Goal: Information Seeking & Learning: Learn about a topic

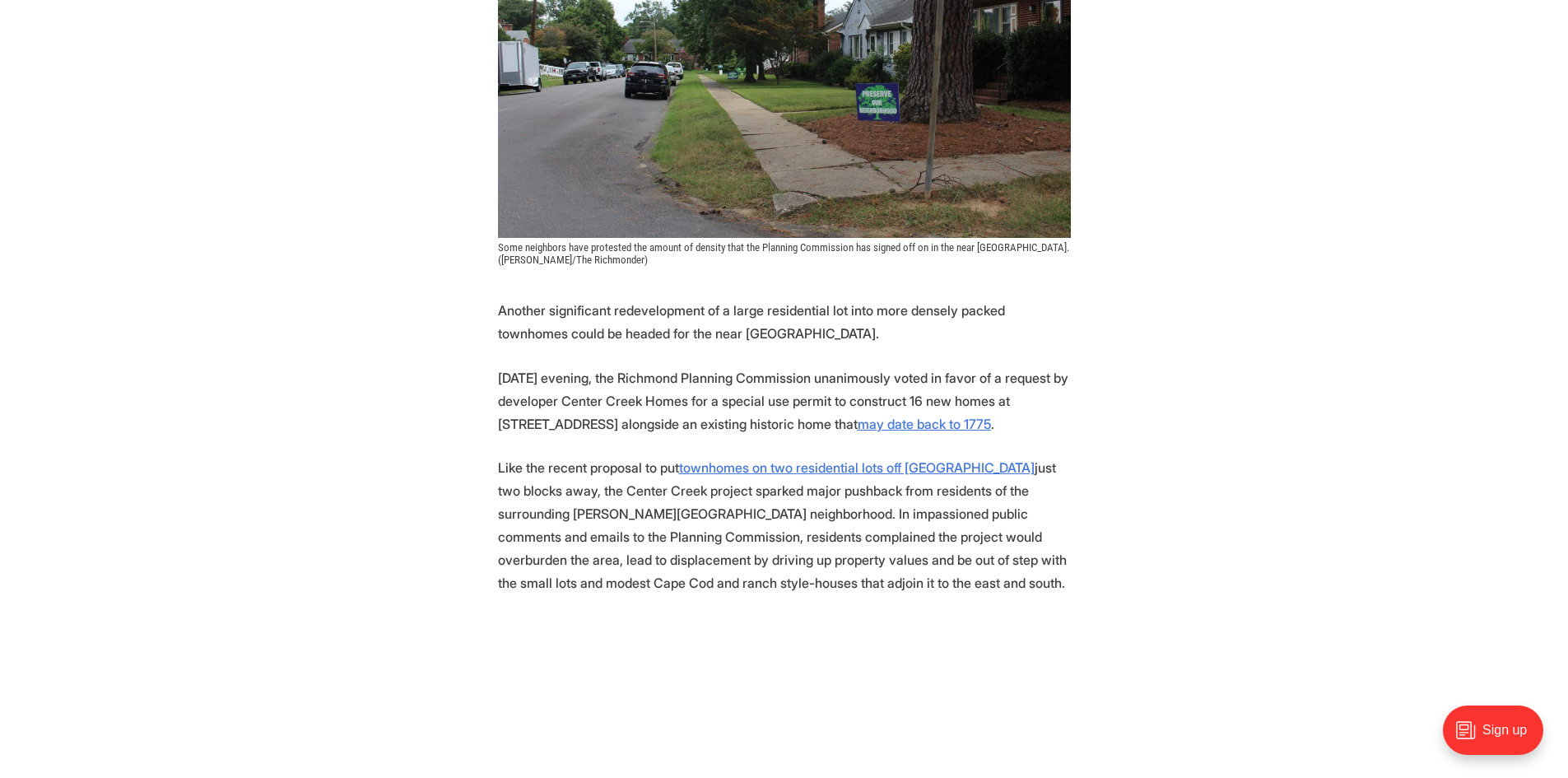
scroll to position [577, 0]
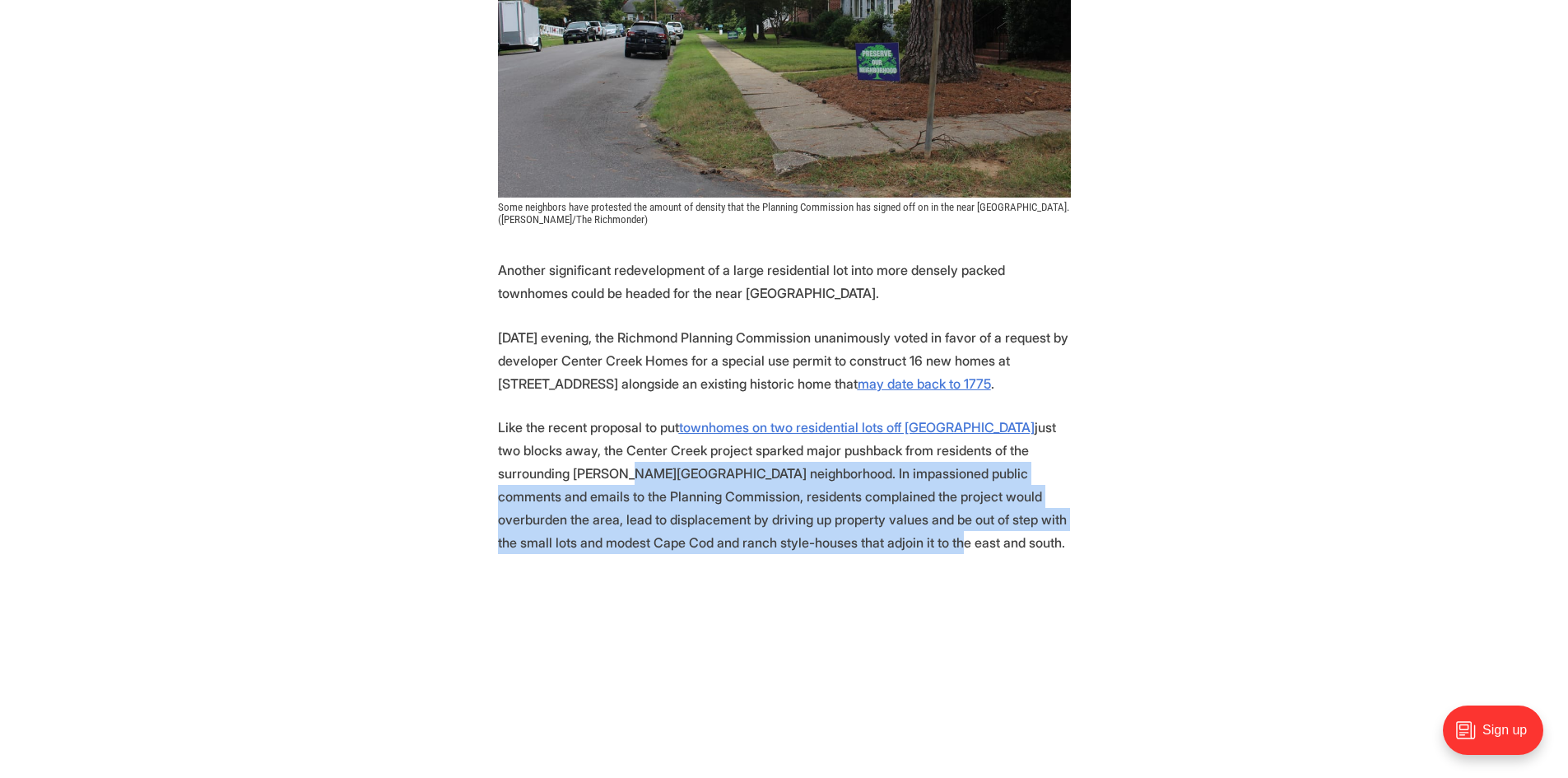
drag, startPoint x: 884, startPoint y: 549, endPoint x: 542, endPoint y: 475, distance: 349.9
click at [542, 475] on p "Like the recent proposal to put townhomes on two residential lots off Hanover A…" at bounding box center [784, 485] width 573 height 138
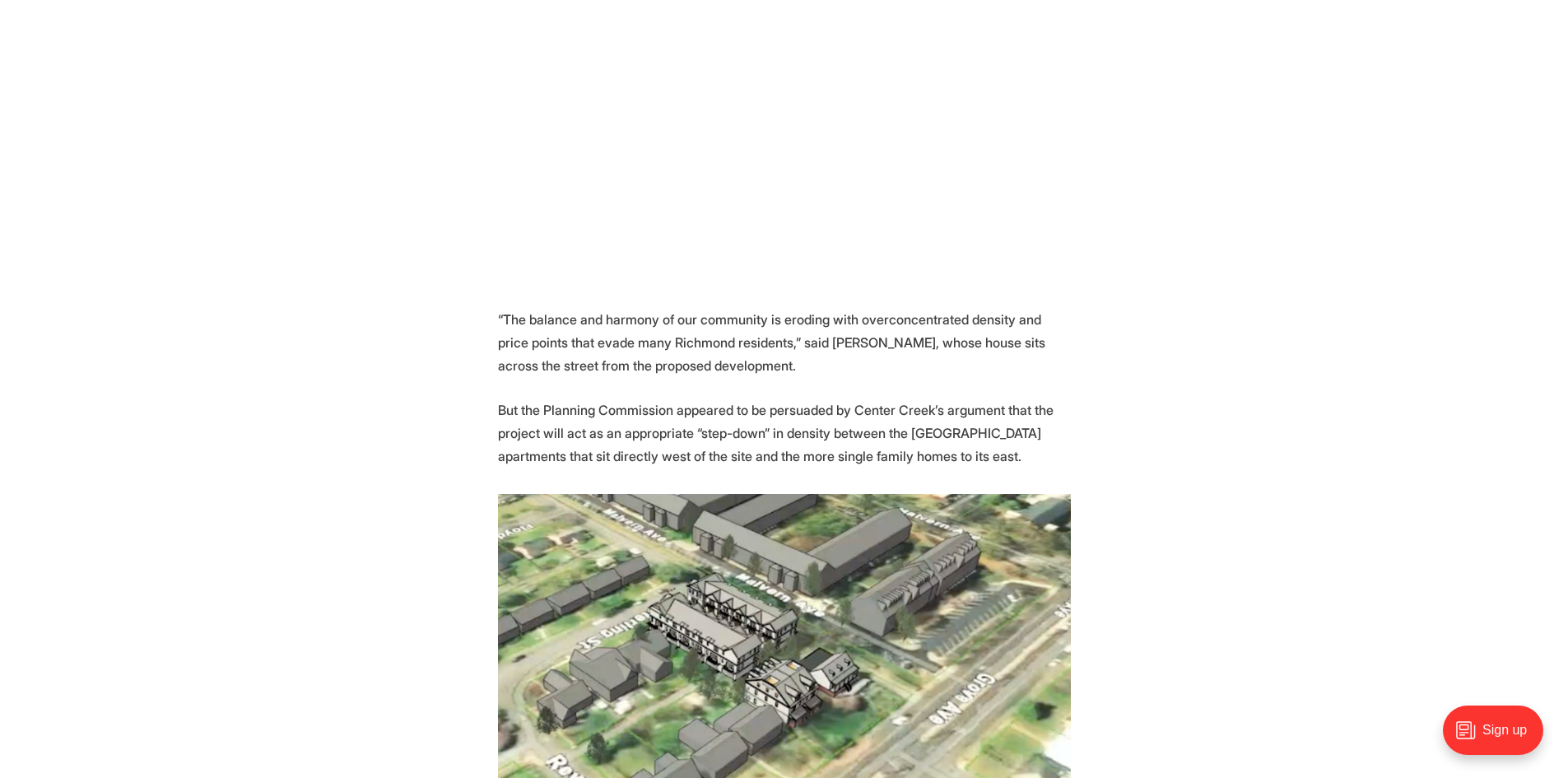
scroll to position [1317, 0]
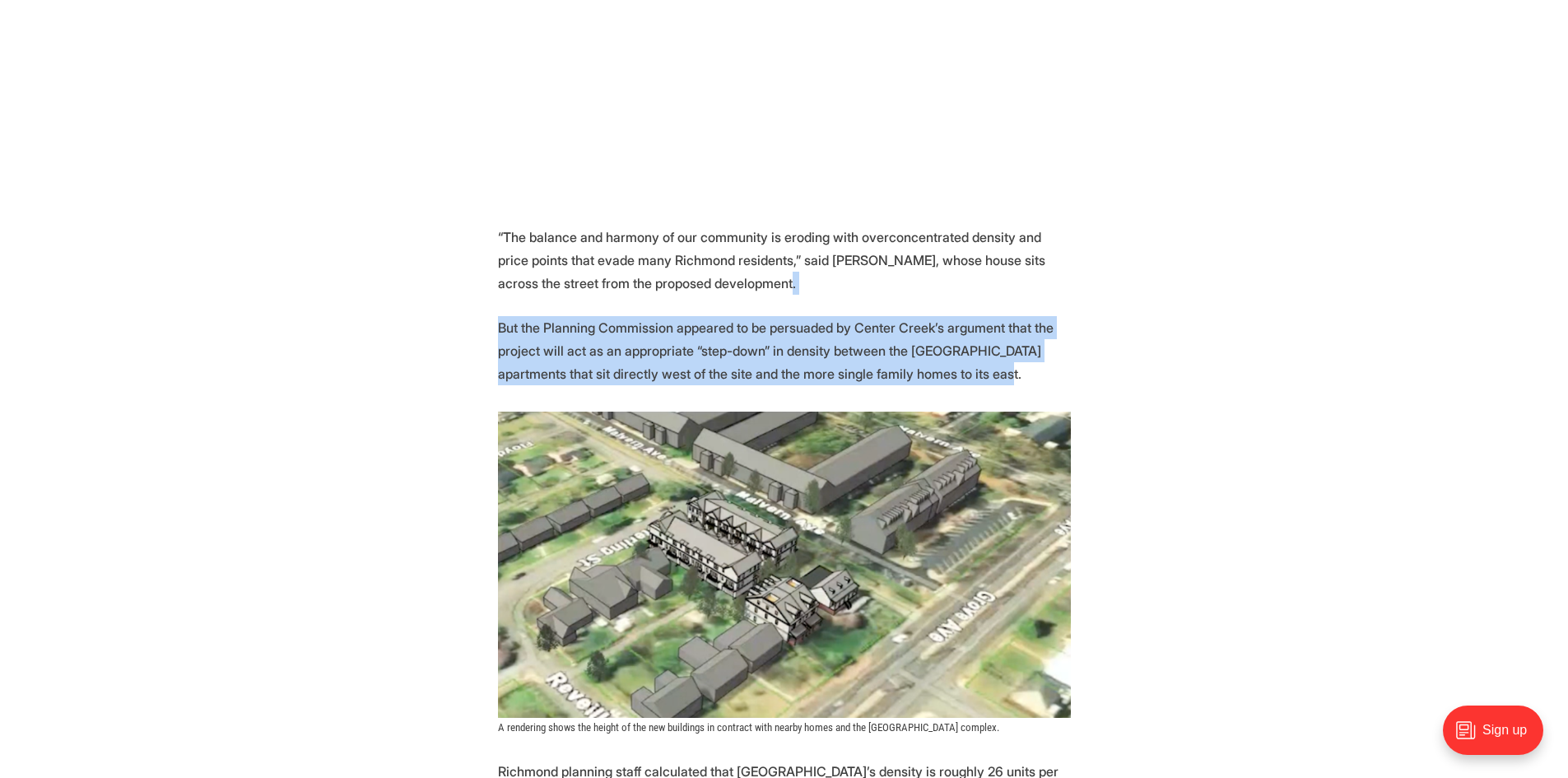
drag, startPoint x: 745, startPoint y: 279, endPoint x: 966, endPoint y: 366, distance: 237.5
click at [966, 366] on p "But the Planning Commission appeared to be persuaded by Center Creek’s argument…" at bounding box center [784, 351] width 573 height 69
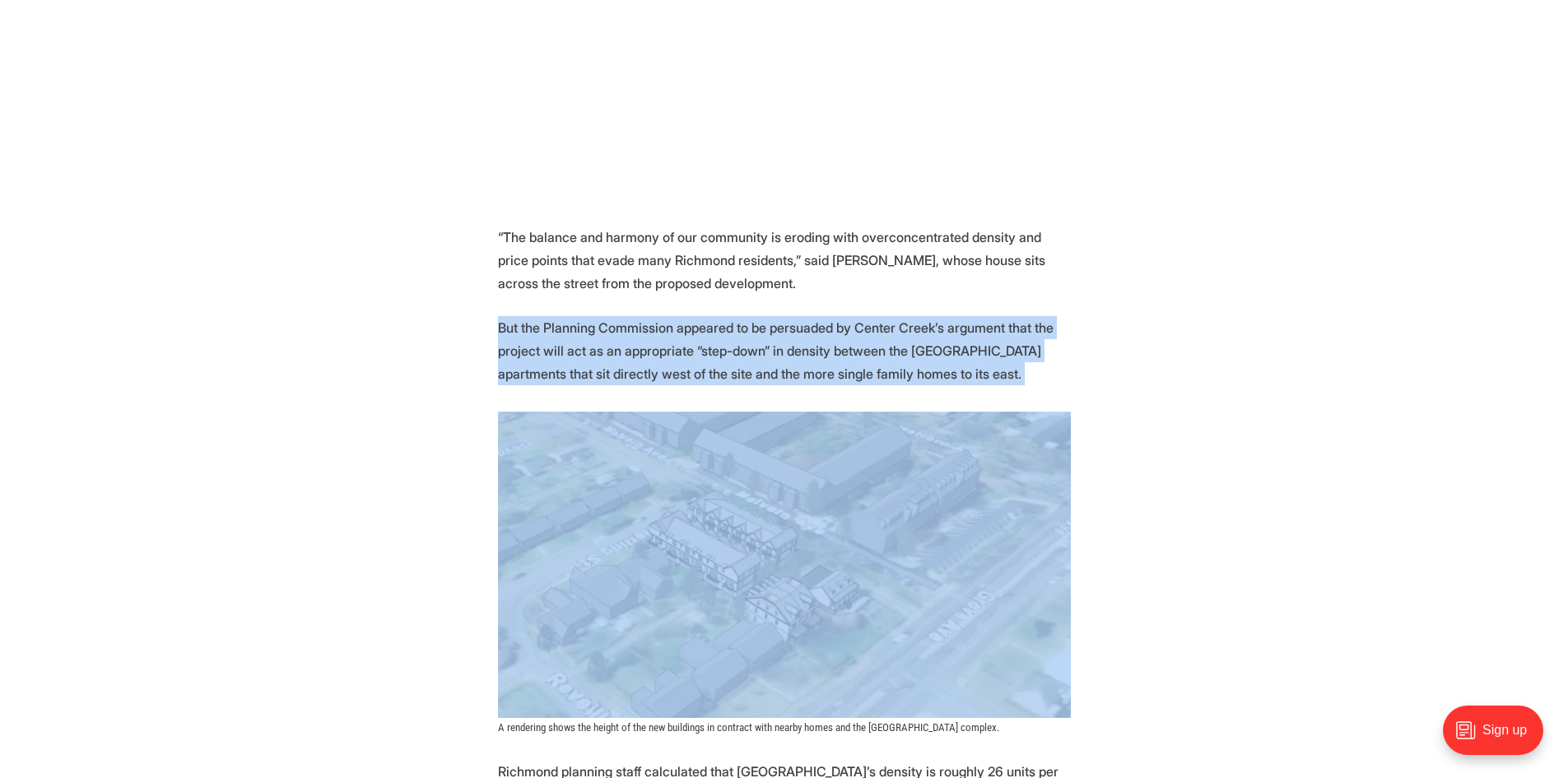
drag, startPoint x: 962, startPoint y: 366, endPoint x: 480, endPoint y: 318, distance: 484.4
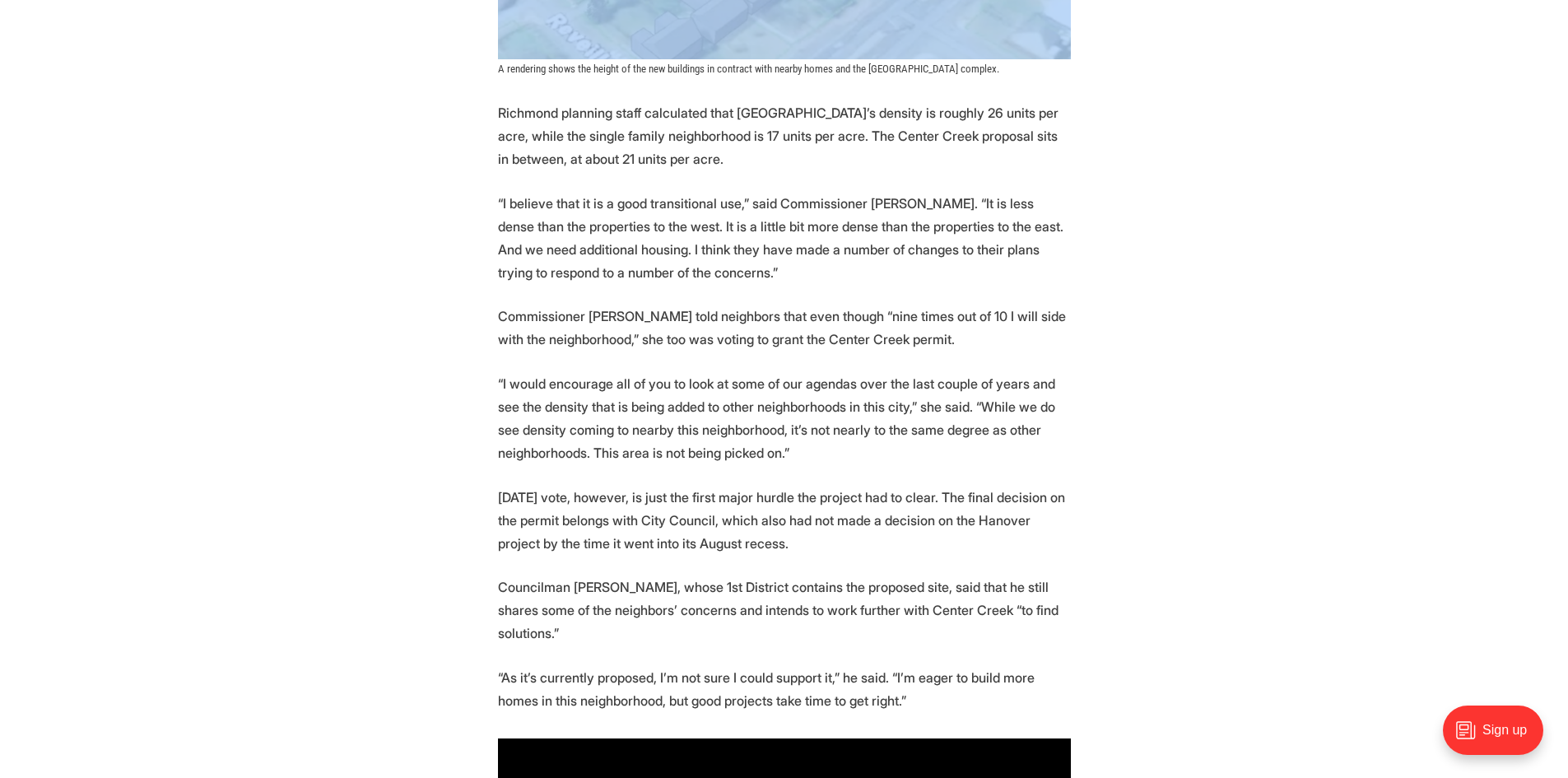
scroll to position [2059, 0]
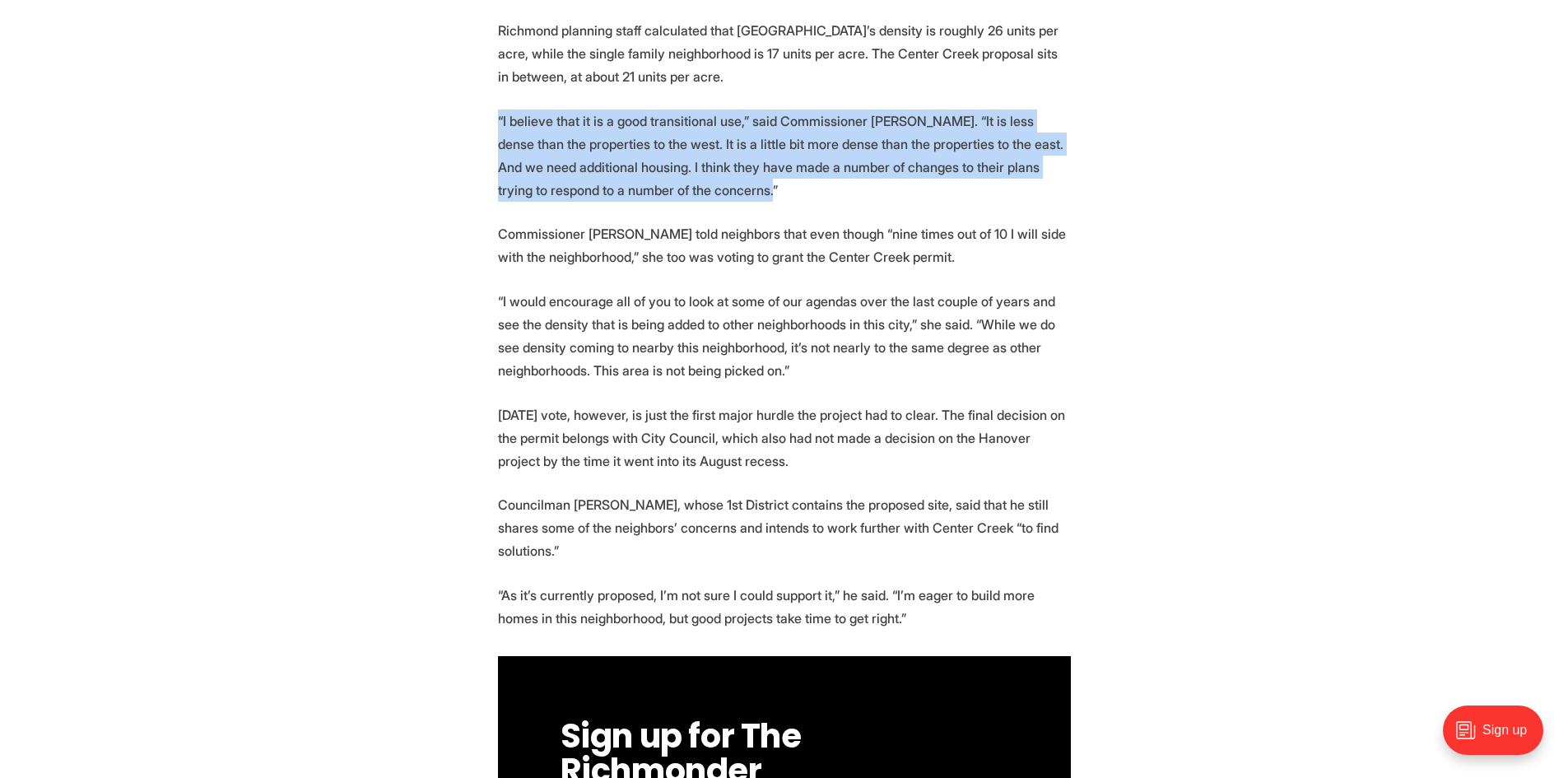
drag, startPoint x: 706, startPoint y: 192, endPoint x: 498, endPoint y: 118, distance: 220.8
click at [498, 118] on p "“I believe that it is a good transitional use,” said Commissioner Brian White. …" at bounding box center [784, 156] width 573 height 93
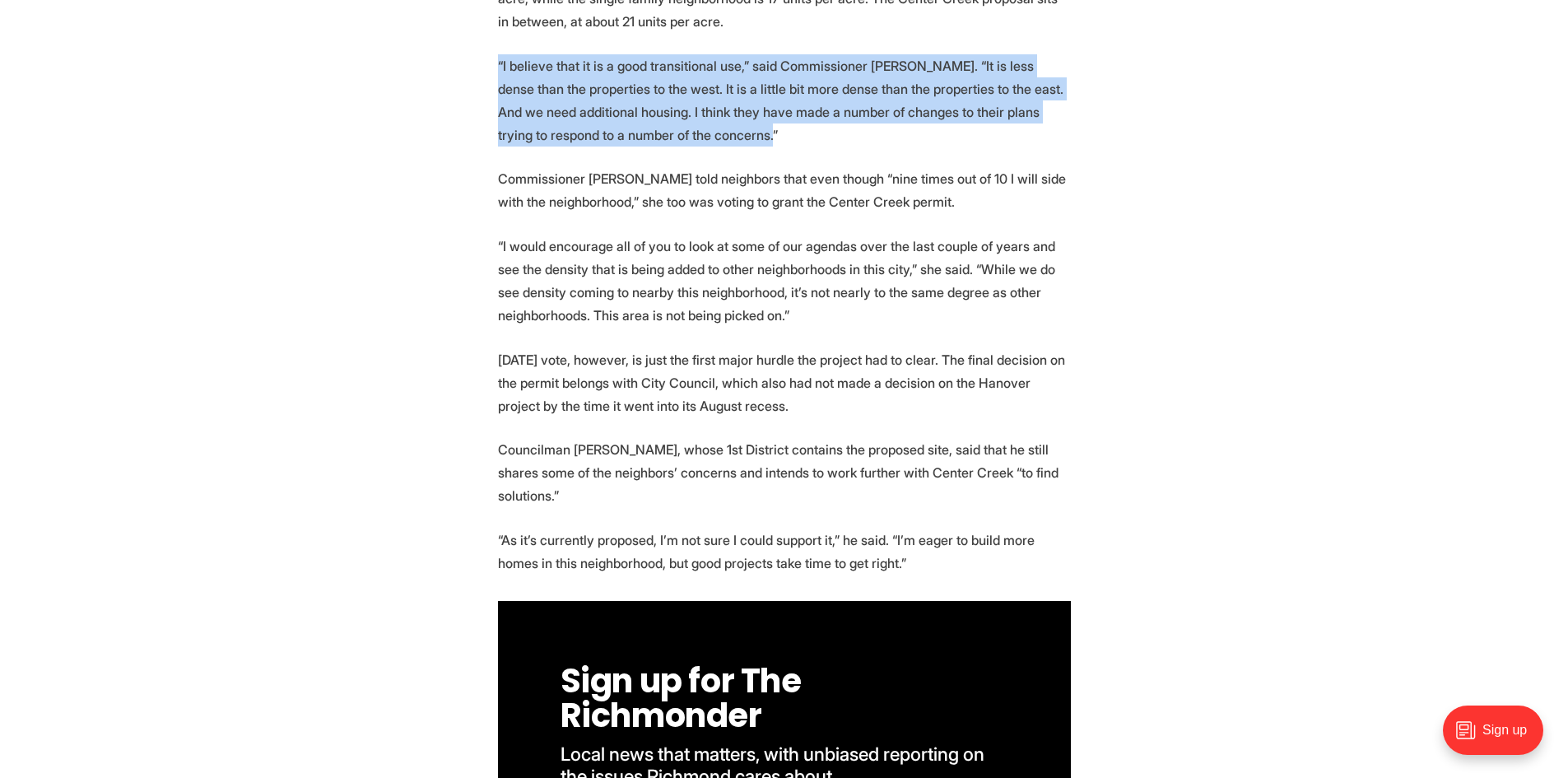
scroll to position [2142, 0]
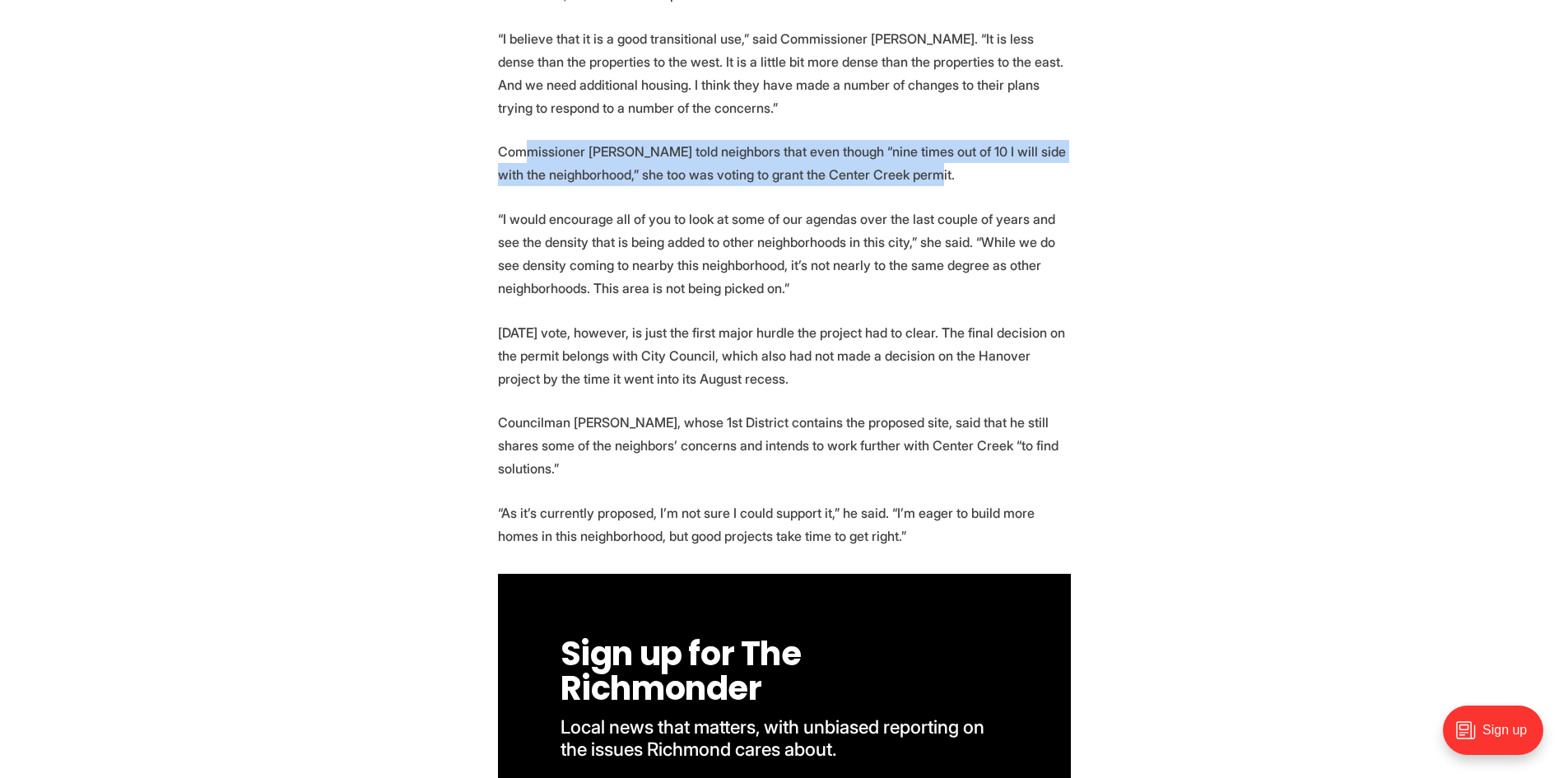
drag, startPoint x: 526, startPoint y: 156, endPoint x: 911, endPoint y: 173, distance: 385.4
click at [911, 173] on p "Commissioner Rebecca Rowe told neighbors that even though “nine times out of 10…" at bounding box center [784, 163] width 573 height 46
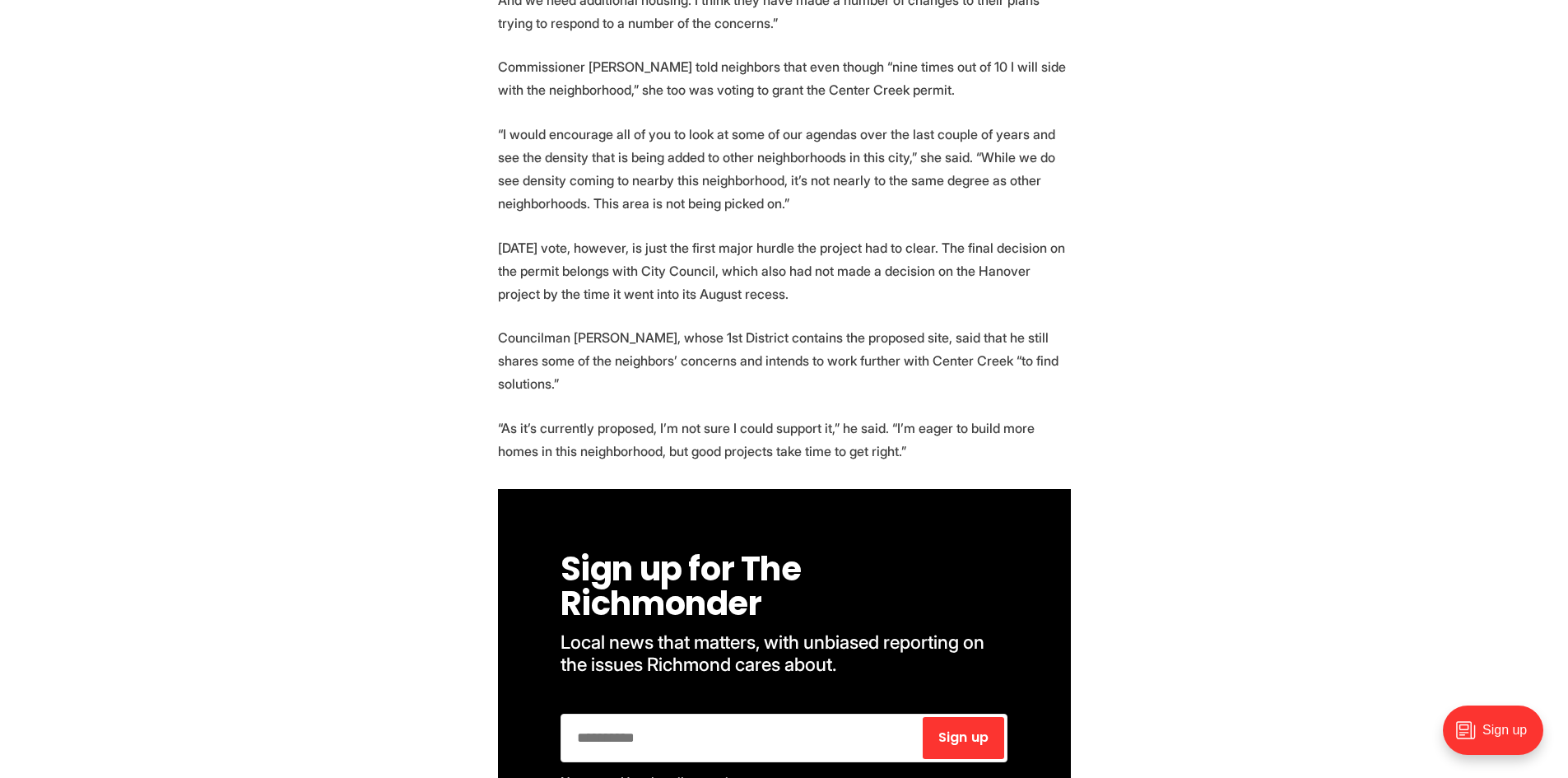
scroll to position [2306, 0]
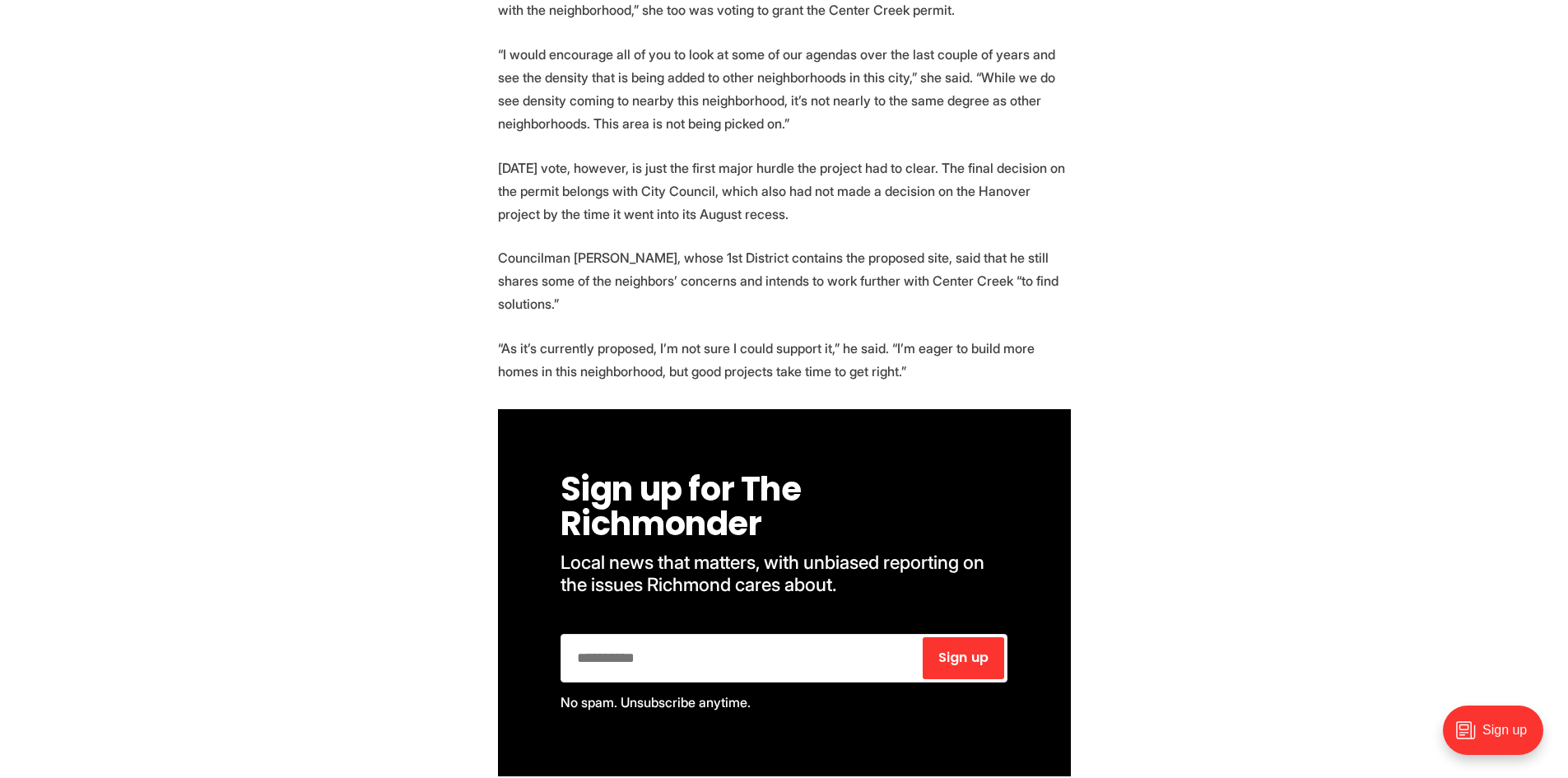
drag, startPoint x: 832, startPoint y: 116, endPoint x: 443, endPoint y: 57, distance: 393.4
drag, startPoint x: 778, startPoint y: 206, endPoint x: 472, endPoint y: 164, distance: 308.9
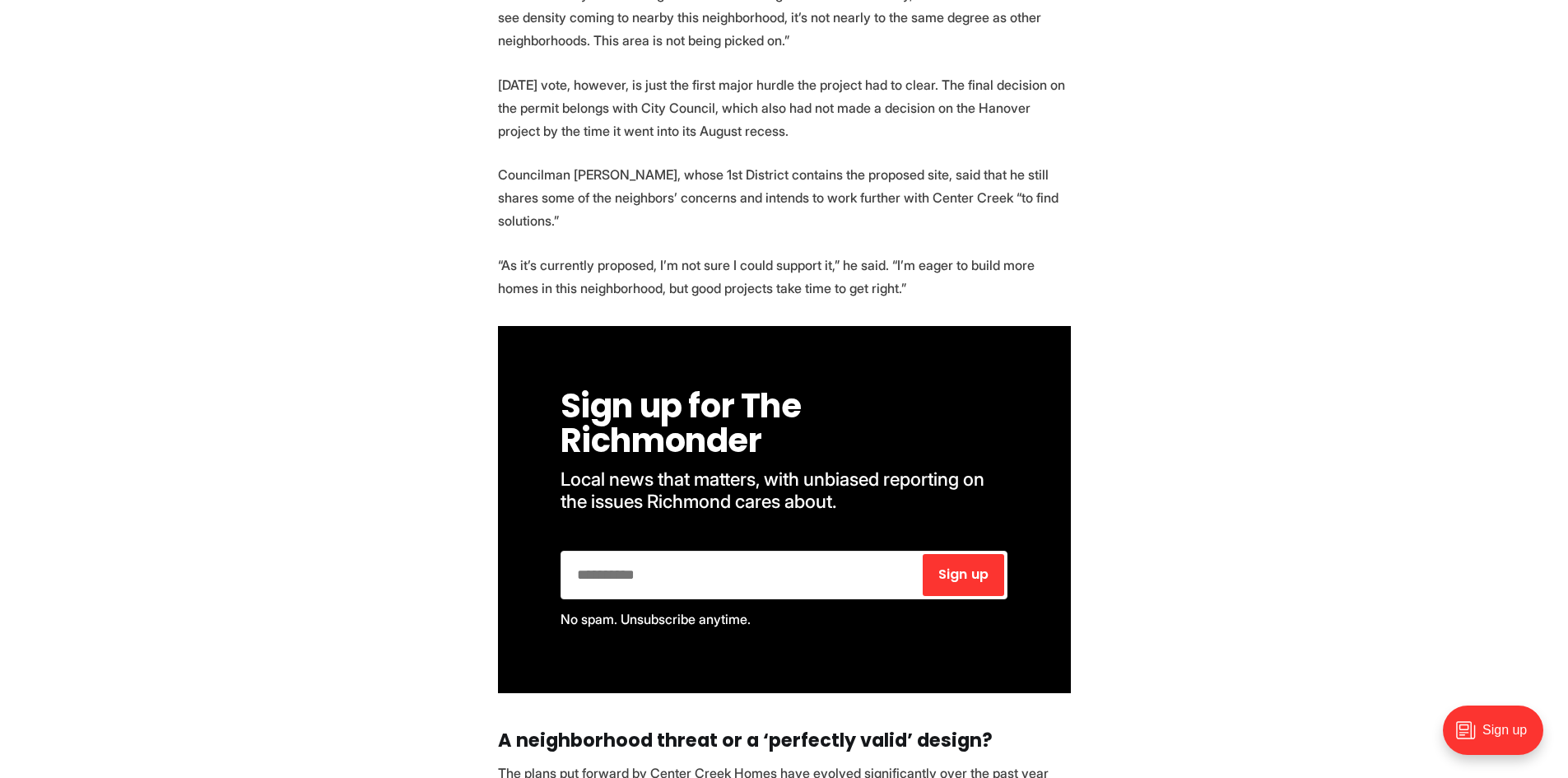
scroll to position [2471, 0]
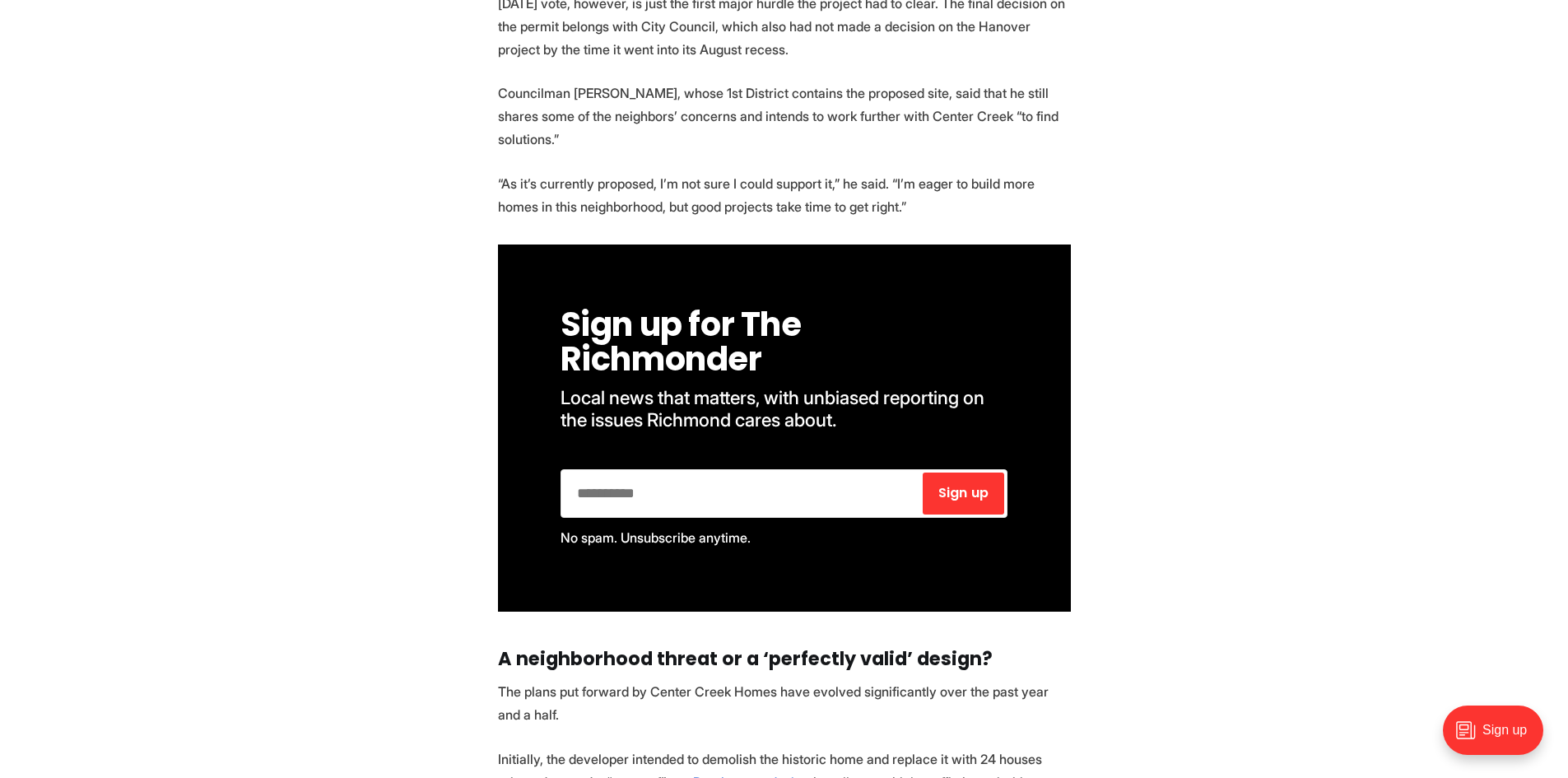
drag, startPoint x: 870, startPoint y: 187, endPoint x: 486, endPoint y: 166, distance: 384.6
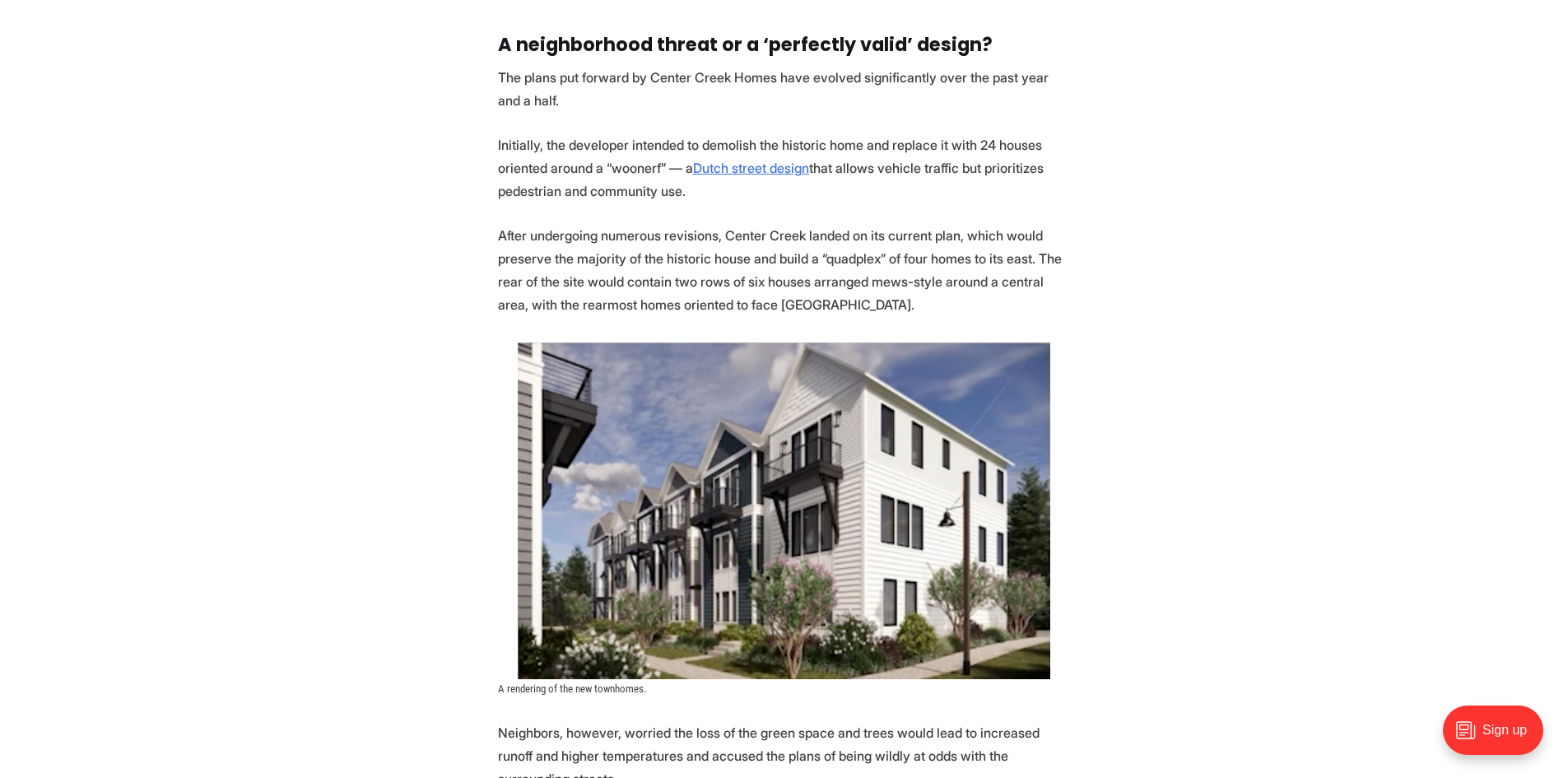
scroll to position [3048, 0]
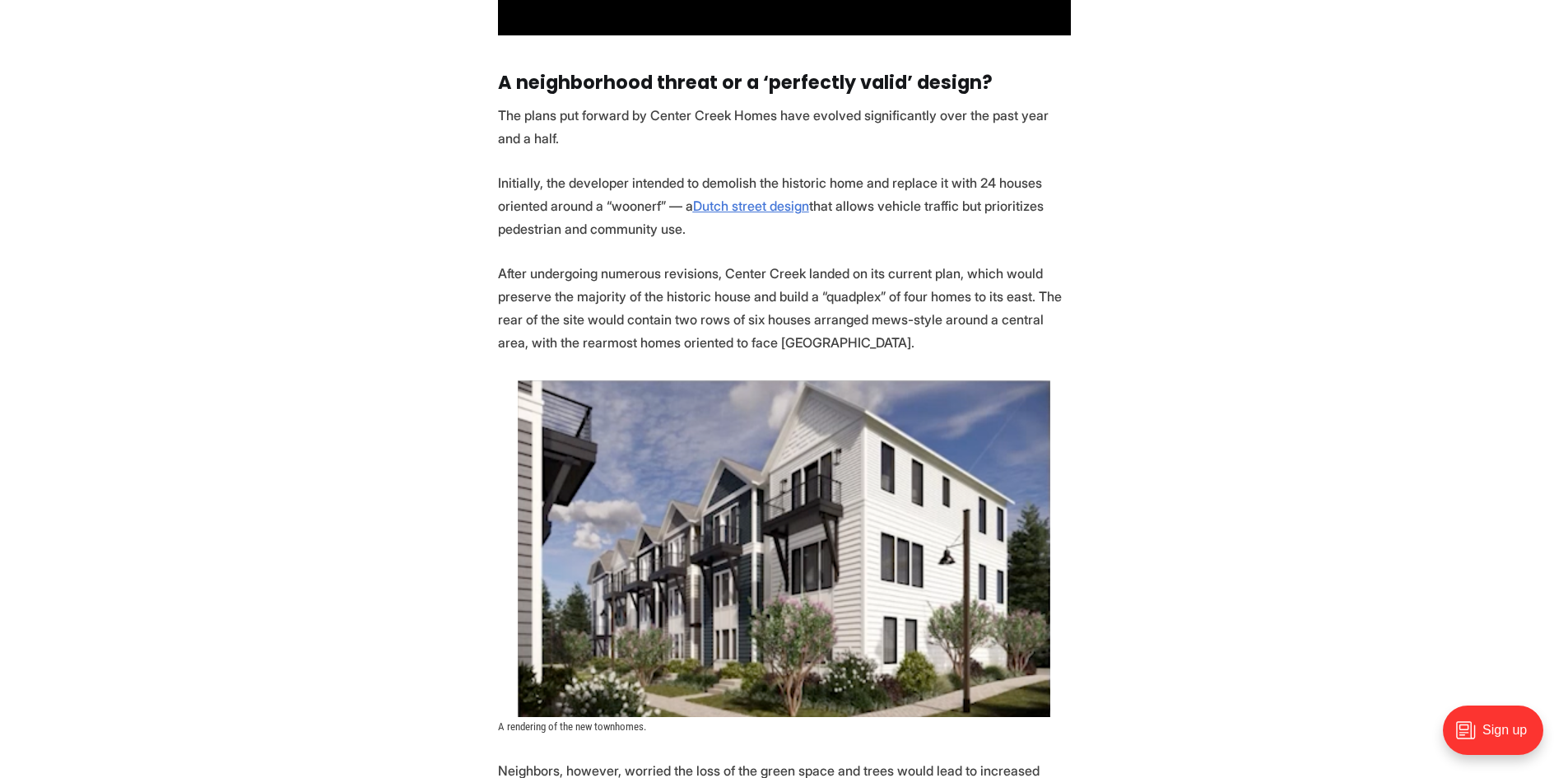
drag, startPoint x: 560, startPoint y: 113, endPoint x: 492, endPoint y: 95, distance: 70.3
click at [492, 95] on section "Another significant redevelopment of a large residential lot into more densely …" at bounding box center [784, 483] width 1568 height 5392
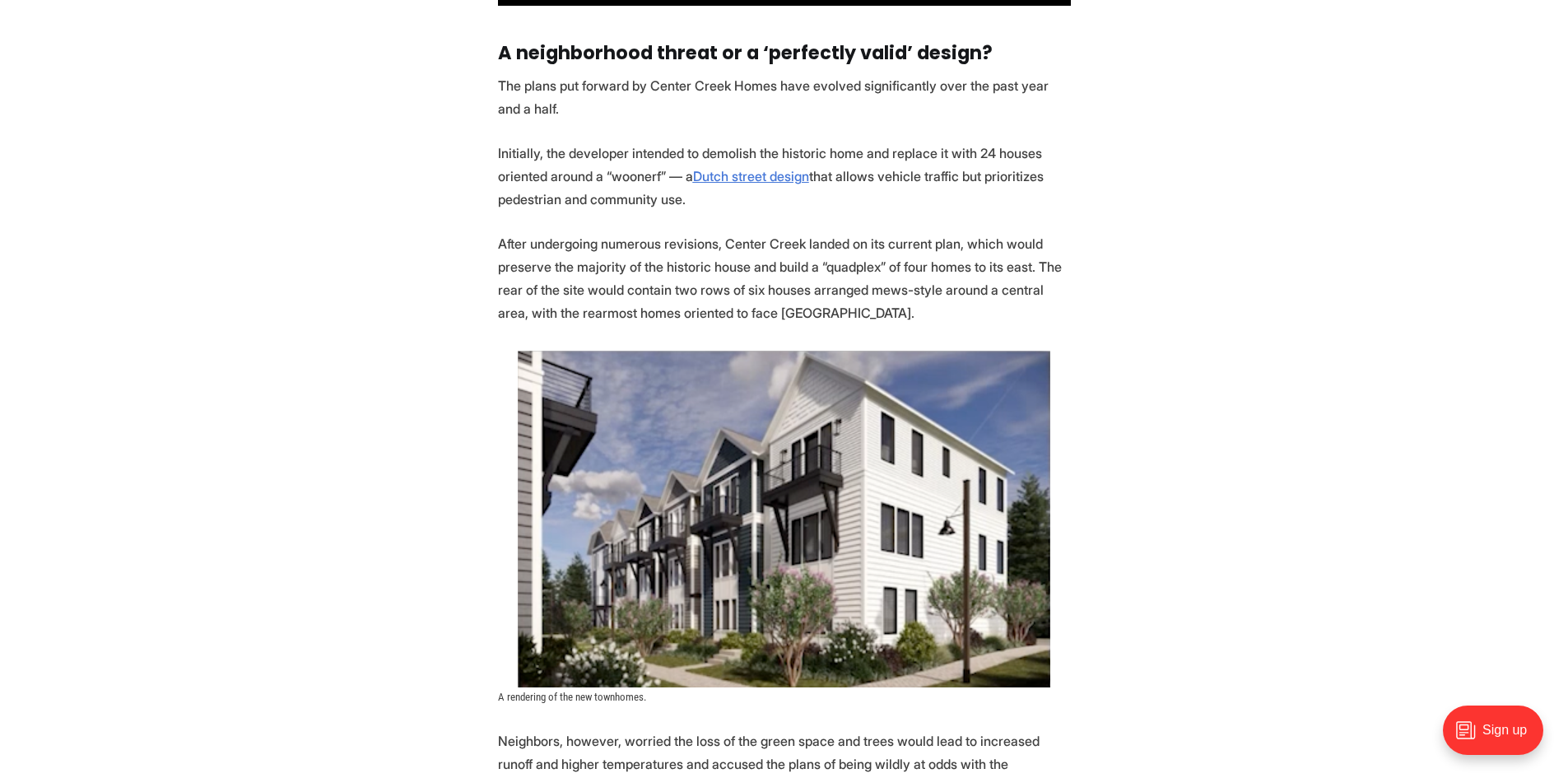
scroll to position [3130, 0]
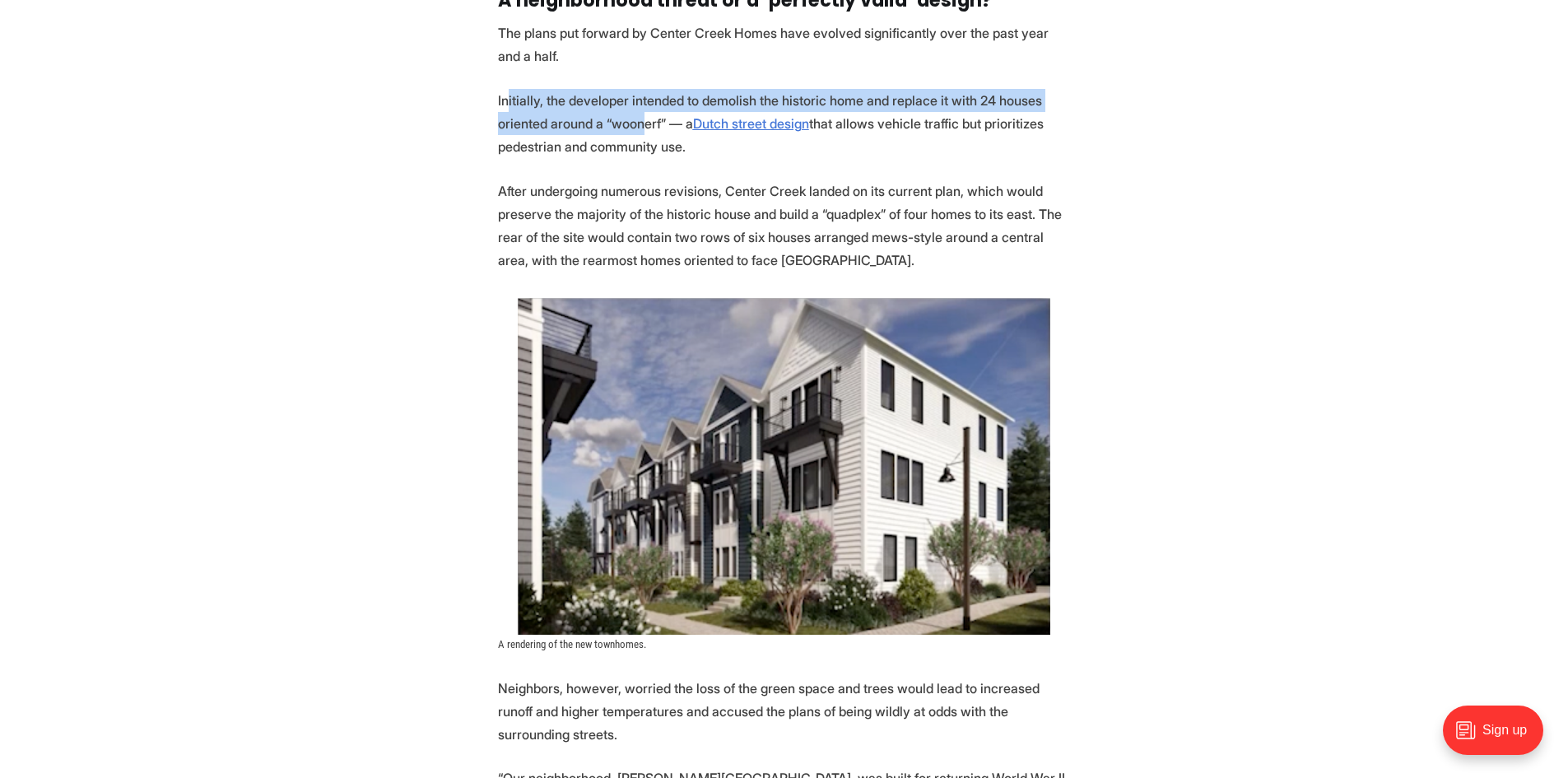
drag, startPoint x: 508, startPoint y: 77, endPoint x: 639, endPoint y: 107, distance: 134.4
click at [639, 107] on p "Initially, the developer intended to demolish the historic home and replace it …" at bounding box center [784, 123] width 573 height 69
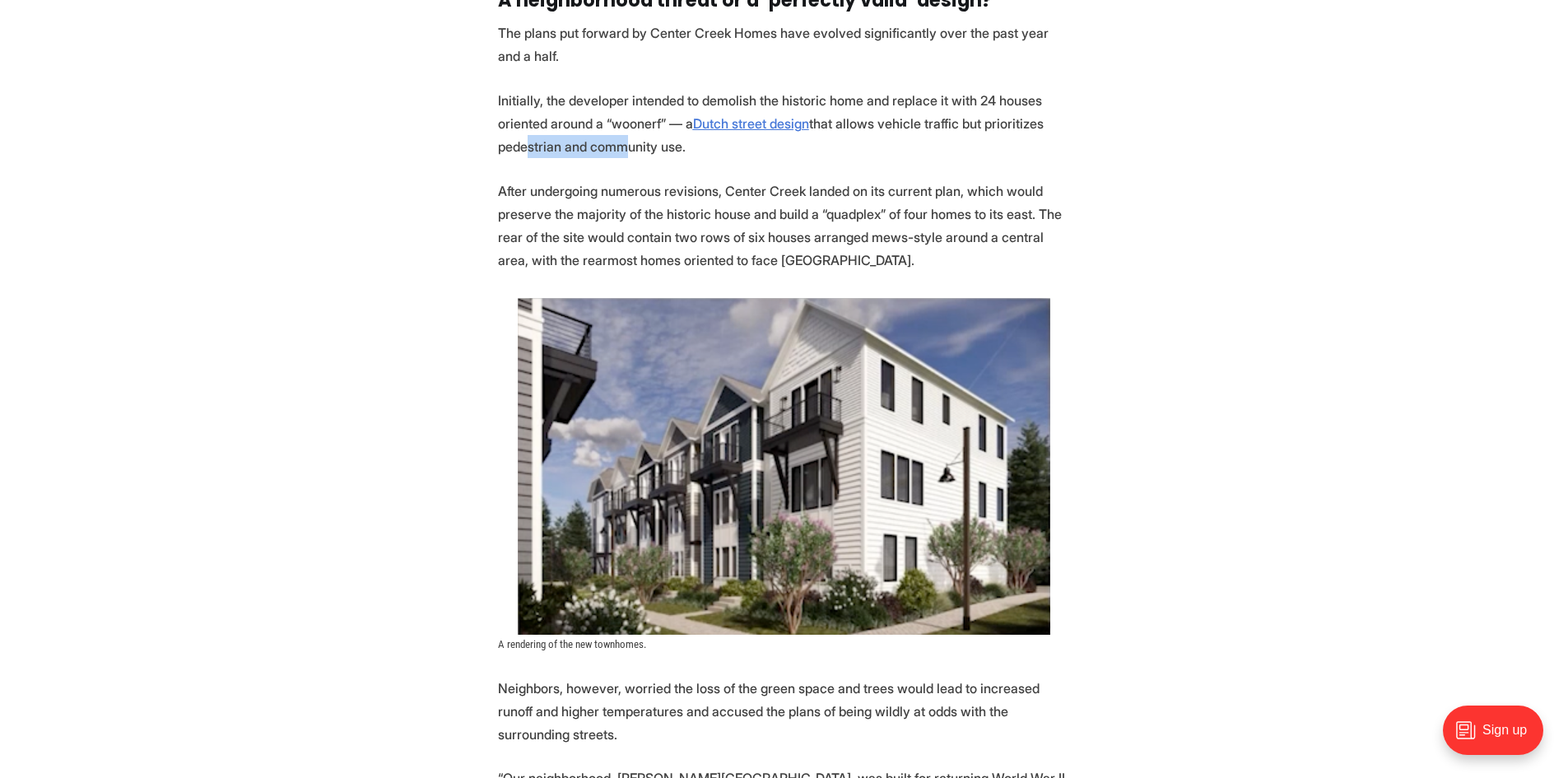
drag, startPoint x: 517, startPoint y: 119, endPoint x: 617, endPoint y: 127, distance: 100.3
click at [617, 127] on p "Initially, the developer intended to demolish the historic home and replace it …" at bounding box center [784, 123] width 573 height 69
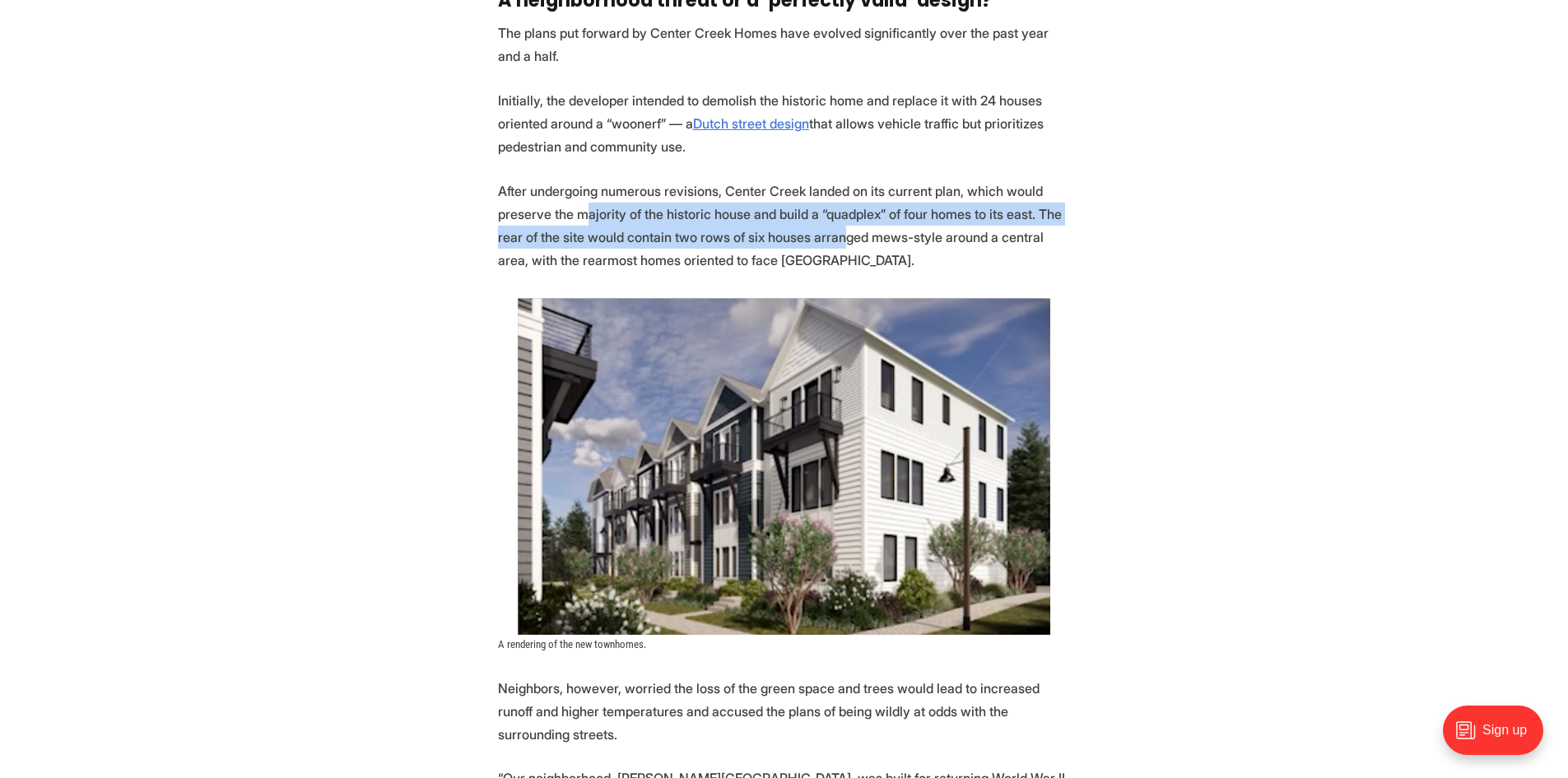
drag, startPoint x: 840, startPoint y: 223, endPoint x: 579, endPoint y: 178, distance: 264.9
click at [579, 179] on p "After undergoing numerous revisions, Center Creek landed on its current plan, w…" at bounding box center [784, 226] width 573 height 93
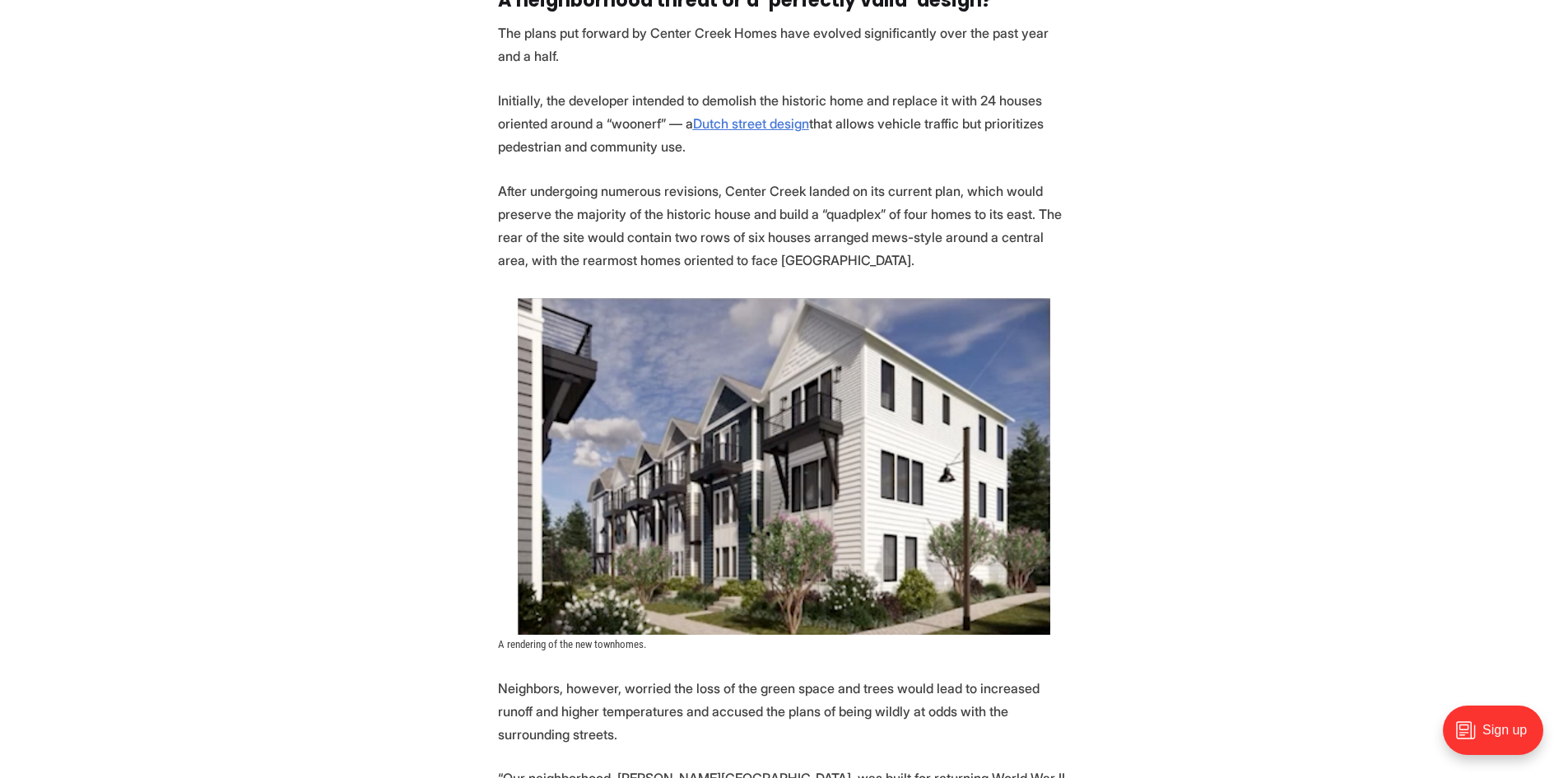
click at [573, 179] on p "After undergoing numerous revisions, Center Creek landed on its current plan, w…" at bounding box center [784, 226] width 573 height 93
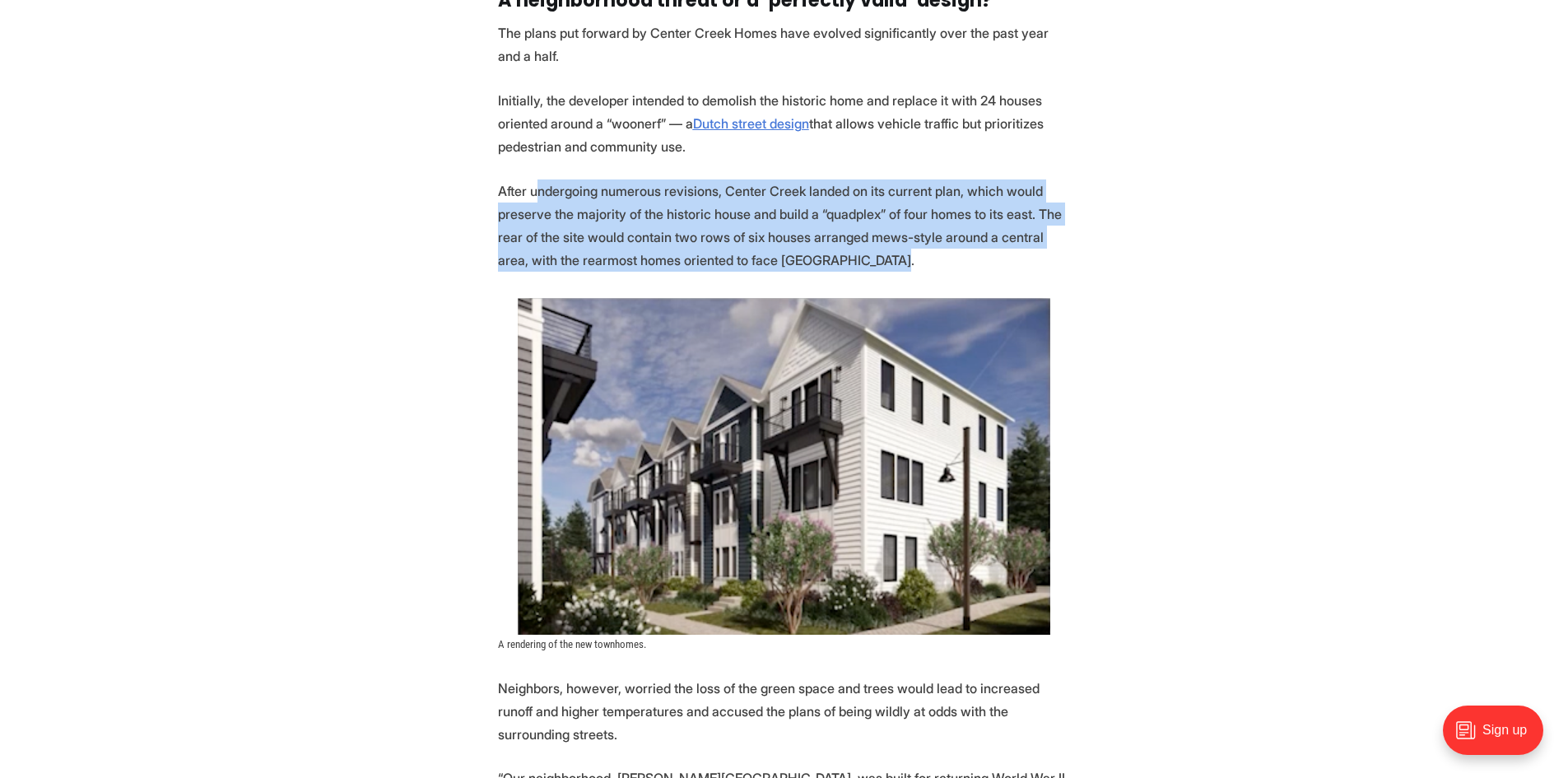
drag, startPoint x: 538, startPoint y: 171, endPoint x: 862, endPoint y: 245, distance: 332.3
click at [862, 245] on p "After undergoing numerous revisions, Center Creek landed on its current plan, w…" at bounding box center [784, 226] width 573 height 93
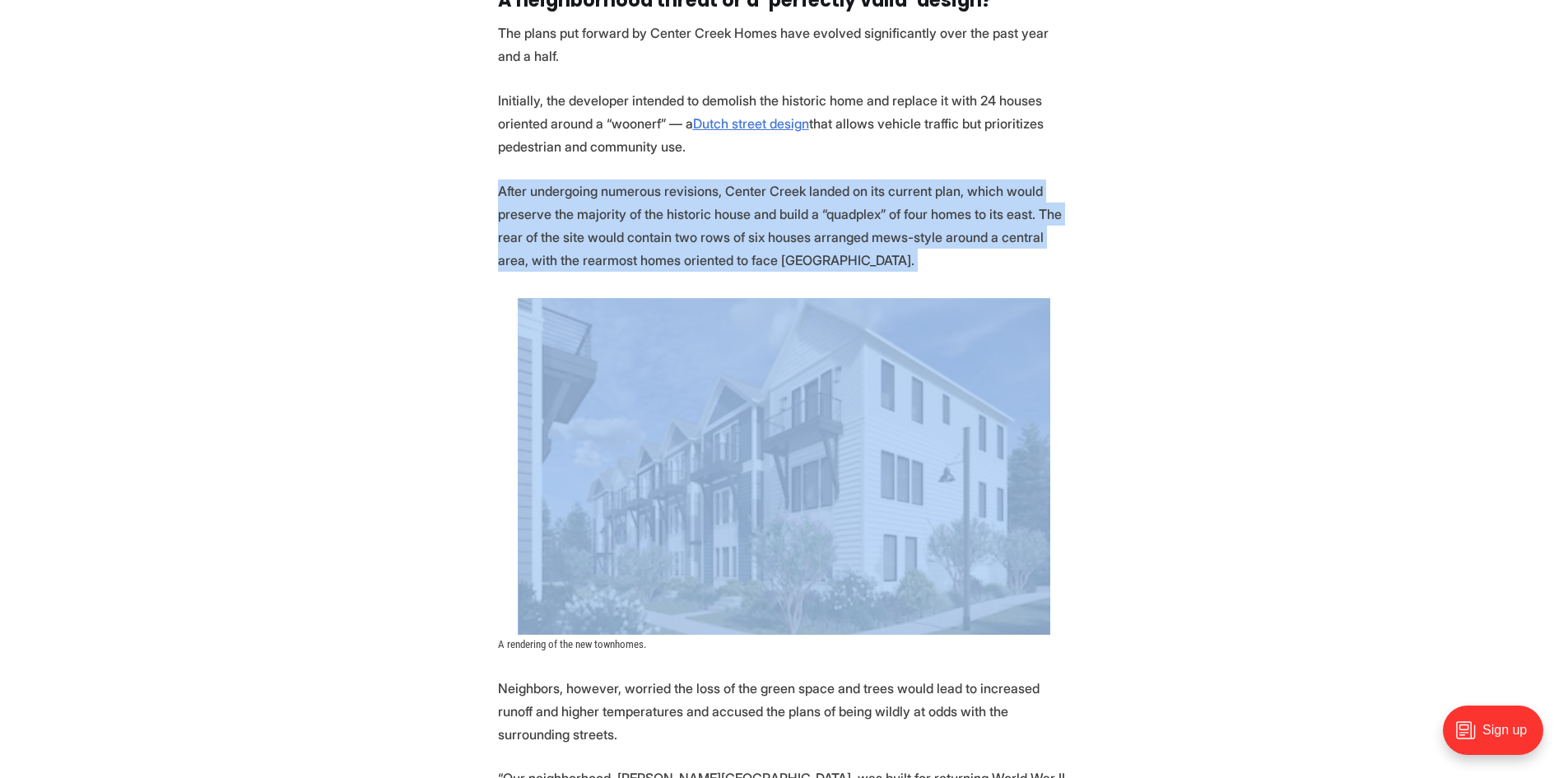
drag, startPoint x: 744, startPoint y: 230, endPoint x: 514, endPoint y: 173, distance: 237.0
click at [514, 179] on p "After undergoing numerous revisions, Center Creek landed on its current plan, w…" at bounding box center [784, 226] width 573 height 93
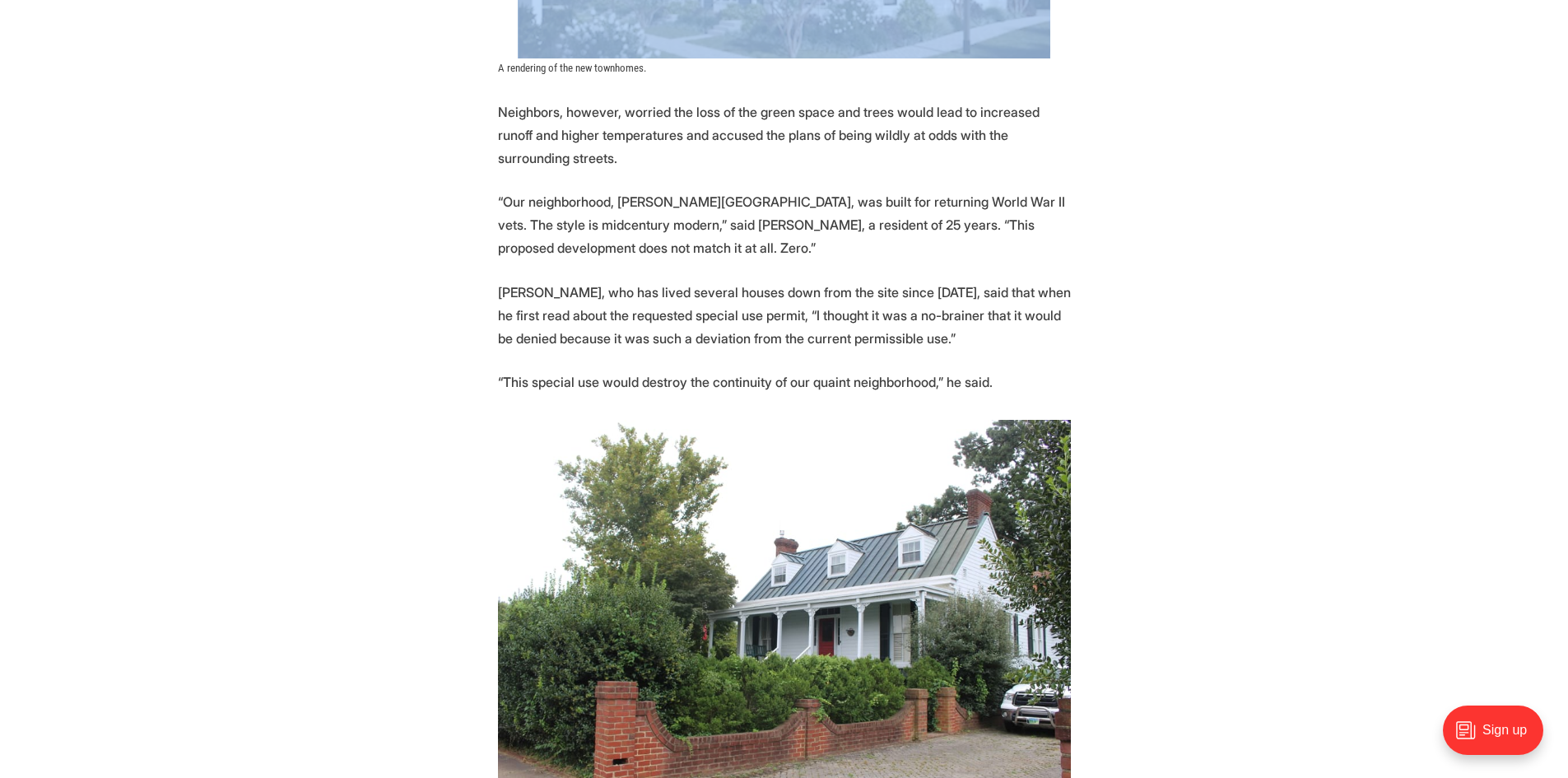
scroll to position [3788, 0]
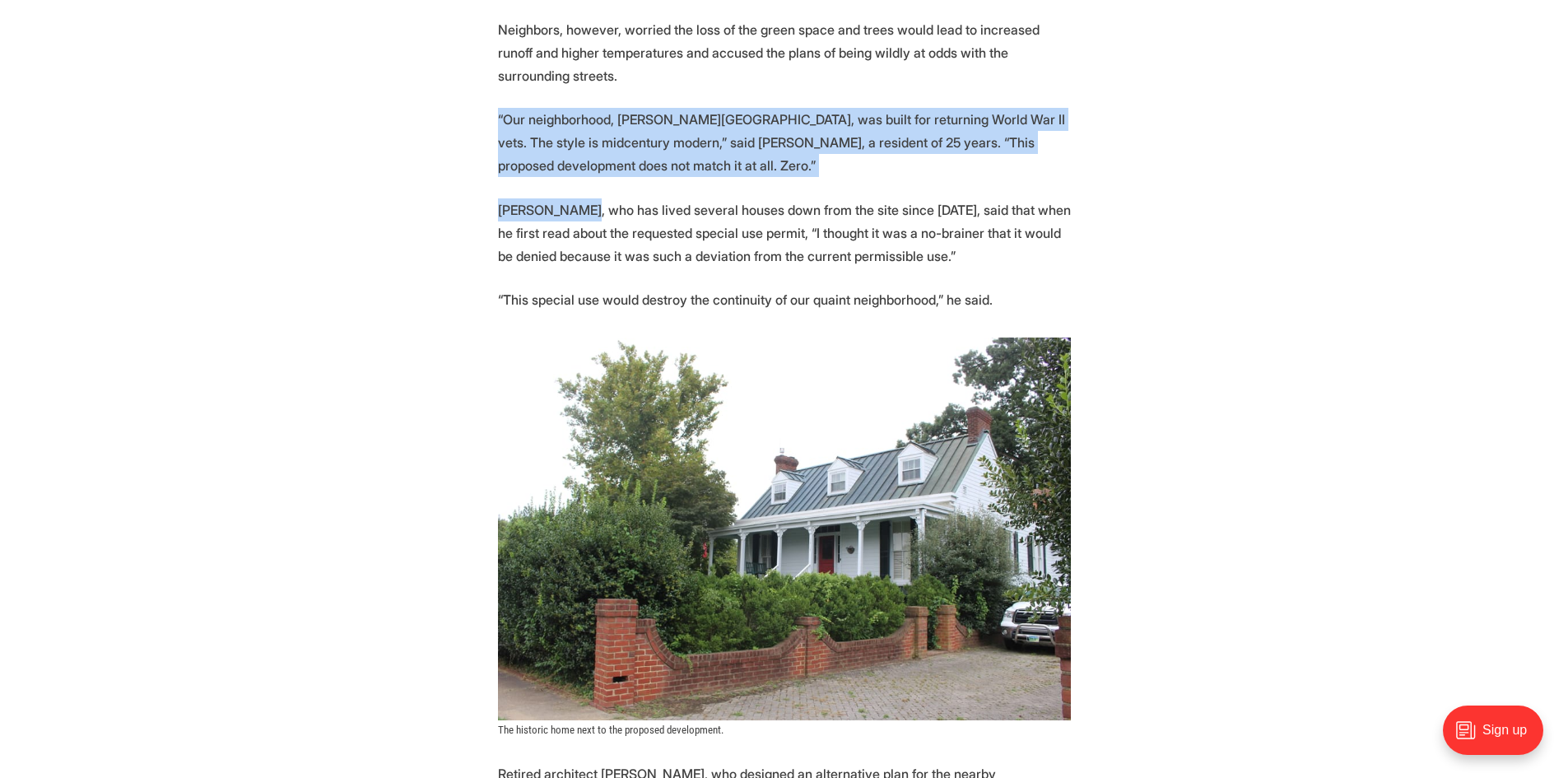
drag, startPoint x: 585, startPoint y: 170, endPoint x: 473, endPoint y: 108, distance: 128.0
drag, startPoint x: 498, startPoint y: 98, endPoint x: 592, endPoint y: 137, distance: 101.8
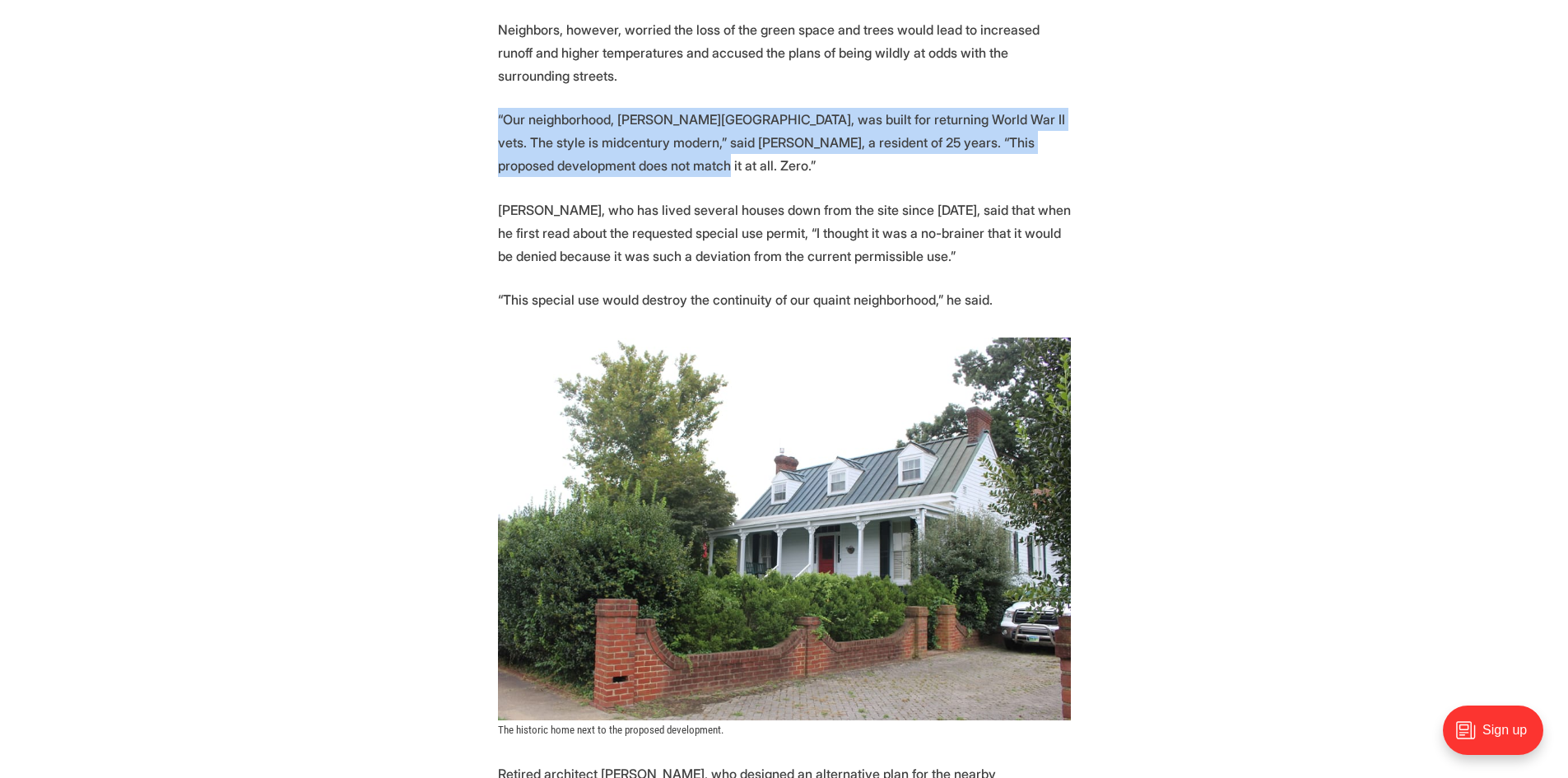
click at [592, 137] on p "“Our neighborhood, Henry Place, was built for returning World War II vets. The …" at bounding box center [784, 142] width 573 height 69
drag, startPoint x: 592, startPoint y: 137, endPoint x: 484, endPoint y: 91, distance: 117.4
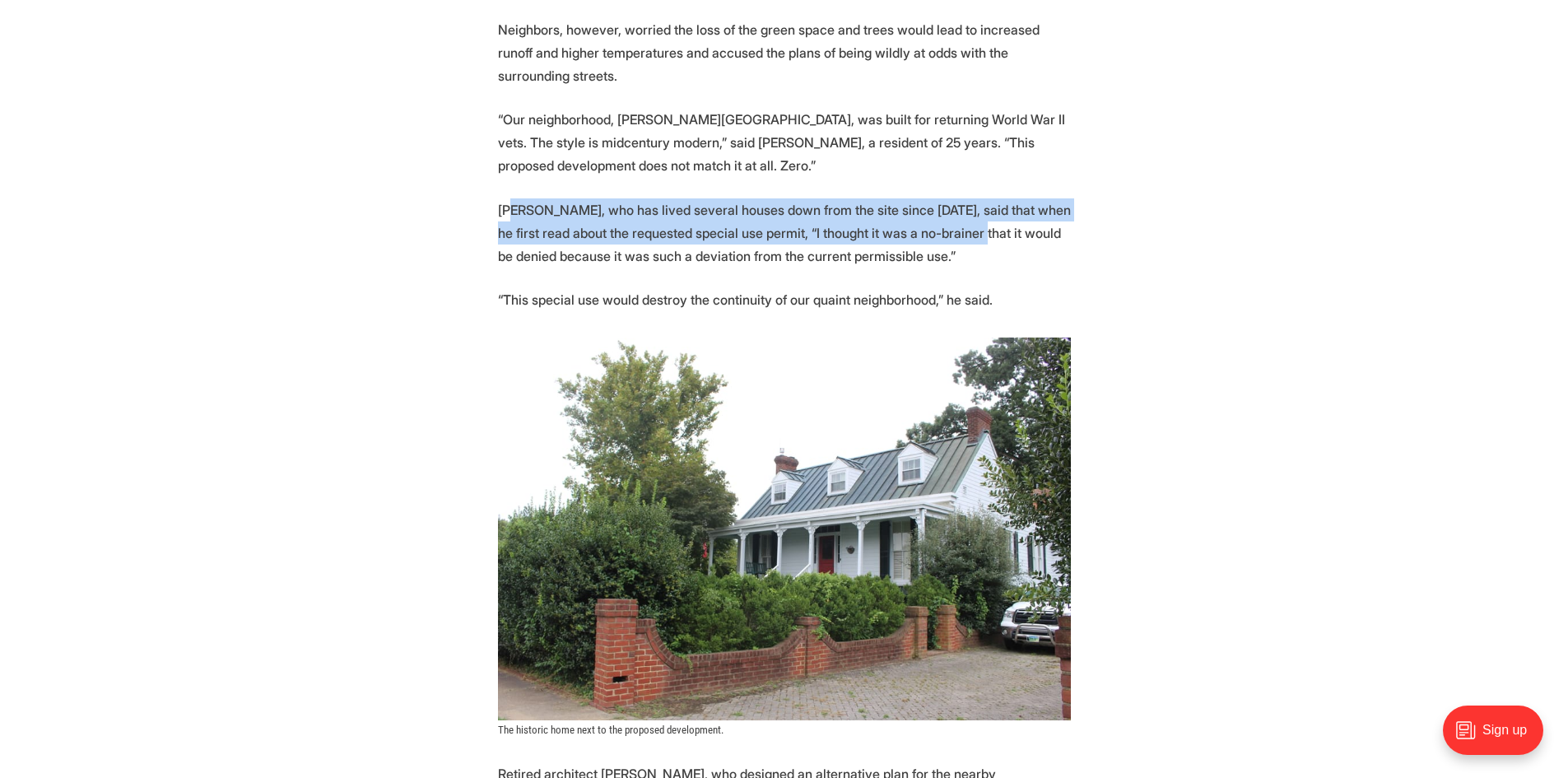
drag, startPoint x: 972, startPoint y: 223, endPoint x: 517, endPoint y: 182, distance: 456.8
click at [517, 198] on p "Mark Saunders, who has lived several houses down from the site since 2006, said…" at bounding box center [784, 233] width 573 height 69
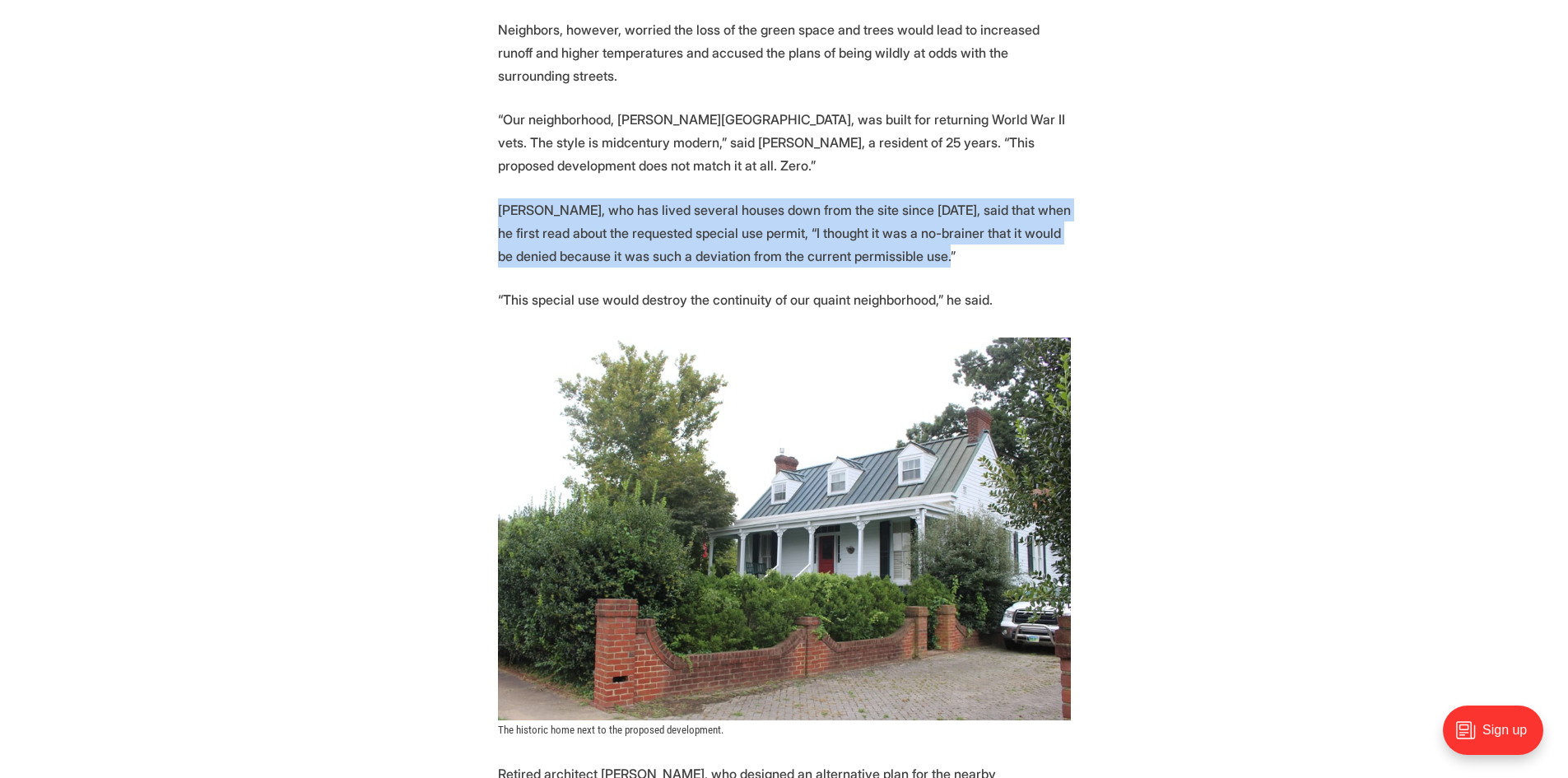
drag, startPoint x: 499, startPoint y: 182, endPoint x: 956, endPoint y: 233, distance: 459.8
click at [956, 233] on p "Mark Saunders, who has lived several houses down from the site since 2006, said…" at bounding box center [784, 233] width 573 height 69
drag, startPoint x: 908, startPoint y: 226, endPoint x: 487, endPoint y: 193, distance: 422.3
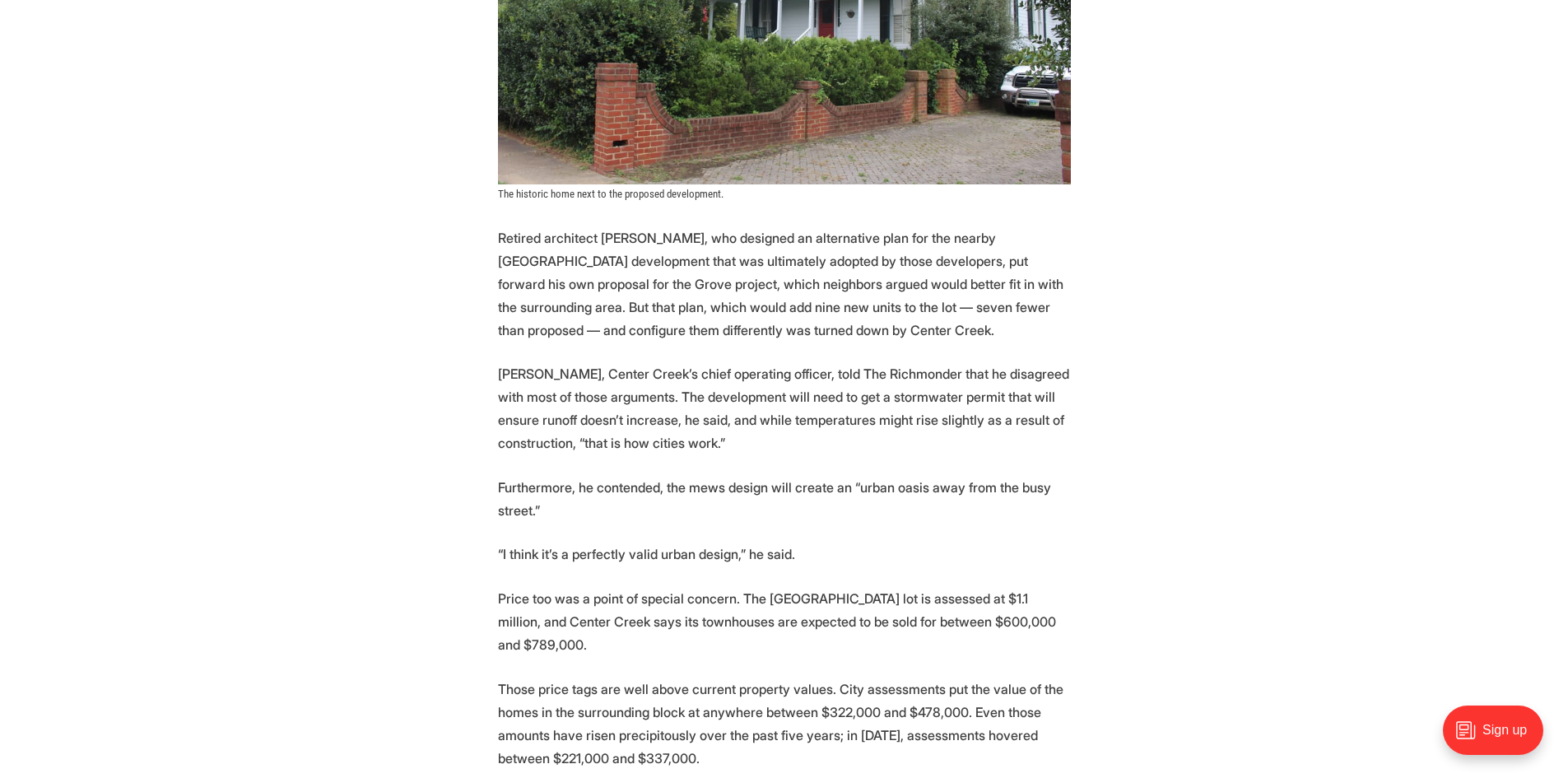
scroll to position [4365, 0]
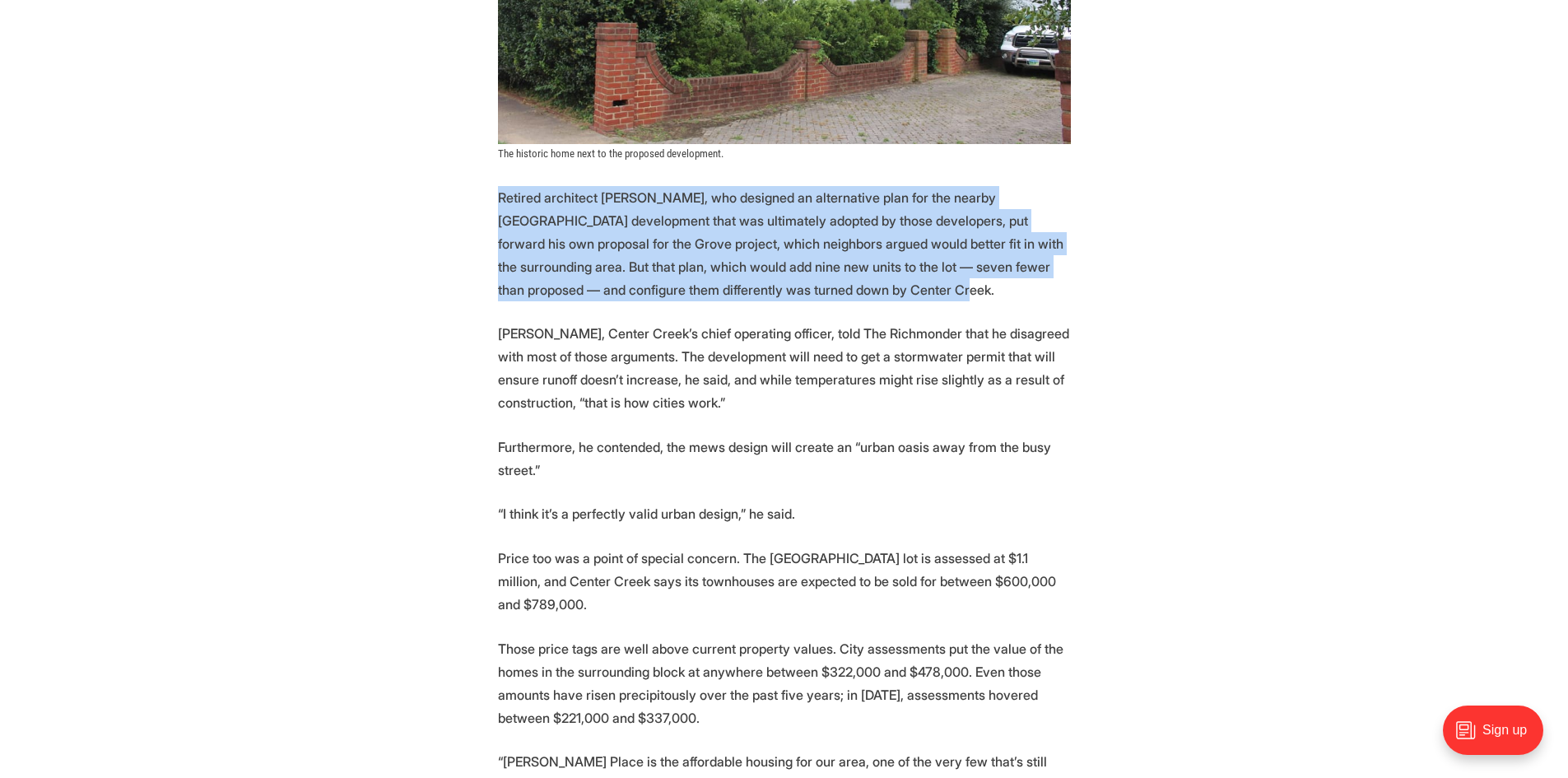
drag, startPoint x: 840, startPoint y: 263, endPoint x: 477, endPoint y: 171, distance: 374.5
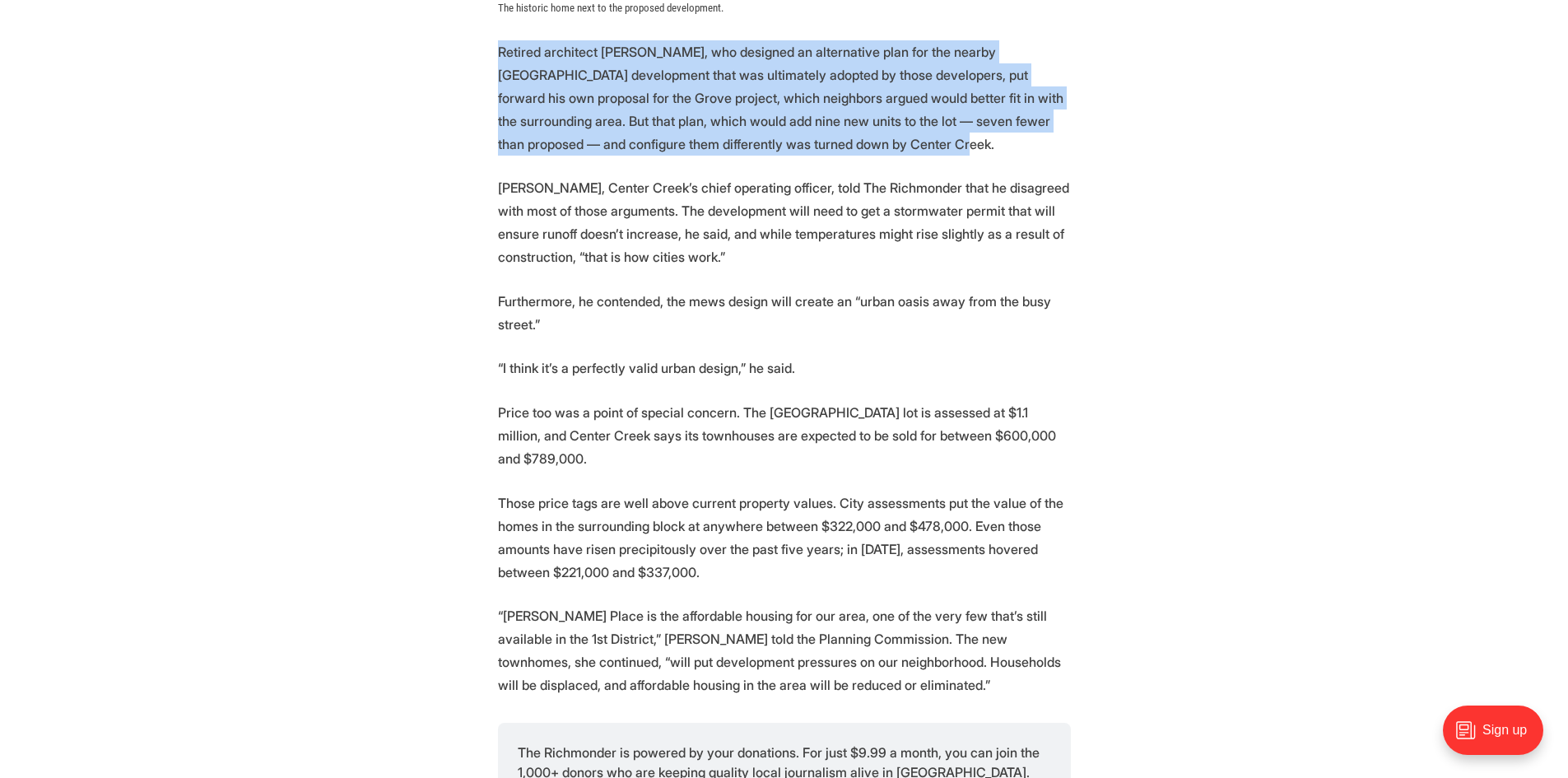
scroll to position [4530, 0]
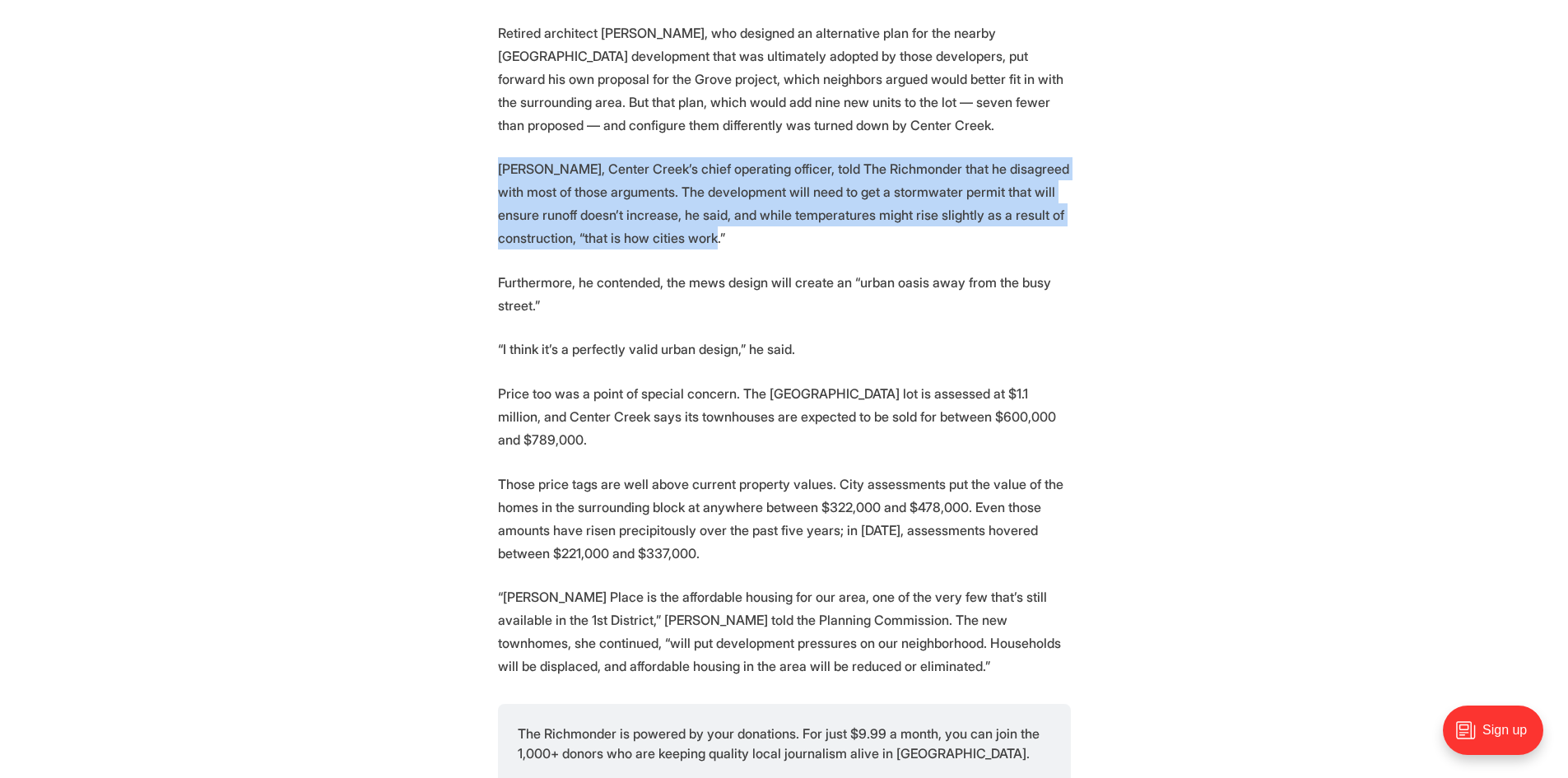
drag, startPoint x: 766, startPoint y: 210, endPoint x: 491, endPoint y: 151, distance: 281.3
click at [785, 208] on p "Greg Shron, Center Creek’s chief operating officer, told The Richmonder that he…" at bounding box center [784, 204] width 573 height 93
drag, startPoint x: 720, startPoint y: 206, endPoint x: 473, endPoint y: 145, distance: 254.4
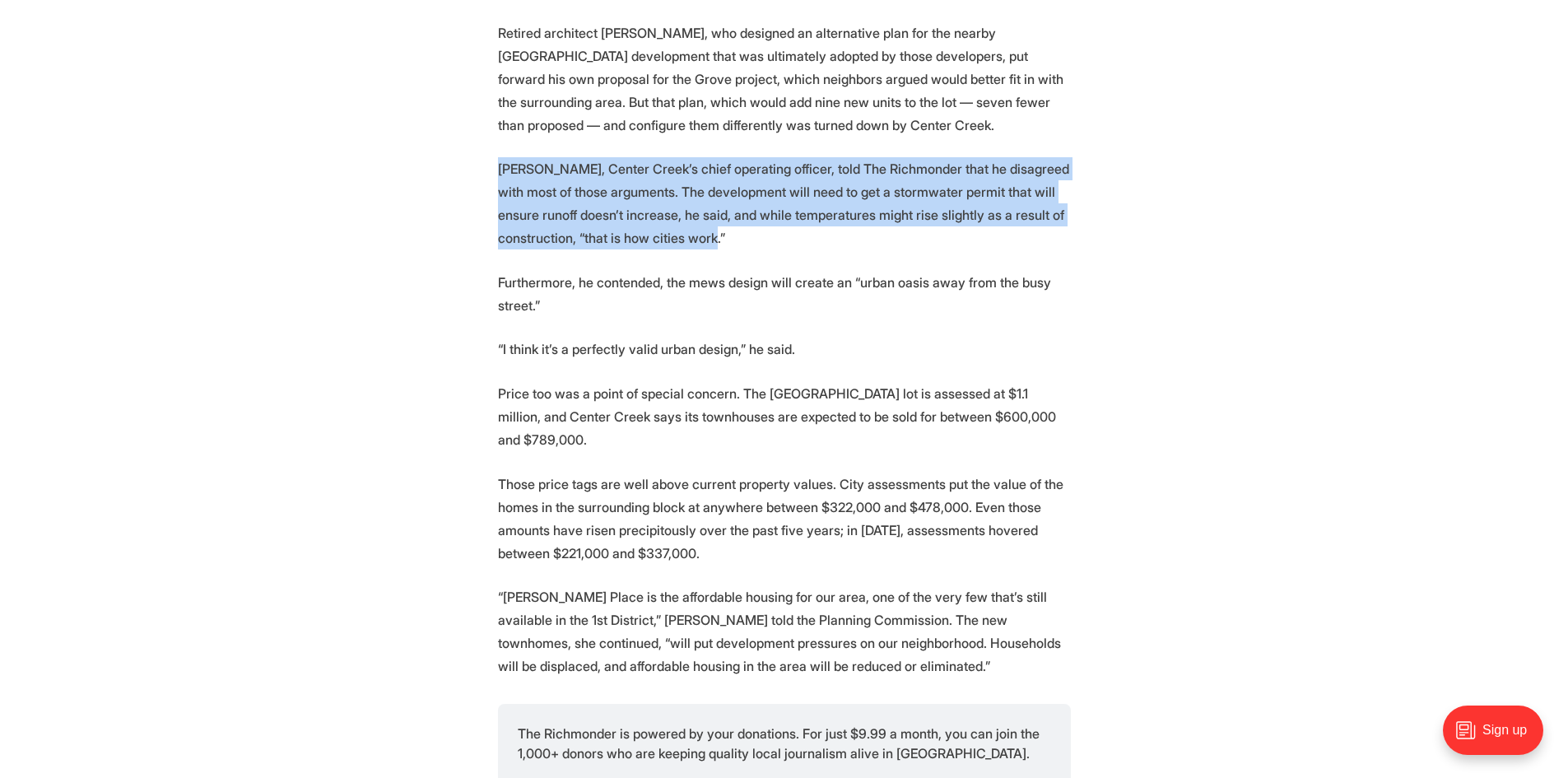
click at [733, 219] on p "Greg Shron, Center Creek’s chief operating officer, told The Richmonder that he…" at bounding box center [784, 204] width 573 height 93
drag, startPoint x: 720, startPoint y: 213, endPoint x: 464, endPoint y: 147, distance: 264.4
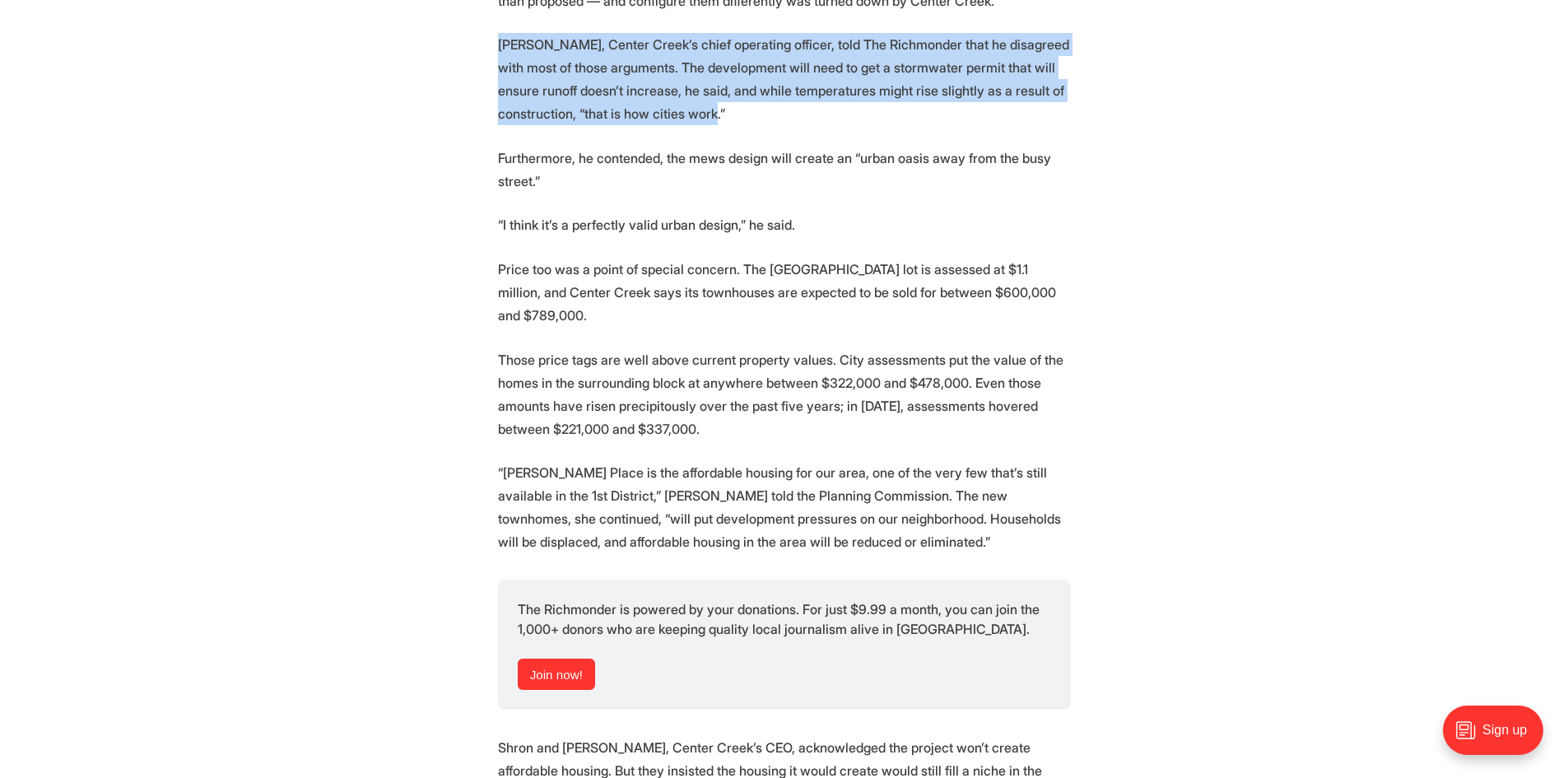
scroll to position [4695, 0]
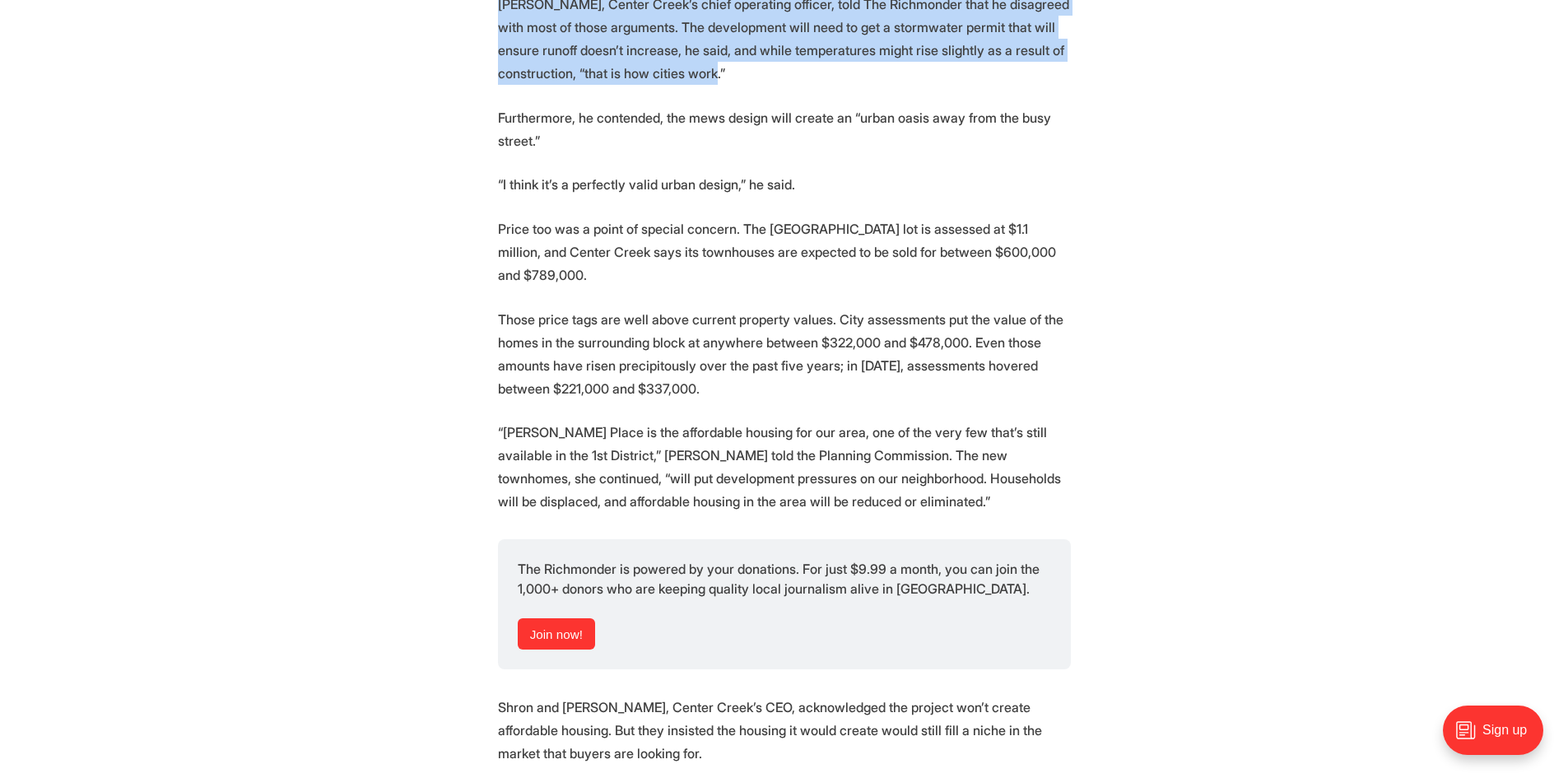
drag, startPoint x: 553, startPoint y: 116, endPoint x: 477, endPoint y: 93, distance: 79.4
drag, startPoint x: 564, startPoint y: 152, endPoint x: 802, endPoint y: 167, distance: 238.5
click at [802, 173] on p "“I think it’s a perfectly valid urban design,” he said." at bounding box center [784, 183] width 573 height 23
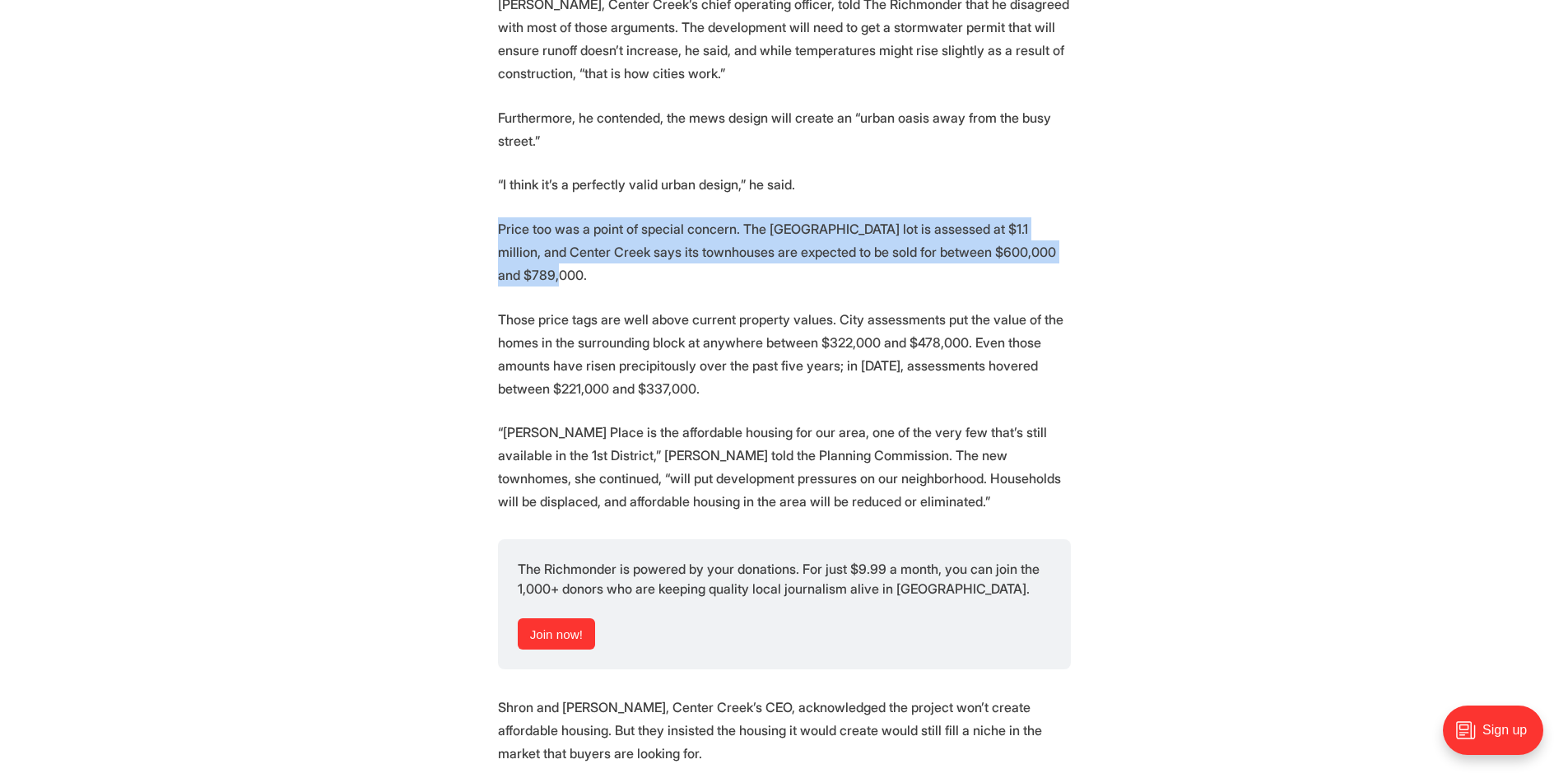
drag, startPoint x: 1052, startPoint y: 230, endPoint x: 490, endPoint y: 207, distance: 562.5
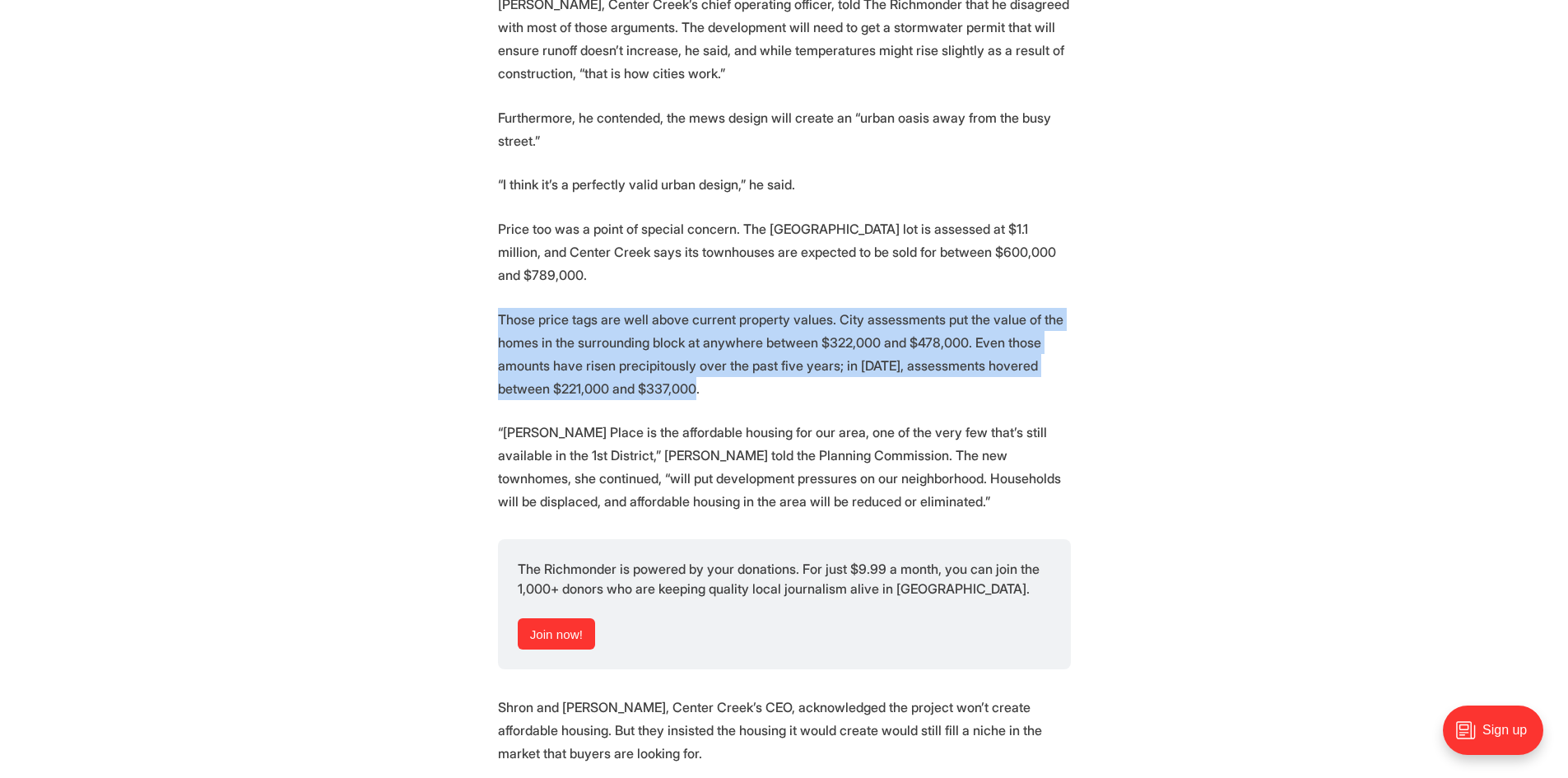
drag, startPoint x: 664, startPoint y: 338, endPoint x: 485, endPoint y: 273, distance: 190.4
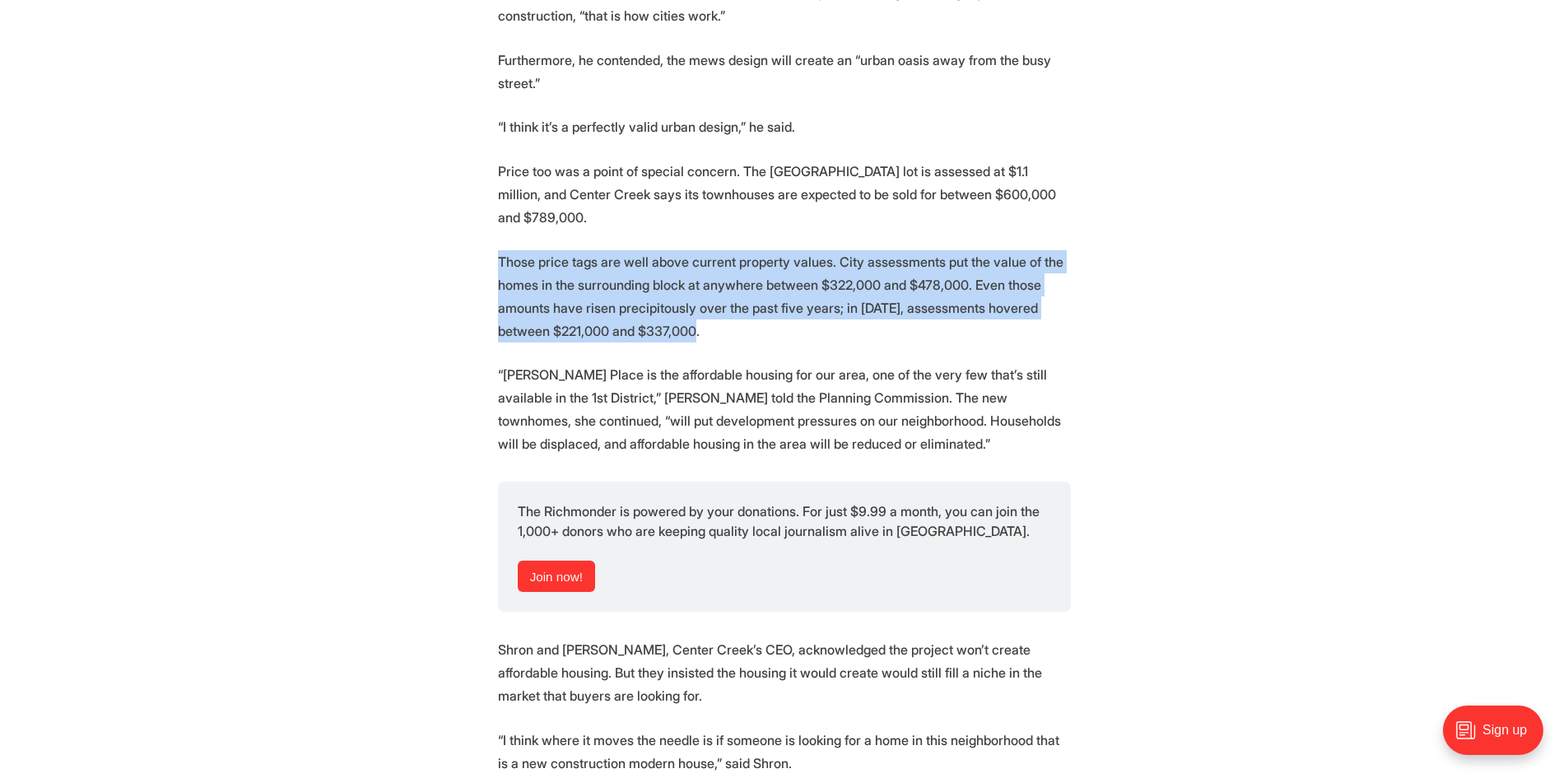
scroll to position [4777, 0]
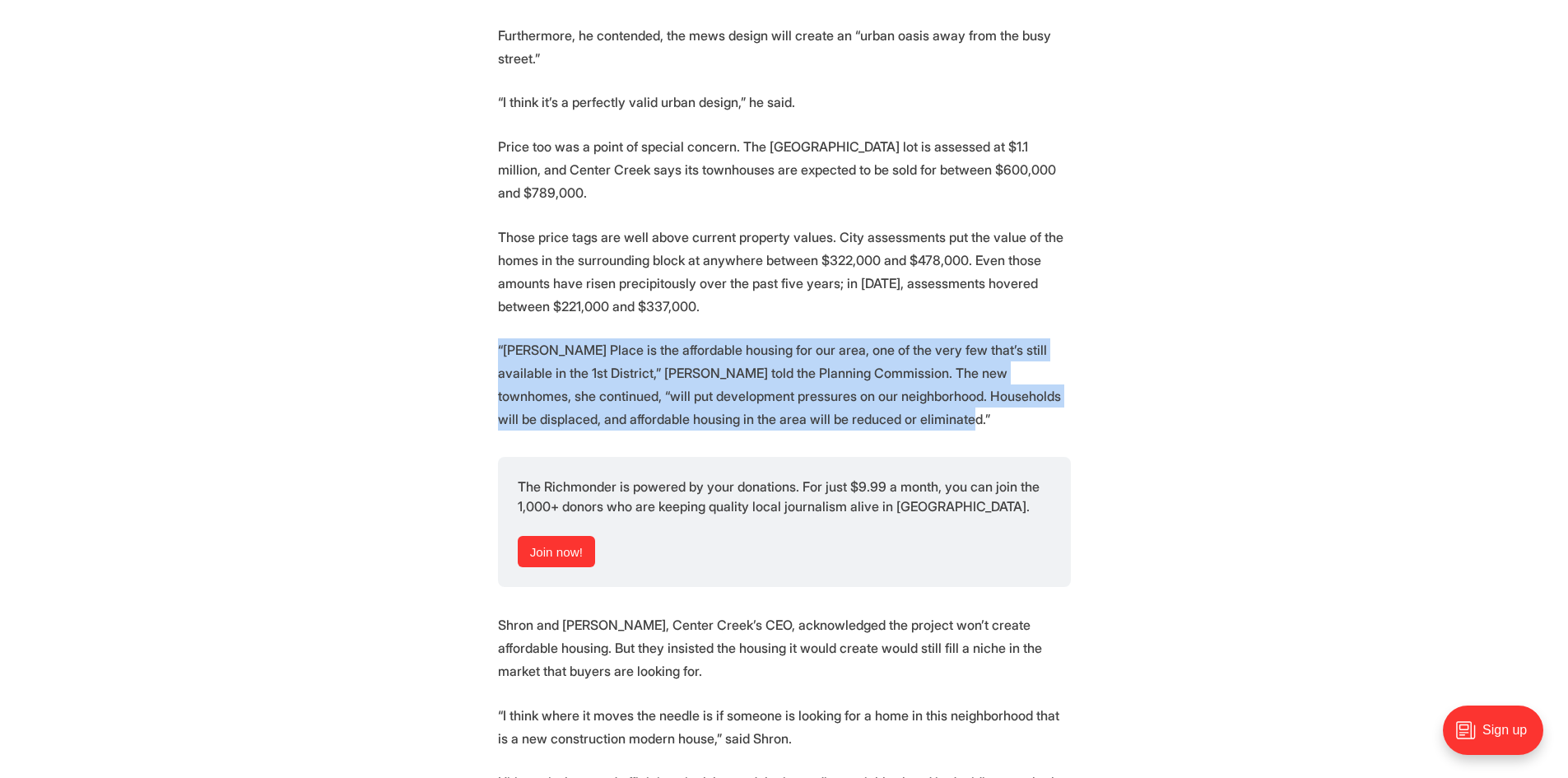
drag, startPoint x: 926, startPoint y: 373, endPoint x: 470, endPoint y: 298, distance: 462.1
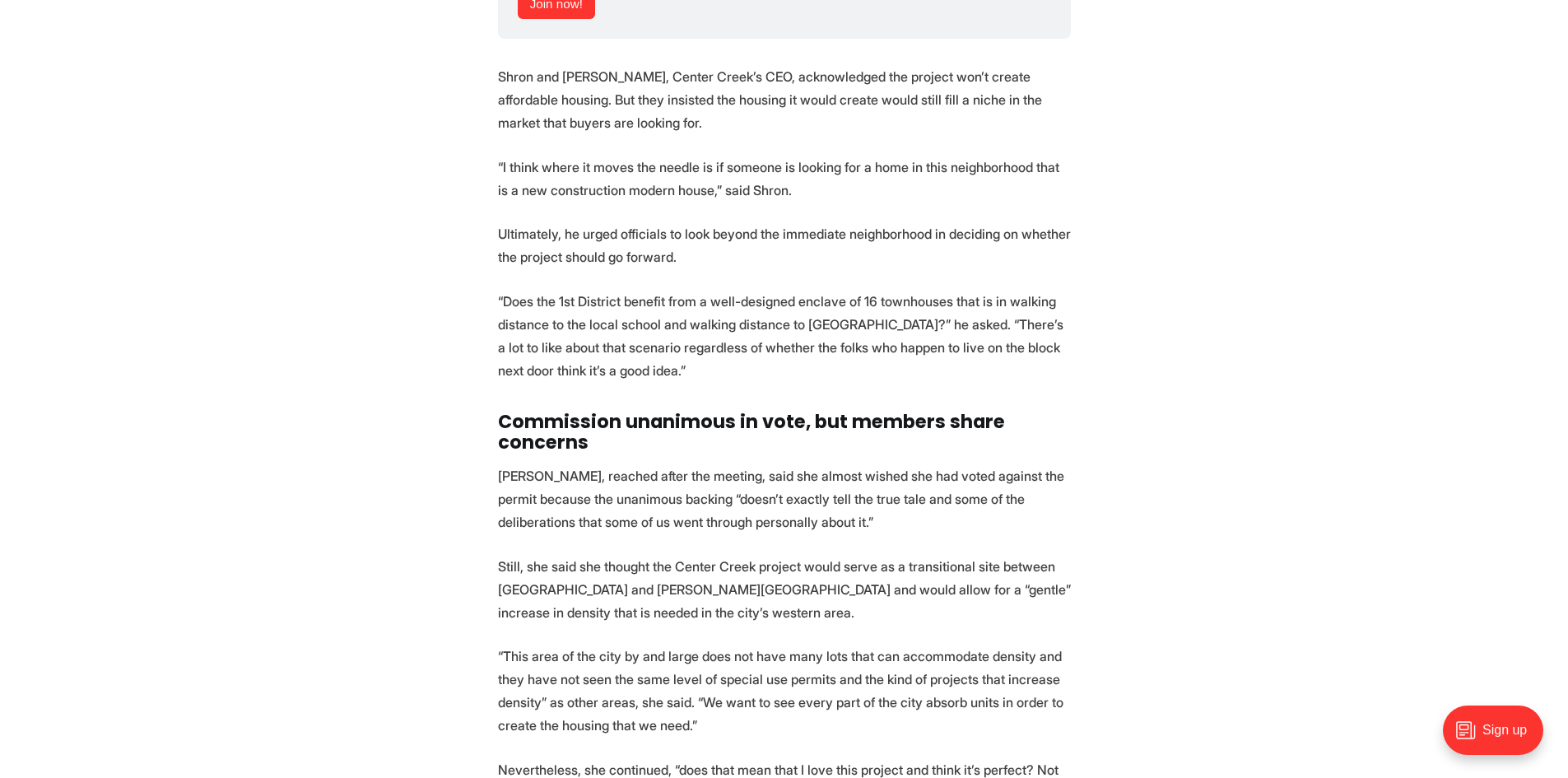
scroll to position [5353, 0]
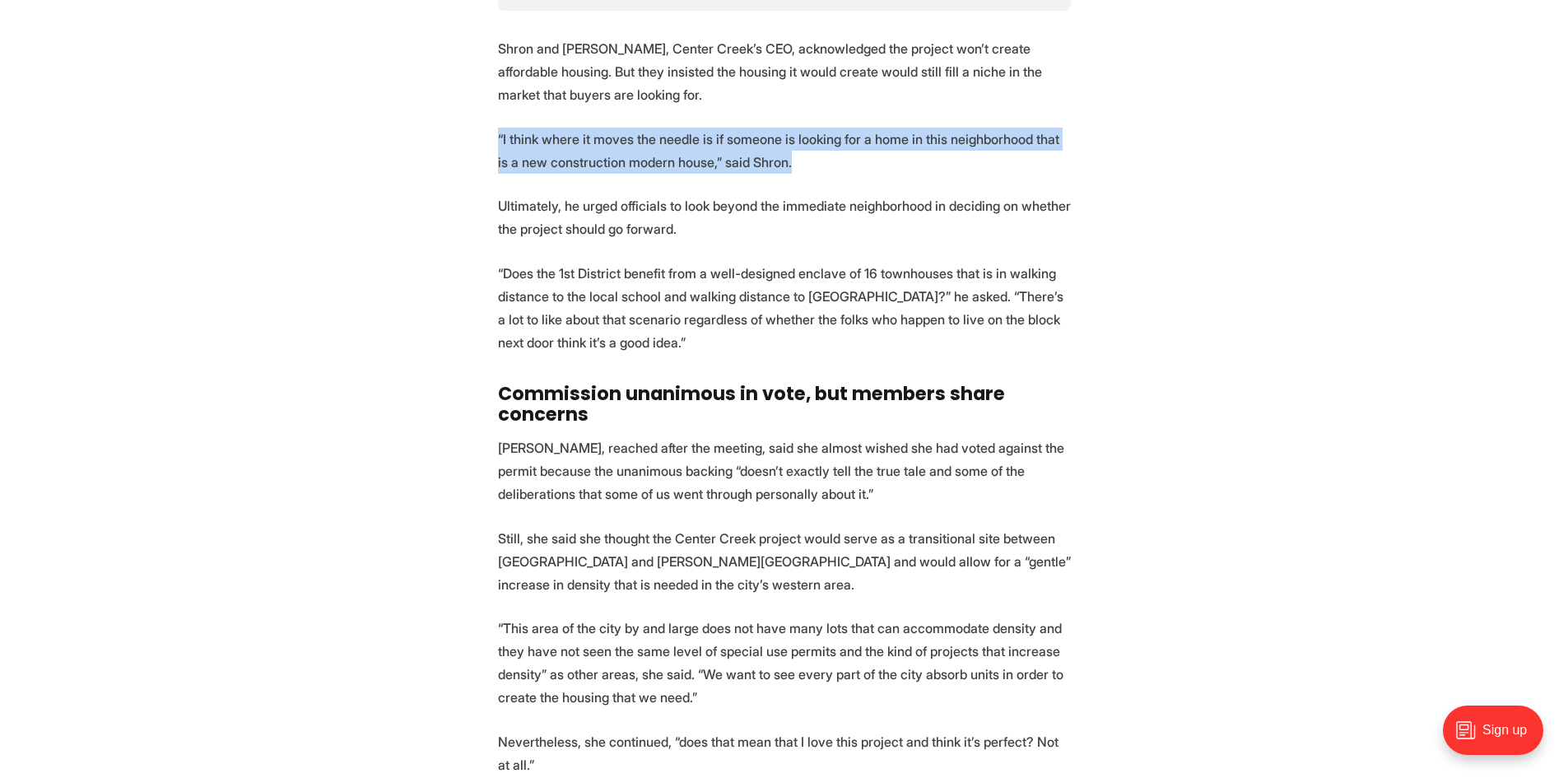
drag, startPoint x: 773, startPoint y: 122, endPoint x: 479, endPoint y: 95, distance: 295.2
drag, startPoint x: 721, startPoint y: 188, endPoint x: 486, endPoint y: 155, distance: 237.3
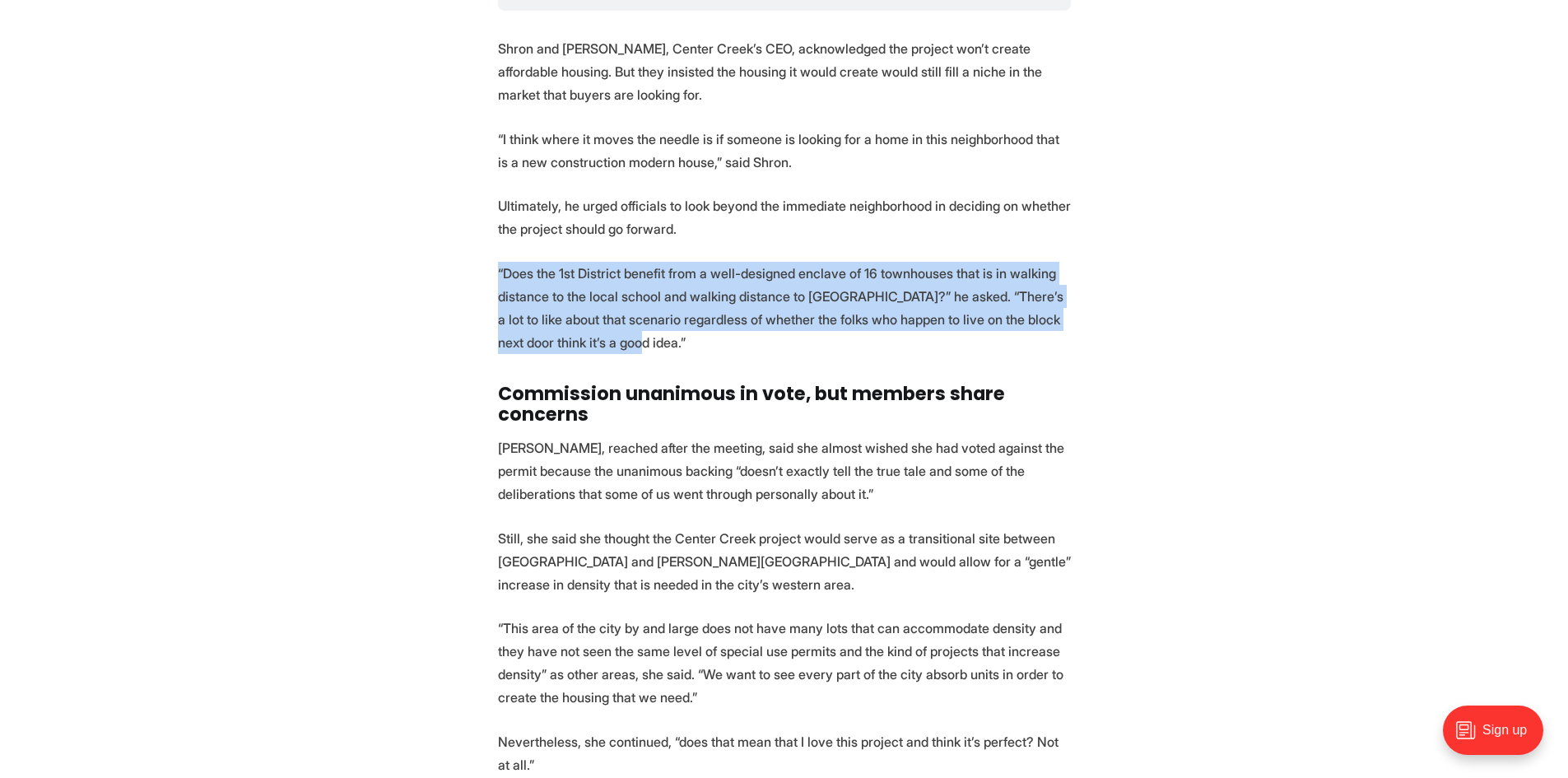
drag, startPoint x: 670, startPoint y: 302, endPoint x: 491, endPoint y: 223, distance: 195.7
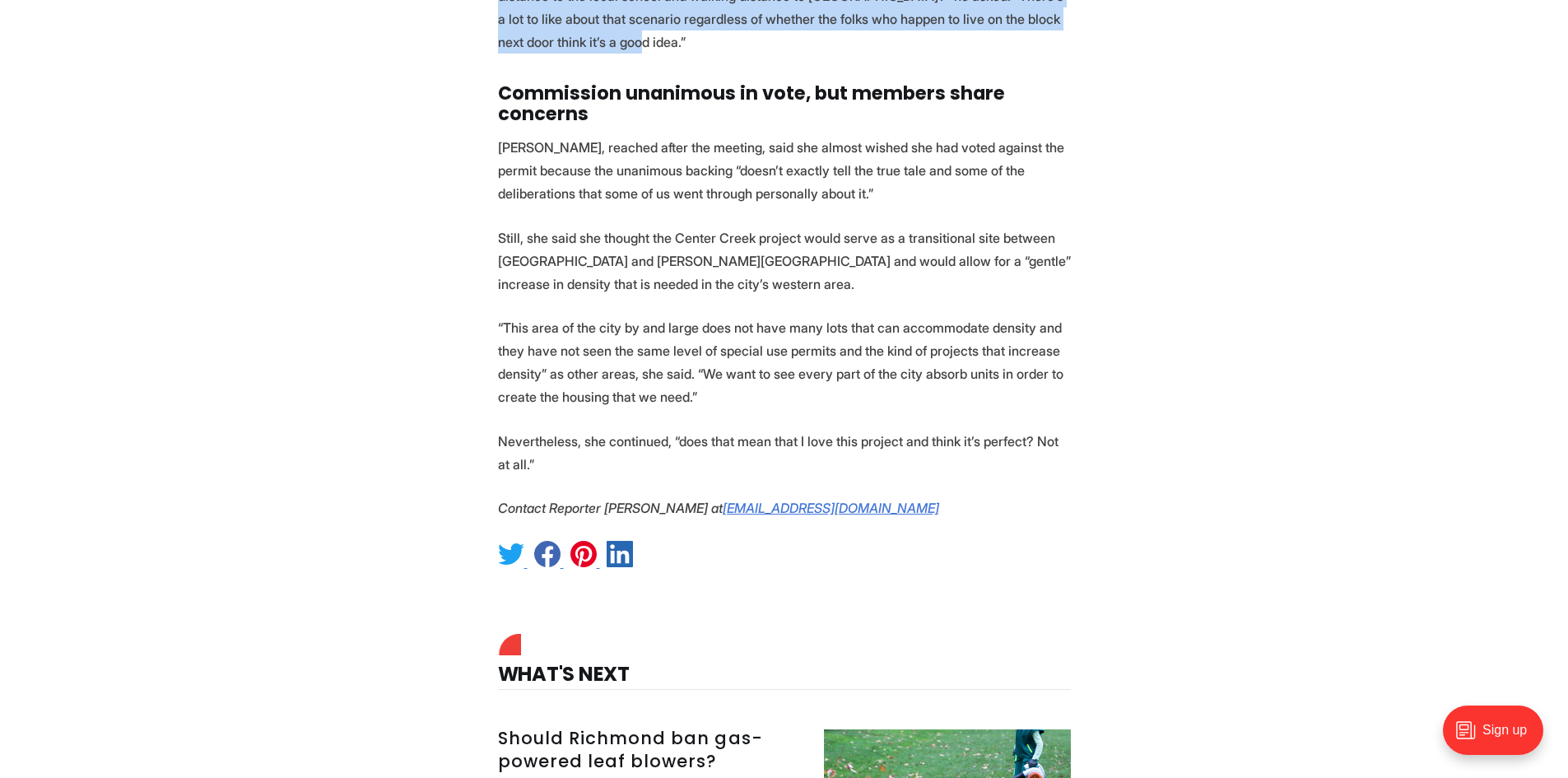
scroll to position [5683, 0]
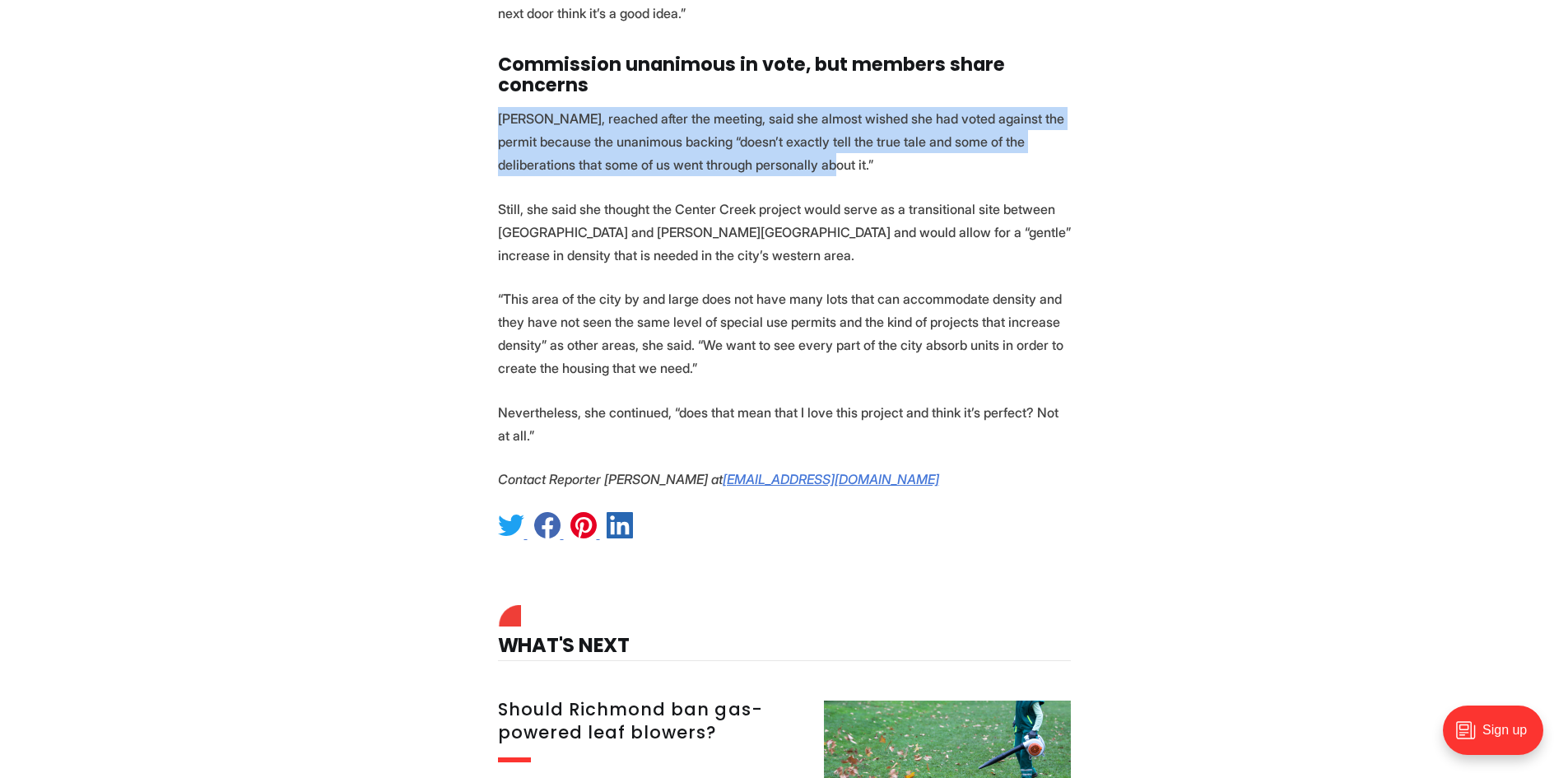
drag, startPoint x: 837, startPoint y: 119, endPoint x: 498, endPoint y: 81, distance: 341.1
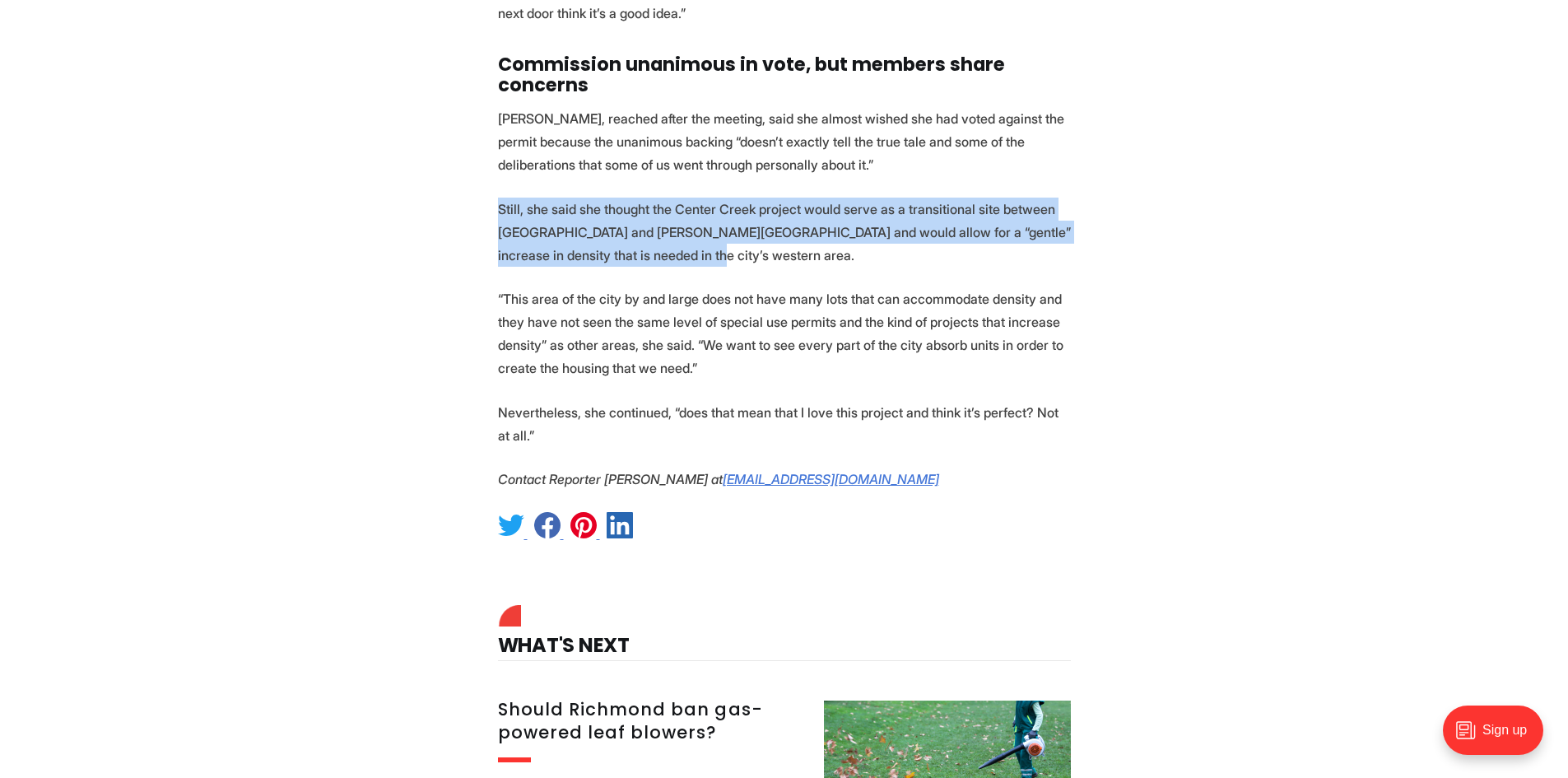
drag, startPoint x: 723, startPoint y: 212, endPoint x: 465, endPoint y: 160, distance: 263.2
drag, startPoint x: 752, startPoint y: 321, endPoint x: 468, endPoint y: 246, distance: 293.7
drag, startPoint x: 1037, startPoint y: 386, endPoint x: 473, endPoint y: 256, distance: 578.8
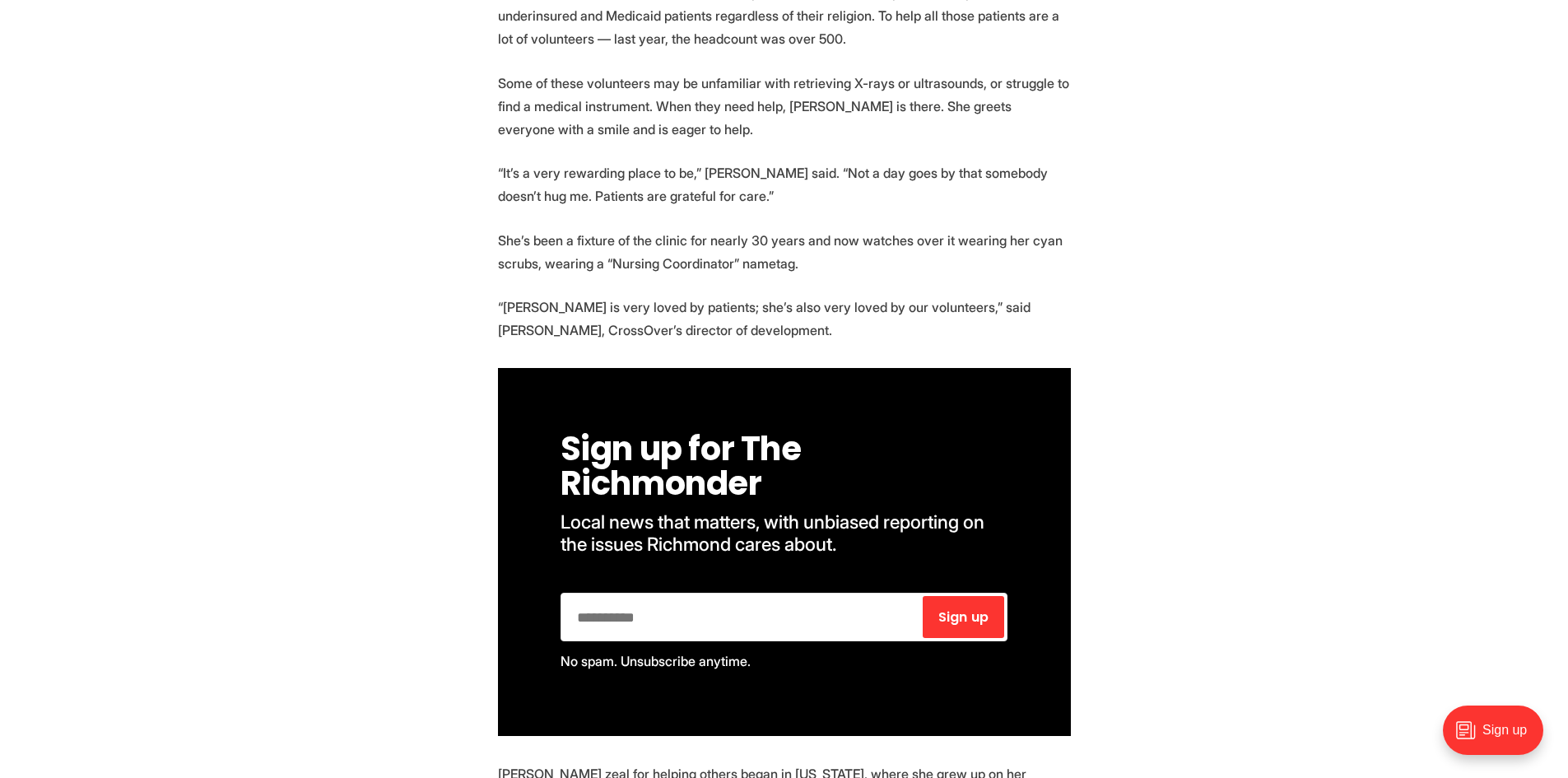
scroll to position [988, 0]
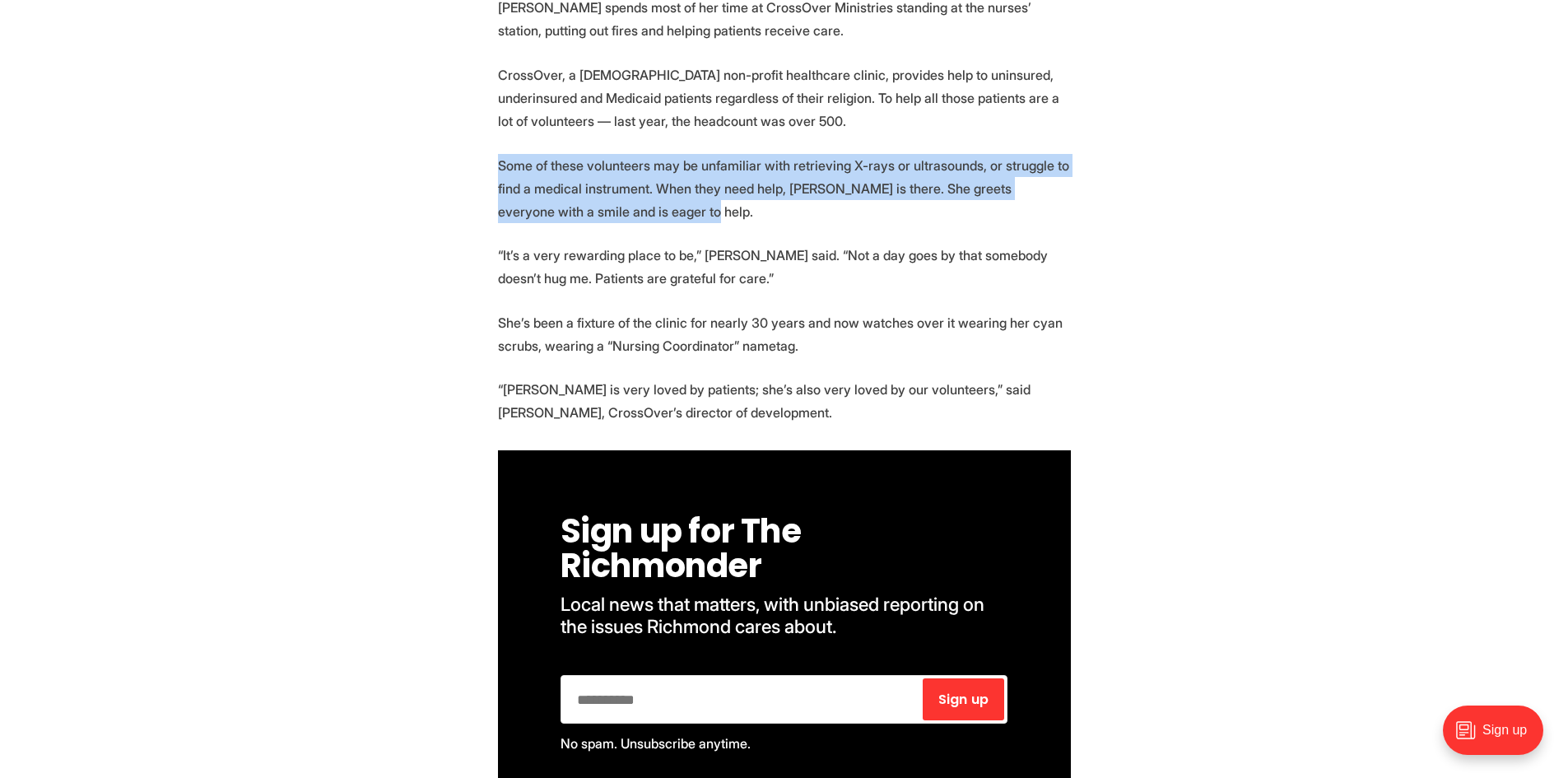
drag, startPoint x: 698, startPoint y: 193, endPoint x: 469, endPoint y: 144, distance: 234.2
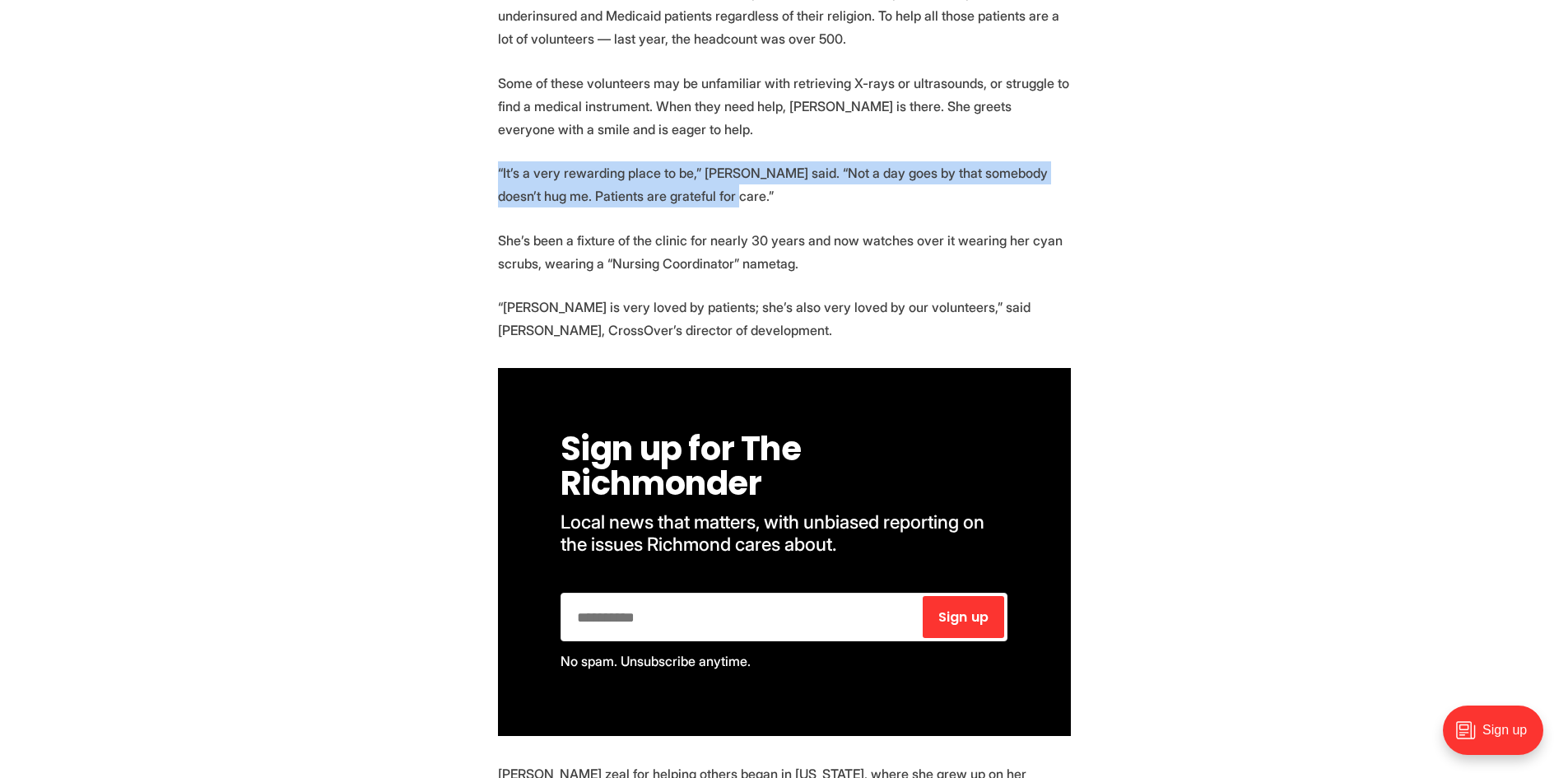
drag, startPoint x: 722, startPoint y: 177, endPoint x: 492, endPoint y: 152, distance: 231.4
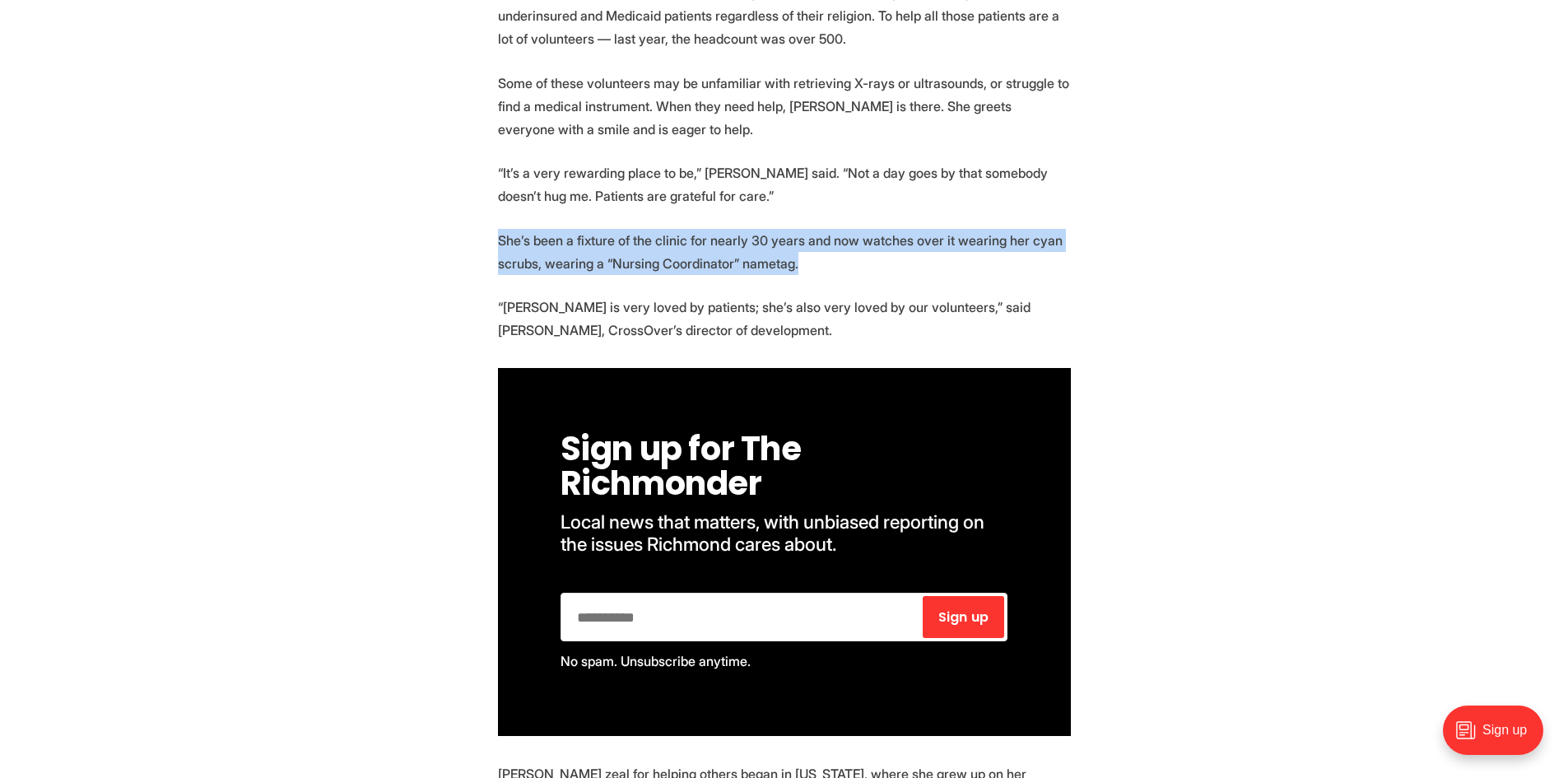
drag, startPoint x: 829, startPoint y: 248, endPoint x: 470, endPoint y: 218, distance: 360.3
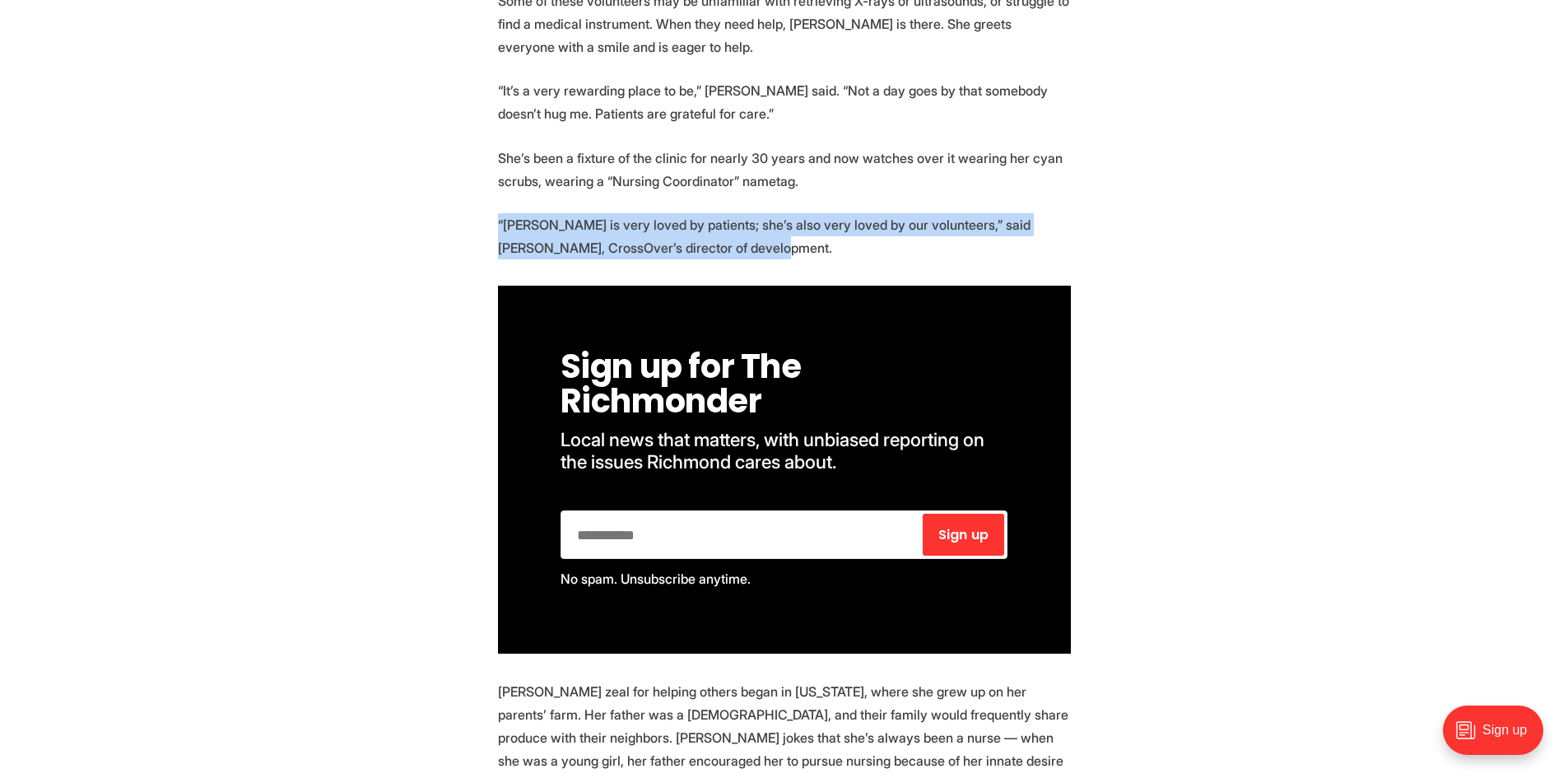
drag, startPoint x: 723, startPoint y: 237, endPoint x: 479, endPoint y: 196, distance: 247.4
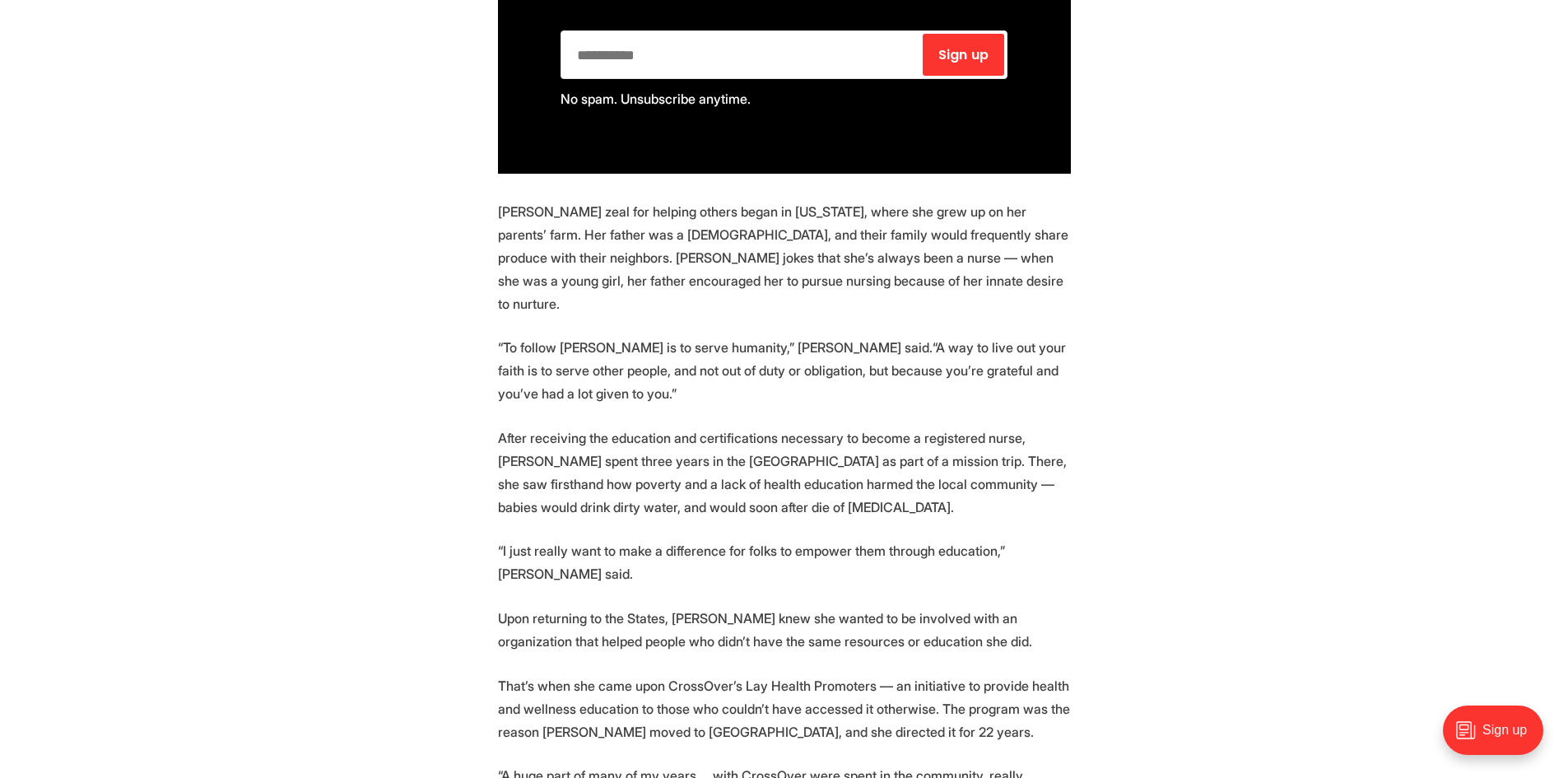
scroll to position [1730, 0]
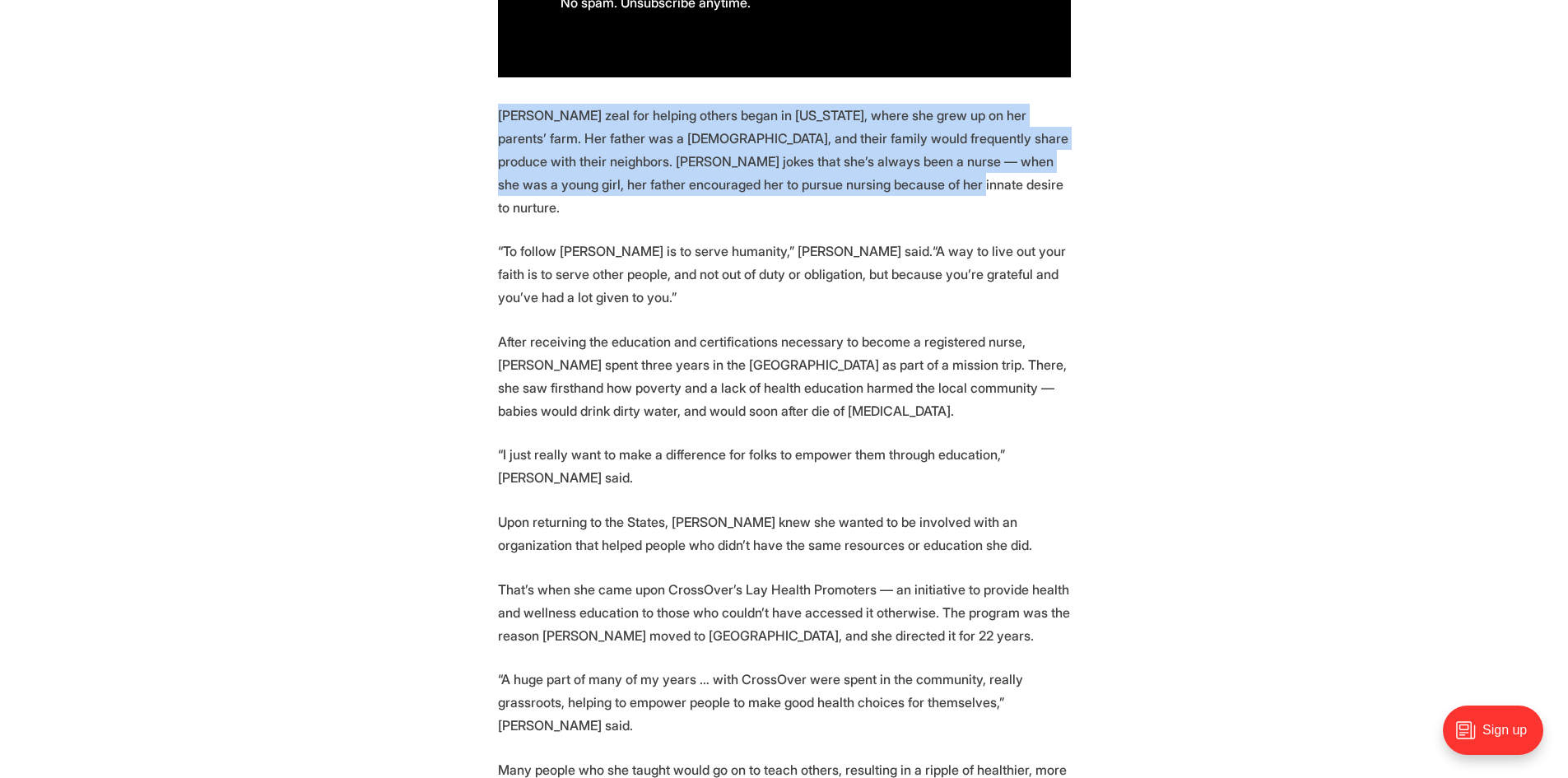
drag, startPoint x: 877, startPoint y: 162, endPoint x: 486, endPoint y: 87, distance: 398.1
click at [486, 87] on section "🎉 We're celebrating 25 amazing Richmonders! Join us at the Robinson Theater on …" at bounding box center [784, 772] width 1568 height 3331
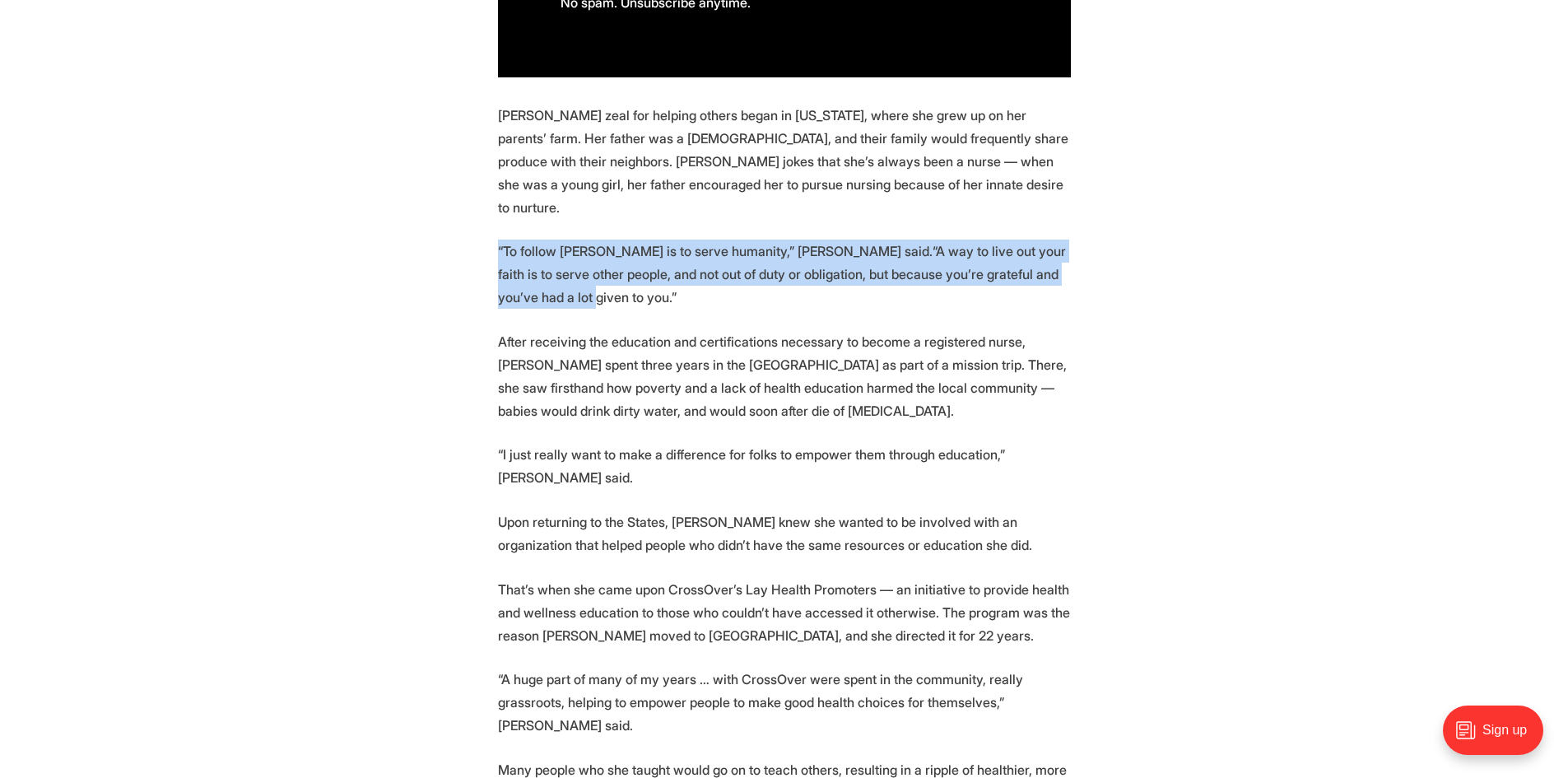
drag, startPoint x: 621, startPoint y: 266, endPoint x: 483, endPoint y: 213, distance: 147.8
click at [483, 213] on section "🎉 We're celebrating 25 amazing Richmonders! Join us at the Robinson Theater on …" at bounding box center [784, 772] width 1568 height 3331
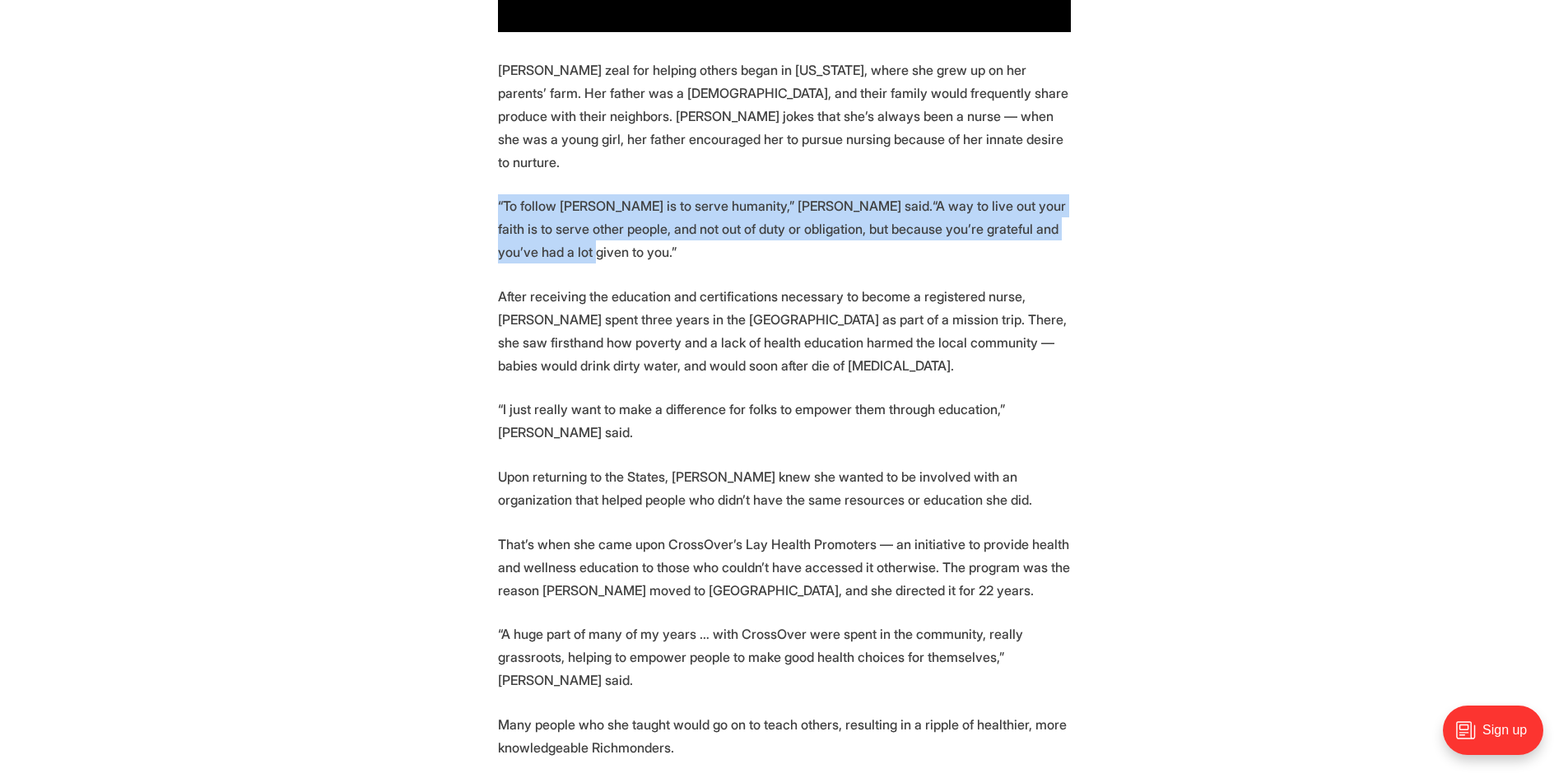
scroll to position [1812, 0]
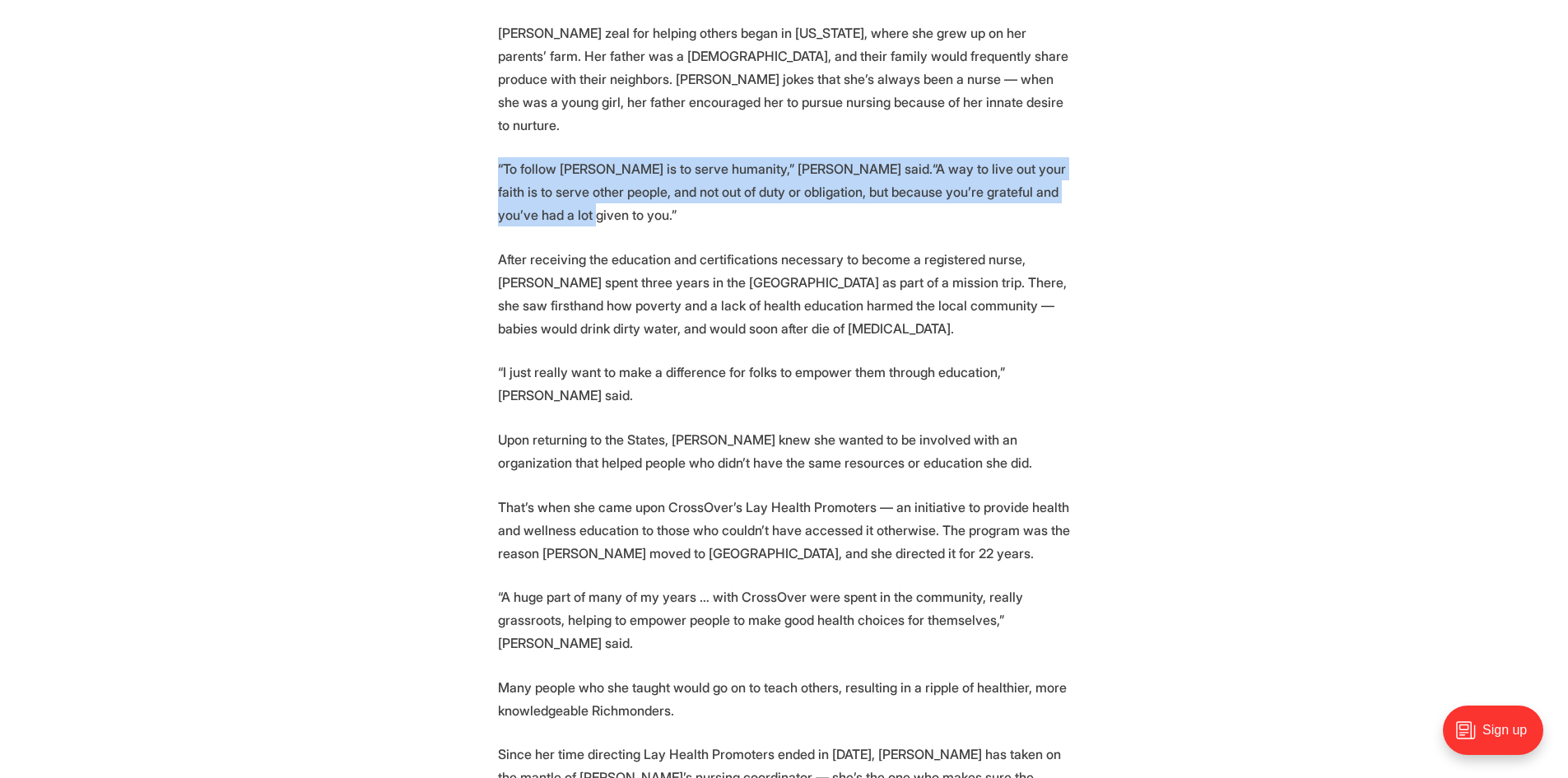
click at [652, 175] on p "“To follow Jesus is to serve humanity,” Metzler said.“A way to live out your fa…" at bounding box center [784, 192] width 573 height 69
drag, startPoint x: 623, startPoint y: 173, endPoint x: 470, endPoint y: 125, distance: 160.4
click at [470, 125] on section "🎉 We're celebrating 25 amazing Richmonders! Join us at the Robinson Theater on …" at bounding box center [784, 689] width 1568 height 3331
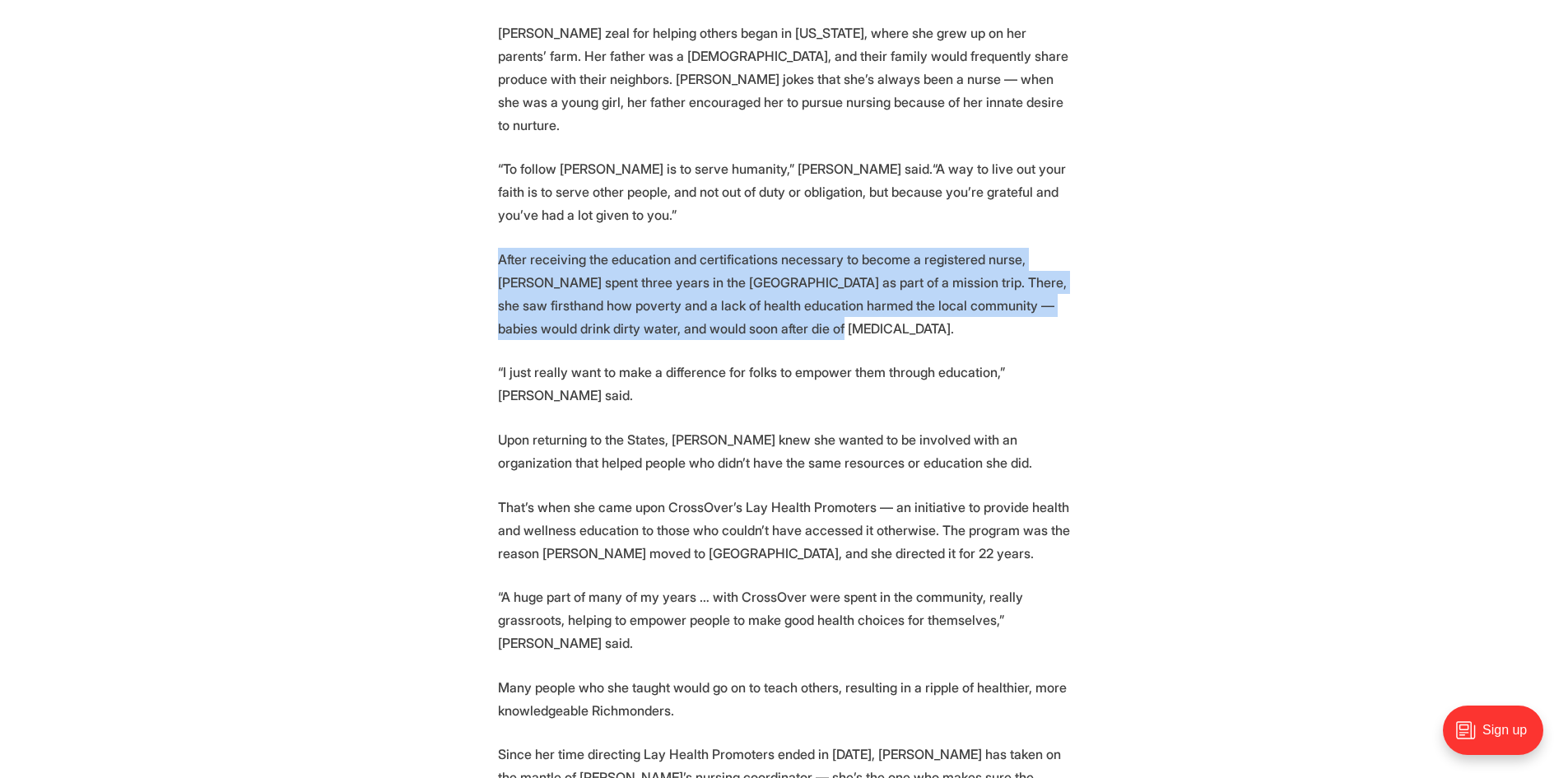
drag, startPoint x: 795, startPoint y: 299, endPoint x: 472, endPoint y: 223, distance: 331.8
click at [472, 223] on section "🎉 We're celebrating 25 amazing Richmonders! Join us at the Robinson Theater on …" at bounding box center [784, 689] width 1568 height 3331
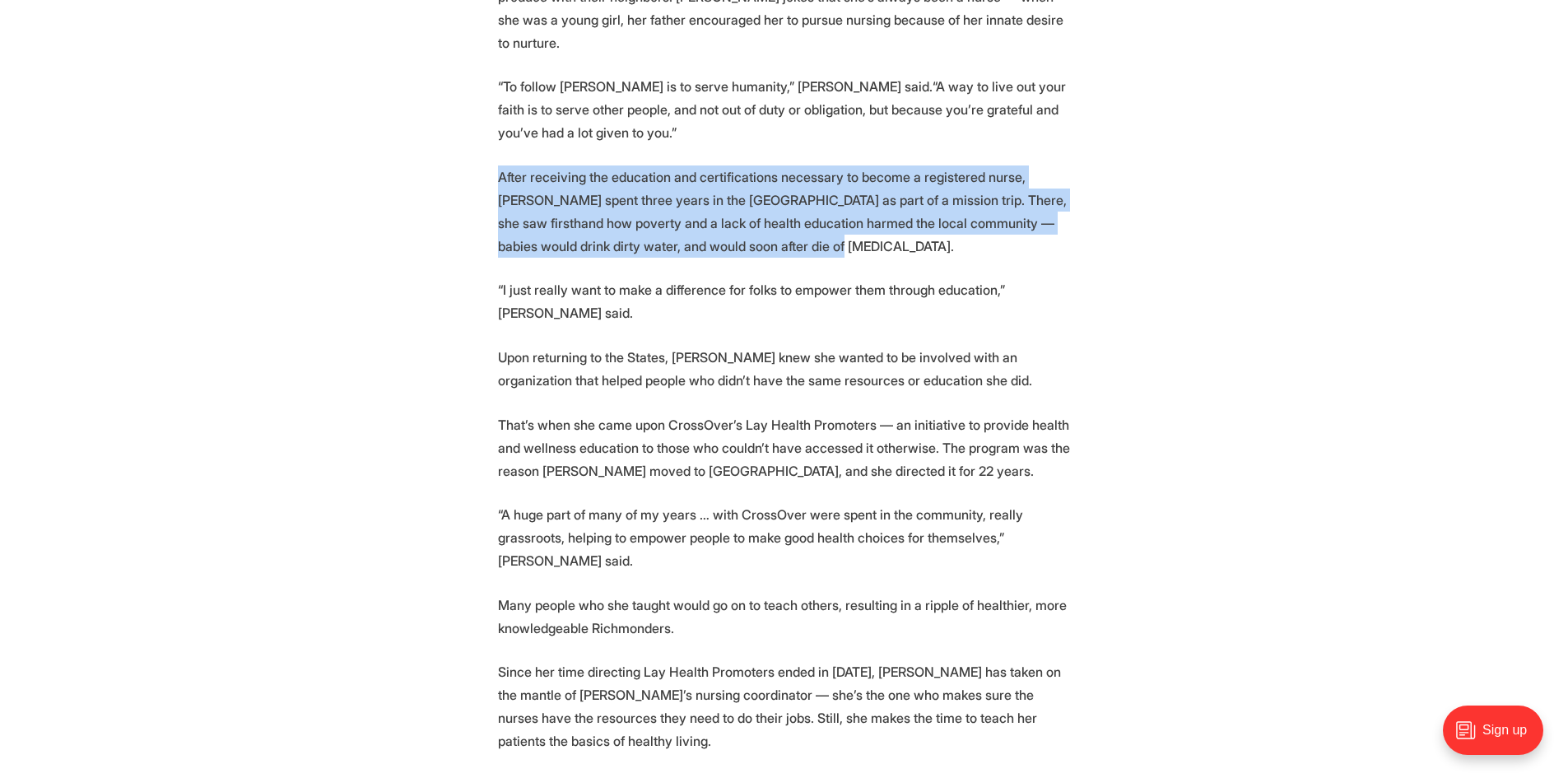
scroll to position [1977, 0]
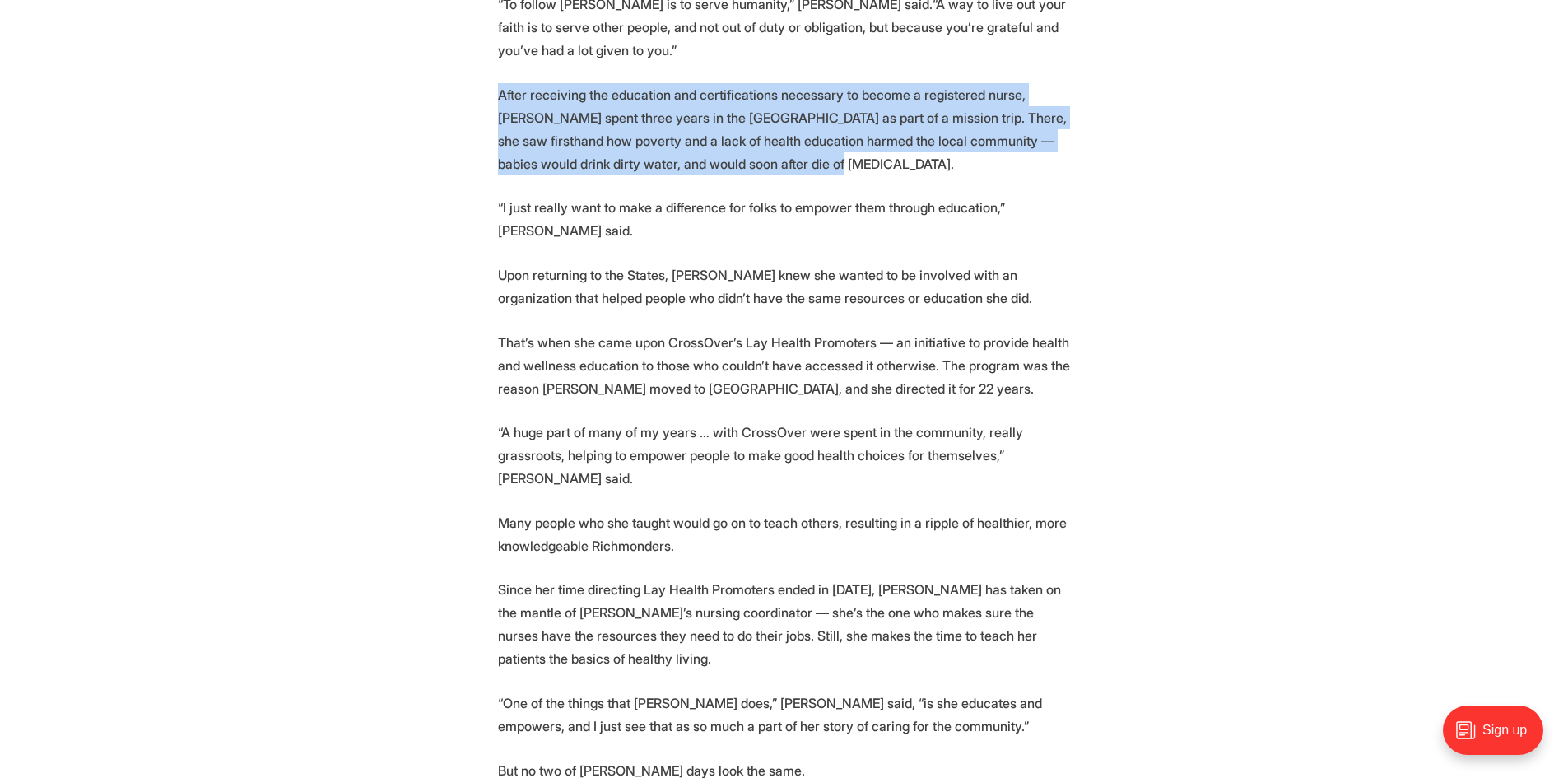
click at [784, 137] on section "🎉 We're celebrating 25 amazing Richmonders! Join us at the Robinson Theater on …" at bounding box center [784, 525] width 1568 height 3331
drag, startPoint x: 757, startPoint y: 120, endPoint x: 484, endPoint y: 62, distance: 279.1
click at [484, 62] on section "🎉 We're celebrating 25 amazing Richmonders! Join us at the Robinson Theater on …" at bounding box center [784, 525] width 1568 height 3331
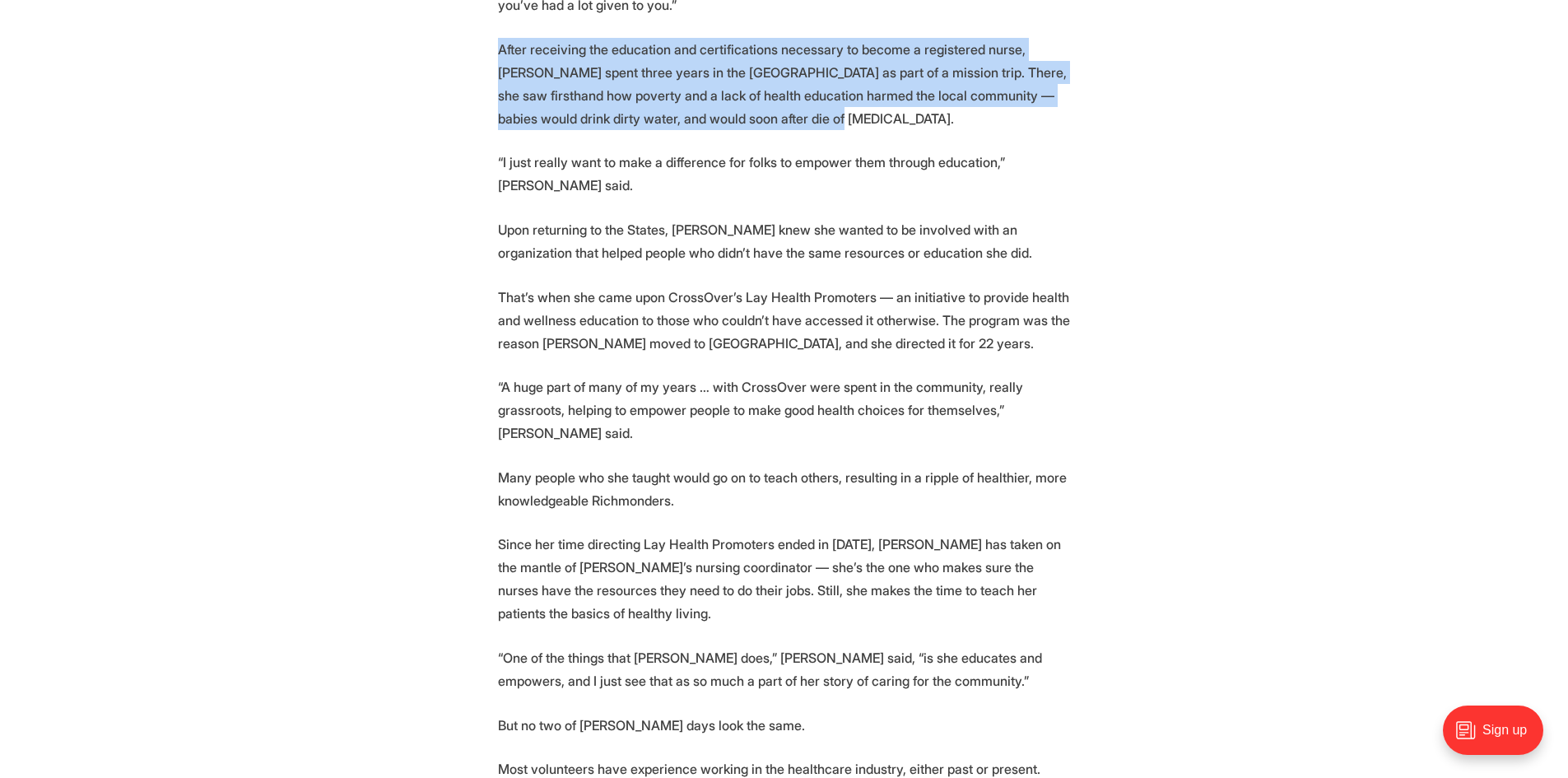
scroll to position [2059, 0]
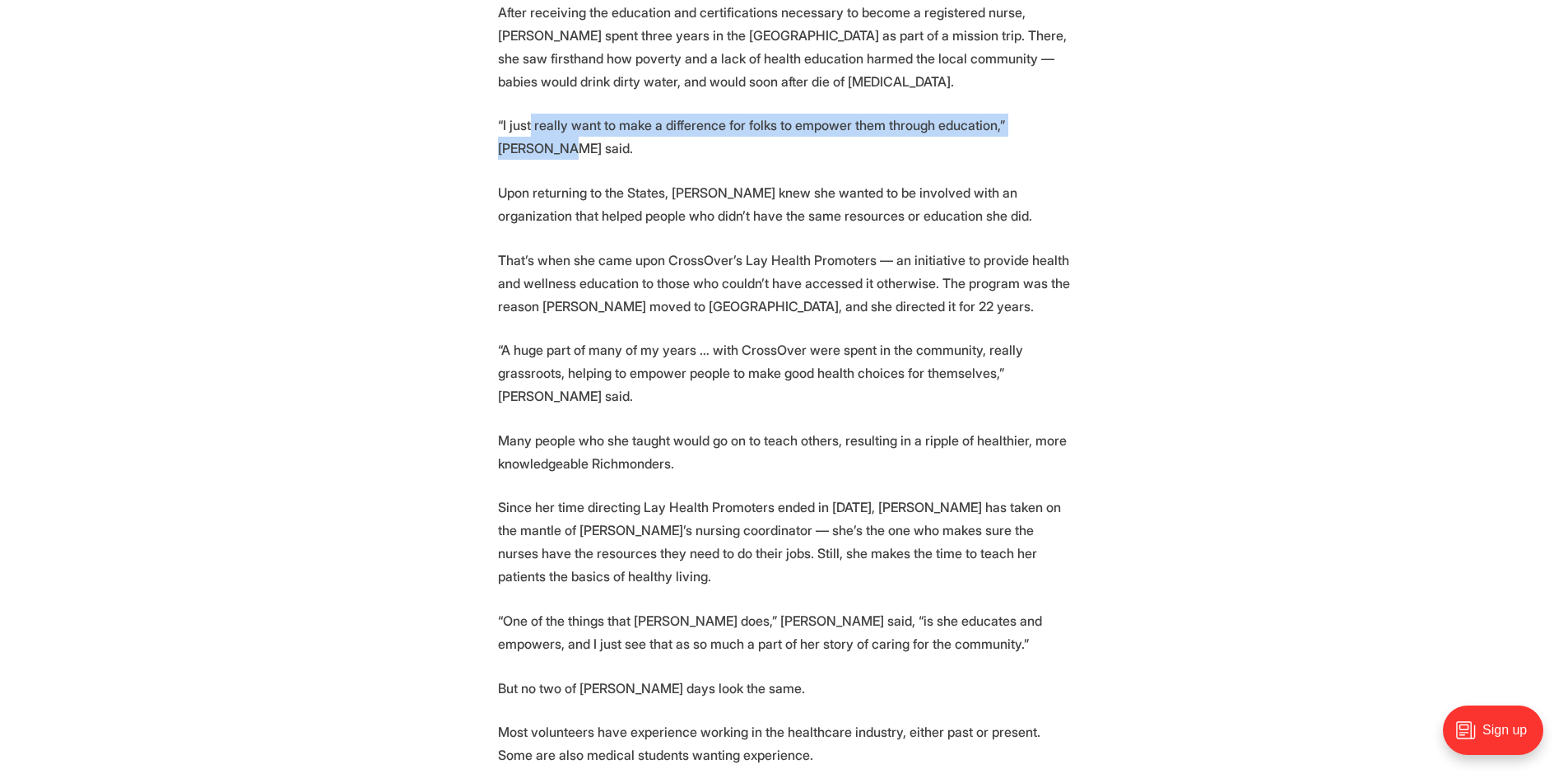
drag, startPoint x: 528, startPoint y: 79, endPoint x: 1055, endPoint y: 93, distance: 527.2
click at [1055, 113] on p "“I just really want to make a difference for folks to empower them through educ…" at bounding box center [784, 136] width 573 height 46
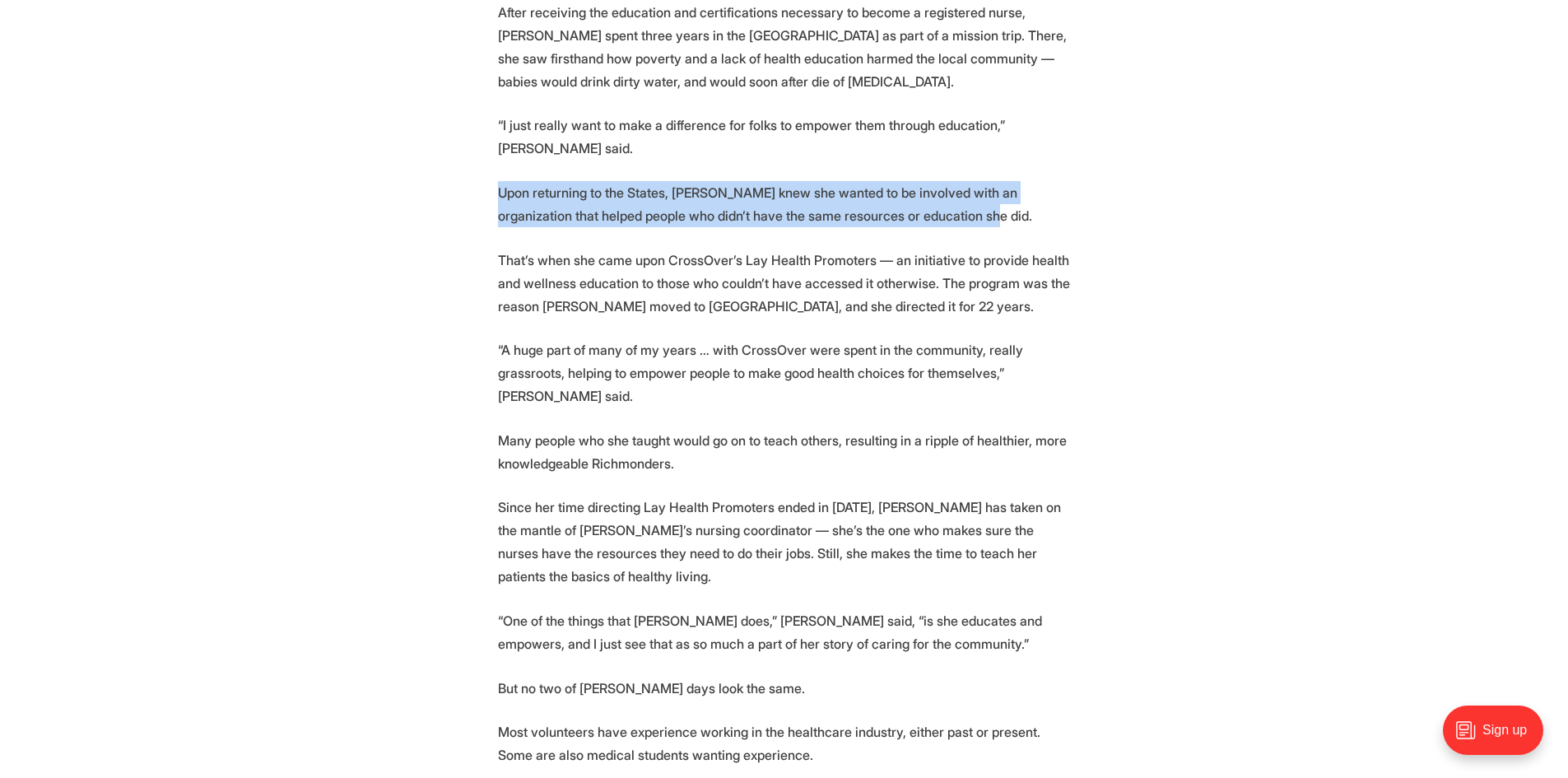
drag, startPoint x: 927, startPoint y: 158, endPoint x: 481, endPoint y: 129, distance: 446.9
click at [481, 129] on section "🎉 We're celebrating 25 amazing Richmonders! Join us at the Robinson Theater on …" at bounding box center [784, 443] width 1568 height 3331
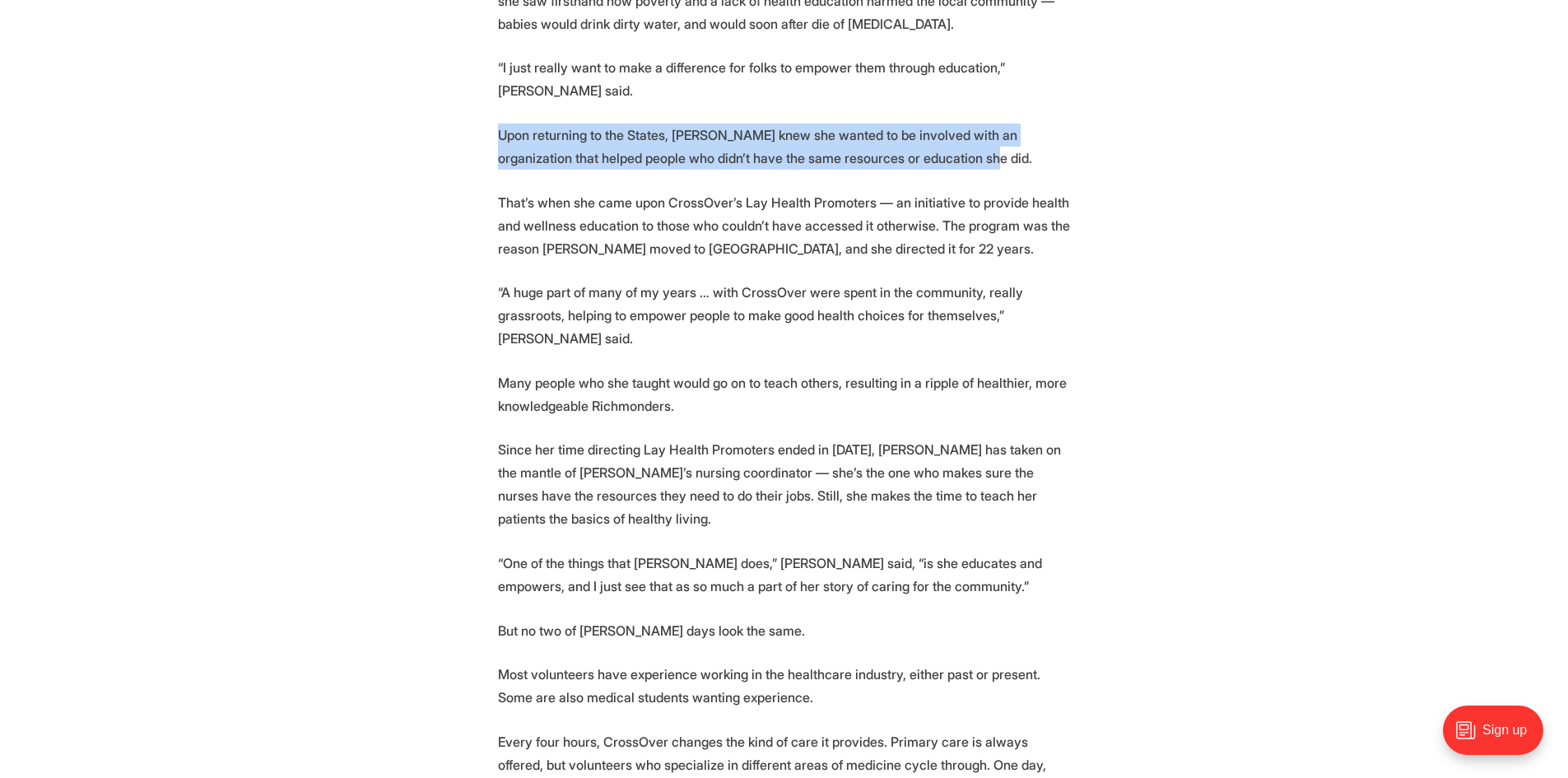
scroll to position [2142, 0]
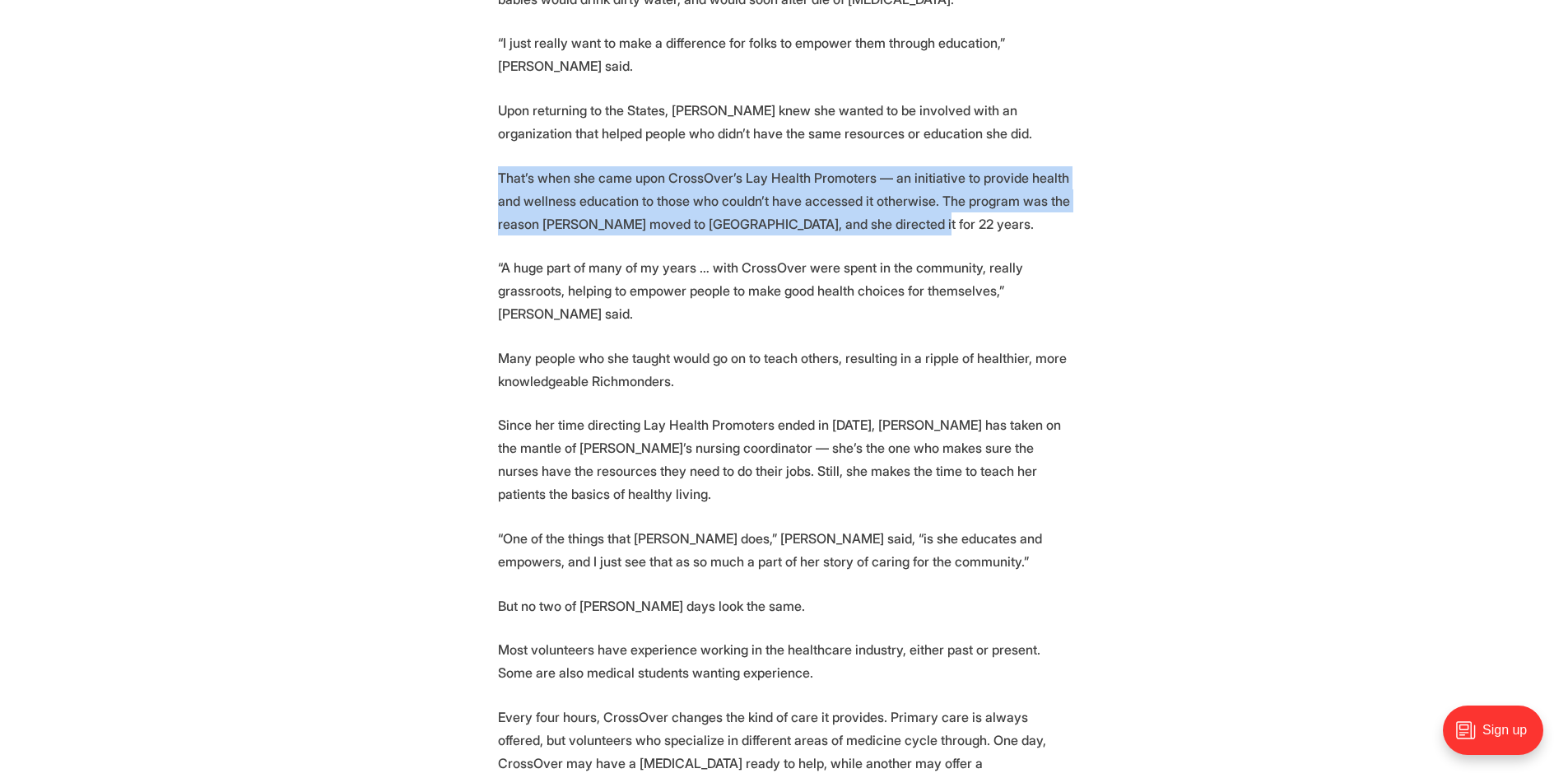
drag, startPoint x: 907, startPoint y: 155, endPoint x: 497, endPoint y: 112, distance: 412.2
click at [497, 112] on section "🎉 We're celebrating 25 amazing Richmonders! Join us at the Robinson Theater on …" at bounding box center [784, 360] width 1568 height 3331
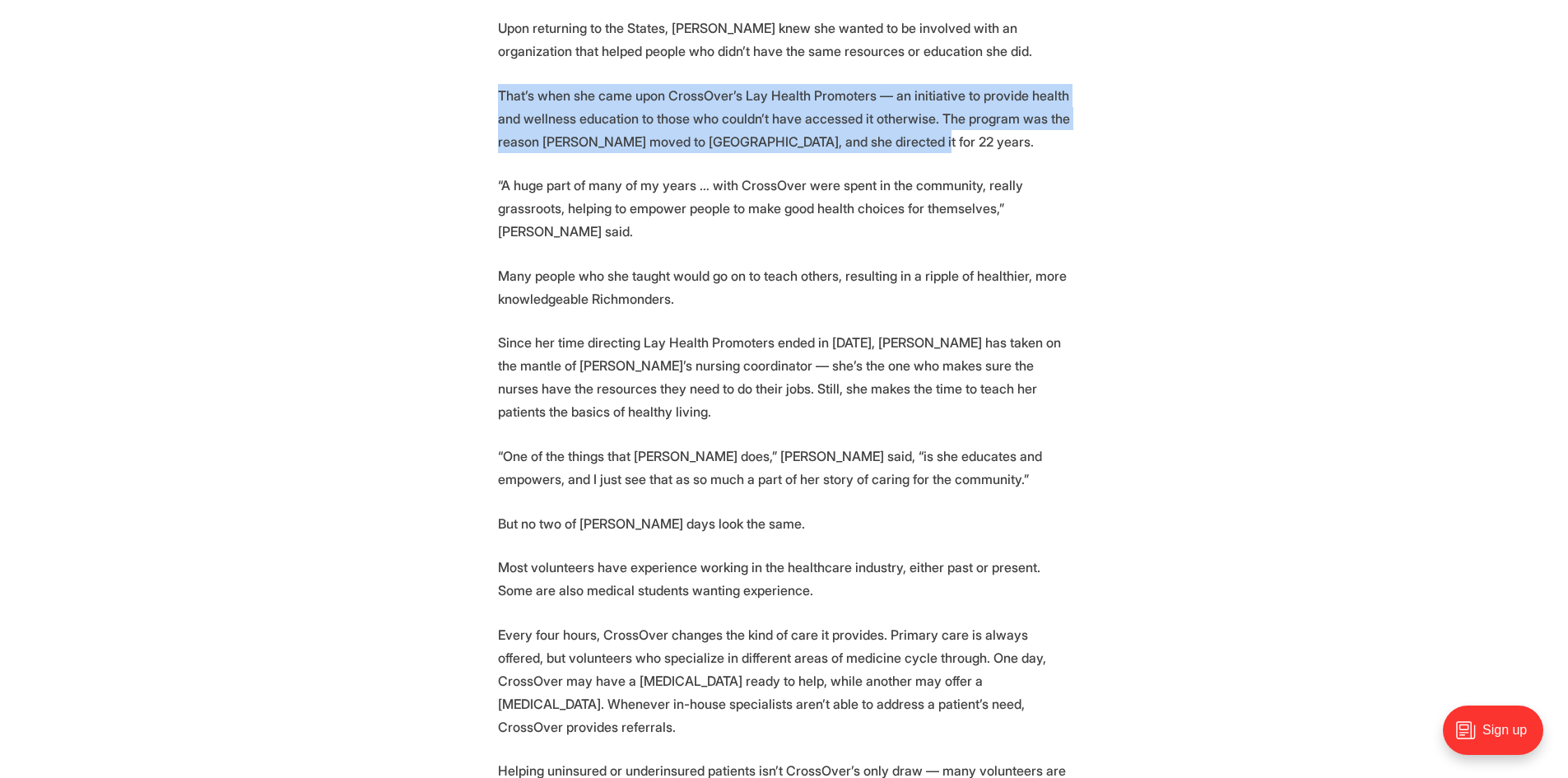
scroll to position [2306, 0]
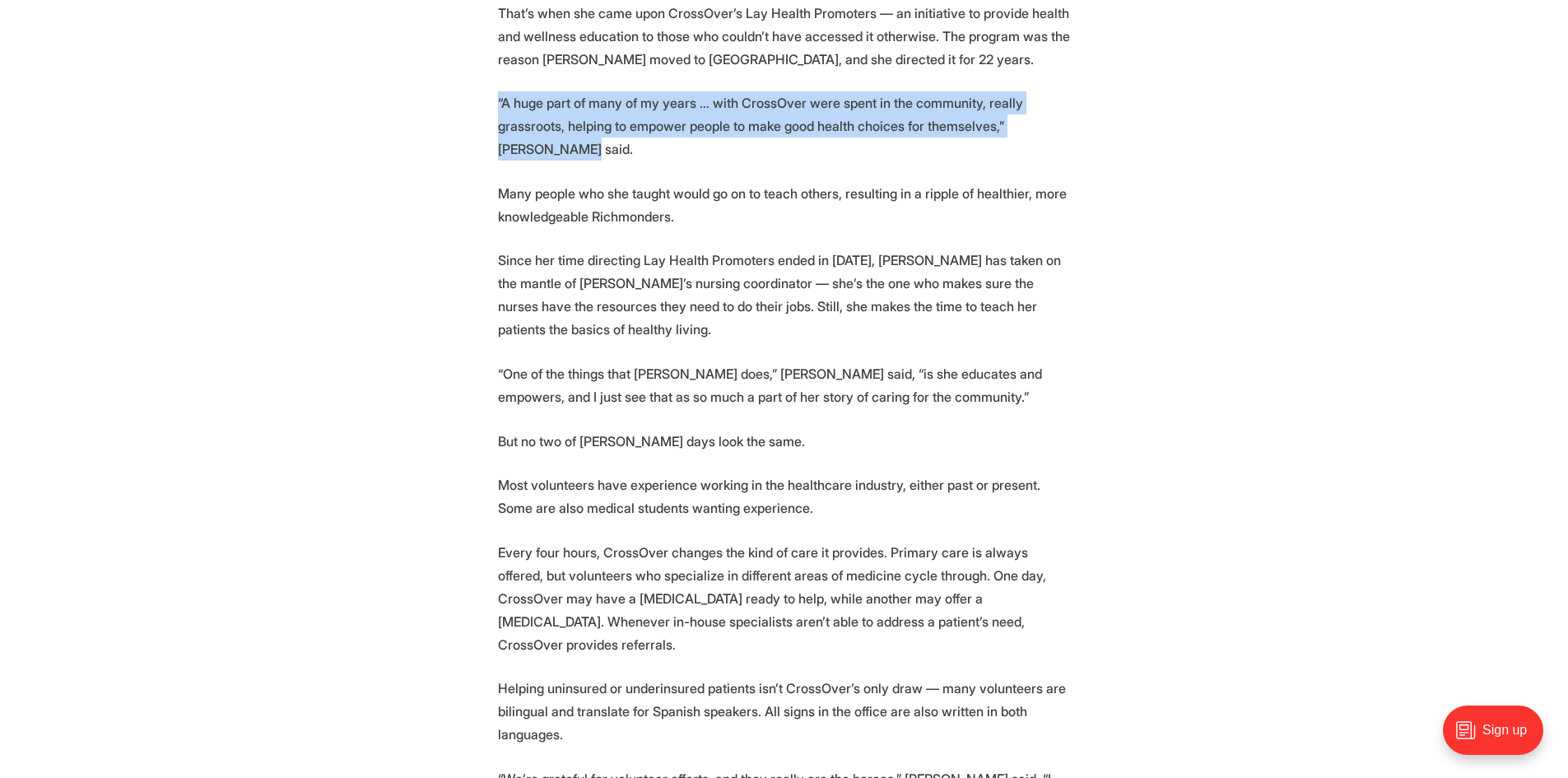
drag, startPoint x: 575, startPoint y: 89, endPoint x: 462, endPoint y: 35, distance: 125.2
click at [462, 35] on section "🎉 We're celebrating 25 amazing Richmonders! Join us at the Robinson Theater on …" at bounding box center [784, 195] width 1568 height 3331
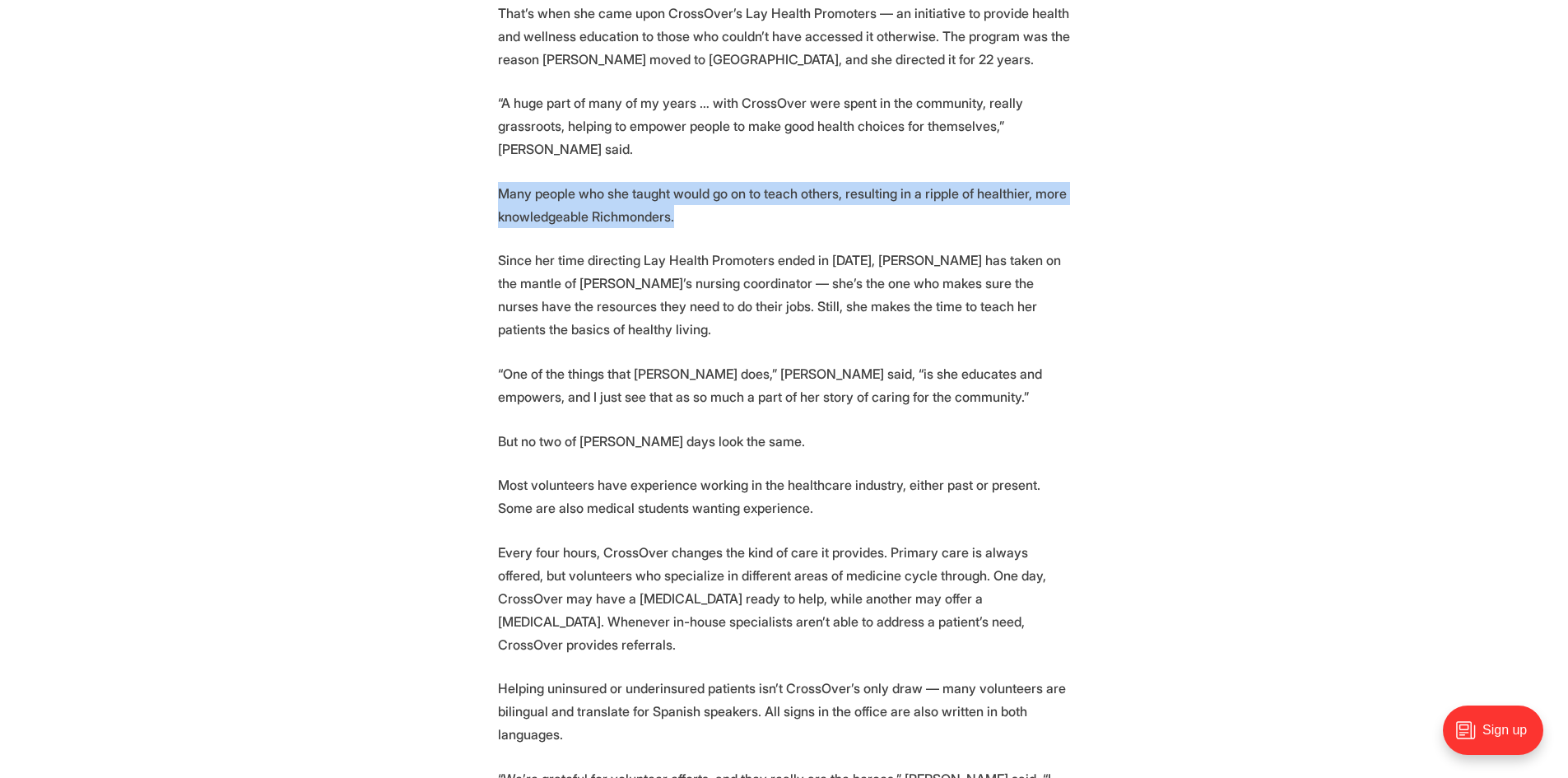
drag, startPoint x: 639, startPoint y: 147, endPoint x: 462, endPoint y: 119, distance: 179.2
click at [462, 119] on section "🎉 We're celebrating 25 amazing Richmonders! Join us at the Robinson Theater on …" at bounding box center [784, 195] width 1568 height 3331
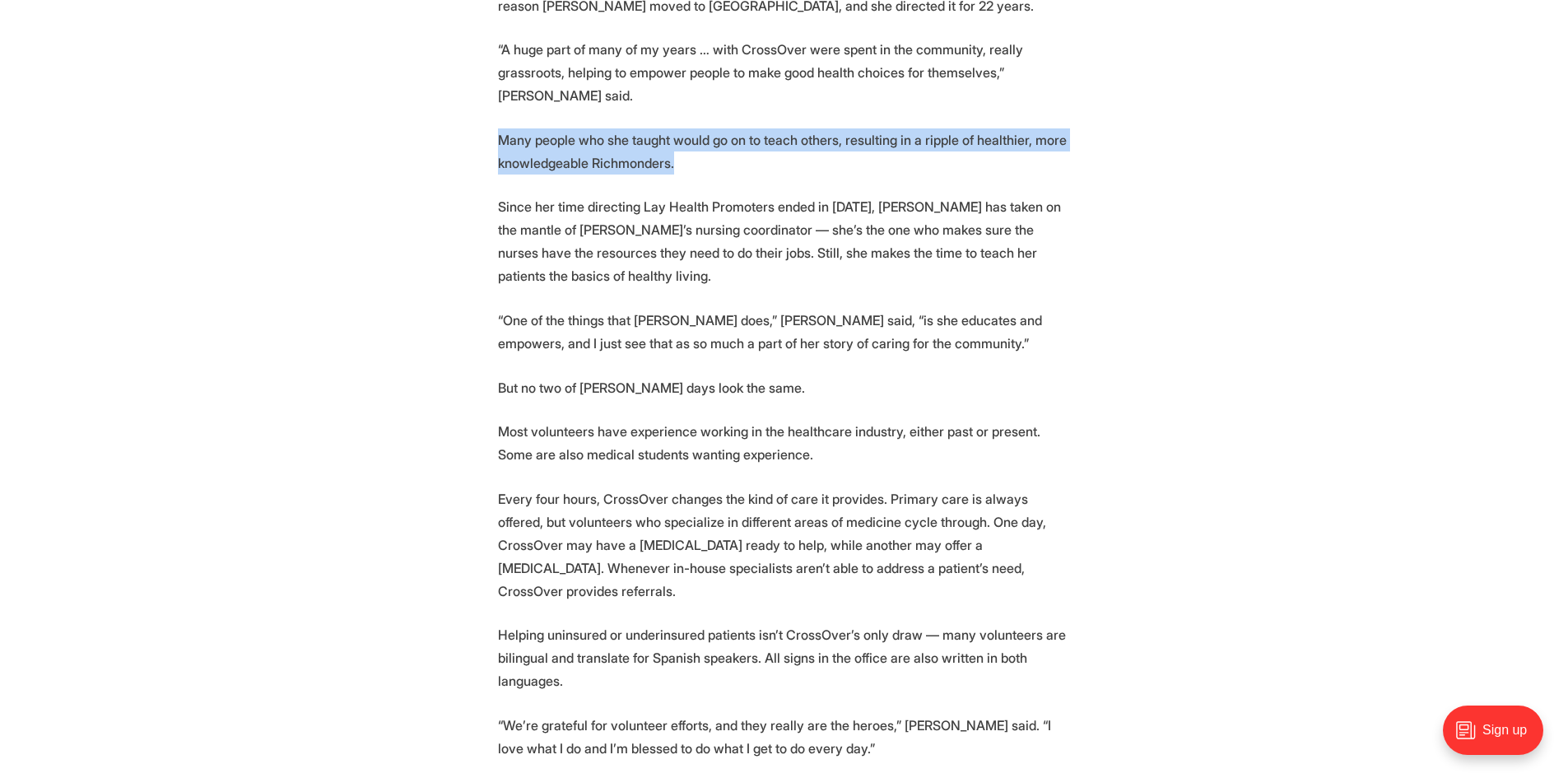
scroll to position [2388, 0]
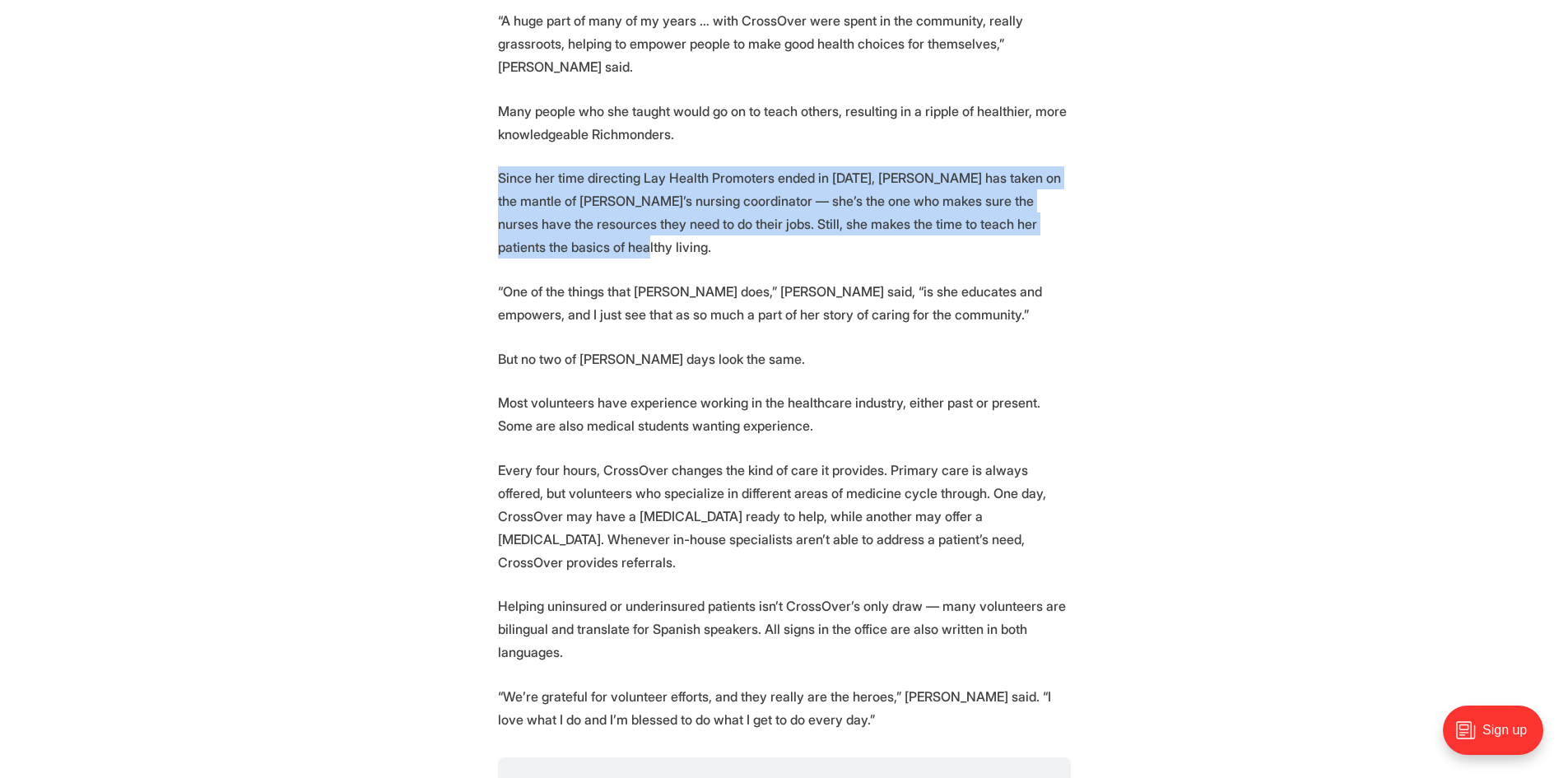
drag, startPoint x: 557, startPoint y: 175, endPoint x: 493, endPoint y: 108, distance: 92.7
click at [493, 108] on section "🎉 We're celebrating 25 amazing Richmonders! Join us at the Robinson Theater on …" at bounding box center [784, 113] width 1568 height 3331
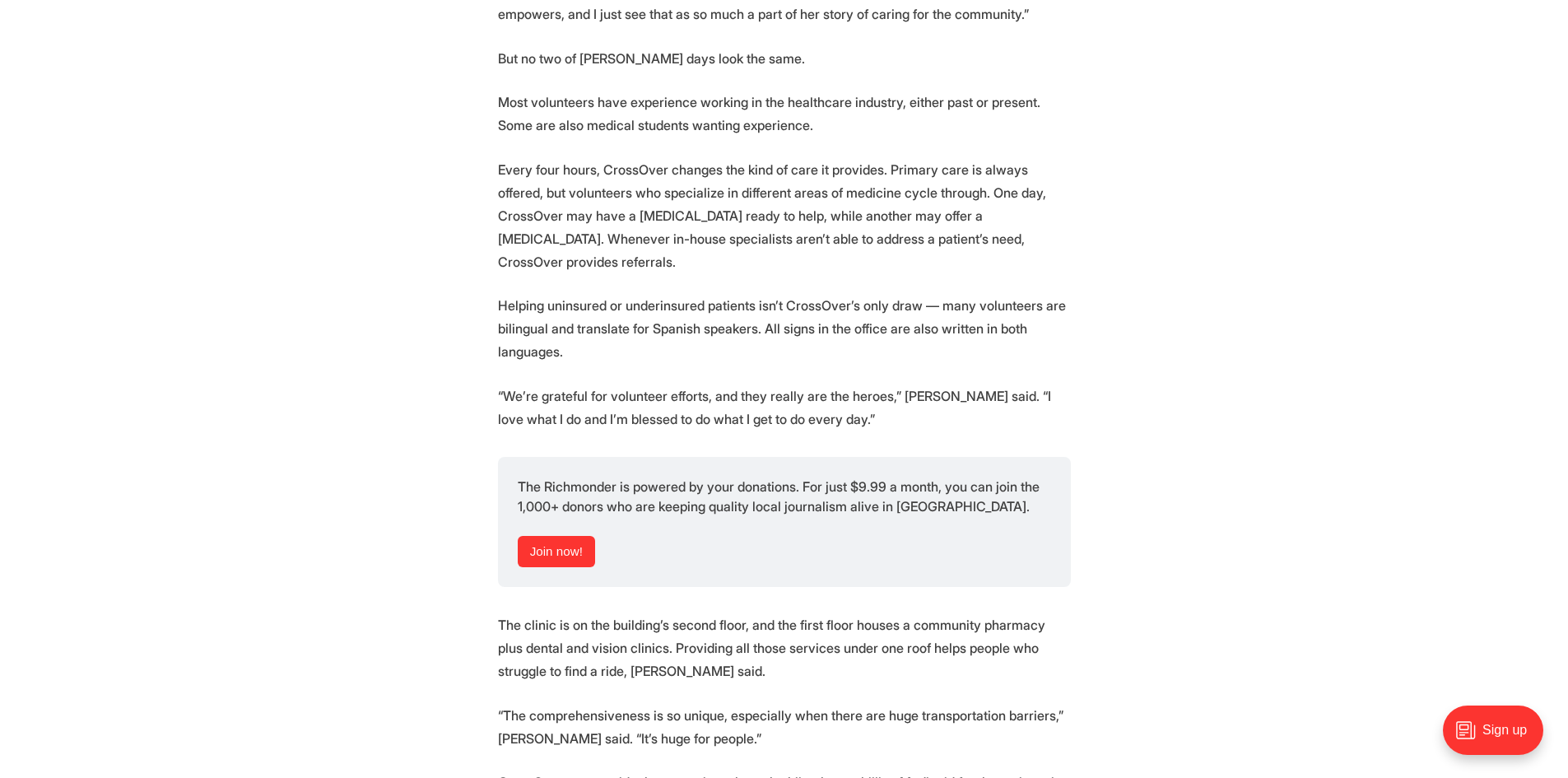
scroll to position [2718, 0]
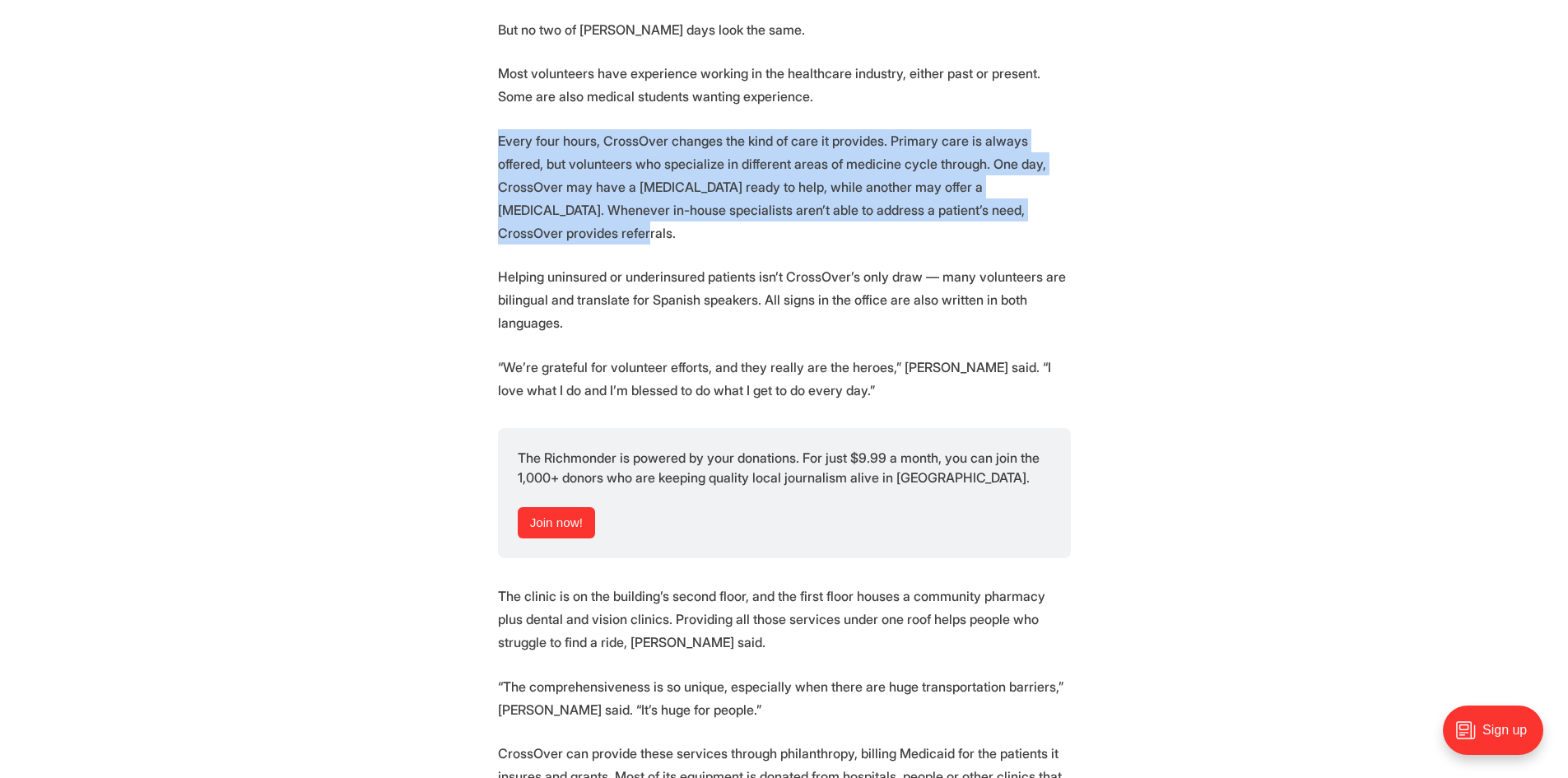
drag, startPoint x: 980, startPoint y: 137, endPoint x: 484, endPoint y: 78, distance: 499.5
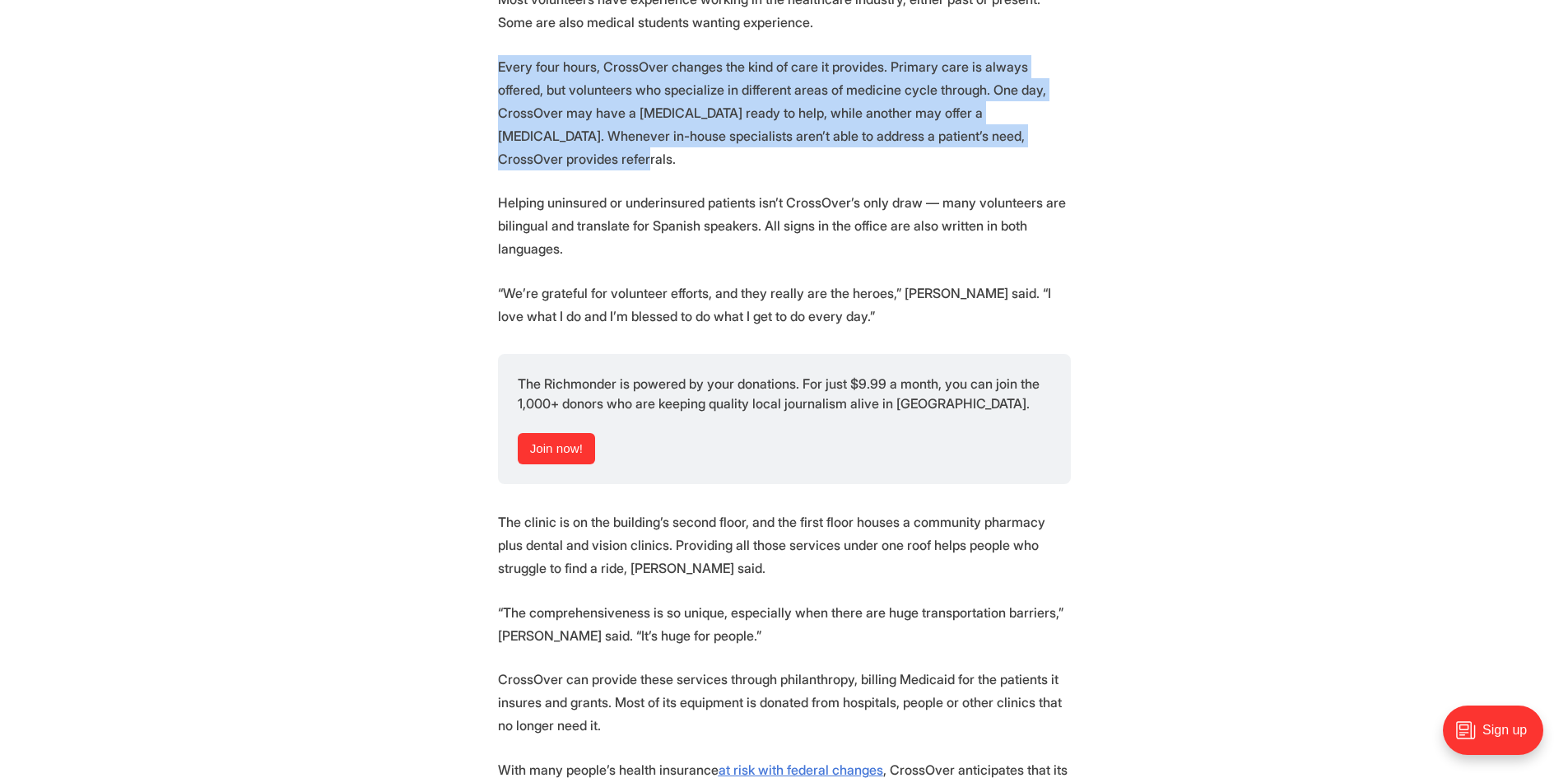
scroll to position [2800, 0]
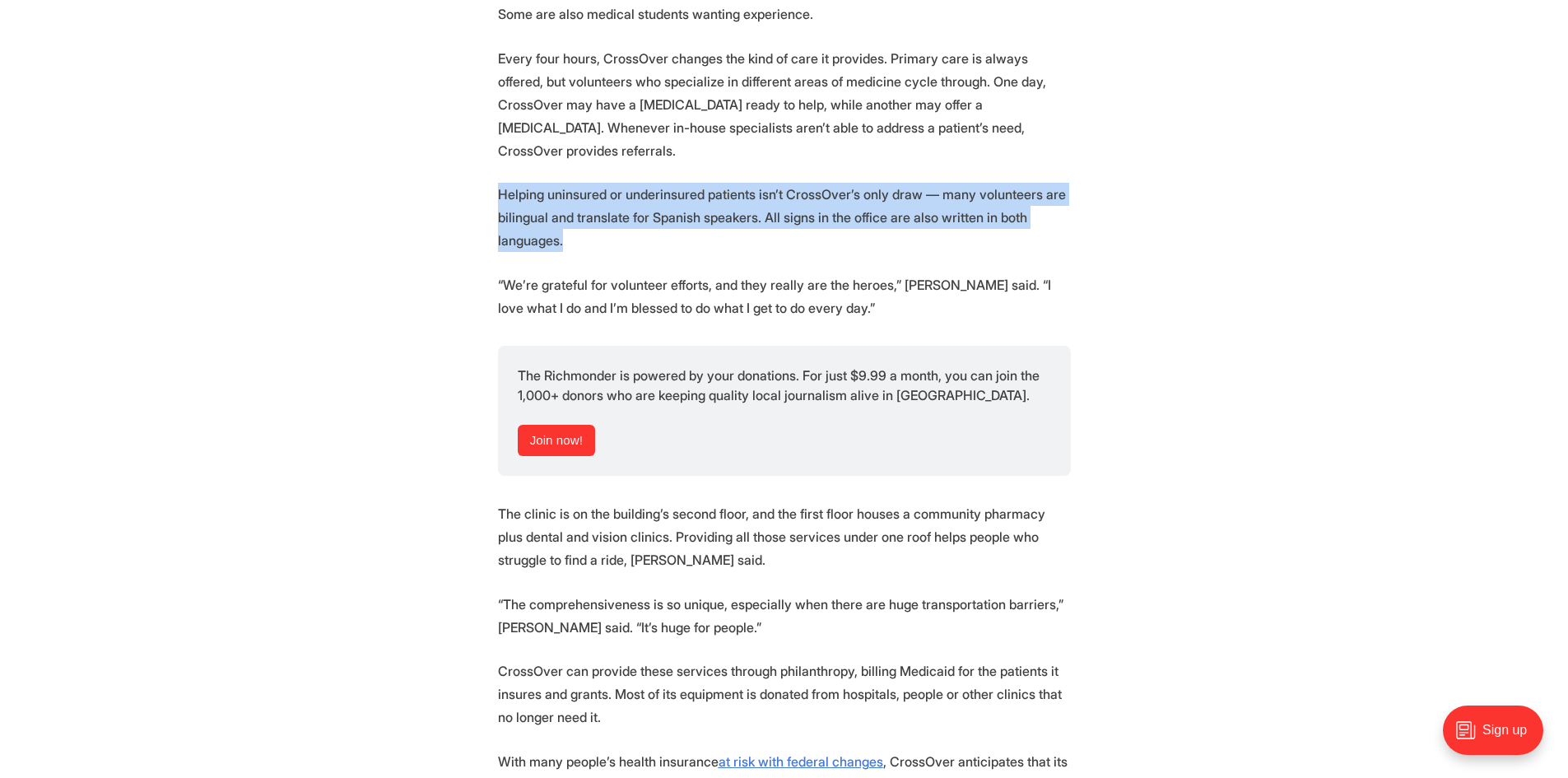
drag, startPoint x: 593, startPoint y: 146, endPoint x: 477, endPoint y: 105, distance: 123.0
click at [638, 182] on p "Helping uninsured or underinsured patients isn’t CrossOver’s only draw — many v…" at bounding box center [784, 217] width 573 height 69
drag, startPoint x: 624, startPoint y: 156, endPoint x: 467, endPoint y: 101, distance: 166.4
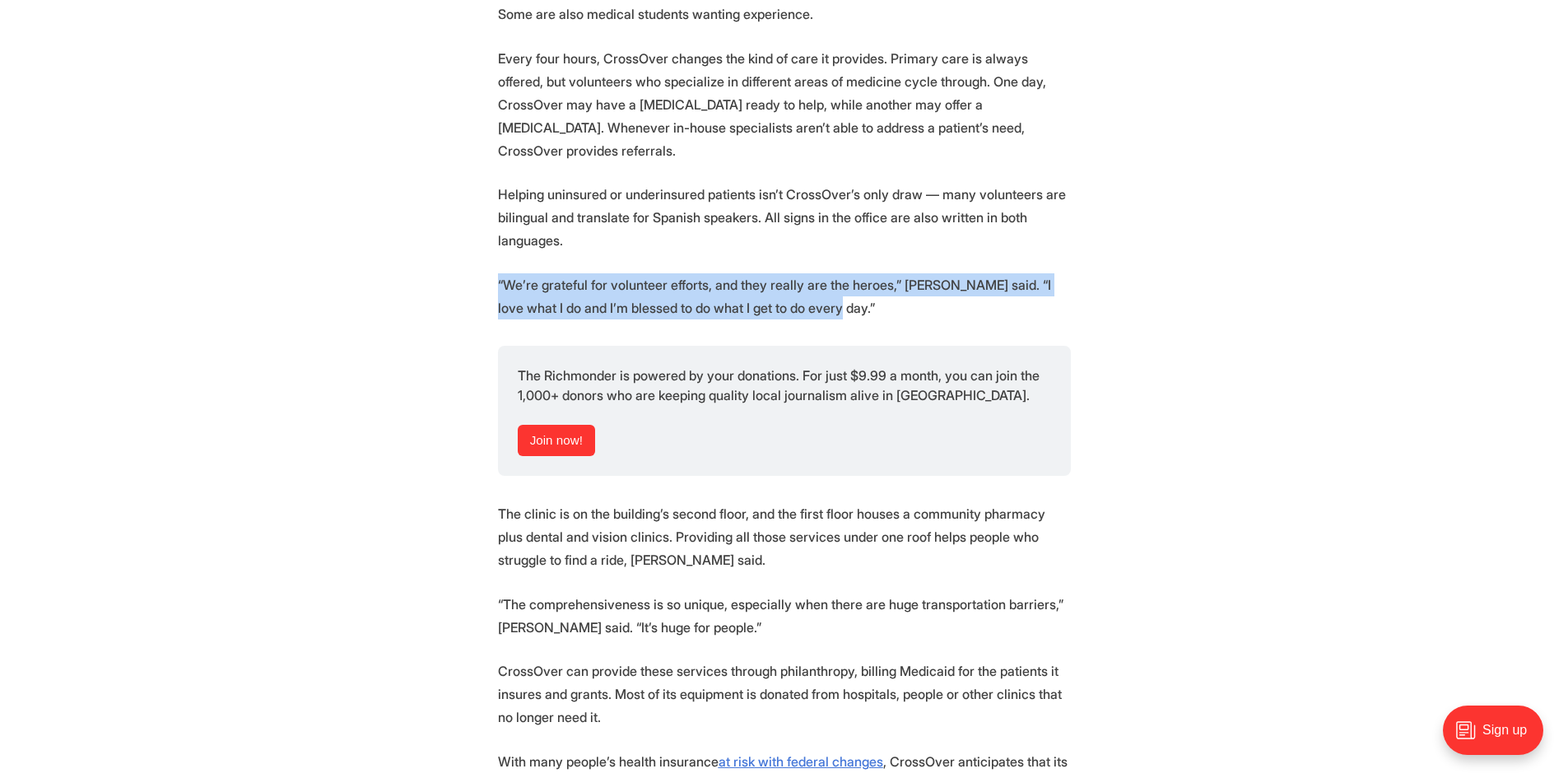
drag, startPoint x: 807, startPoint y: 223, endPoint x: 463, endPoint y: 177, distance: 347.1
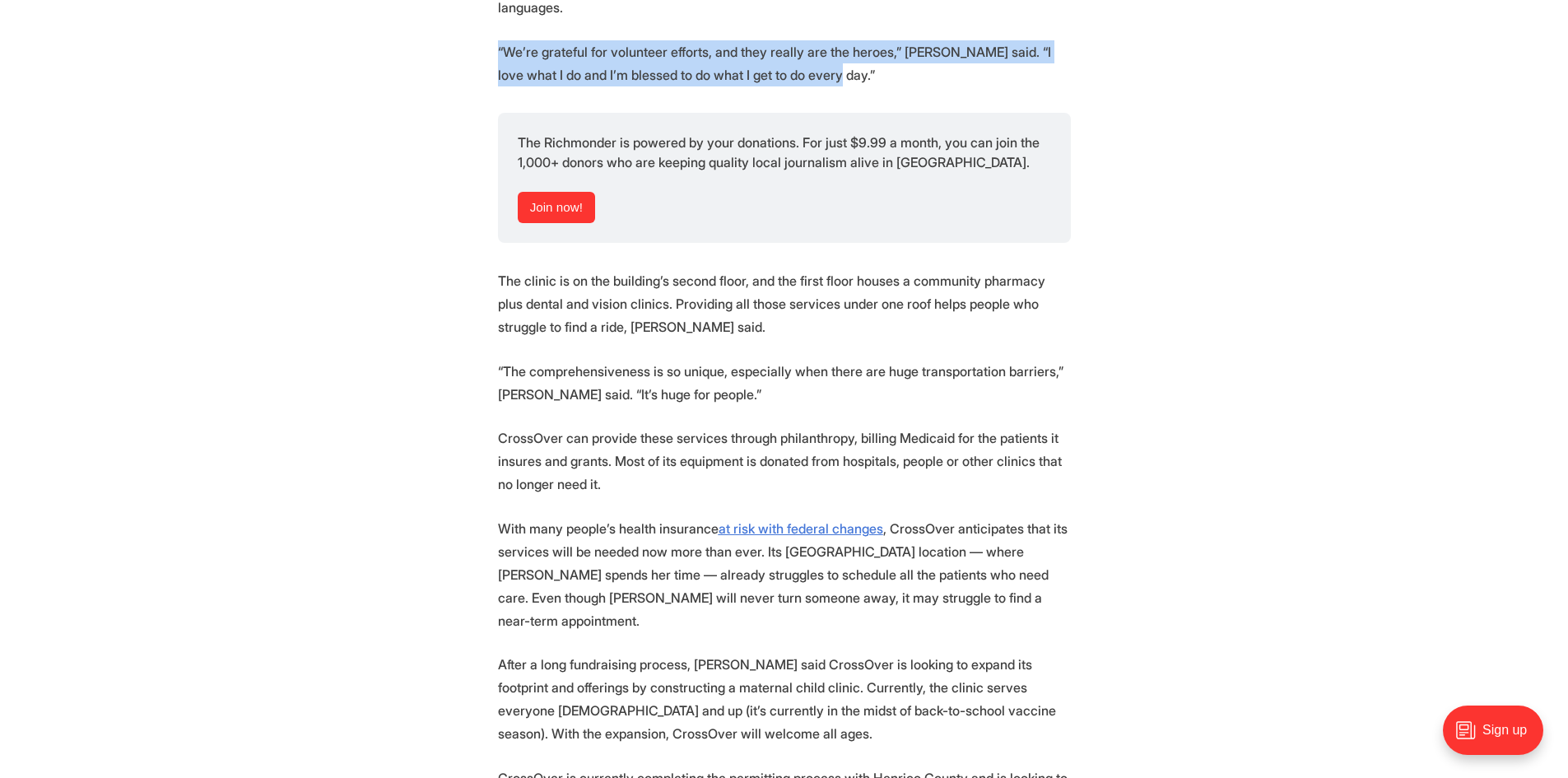
scroll to position [3130, 0]
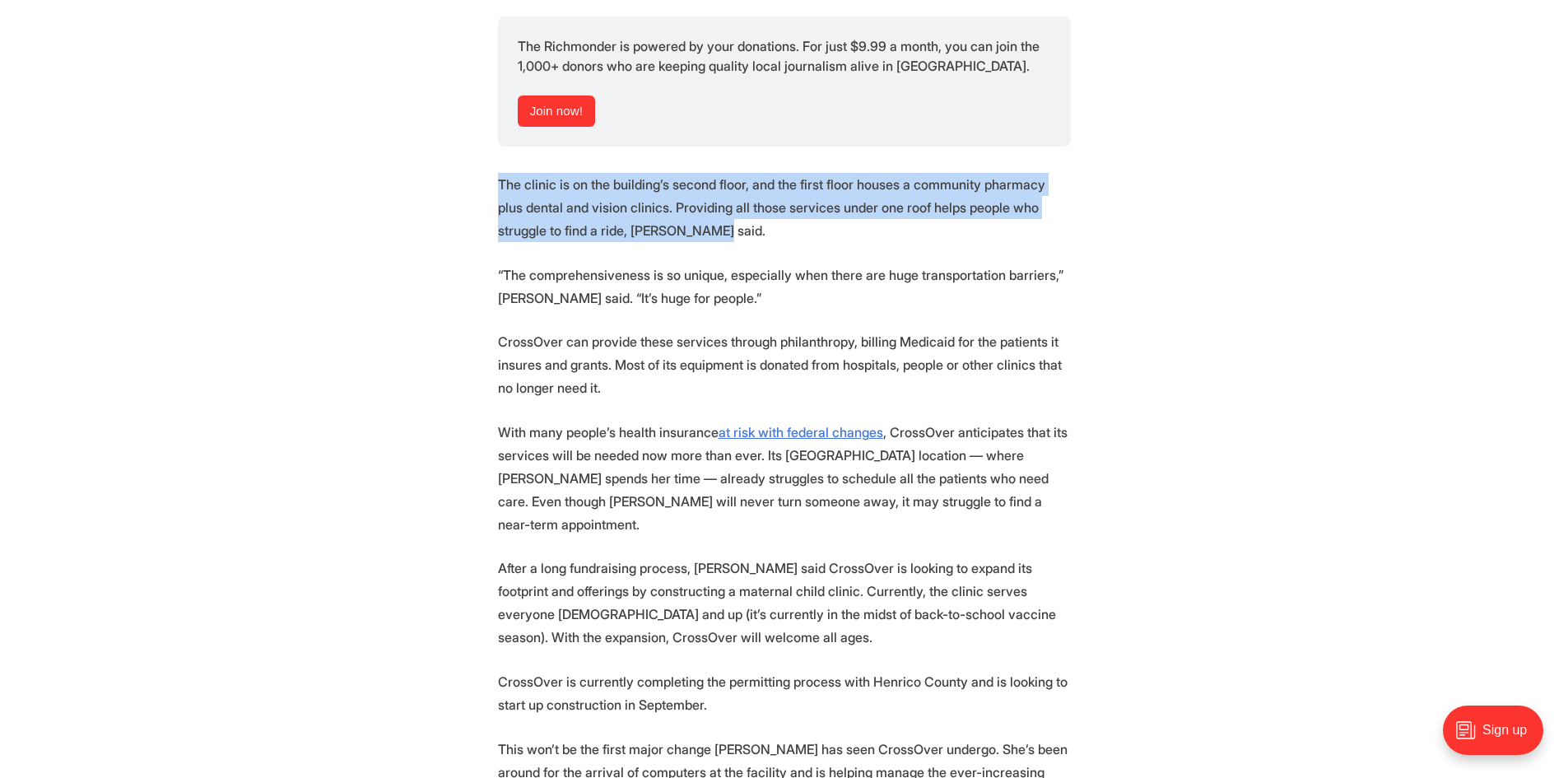
drag, startPoint x: 654, startPoint y: 149, endPoint x: 463, endPoint y: 96, distance: 198.2
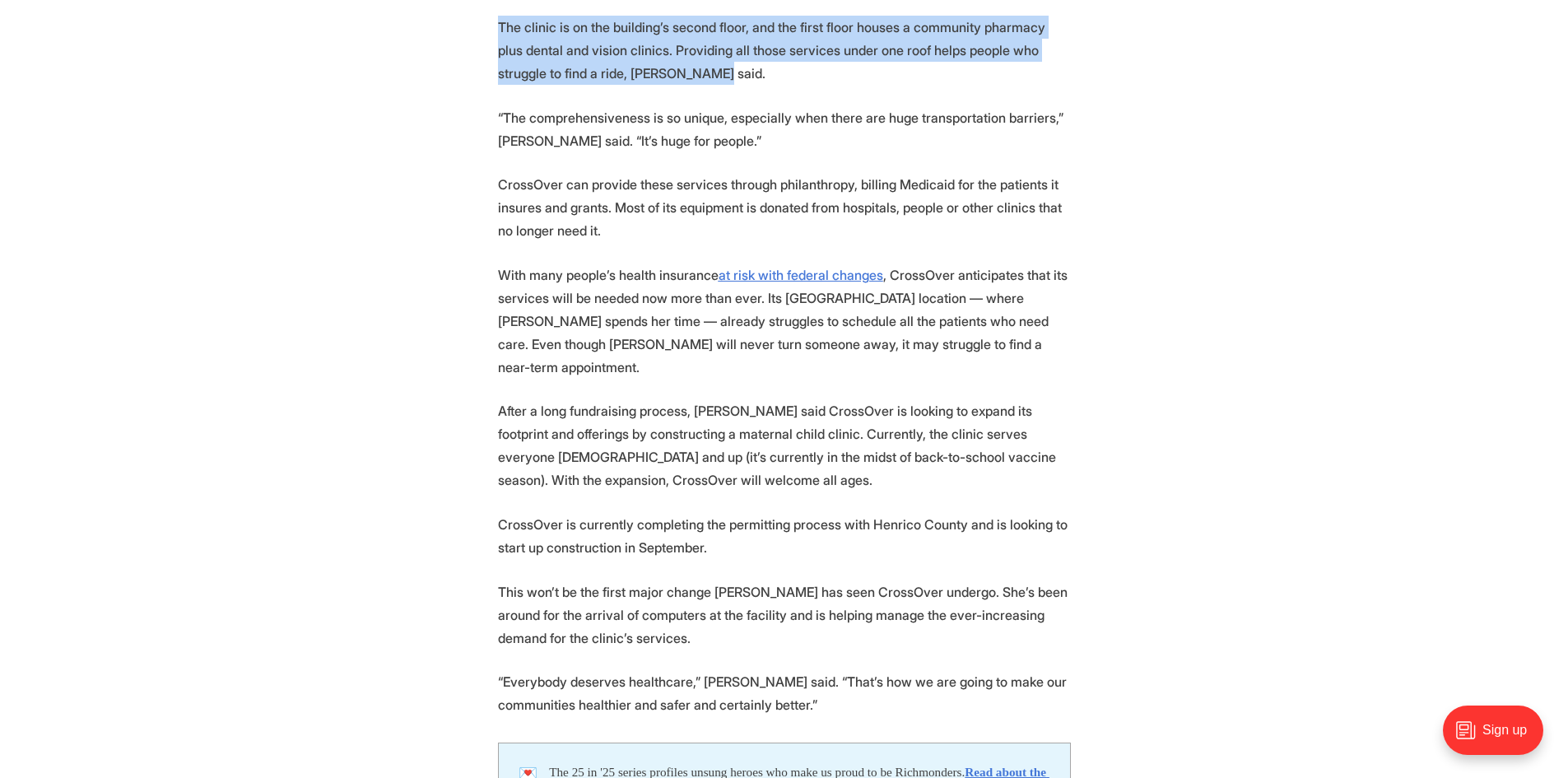
scroll to position [3294, 0]
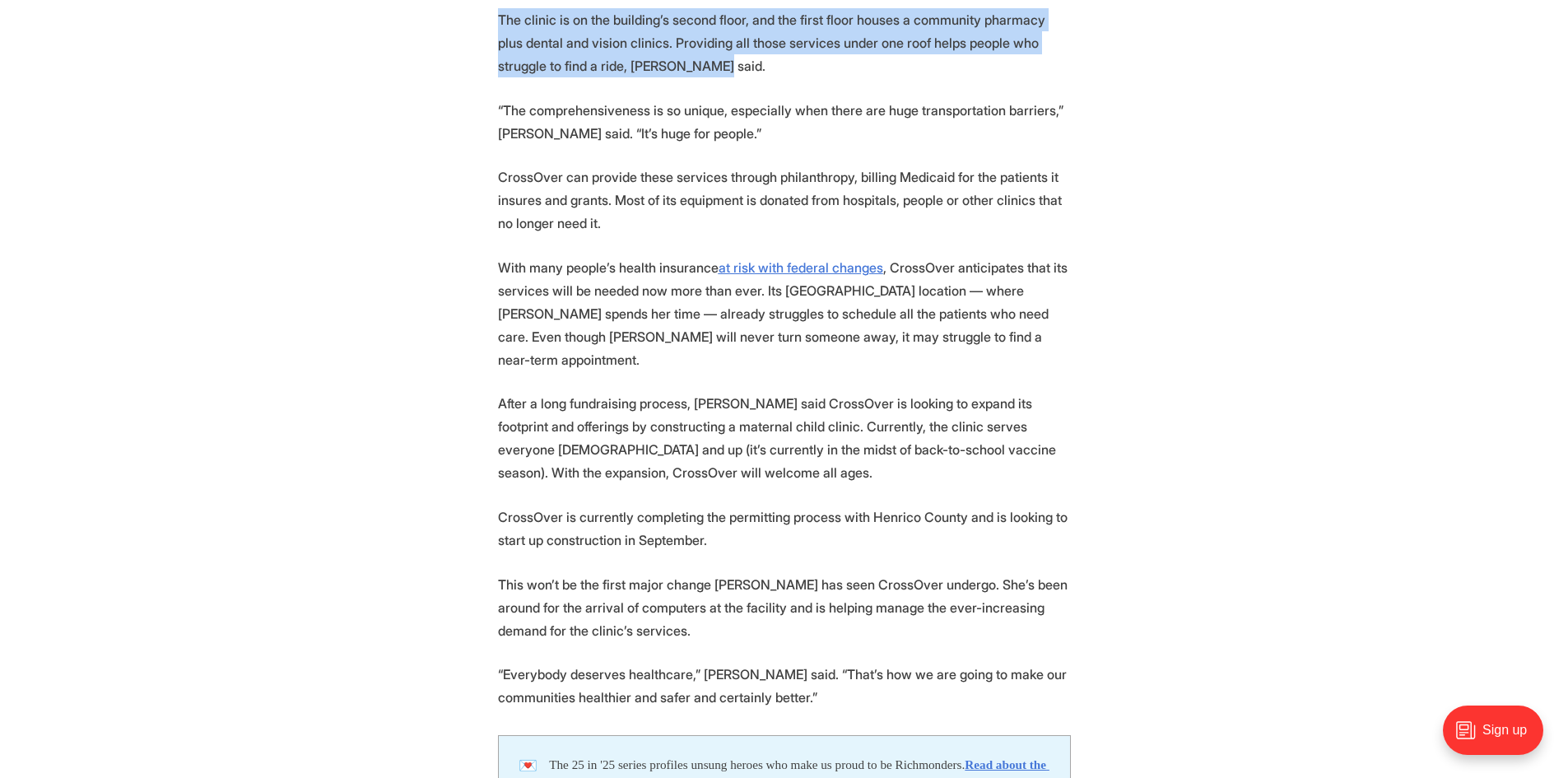
drag, startPoint x: 614, startPoint y: 129, endPoint x: 470, endPoint y: 89, distance: 149.5
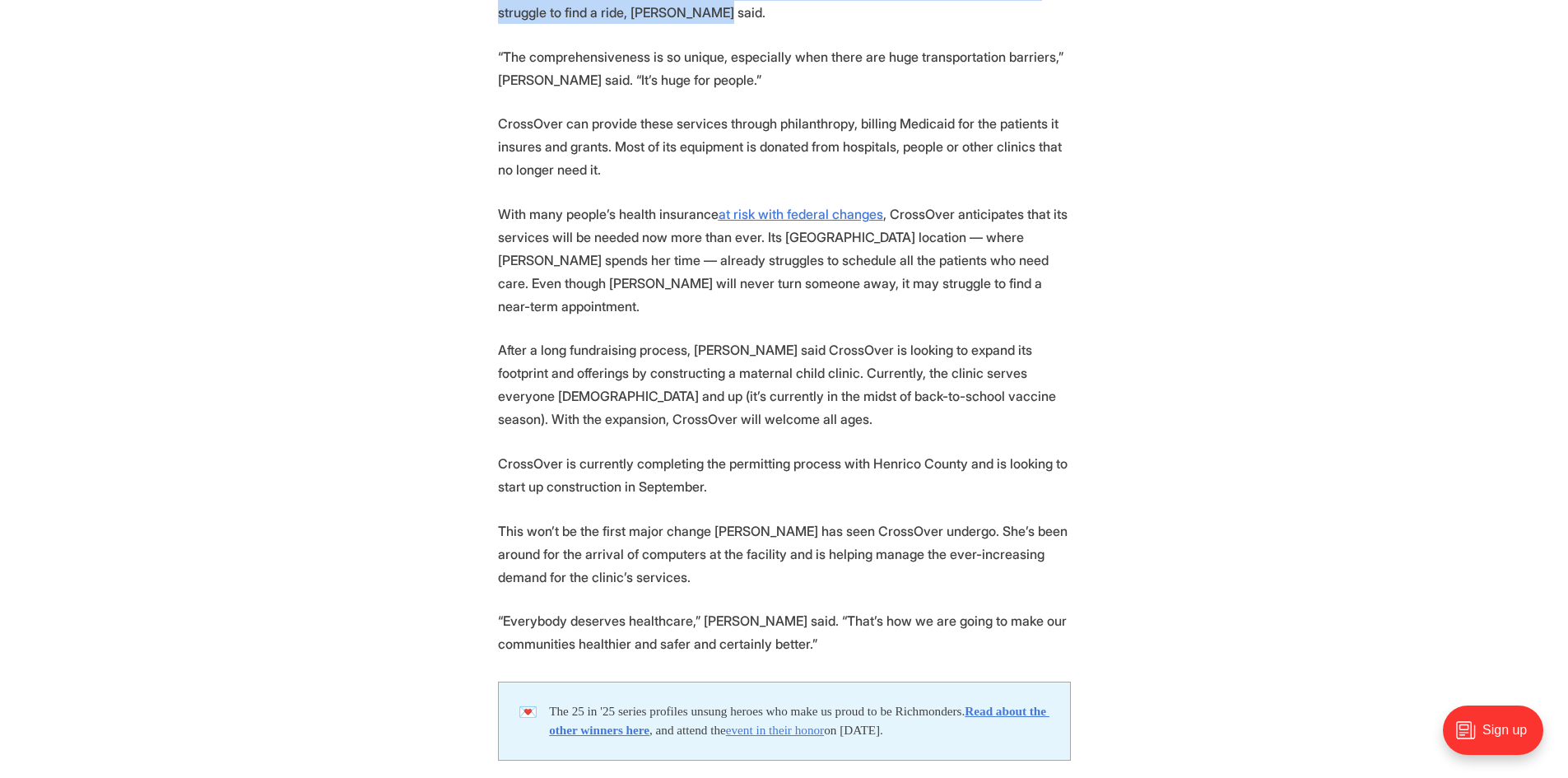
scroll to position [3377, 0]
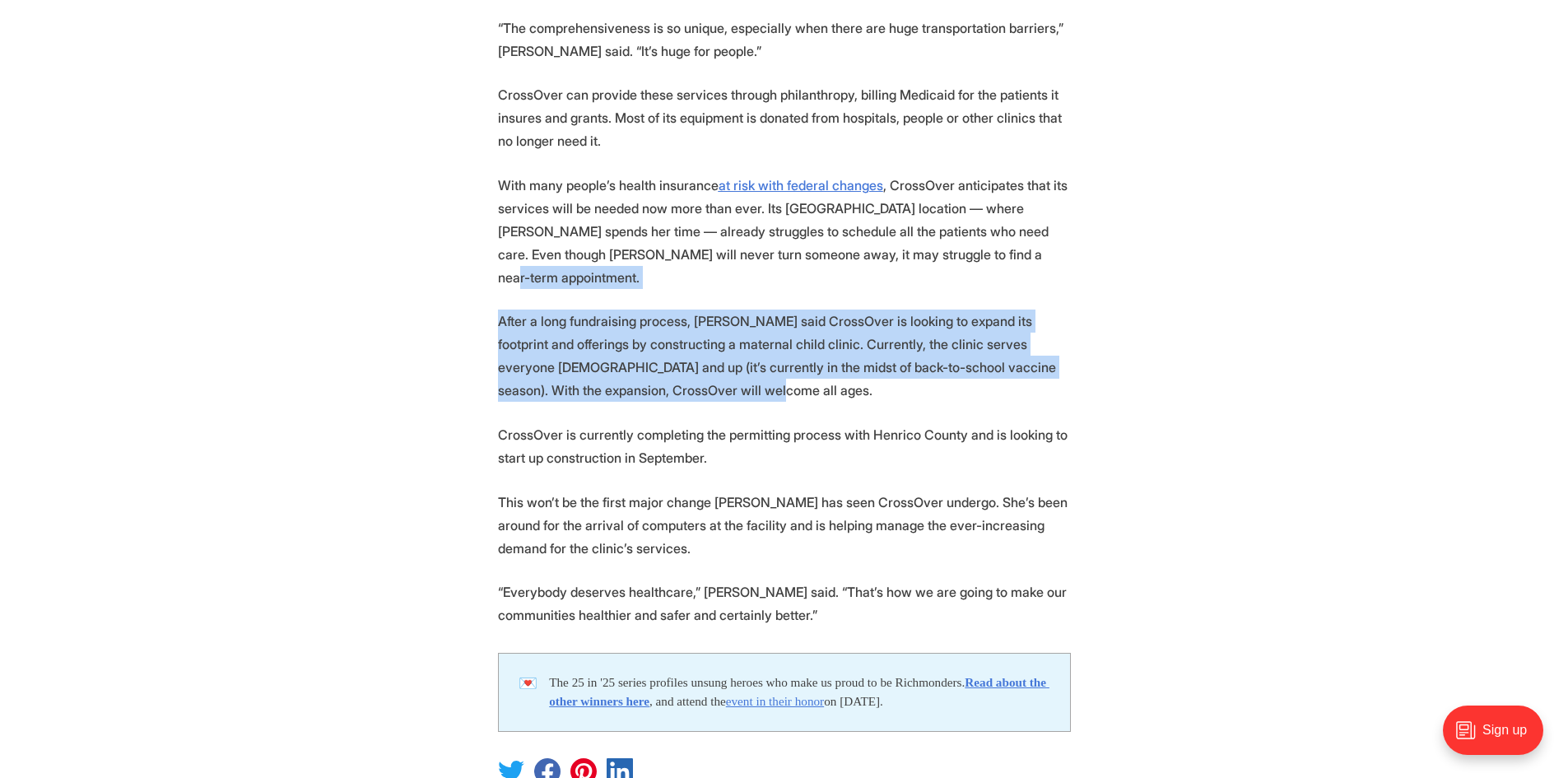
drag, startPoint x: 957, startPoint y: 158, endPoint x: 729, endPoint y: 274, distance: 255.8
click at [729, 310] on p "After a long fundraising process, Griggs said CrossOver is looking to expand it…" at bounding box center [784, 356] width 573 height 93
drag, startPoint x: 708, startPoint y: 272, endPoint x: 506, endPoint y: 218, distance: 209.1
click at [506, 310] on p "After a long fundraising process, Griggs said CrossOver is looking to expand it…" at bounding box center [784, 356] width 573 height 93
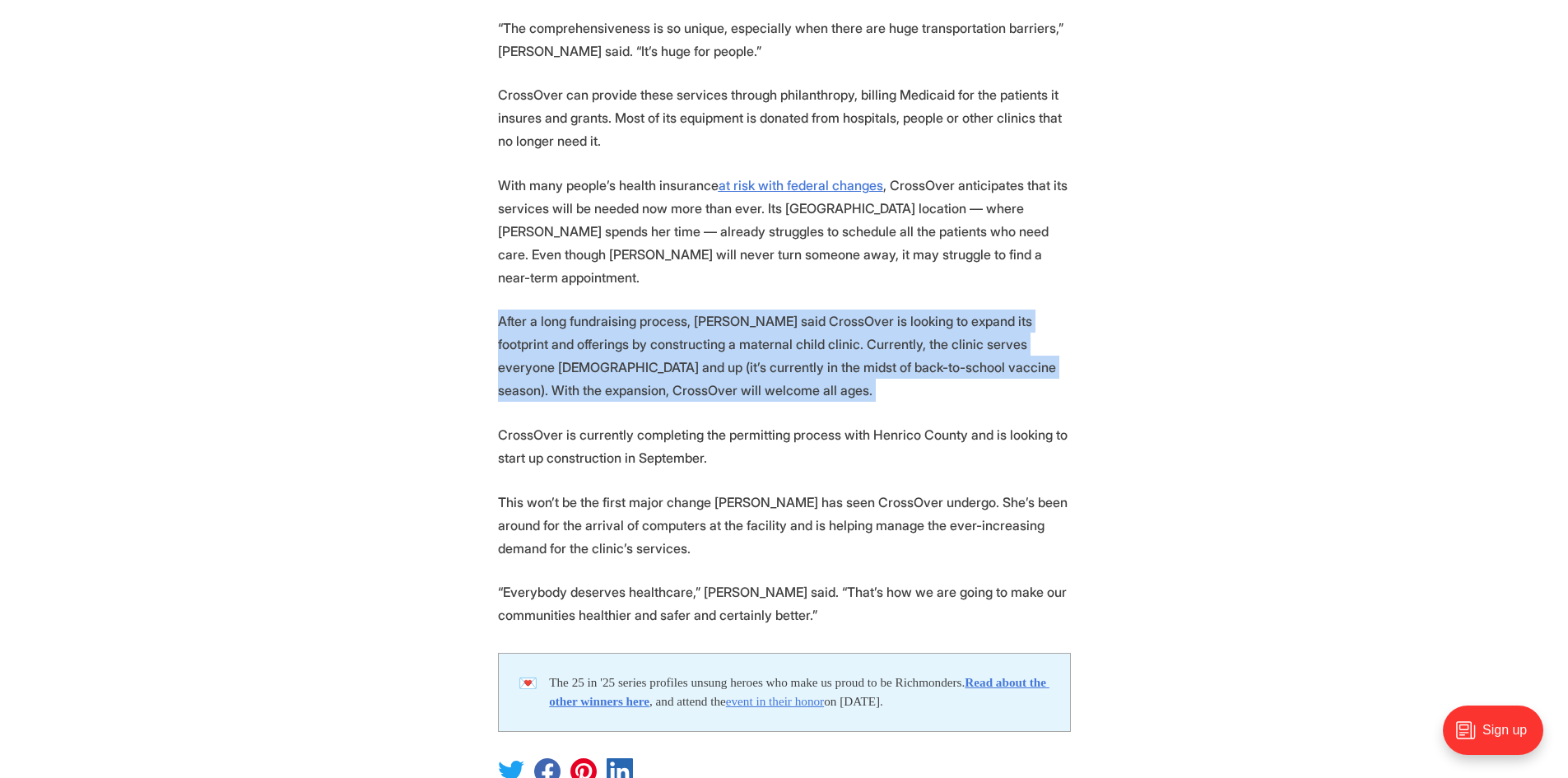
scroll to position [3459, 0]
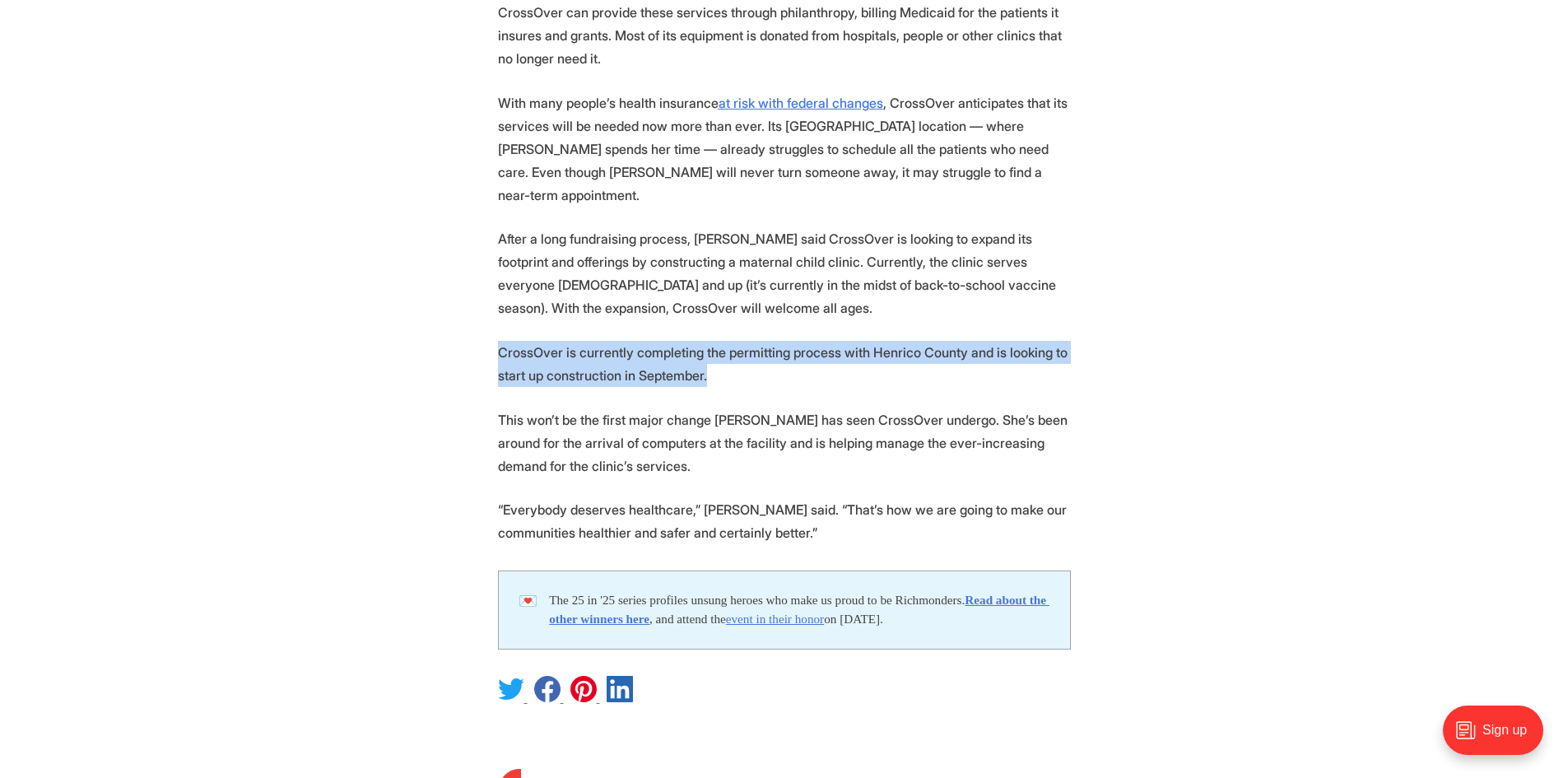
drag, startPoint x: 706, startPoint y: 264, endPoint x: 462, endPoint y: 233, distance: 246.0
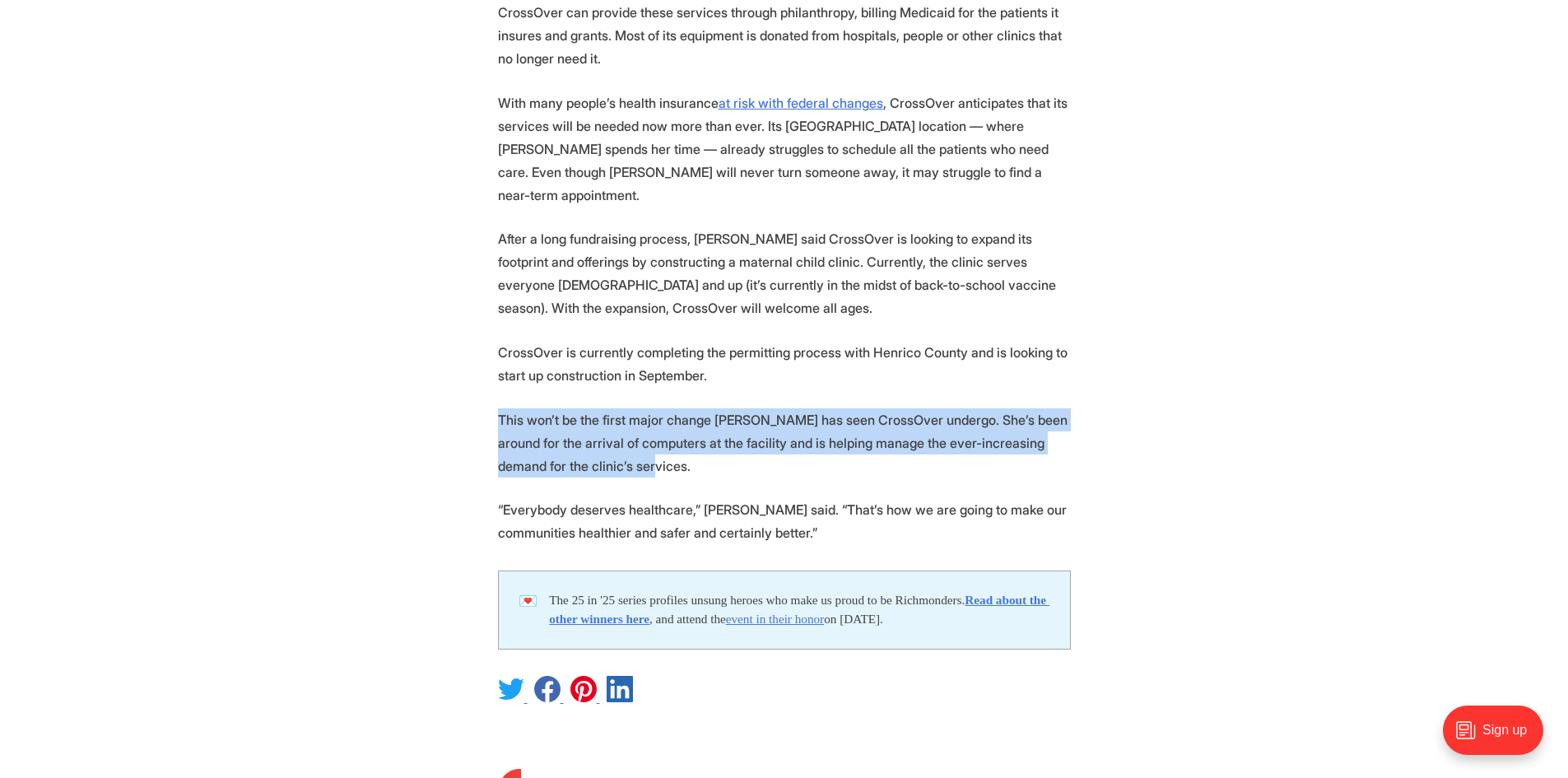
drag, startPoint x: 643, startPoint y: 354, endPoint x: 481, endPoint y: 307, distance: 168.7
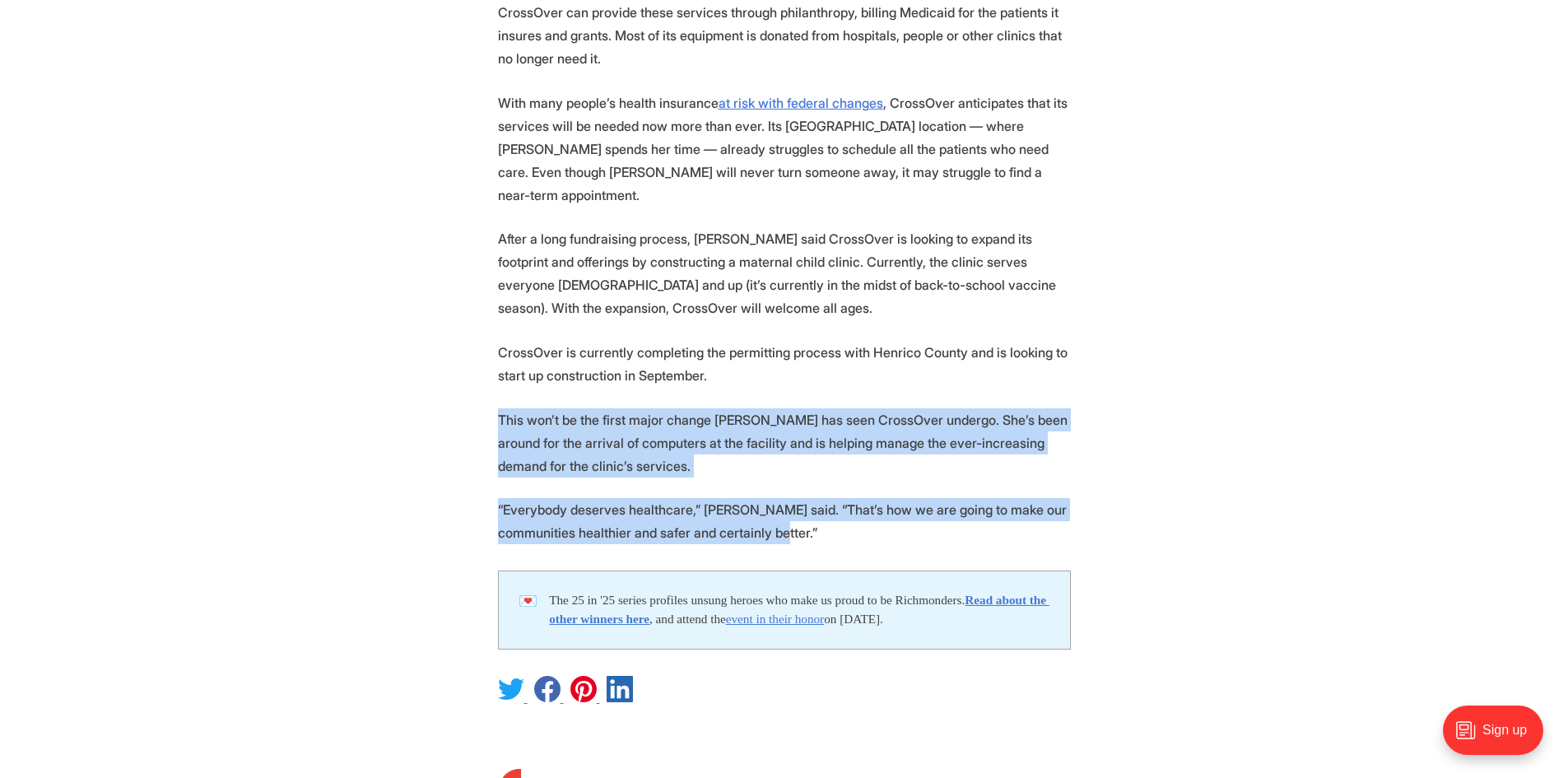
drag, startPoint x: 832, startPoint y: 427, endPoint x: 490, endPoint y: 298, distance: 365.5
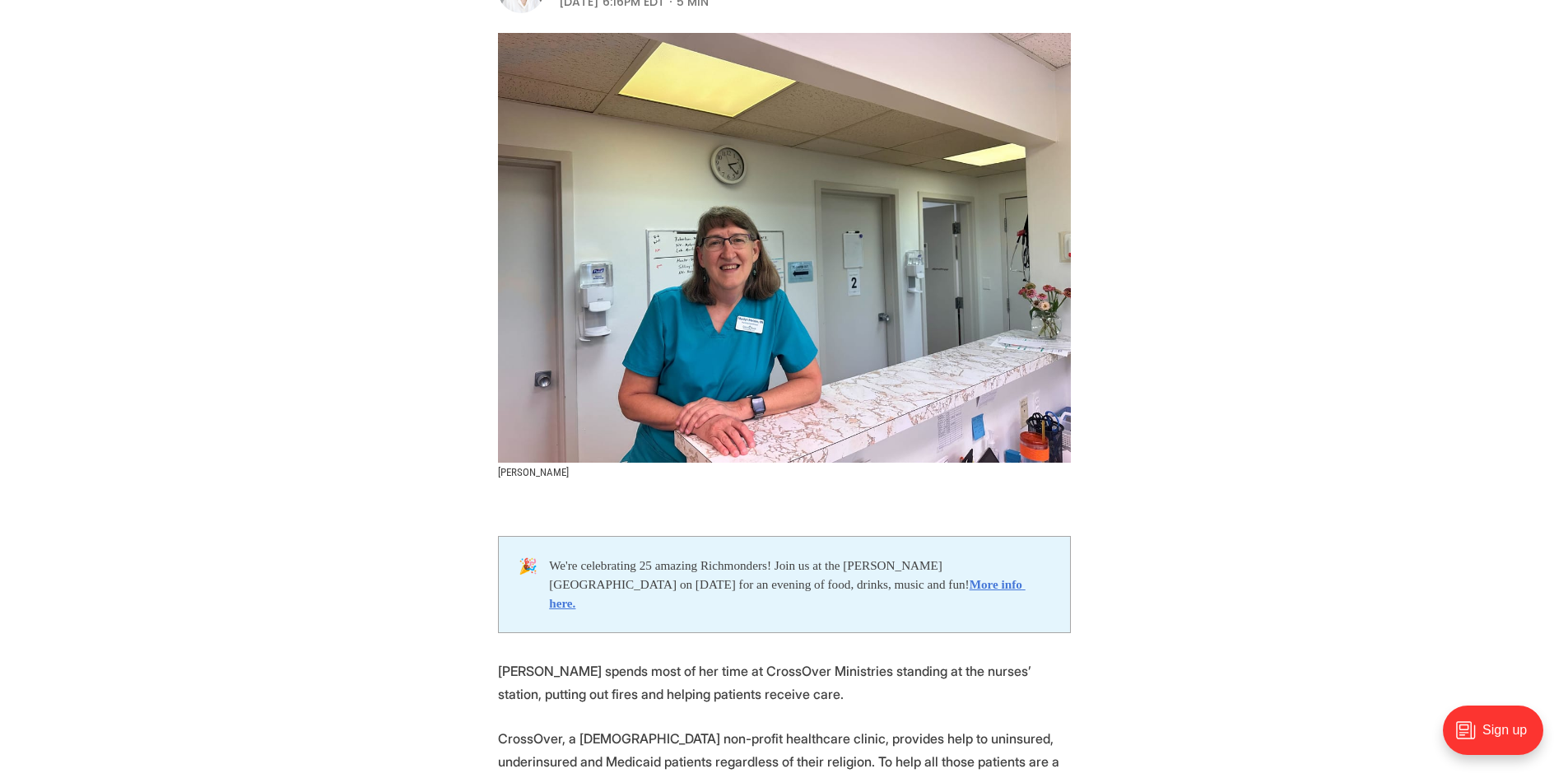
scroll to position [0, 0]
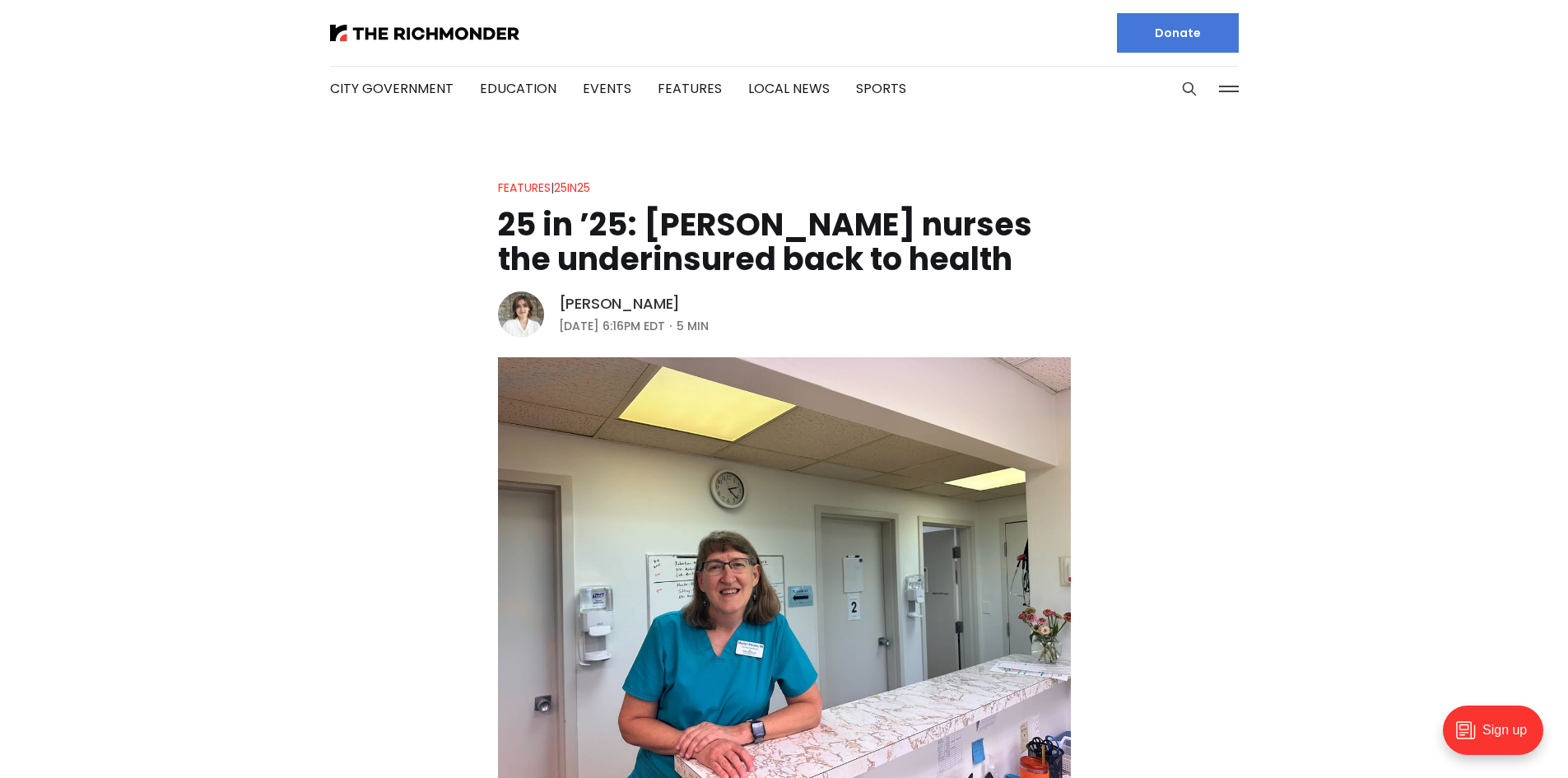
click at [581, 295] on link "[PERSON_NAME]" at bounding box center [620, 304] width 122 height 20
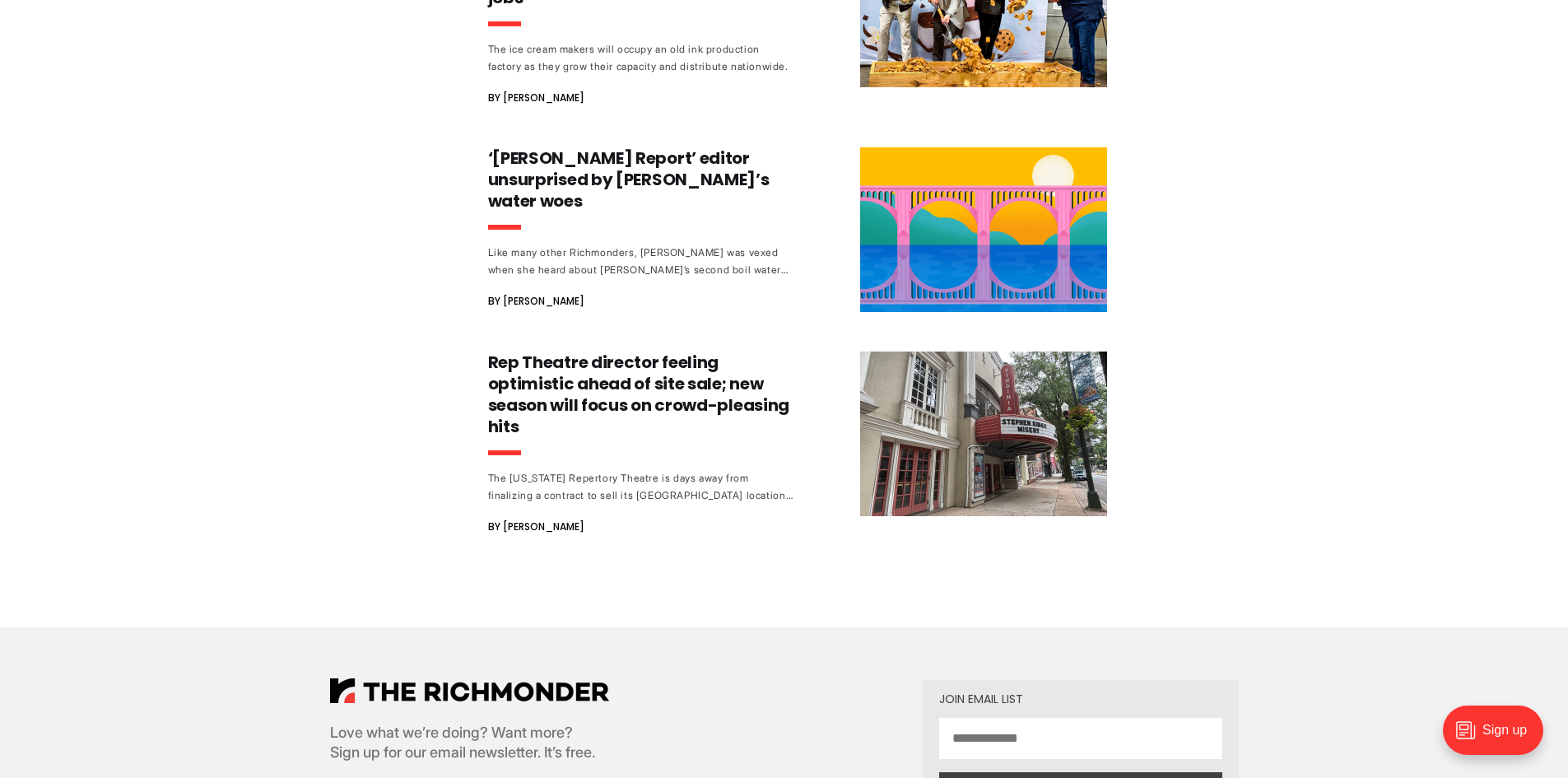
scroll to position [5024, 0]
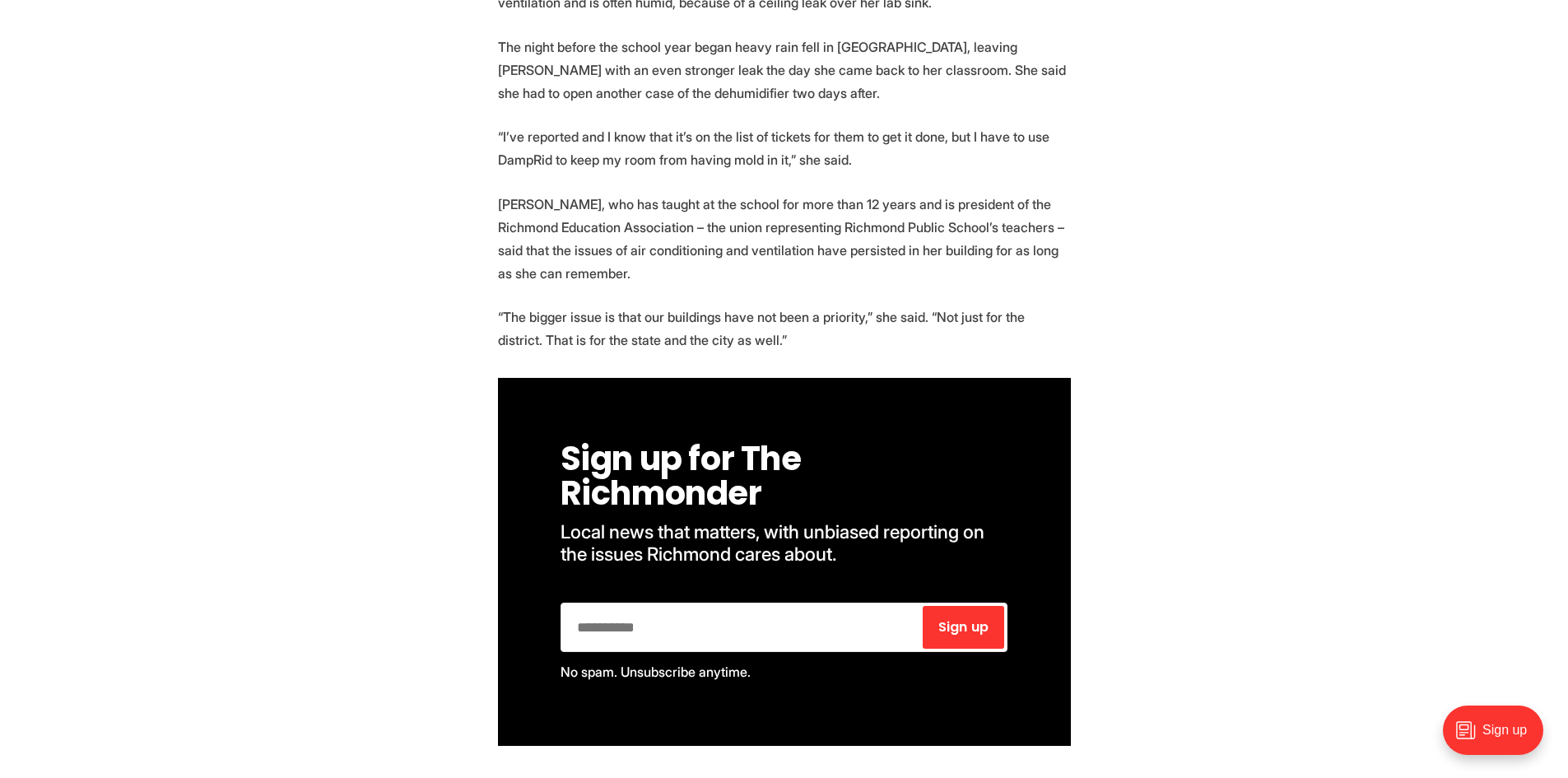
scroll to position [742, 0]
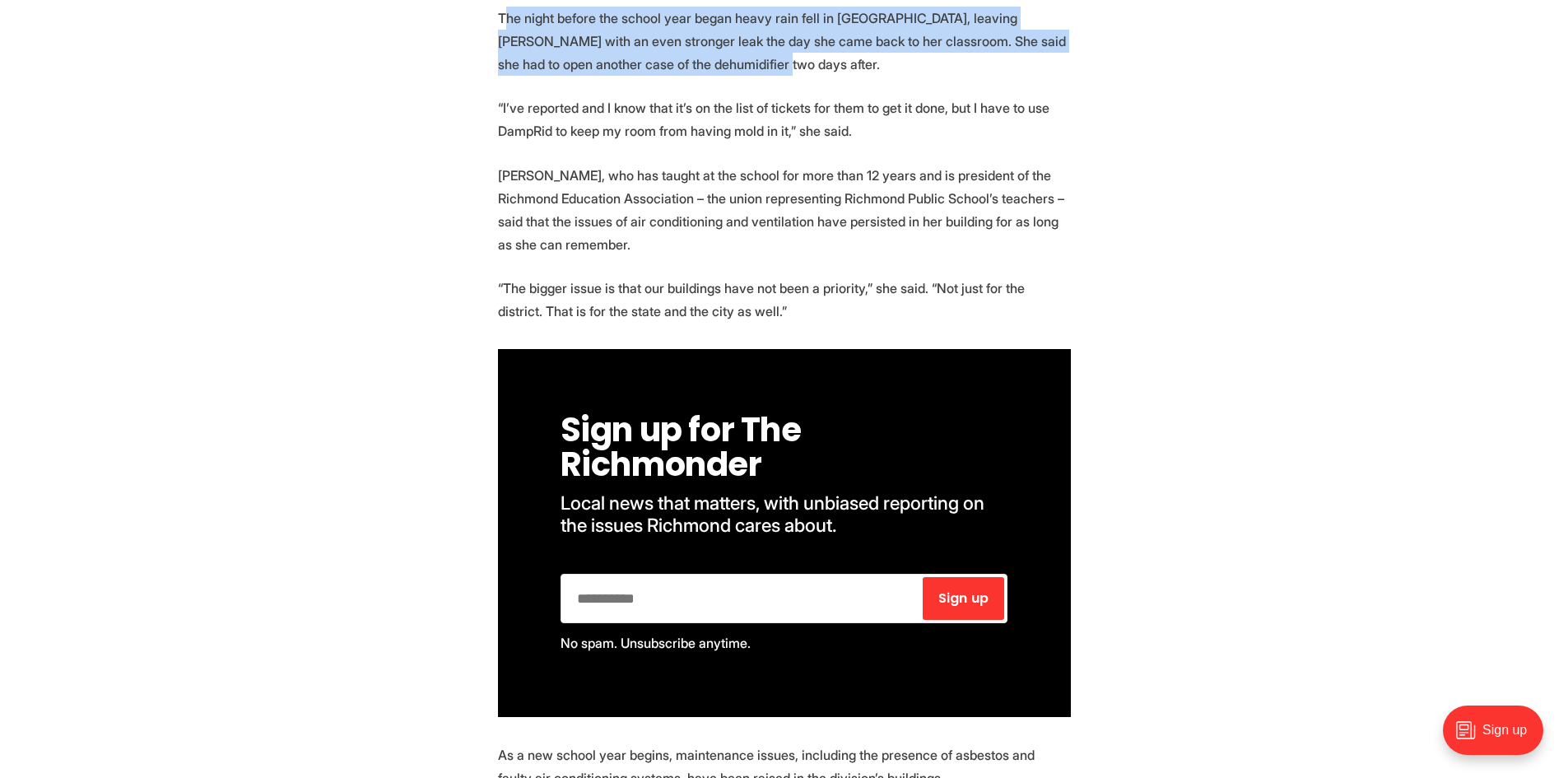
drag, startPoint x: 731, startPoint y: 59, endPoint x: 509, endPoint y: 21, distance: 225.2
click at [509, 21] on p "The night before the school year began heavy rain fell in Richmond, leaving Bry…" at bounding box center [784, 41] width 573 height 69
drag, startPoint x: 542, startPoint y: 106, endPoint x: 855, endPoint y: 126, distance: 313.6
click at [855, 126] on p "“I’ve reported and I know that it’s on the list of tickets for them to get it d…" at bounding box center [784, 119] width 573 height 46
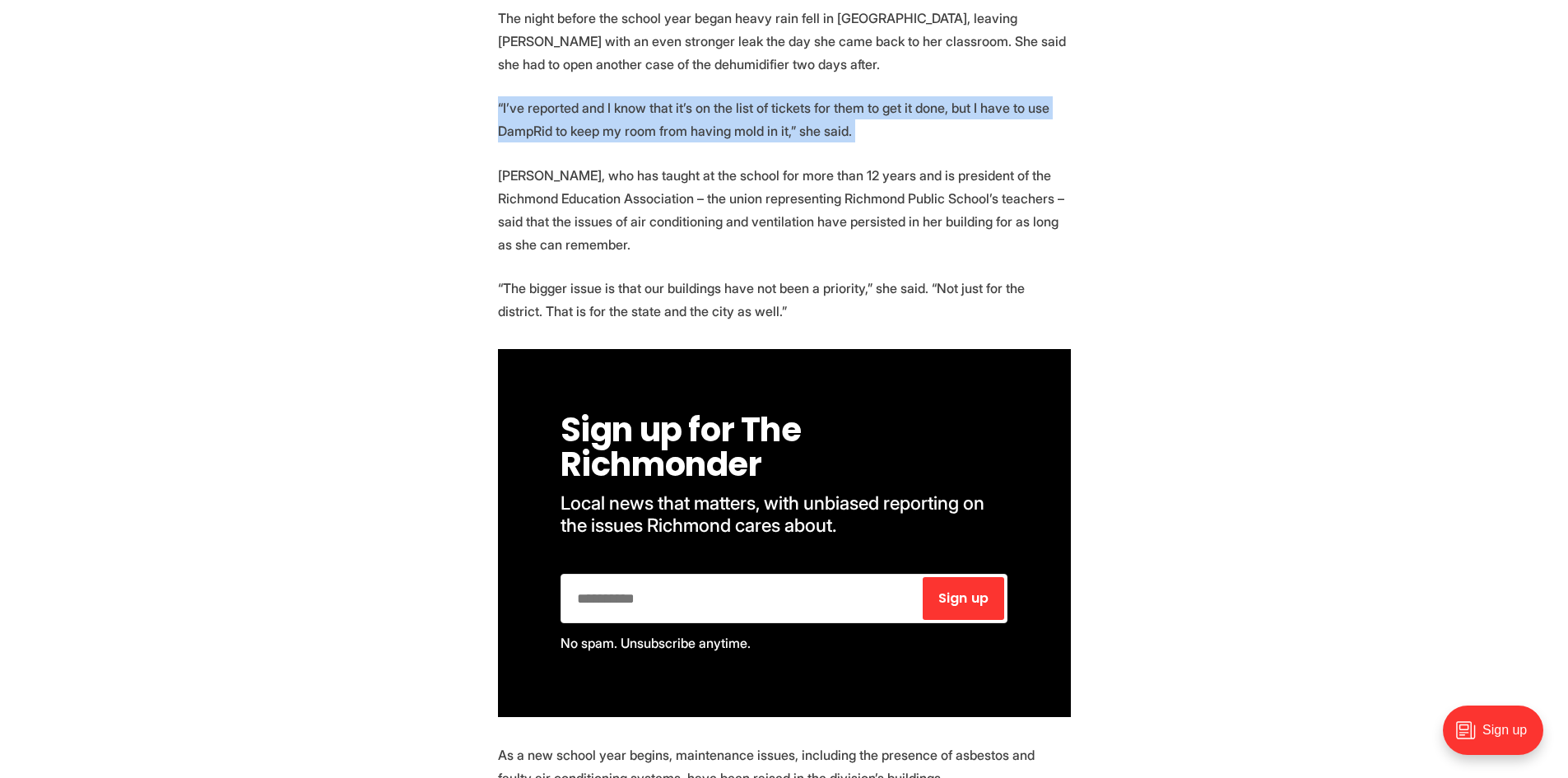
drag, startPoint x: 852, startPoint y: 126, endPoint x: 498, endPoint y: 106, distance: 354.6
click at [498, 106] on p "“I’ve reported and I know that it’s on the list of tickets for them to get it d…" at bounding box center [784, 119] width 573 height 46
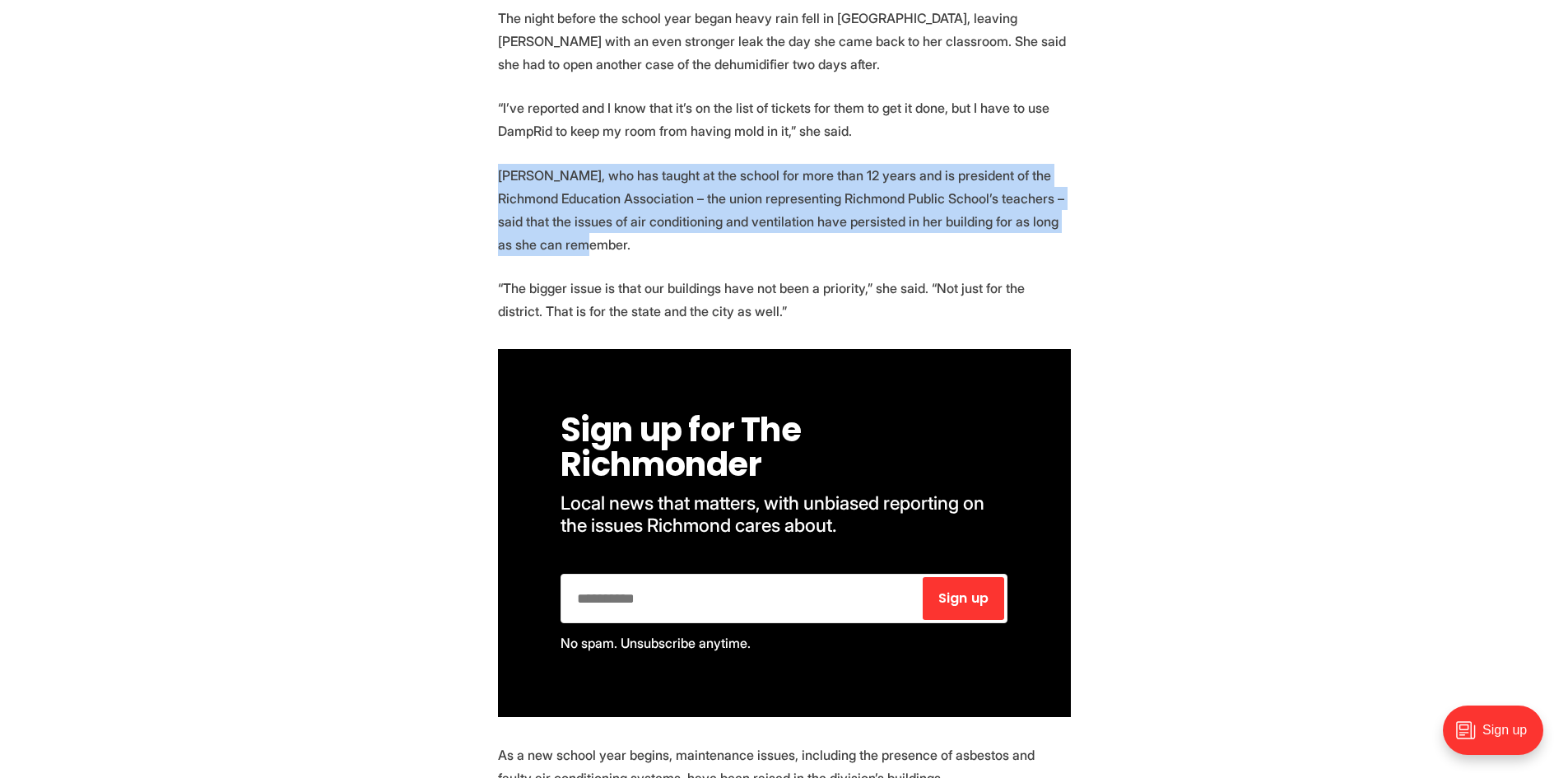
drag, startPoint x: 683, startPoint y: 250, endPoint x: 502, endPoint y: 179, distance: 194.4
click at [502, 179] on p "Bryant, who has taught at the school for more than 12 years and is president of…" at bounding box center [784, 210] width 573 height 93
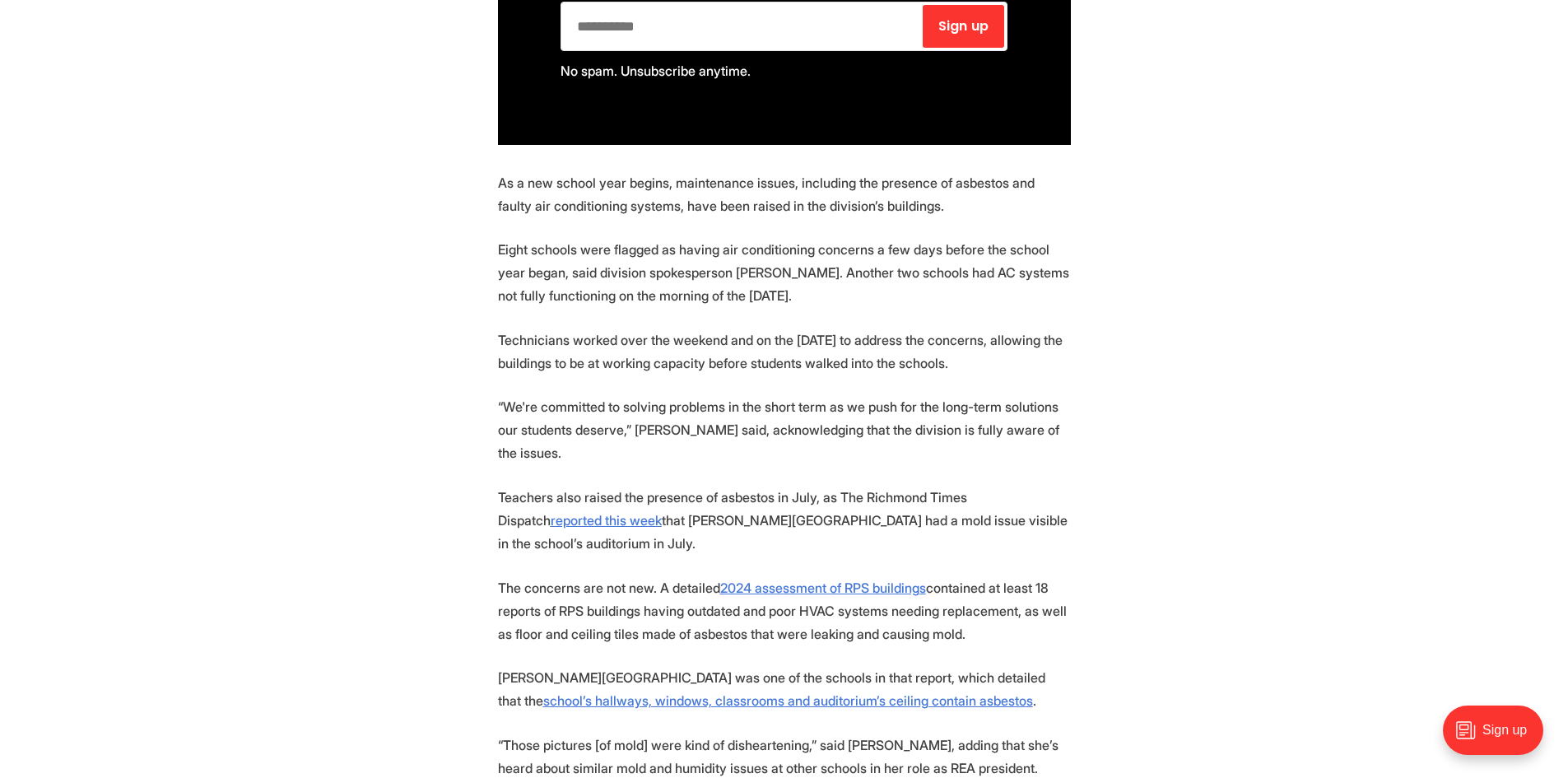
scroll to position [1400, 0]
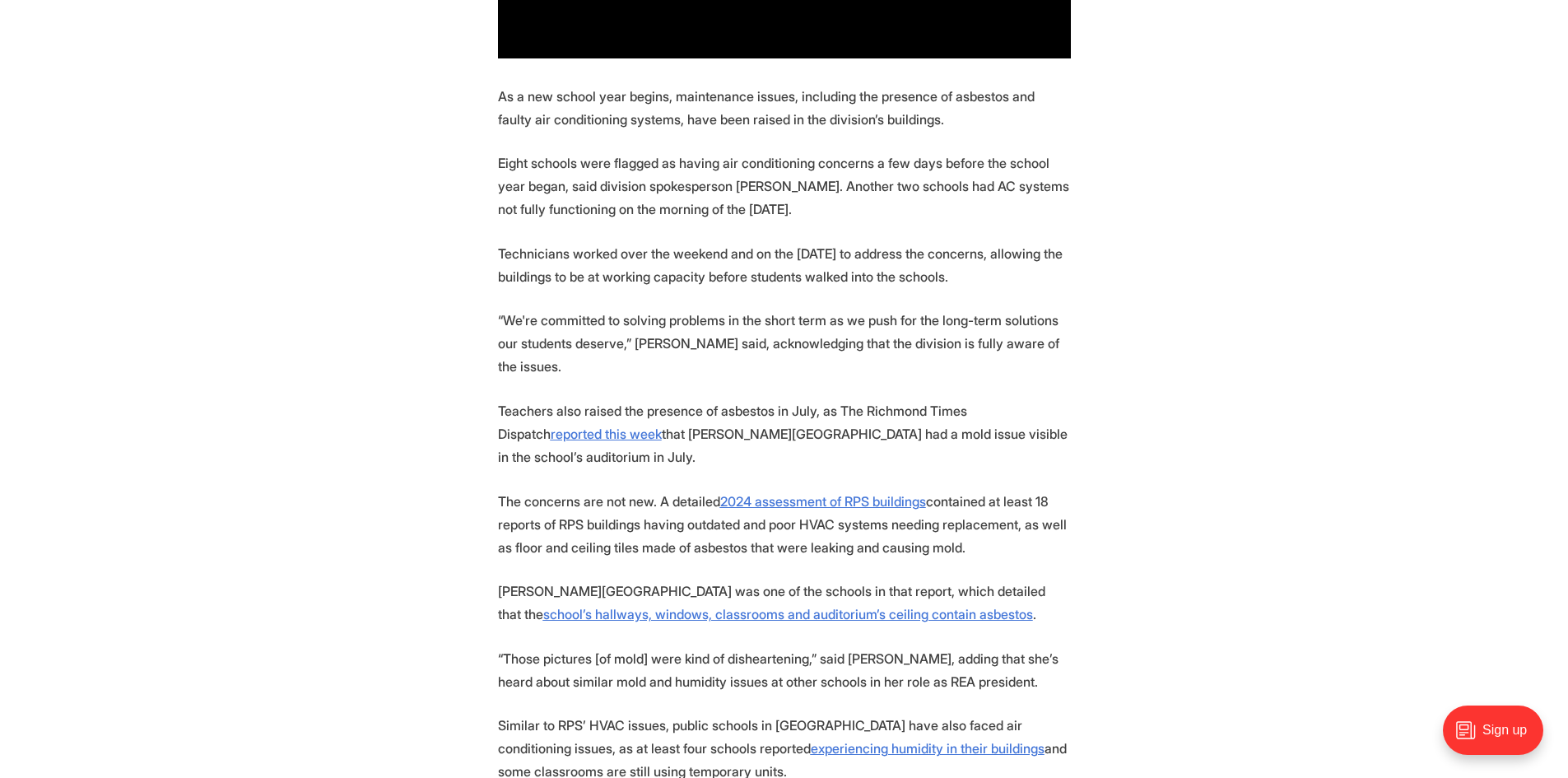
drag, startPoint x: 846, startPoint y: 204, endPoint x: 483, endPoint y: 152, distance: 366.7
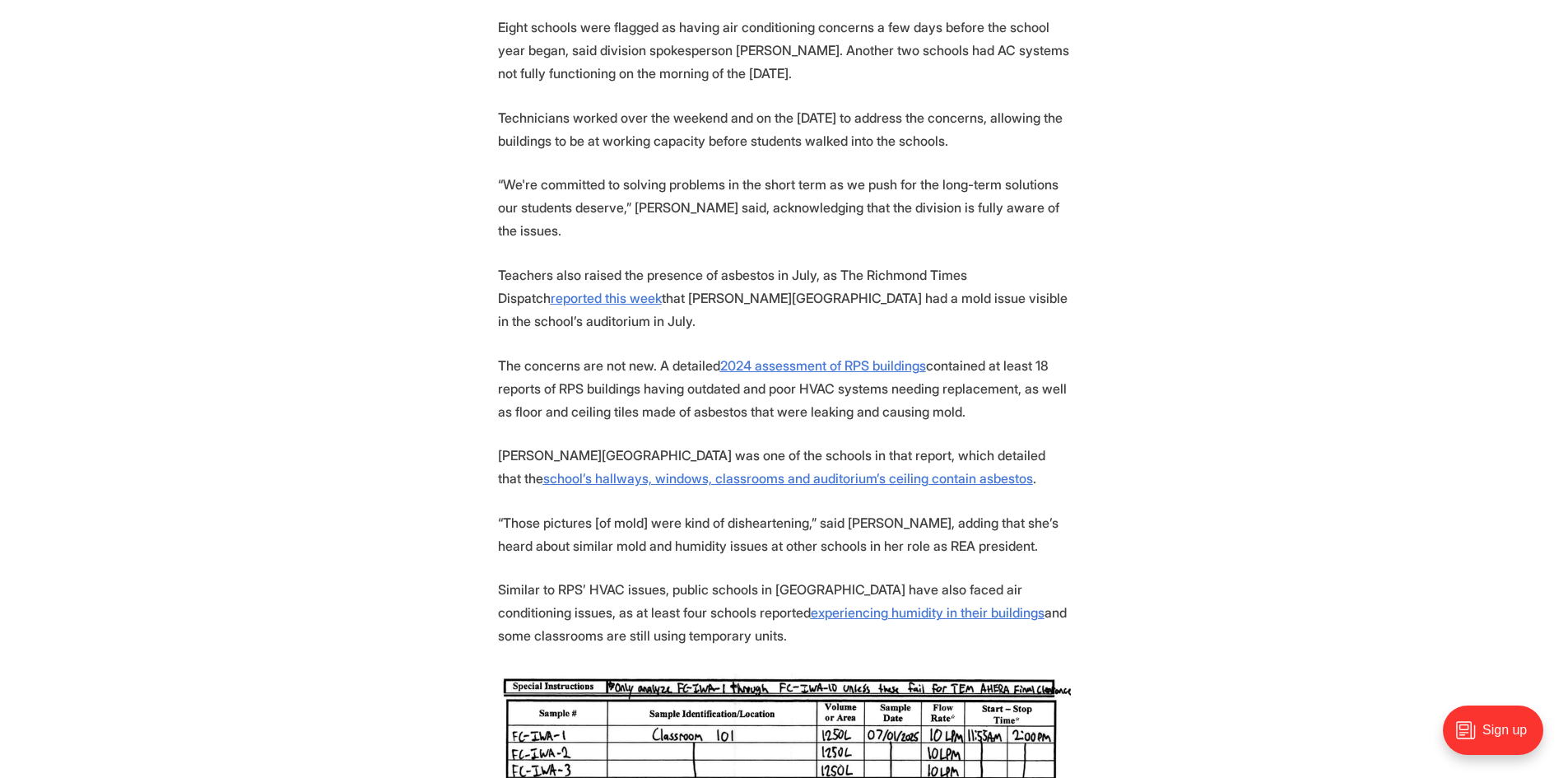
scroll to position [1565, 0]
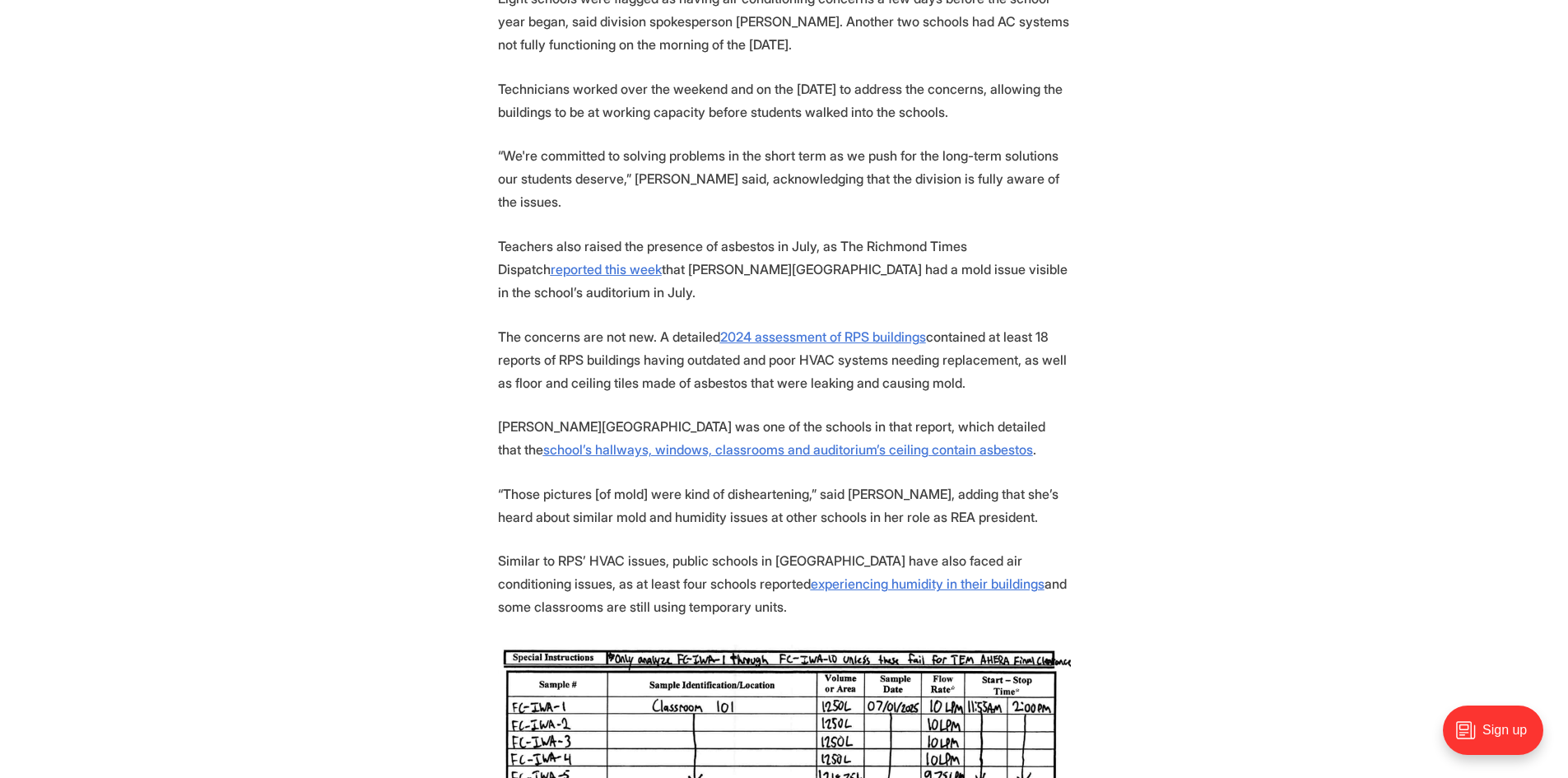
drag, startPoint x: 1022, startPoint y: 109, endPoint x: 588, endPoint y: 158, distance: 436.8
click at [498, 97] on p "Technicians worked over the weekend and on the first day of school to address t…" at bounding box center [784, 101] width 573 height 46
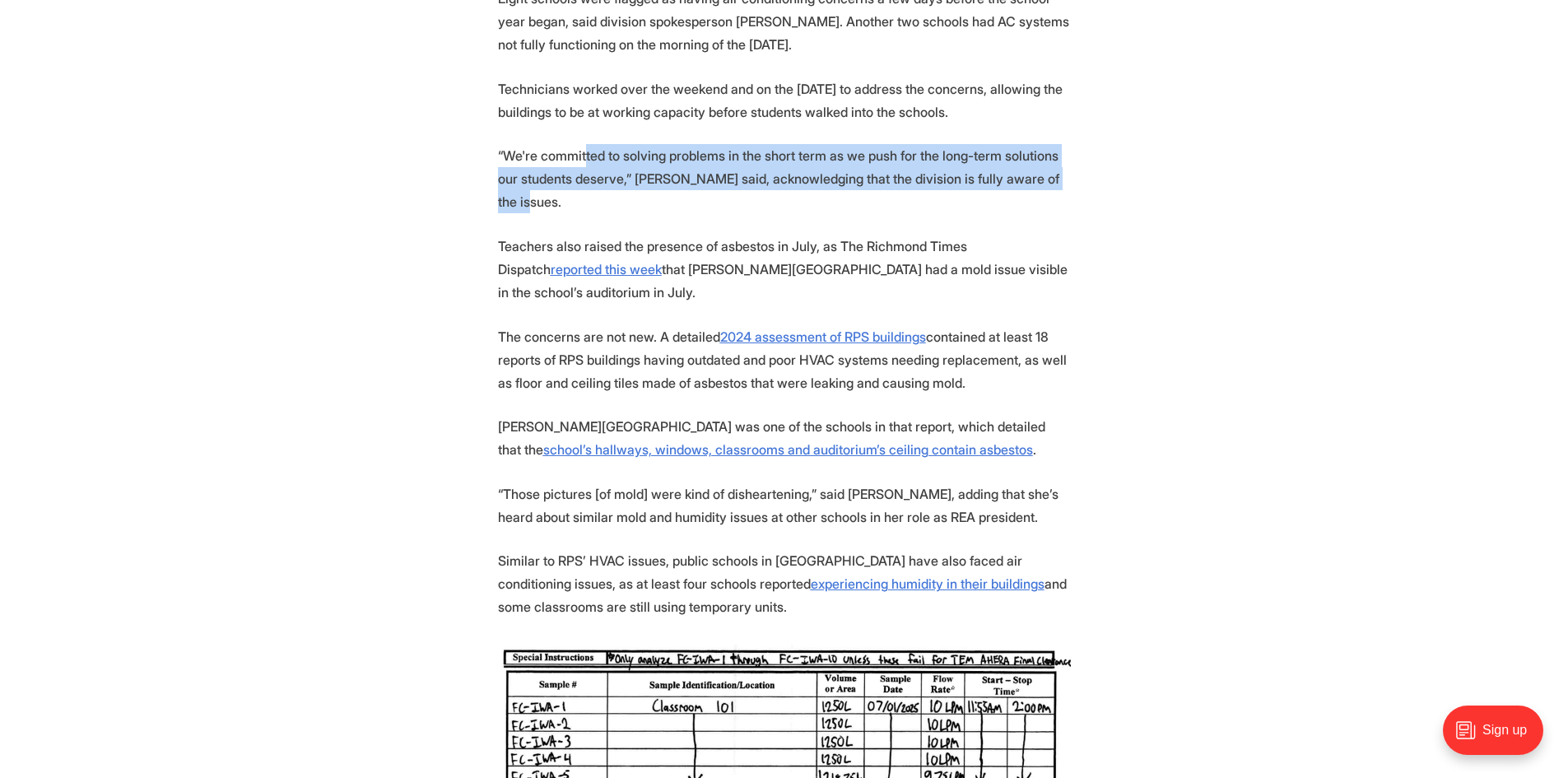
drag, startPoint x: 582, startPoint y: 154, endPoint x: 1049, endPoint y: 170, distance: 467.3
click at [1049, 170] on p "“We're committed to solving problems in the short term as we push for the long-…" at bounding box center [784, 178] width 573 height 69
drag, startPoint x: 1031, startPoint y: 170, endPoint x: 440, endPoint y: 158, distance: 591.1
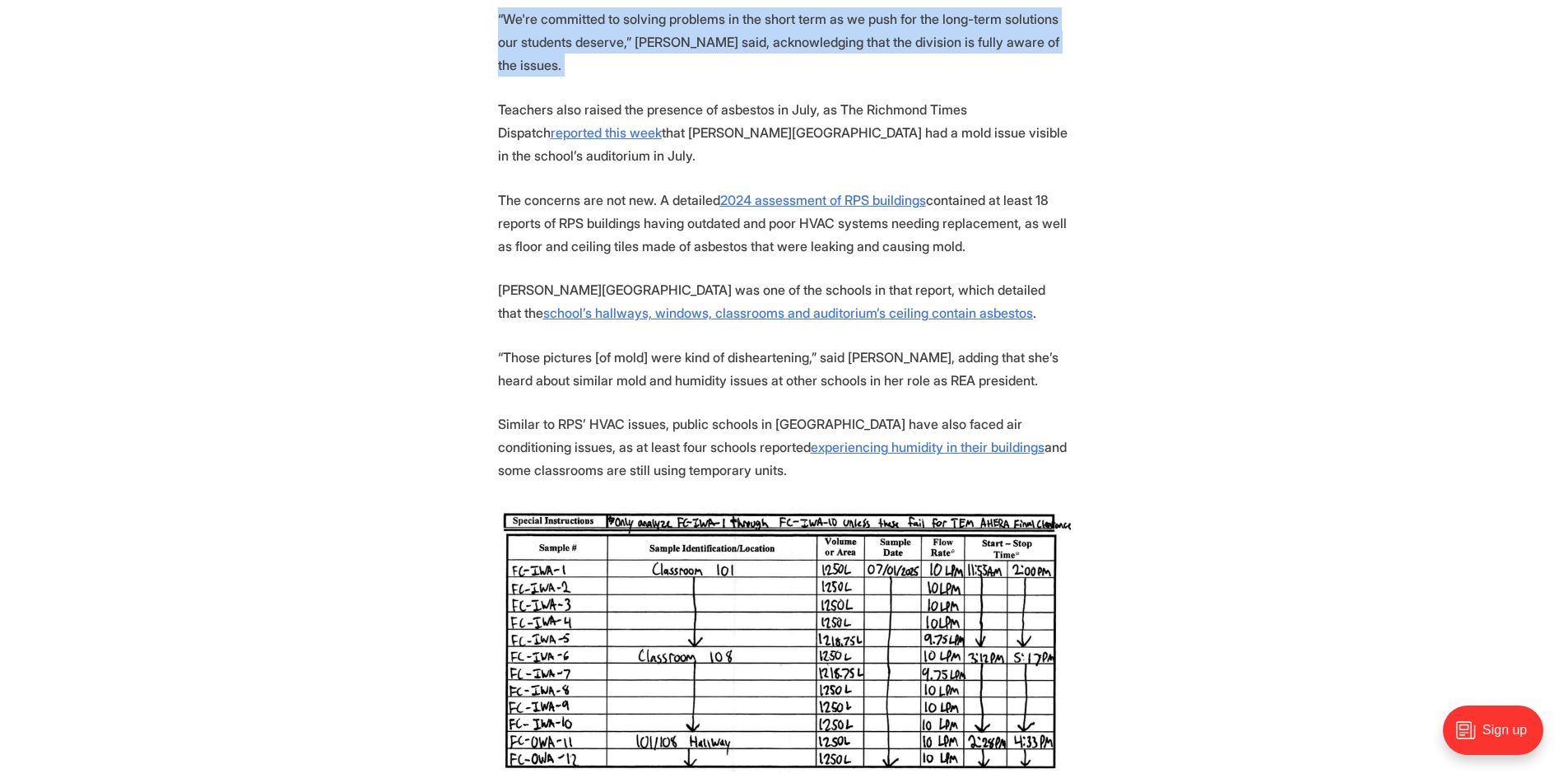
scroll to position [1730, 0]
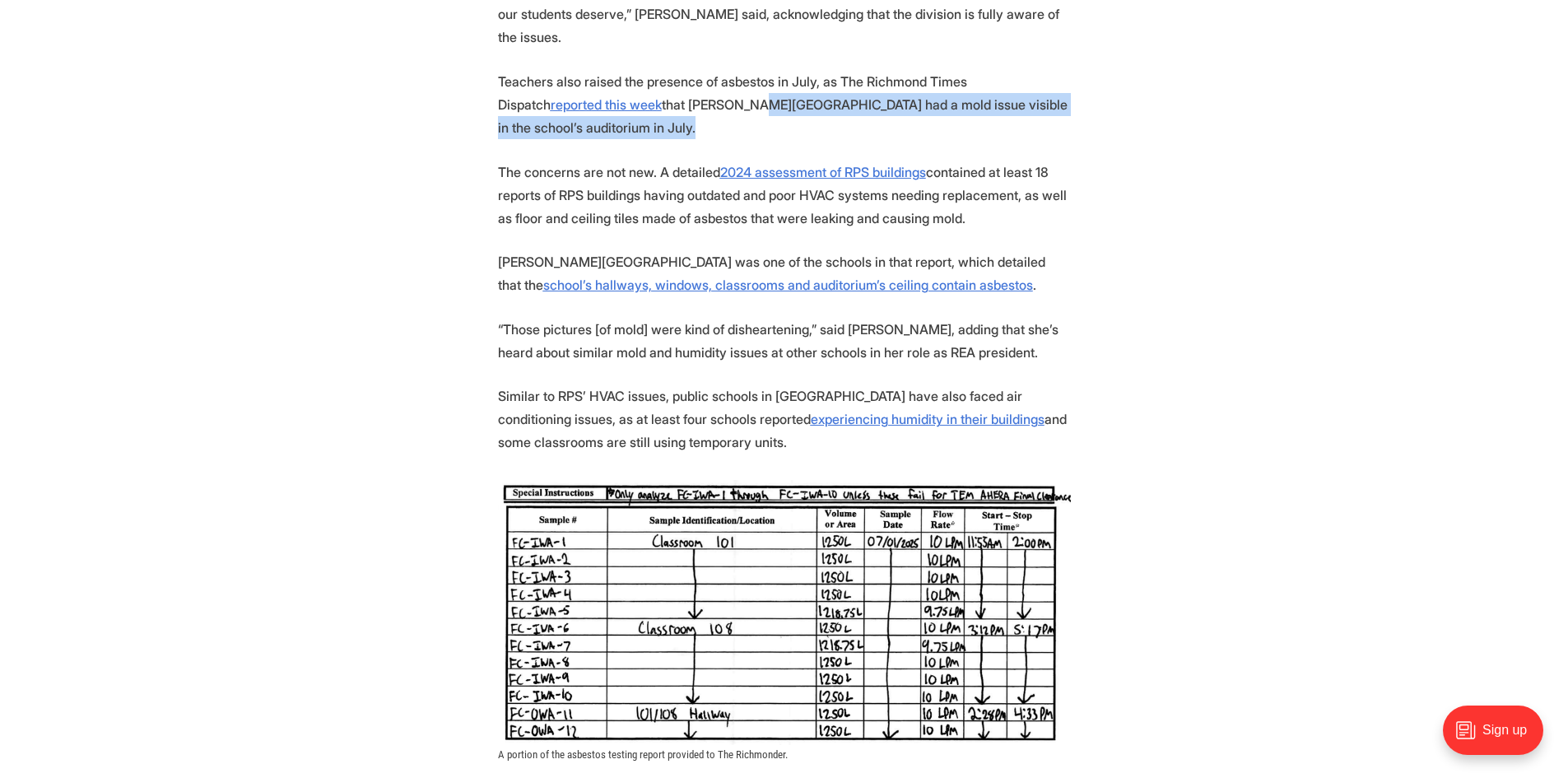
drag, startPoint x: 726, startPoint y: 98, endPoint x: 636, endPoint y: 79, distance: 92.0
click at [636, 79] on p "Teachers also raised the presence of asbestos in July, as The Richmond Times Di…" at bounding box center [784, 105] width 573 height 69
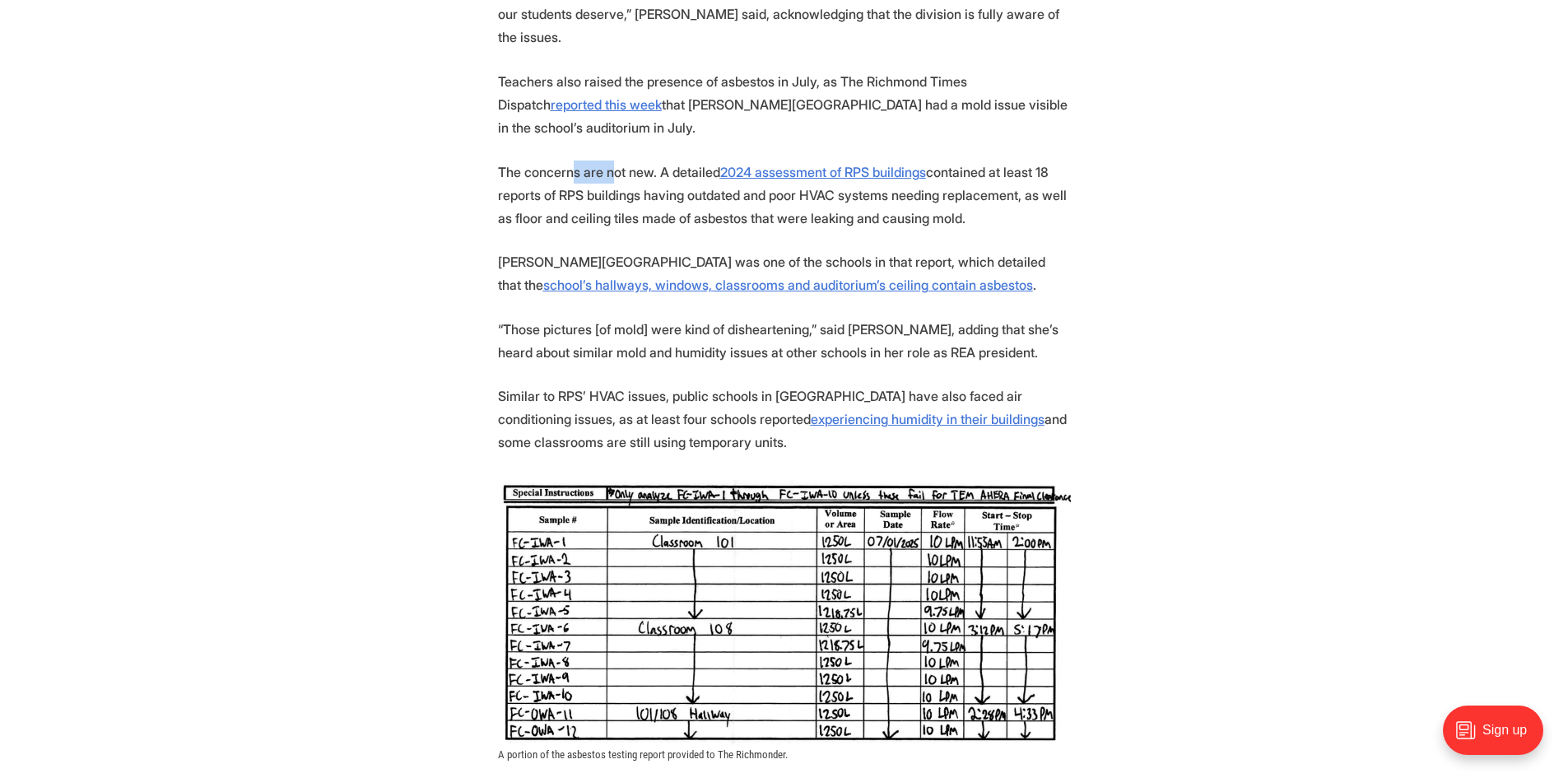
drag, startPoint x: 577, startPoint y: 152, endPoint x: 613, endPoint y: 152, distance: 36.0
click at [613, 161] on p "The concerns are not new. A detailed 2024 assessment of RPS buildings contained…" at bounding box center [784, 195] width 573 height 69
drag, startPoint x: 983, startPoint y: 187, endPoint x: 524, endPoint y: 151, distance: 460.4
click at [524, 161] on p "The concerns are not new. A detailed 2024 assessment of RPS buildings contained…" at bounding box center [784, 195] width 573 height 69
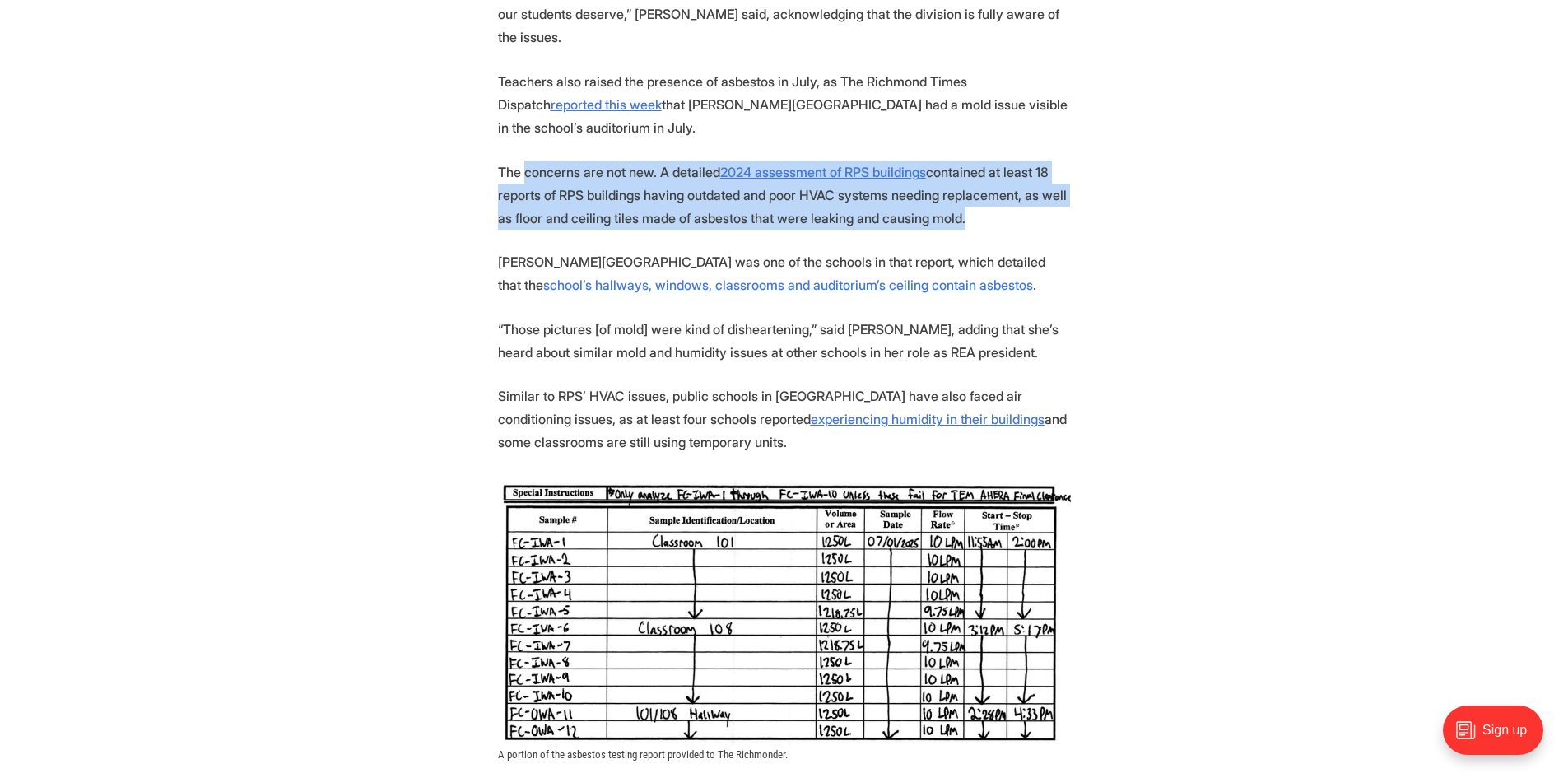
drag, startPoint x: 524, startPoint y: 151, endPoint x: 940, endPoint y: 187, distance: 417.6
click at [940, 187] on p "The concerns are not new. A detailed 2024 assessment of RPS buildings contained…" at bounding box center [784, 195] width 573 height 69
drag, startPoint x: 947, startPoint y: 187, endPoint x: 962, endPoint y: 187, distance: 15.0
click at [948, 187] on p "The concerns are not new. A detailed 2024 assessment of RPS buildings contained…" at bounding box center [784, 195] width 573 height 69
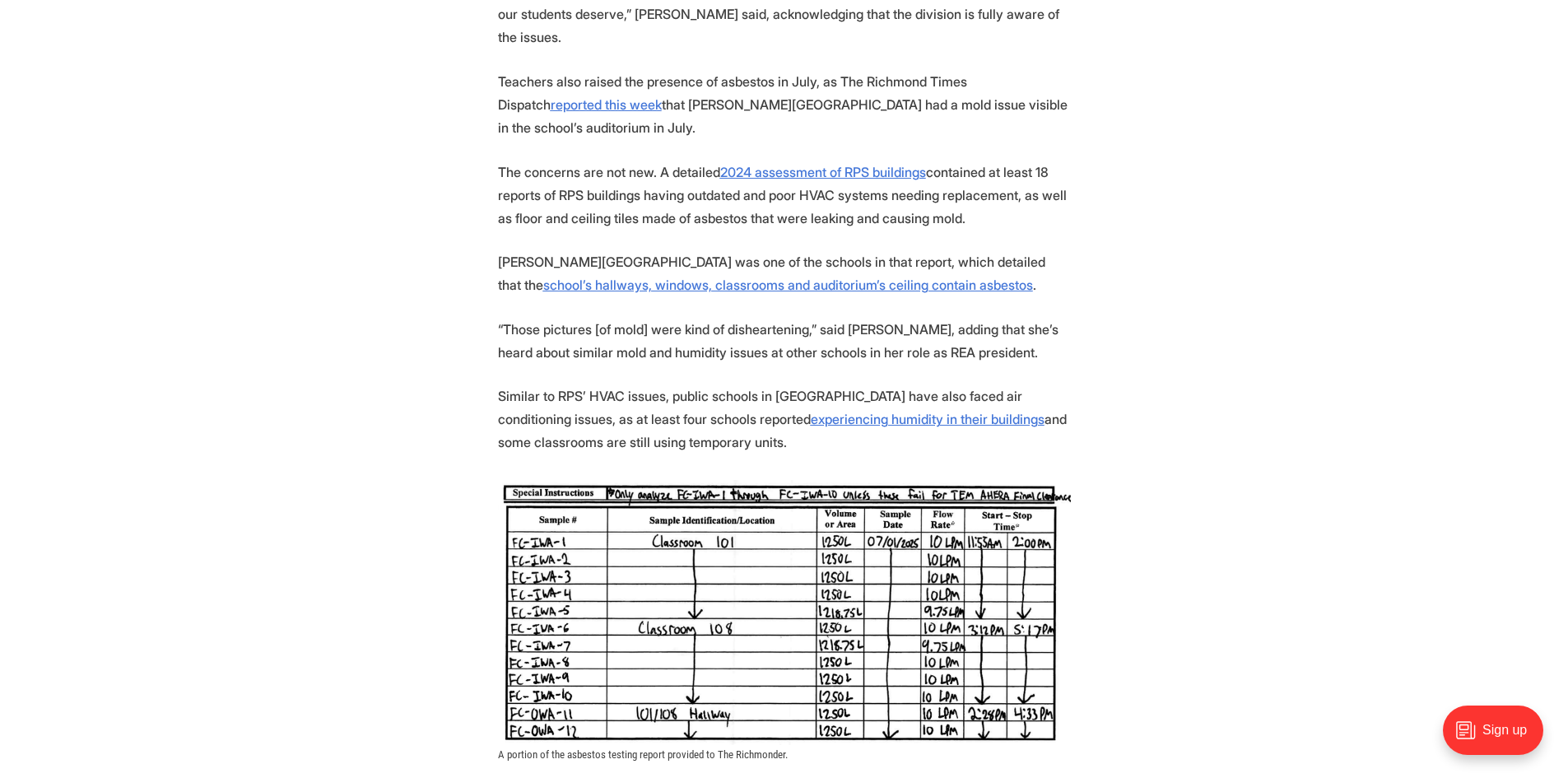
click at [976, 189] on p "The concerns are not new. A detailed 2024 assessment of RPS buildings contained…" at bounding box center [784, 195] width 573 height 69
drag, startPoint x: 971, startPoint y: 192, endPoint x: 519, endPoint y: 153, distance: 453.7
click at [519, 161] on p "The concerns are not new. A detailed 2024 assessment of RPS buildings contained…" at bounding box center [784, 195] width 573 height 69
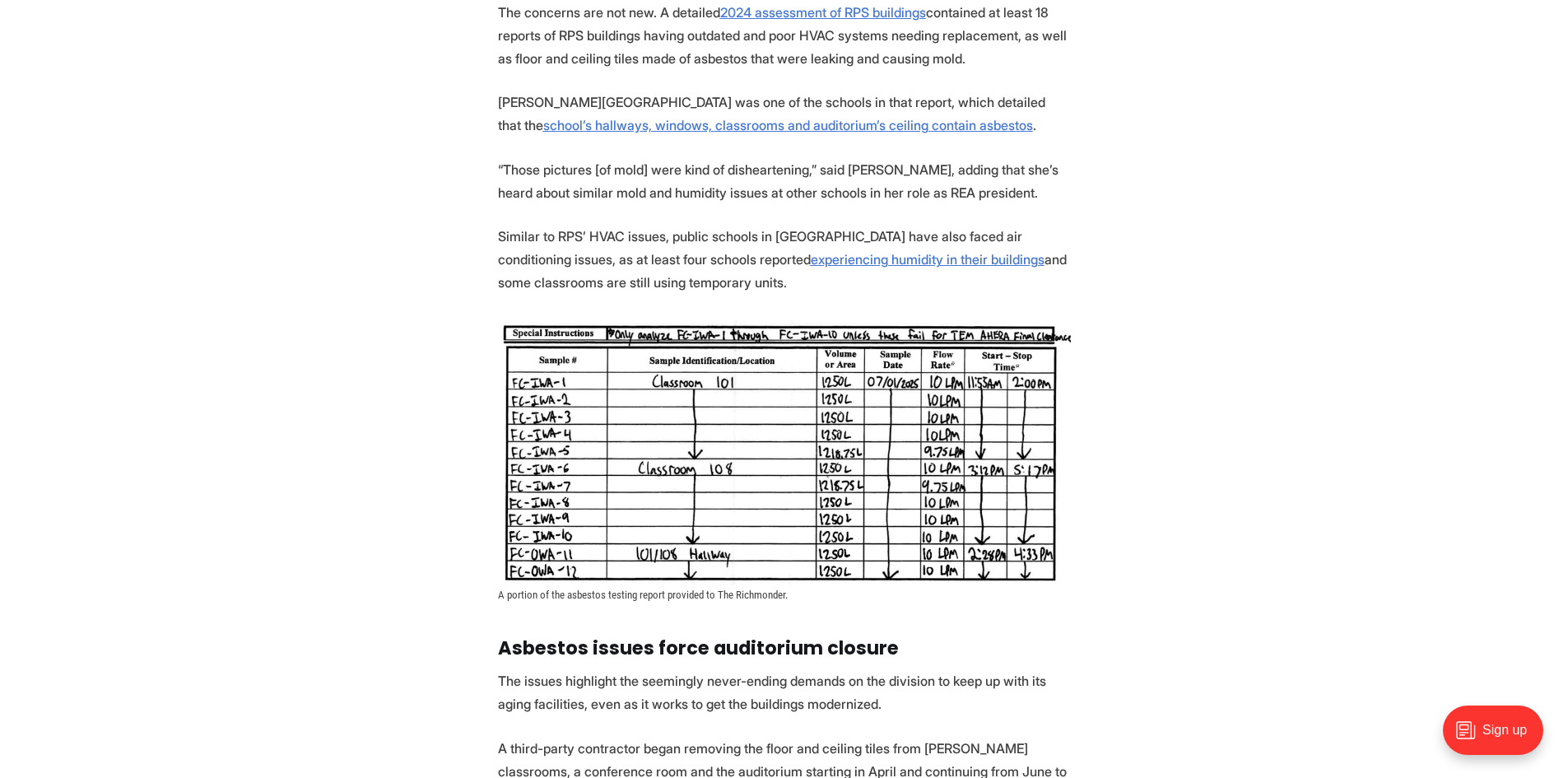
scroll to position [1894, 0]
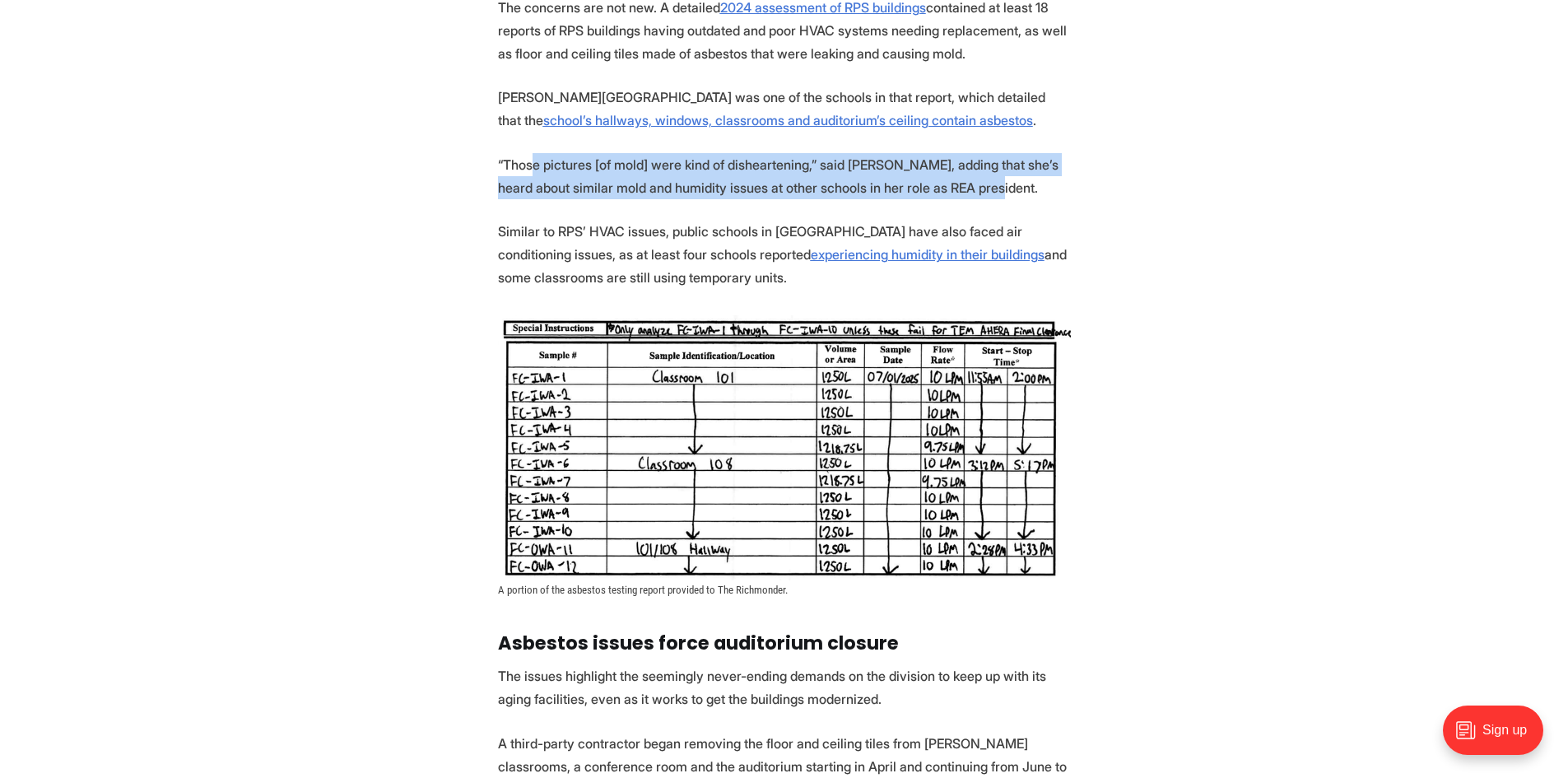
drag, startPoint x: 530, startPoint y: 140, endPoint x: 972, endPoint y: 171, distance: 443.1
click at [972, 171] on p "“Those pictures [of mold] were kind of disheartening,” said Bryant, adding that…" at bounding box center [784, 176] width 573 height 46
drag, startPoint x: 975, startPoint y: 168, endPoint x: 527, endPoint y: 140, distance: 448.9
click at [527, 153] on p "“Those pictures [of mold] were kind of disheartening,” said Bryant, adding that…" at bounding box center [784, 176] width 573 height 46
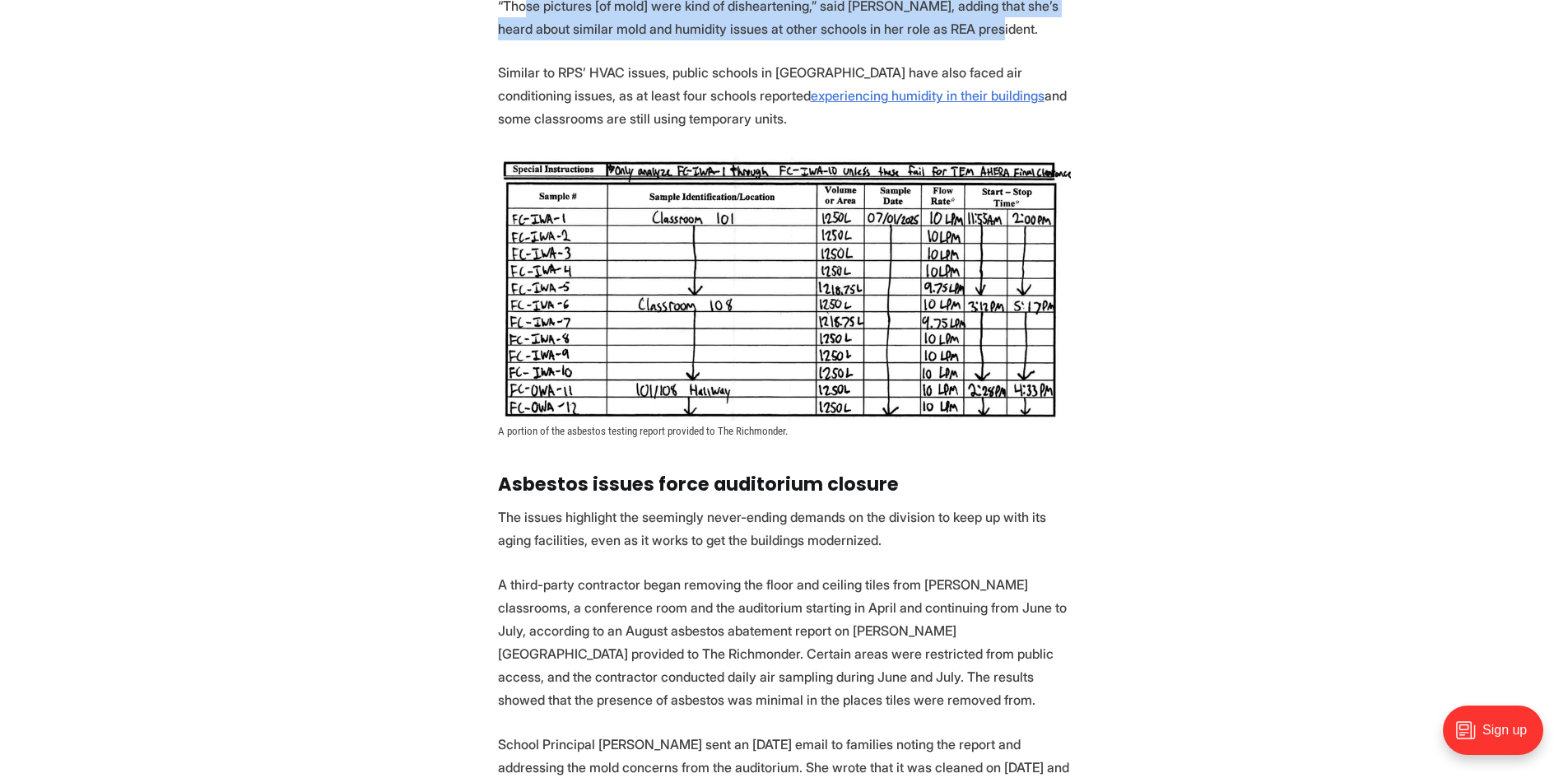
scroll to position [2059, 0]
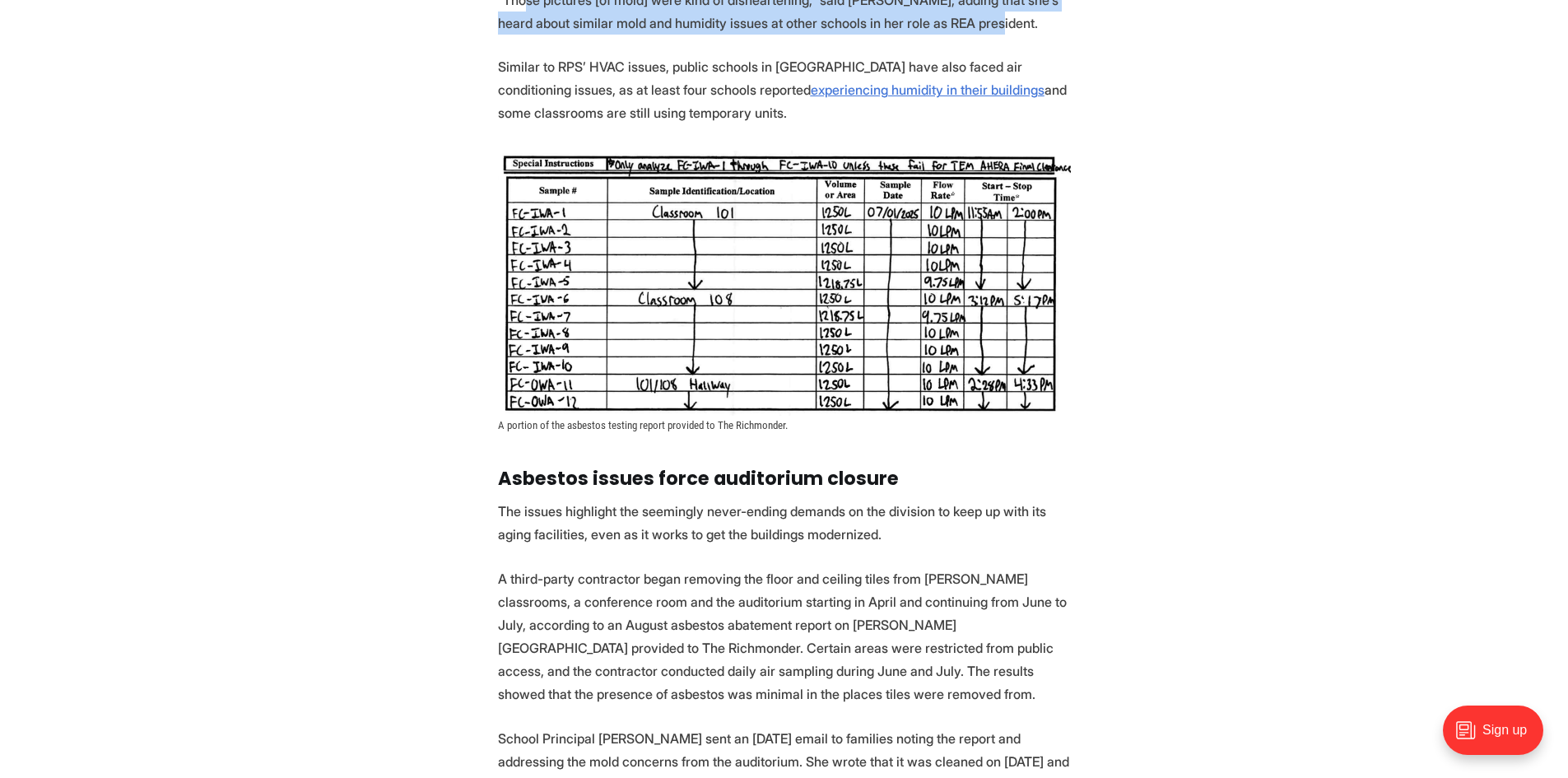
drag, startPoint x: 771, startPoint y: 91, endPoint x: 547, endPoint y: 41, distance: 229.5
click at [547, 55] on p "Similar to RPS’ HVAC issues, public schools in Henrico County have also faced a…" at bounding box center [784, 90] width 573 height 69
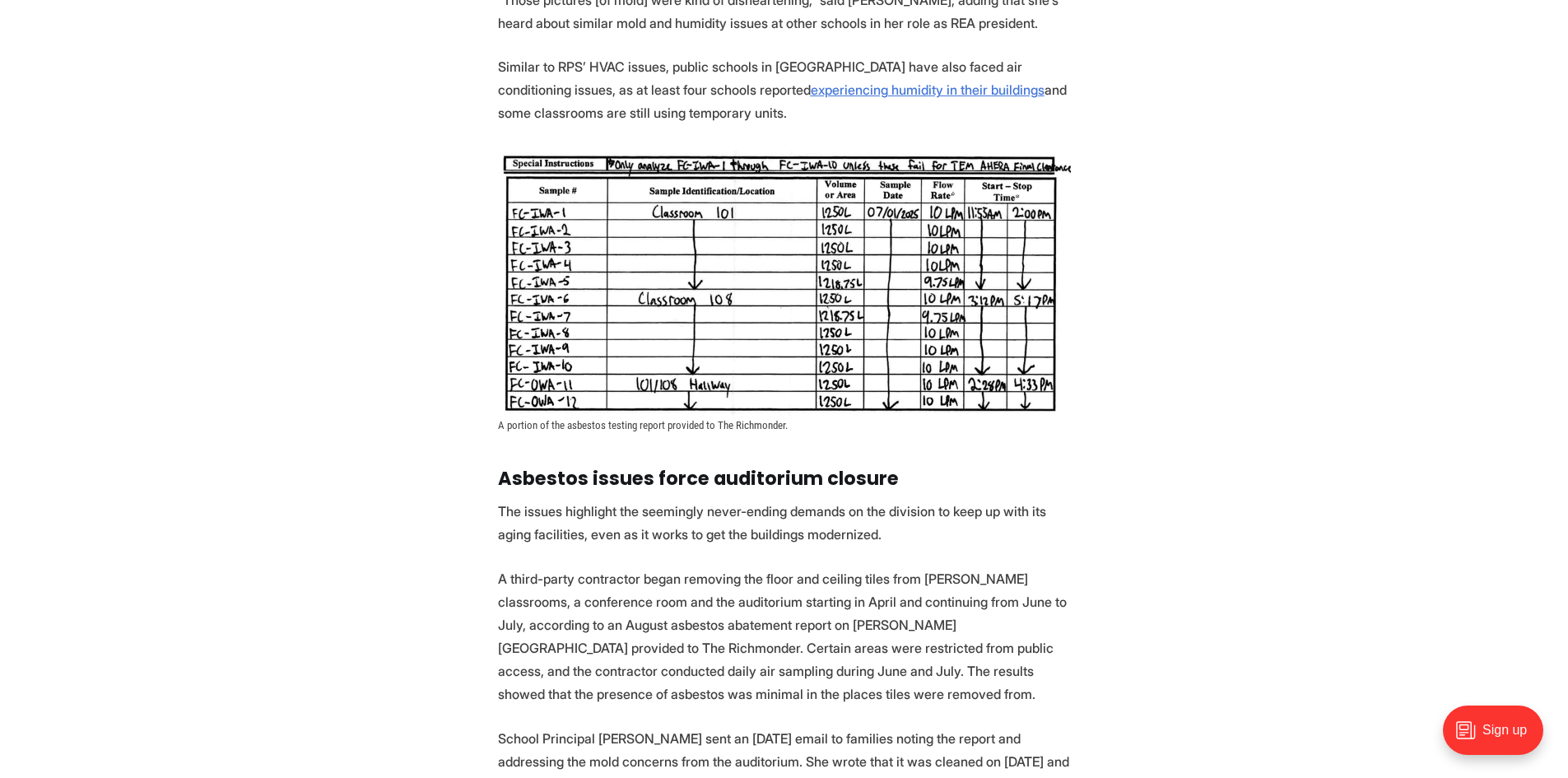
click at [536, 55] on p "Similar to RPS’ HVAC issues, public schools in Henrico County have also faced a…" at bounding box center [784, 90] width 573 height 69
drag, startPoint x: 524, startPoint y: 43, endPoint x: 772, endPoint y: 97, distance: 253.8
click at [772, 97] on p "Similar to RPS’ HVAC issues, public schools in Henrico County have also faced a…" at bounding box center [784, 90] width 573 height 69
drag, startPoint x: 711, startPoint y: 78, endPoint x: 553, endPoint y: 35, distance: 163.7
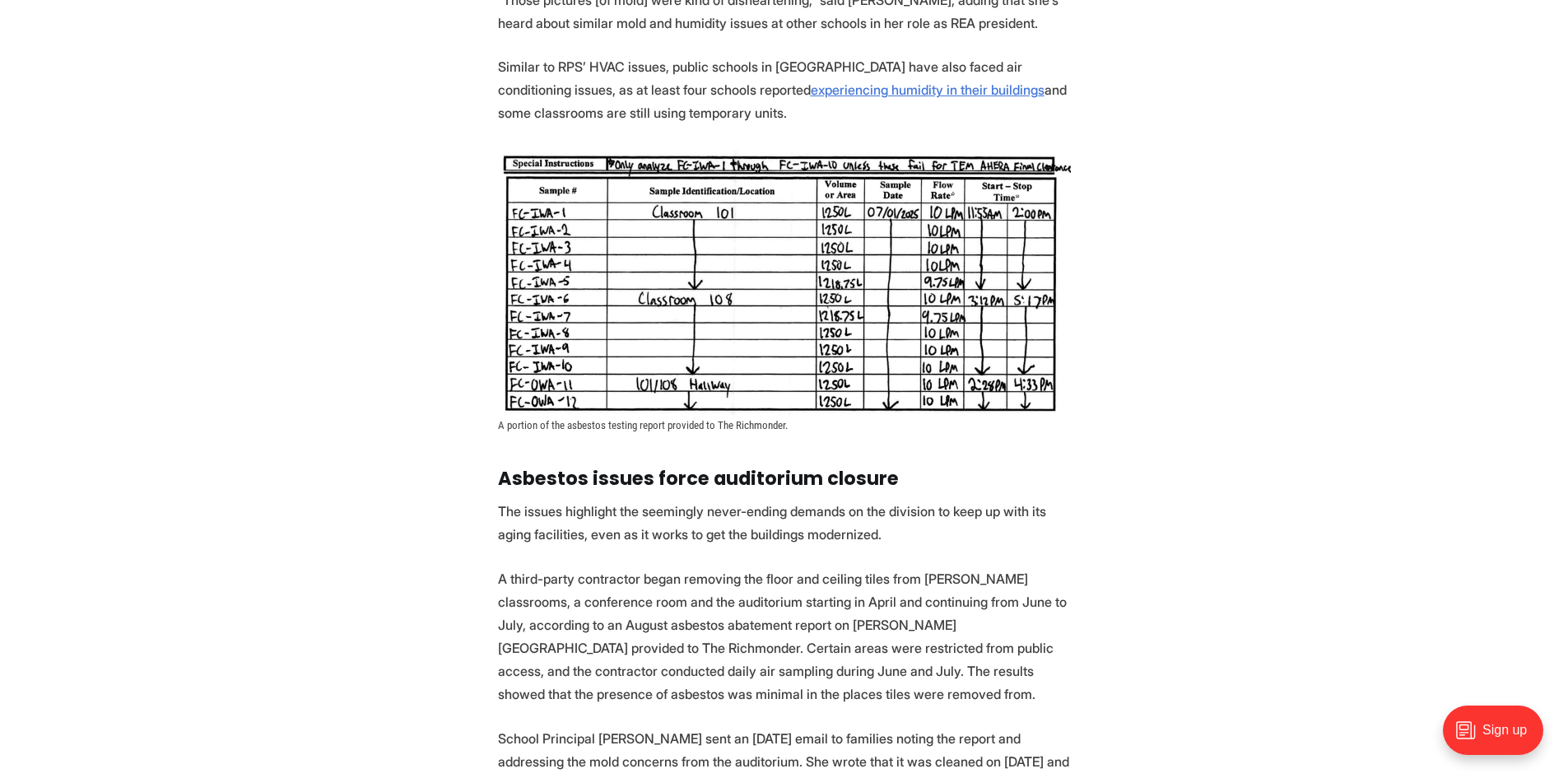
click at [553, 55] on p "Similar to RPS’ HVAC issues, public schools in Henrico County have also faced a…" at bounding box center [784, 90] width 573 height 69
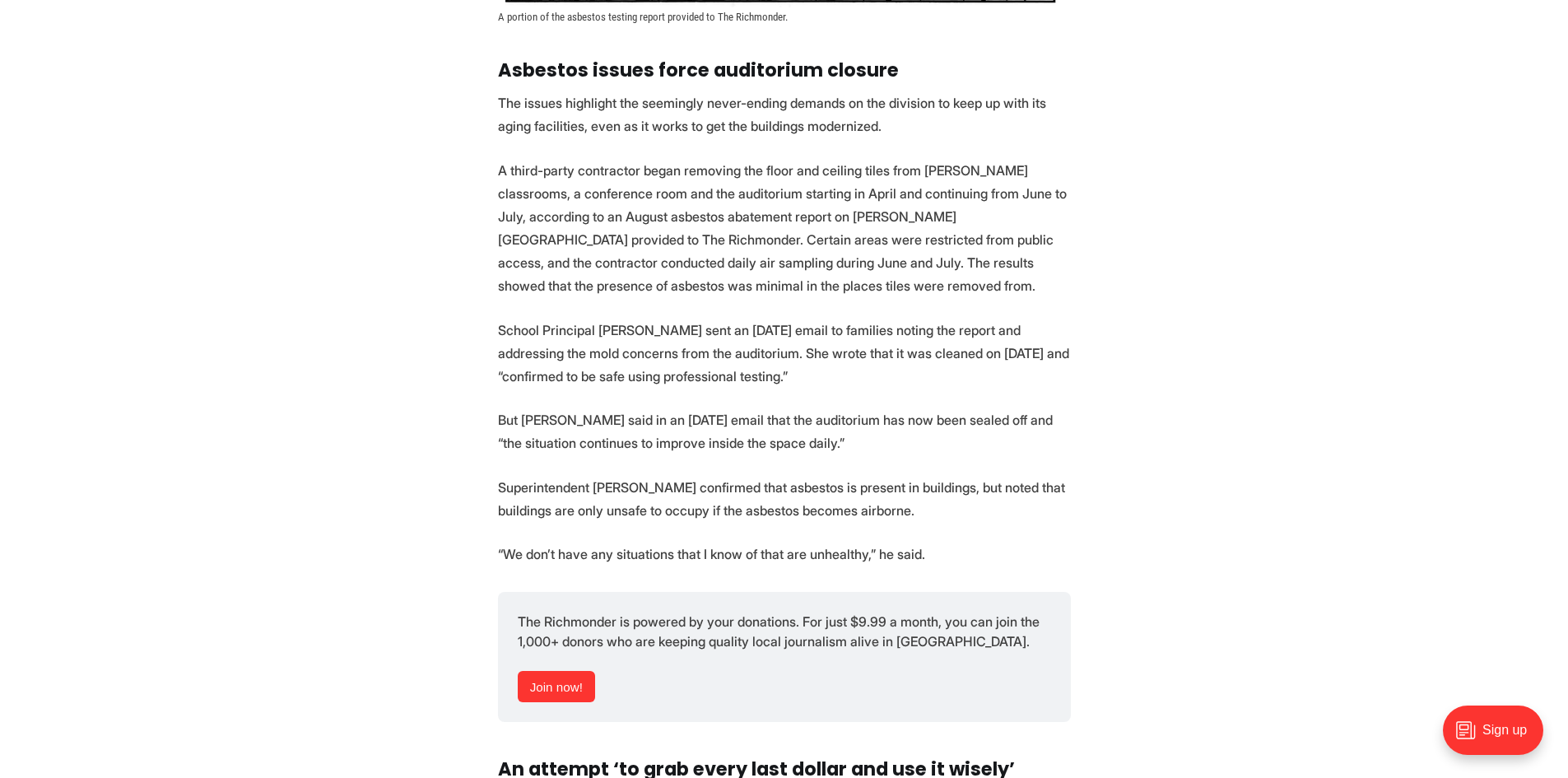
scroll to position [2471, 0]
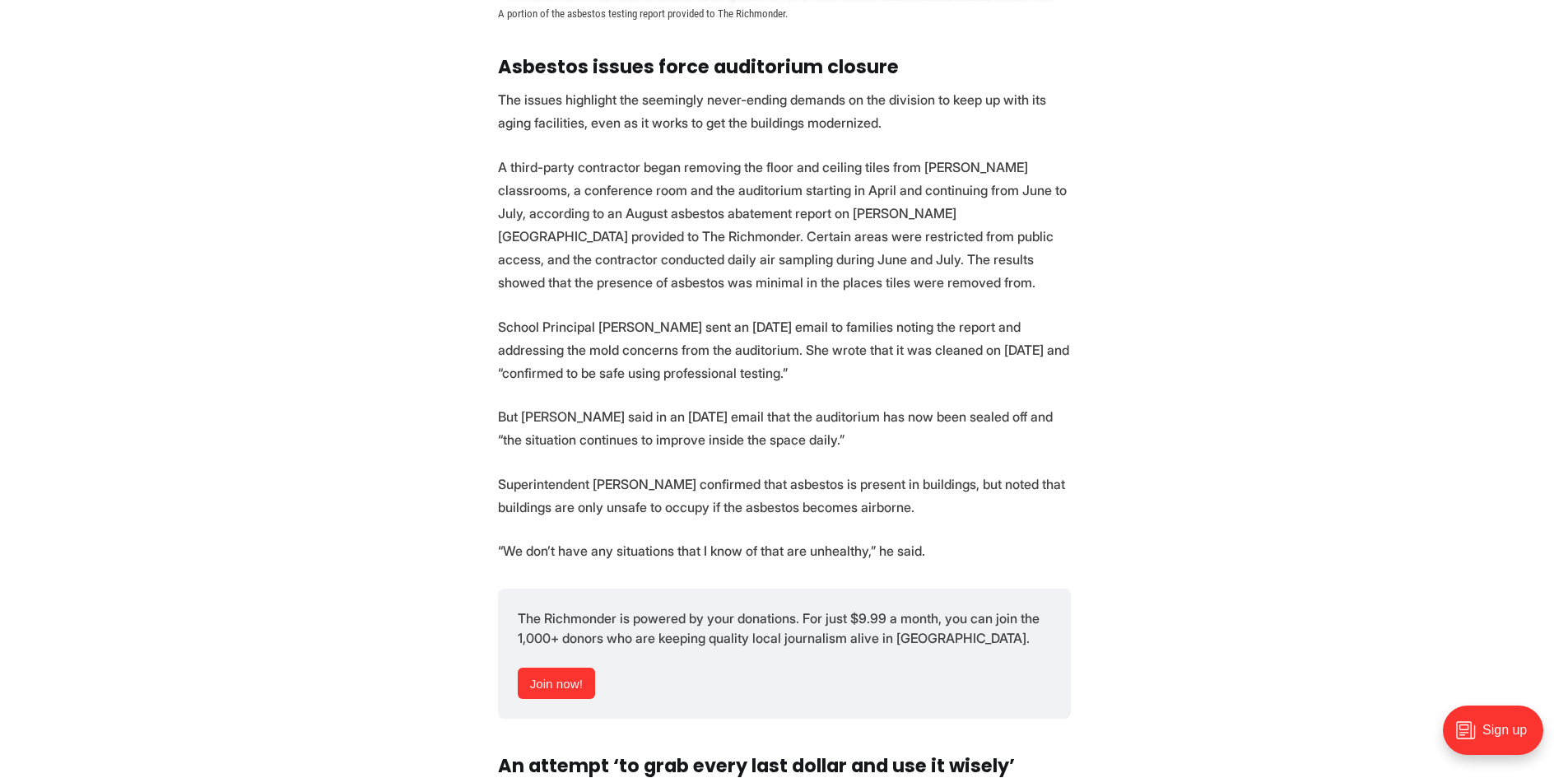
drag, startPoint x: 568, startPoint y: 78, endPoint x: 853, endPoint y: 105, distance: 286.3
click at [853, 105] on p "The issues highlight the seemingly never-ending demands on the division to keep…" at bounding box center [784, 110] width 573 height 46
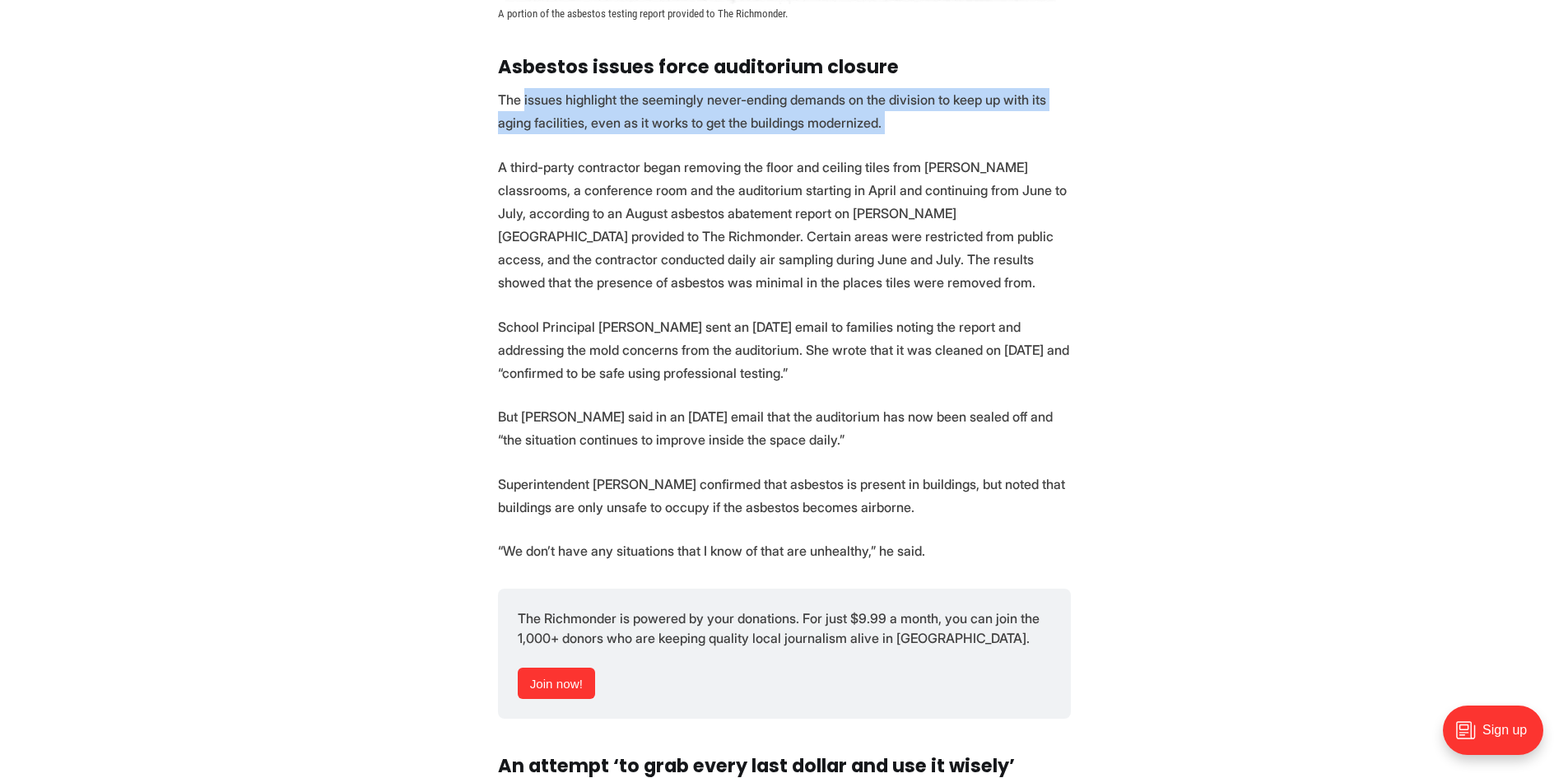
drag, startPoint x: 780, startPoint y: 95, endPoint x: 552, endPoint y: 84, distance: 228.3
click at [552, 88] on p "The issues highlight the seemingly never-ending demands on the division to keep…" at bounding box center [784, 110] width 573 height 46
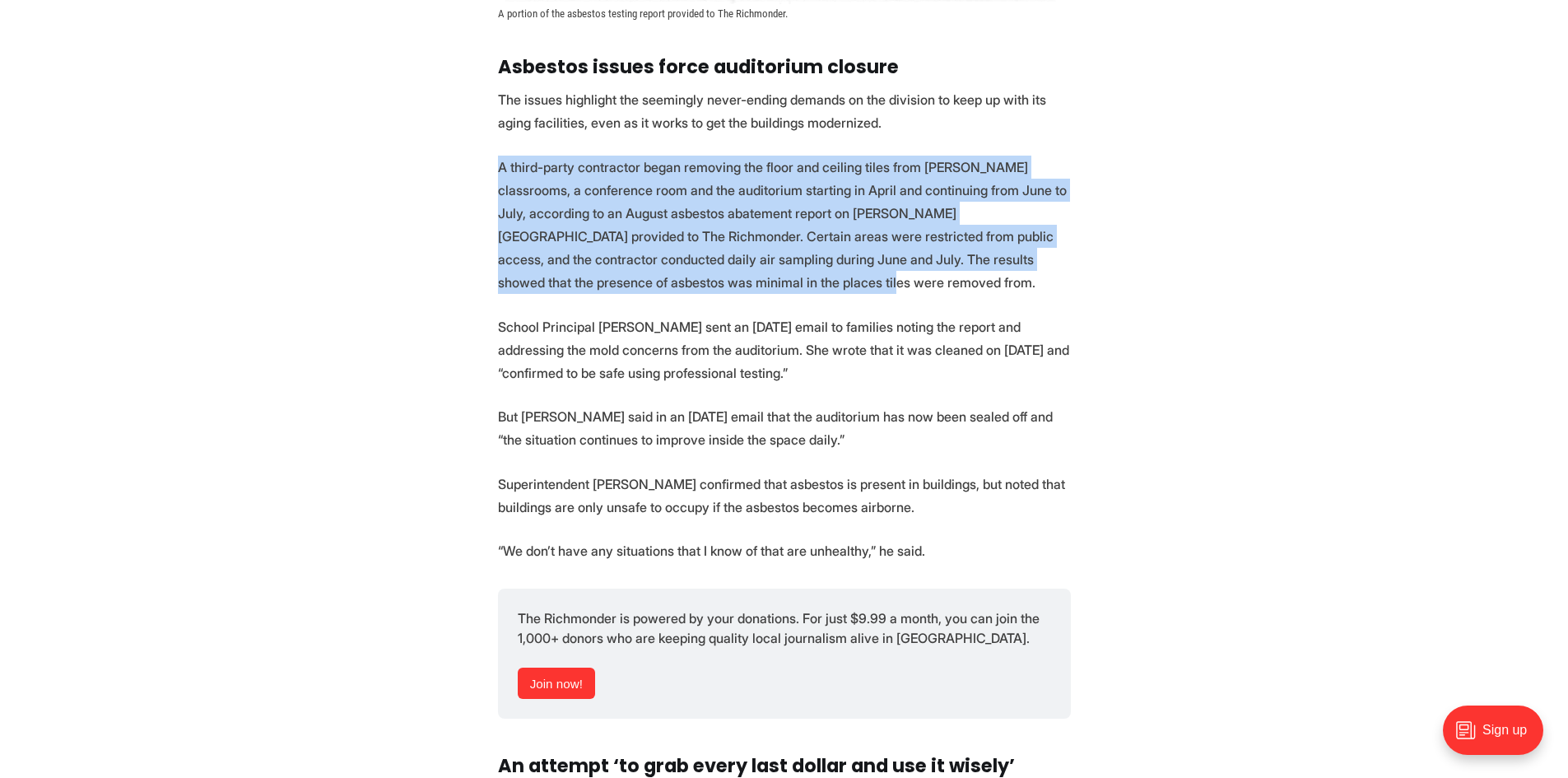
drag, startPoint x: 734, startPoint y: 249, endPoint x: 498, endPoint y: 129, distance: 264.8
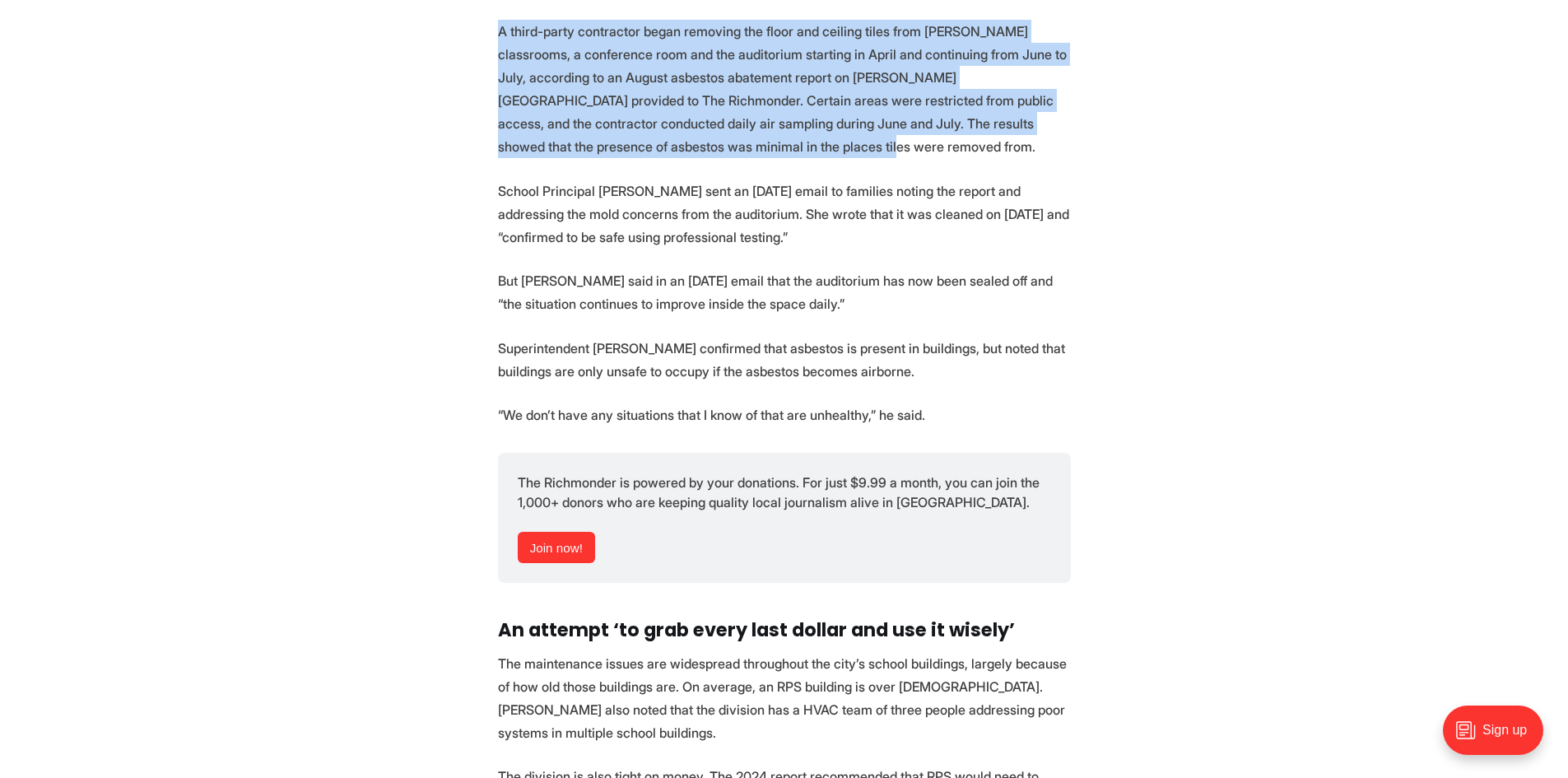
scroll to position [2636, 0]
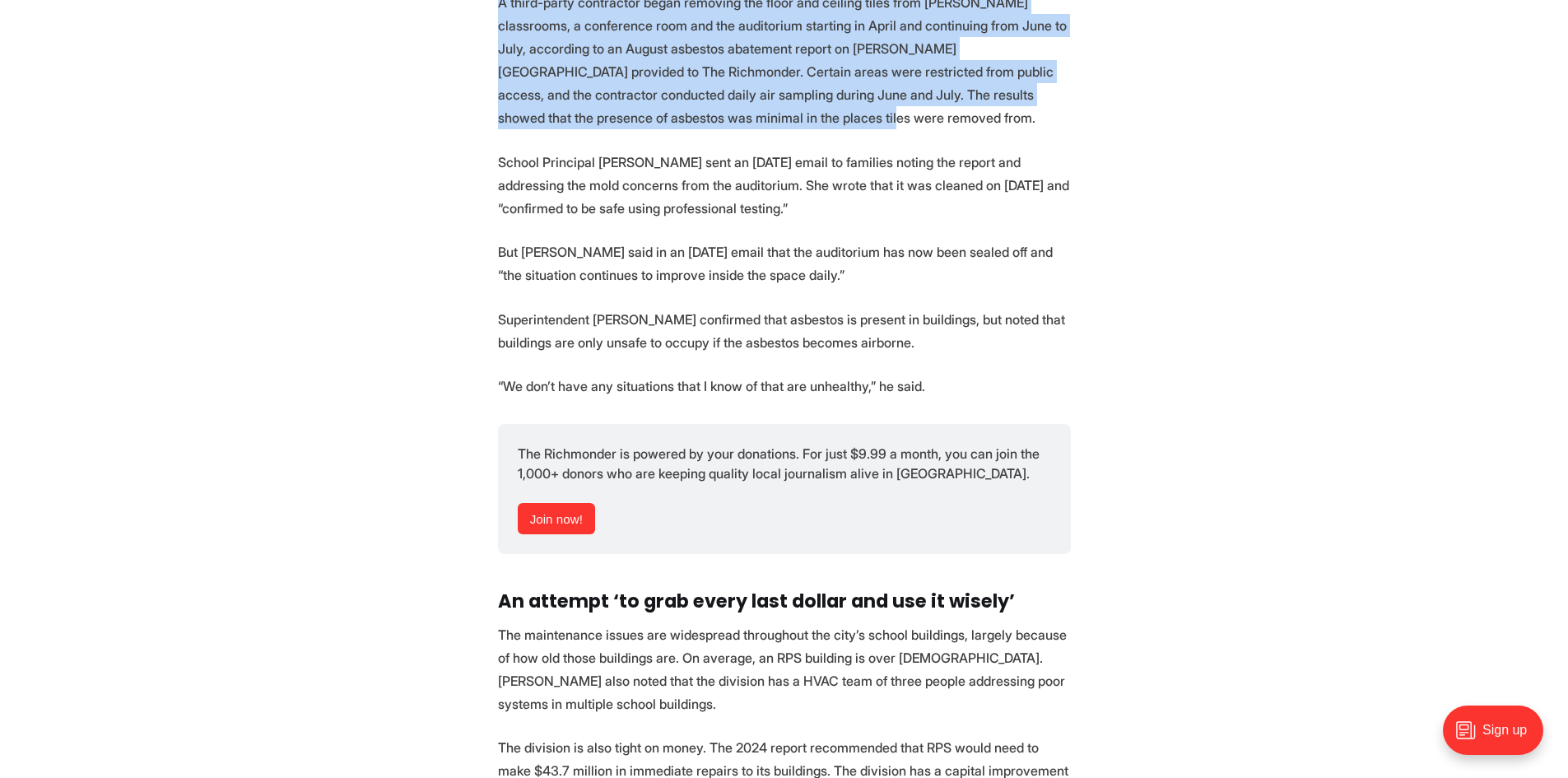
drag, startPoint x: 843, startPoint y: 181, endPoint x: 506, endPoint y: 137, distance: 339.9
click at [506, 151] on p "School Principal Frenishee B. Smith sent an August 15 email to families noting …" at bounding box center [784, 185] width 573 height 69
click at [808, 187] on p "School Principal Frenishee B. Smith sent an August 15 email to families noting …" at bounding box center [784, 185] width 573 height 69
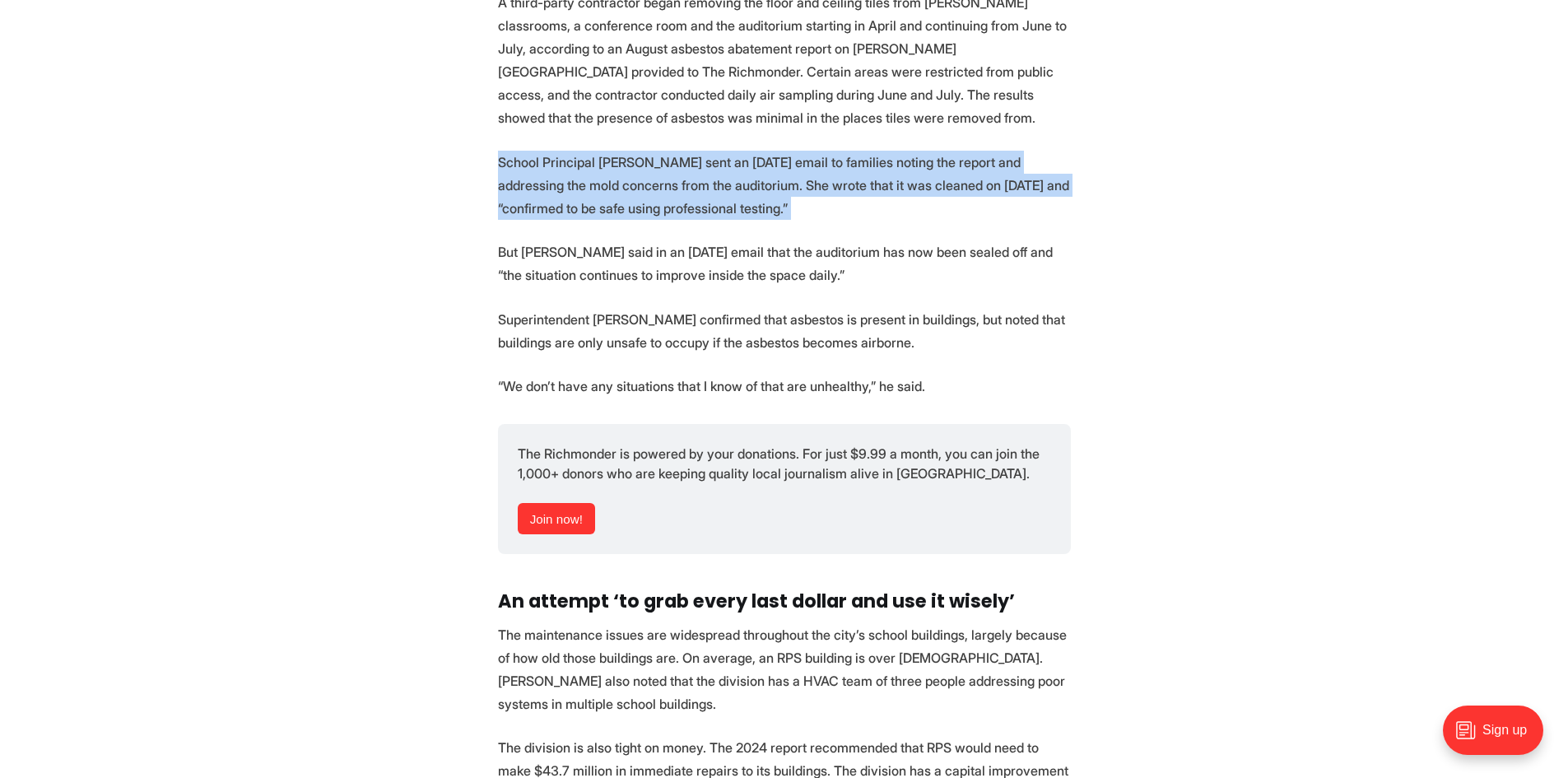
drag, startPoint x: 808, startPoint y: 187, endPoint x: 496, endPoint y: 133, distance: 316.6
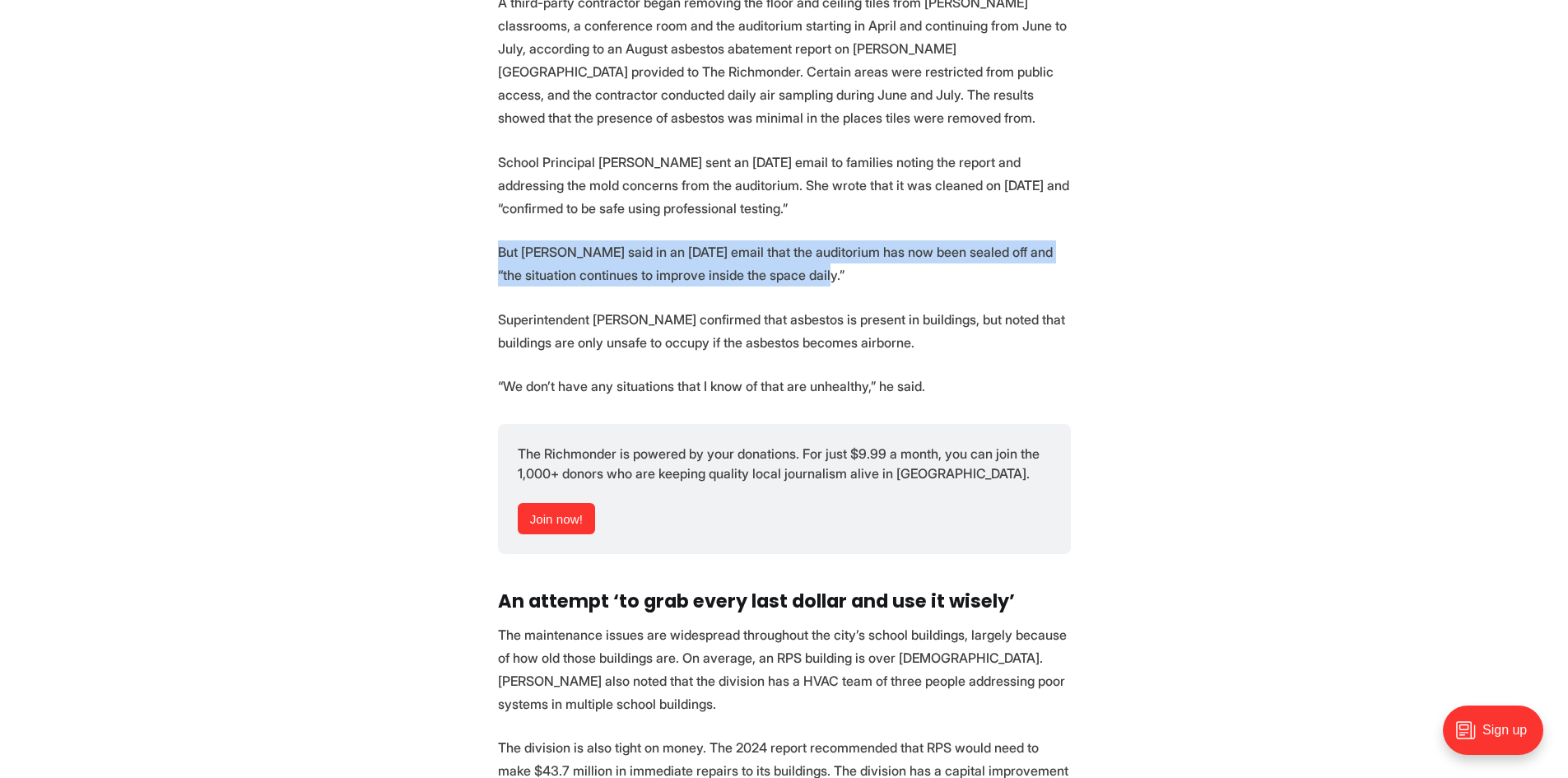
drag, startPoint x: 871, startPoint y: 246, endPoint x: 482, endPoint y: 238, distance: 389.1
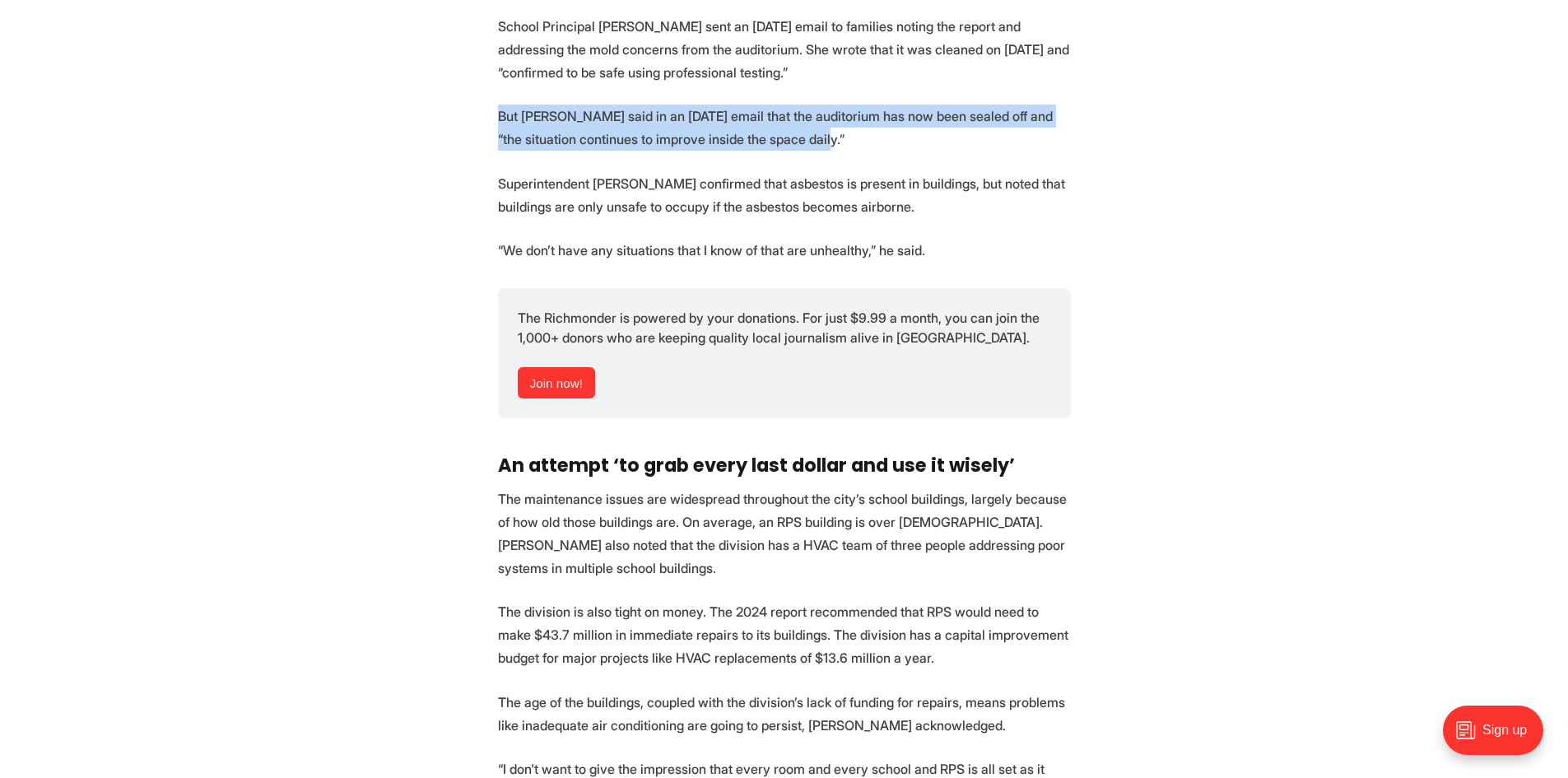
scroll to position [2800, 0]
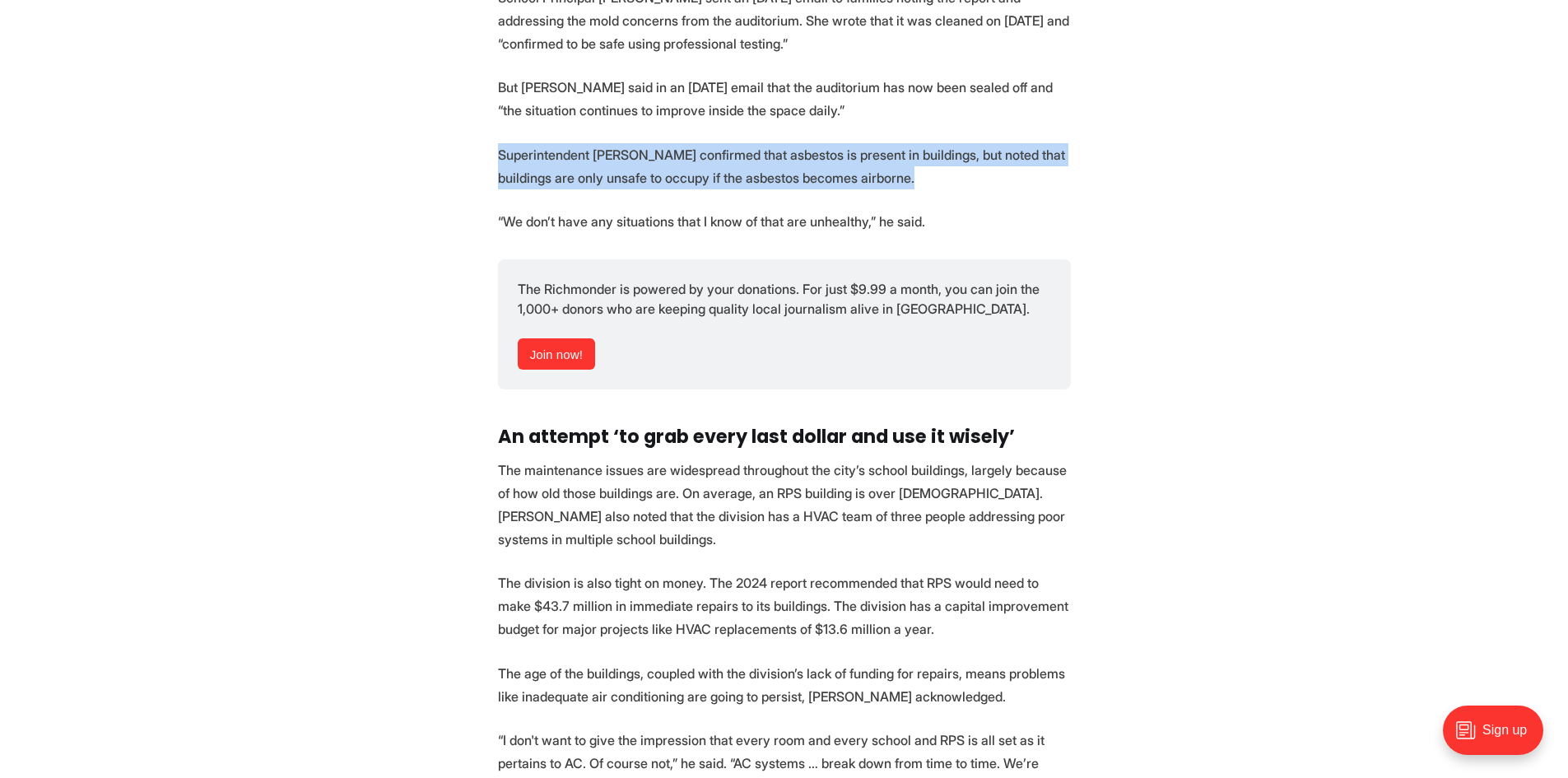
drag, startPoint x: 932, startPoint y: 155, endPoint x: 482, endPoint y: 136, distance: 450.4
drag, startPoint x: 957, startPoint y: 204, endPoint x: 485, endPoint y: 182, distance: 472.5
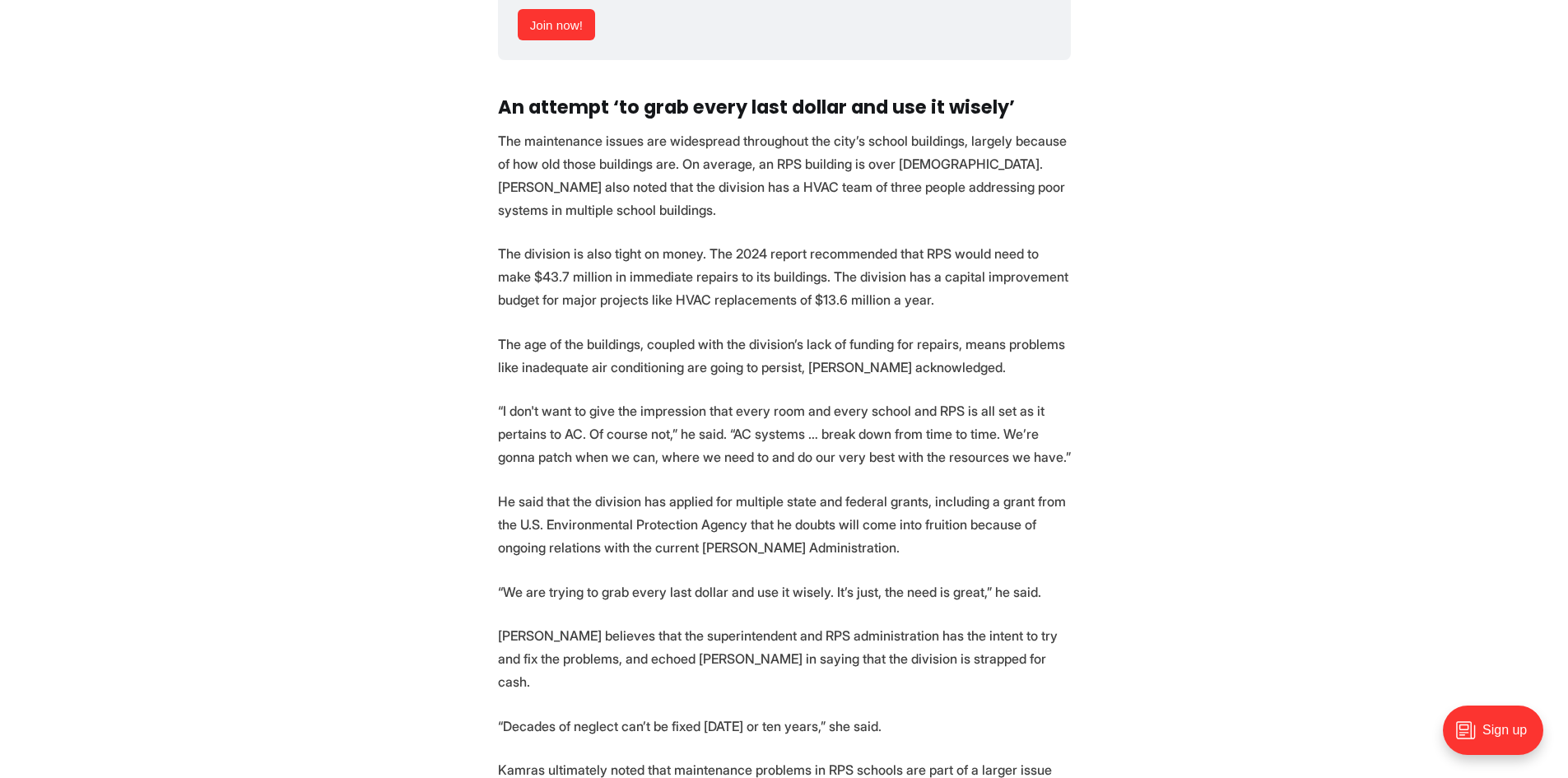
scroll to position [3213, 0]
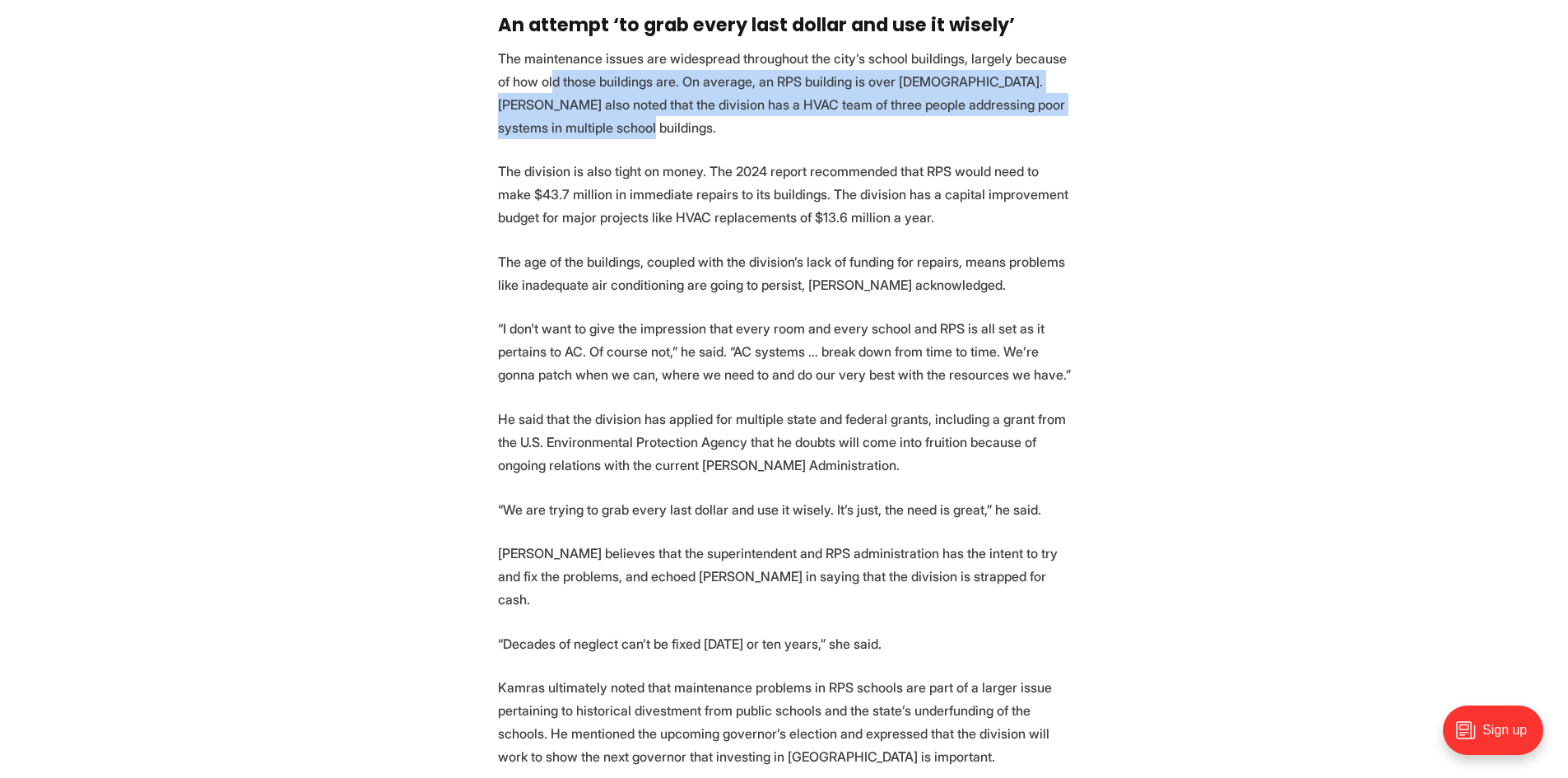
drag, startPoint x: 634, startPoint y: 111, endPoint x: 534, endPoint y: 64, distance: 110.5
click at [534, 64] on p "The maintenance issues are widespread throughout the city’s school buildings, l…" at bounding box center [784, 94] width 573 height 93
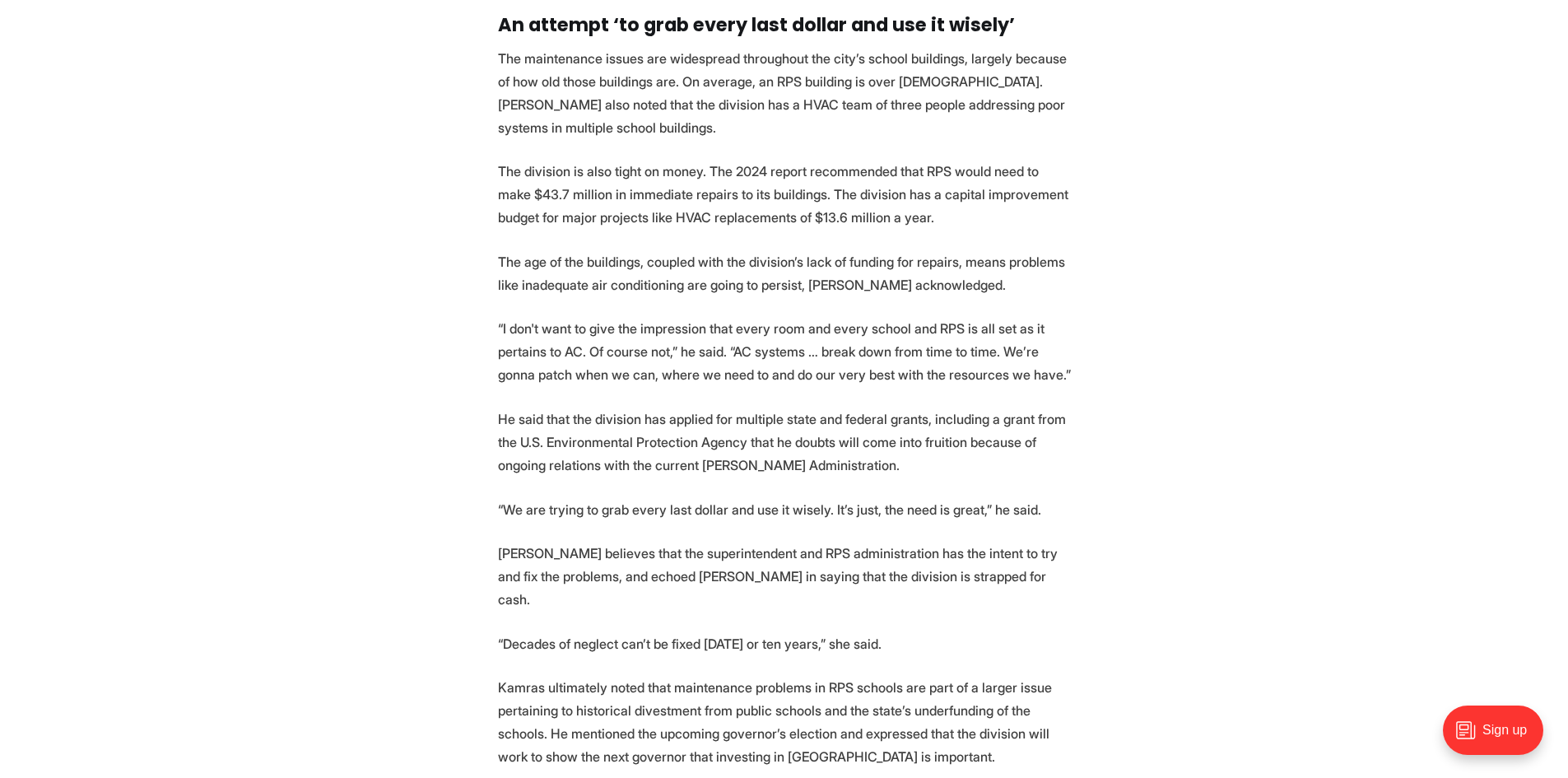
click at [532, 64] on p "The maintenance issues are widespread throughout the city’s school buildings, l…" at bounding box center [784, 94] width 573 height 93
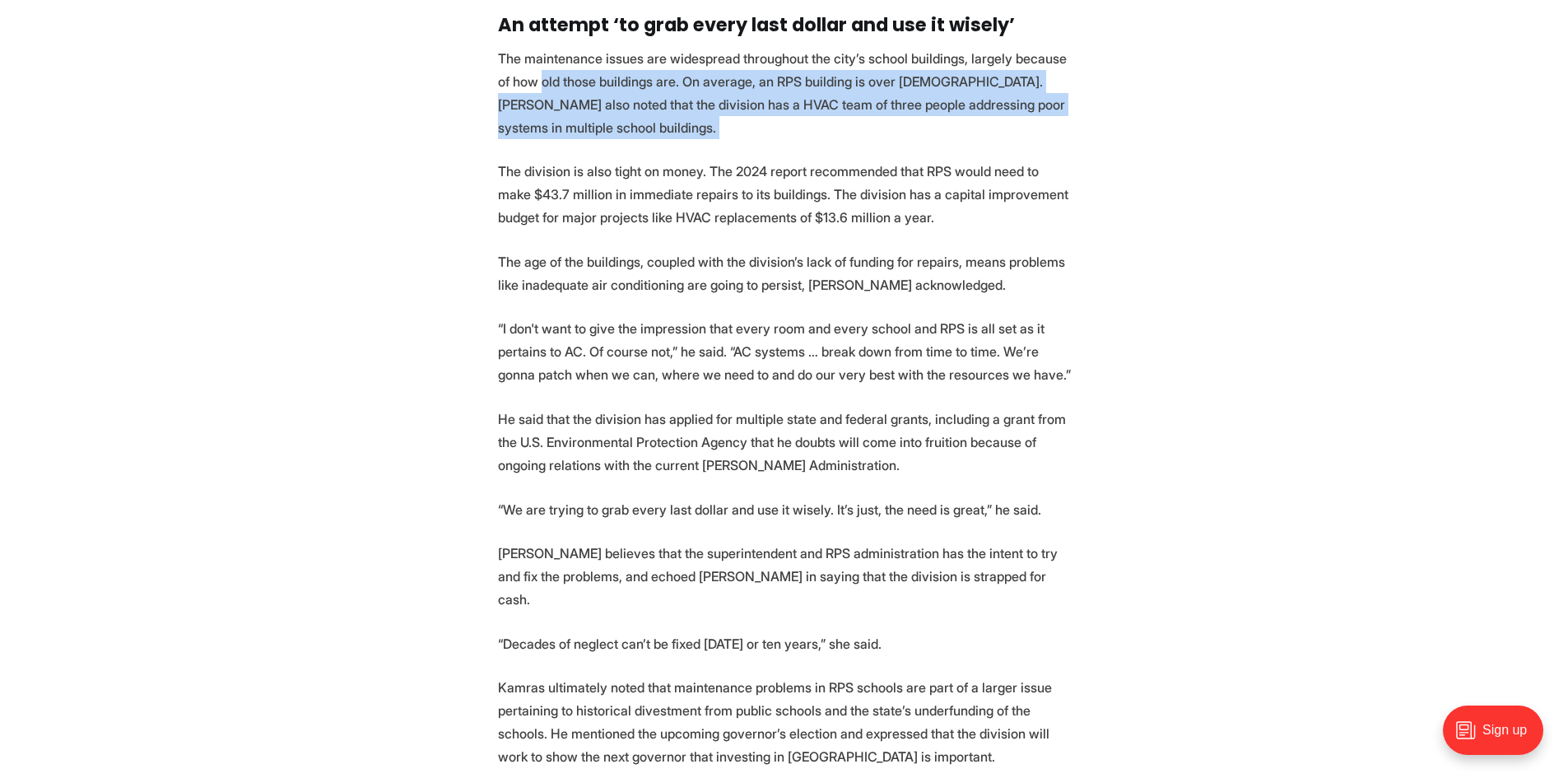
drag, startPoint x: 532, startPoint y: 64, endPoint x: 622, endPoint y: 110, distance: 101.1
click at [622, 110] on p "The maintenance issues are widespread throughout the city’s school buildings, l…" at bounding box center [784, 94] width 573 height 93
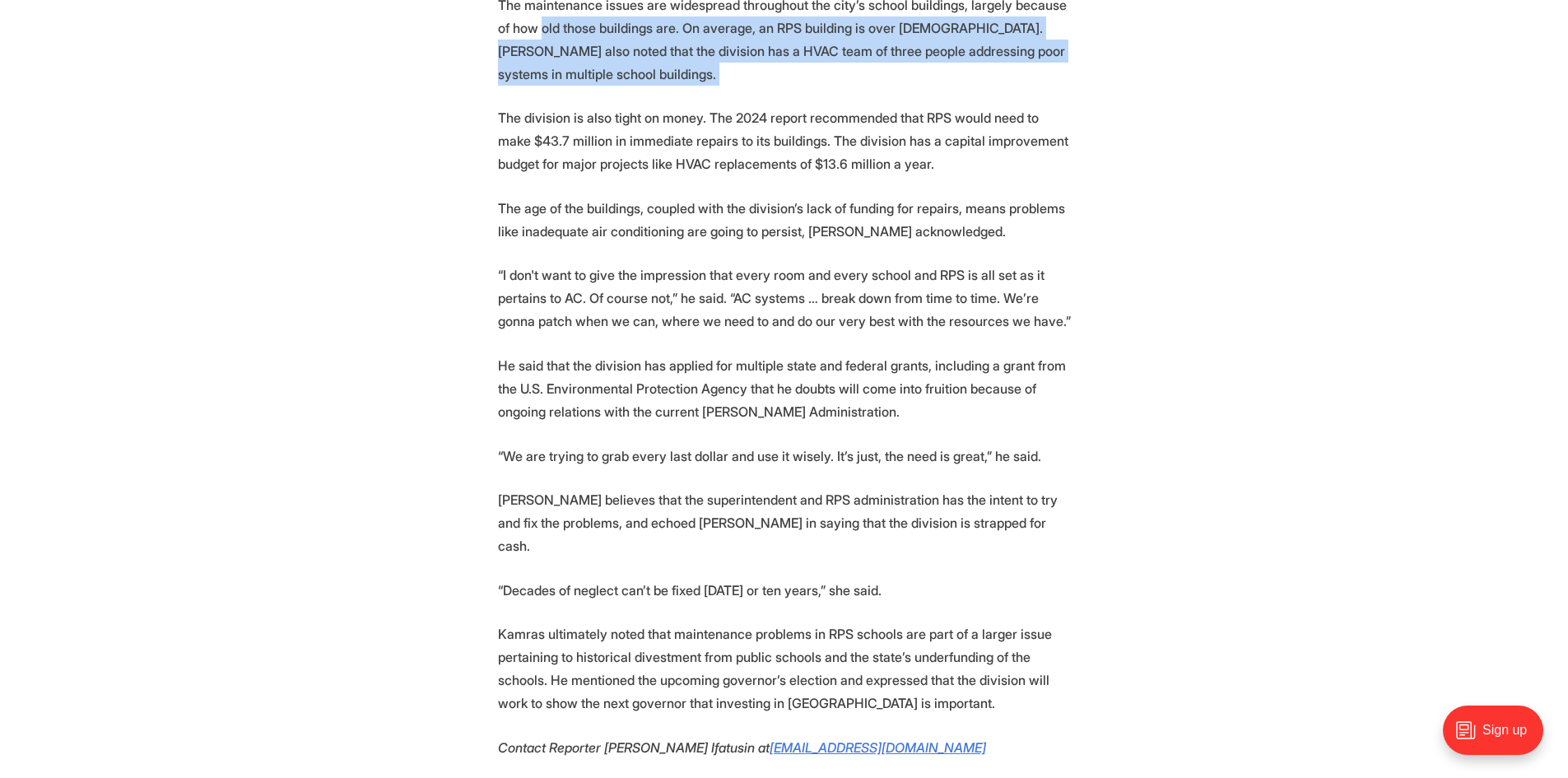
scroll to position [3294, 0]
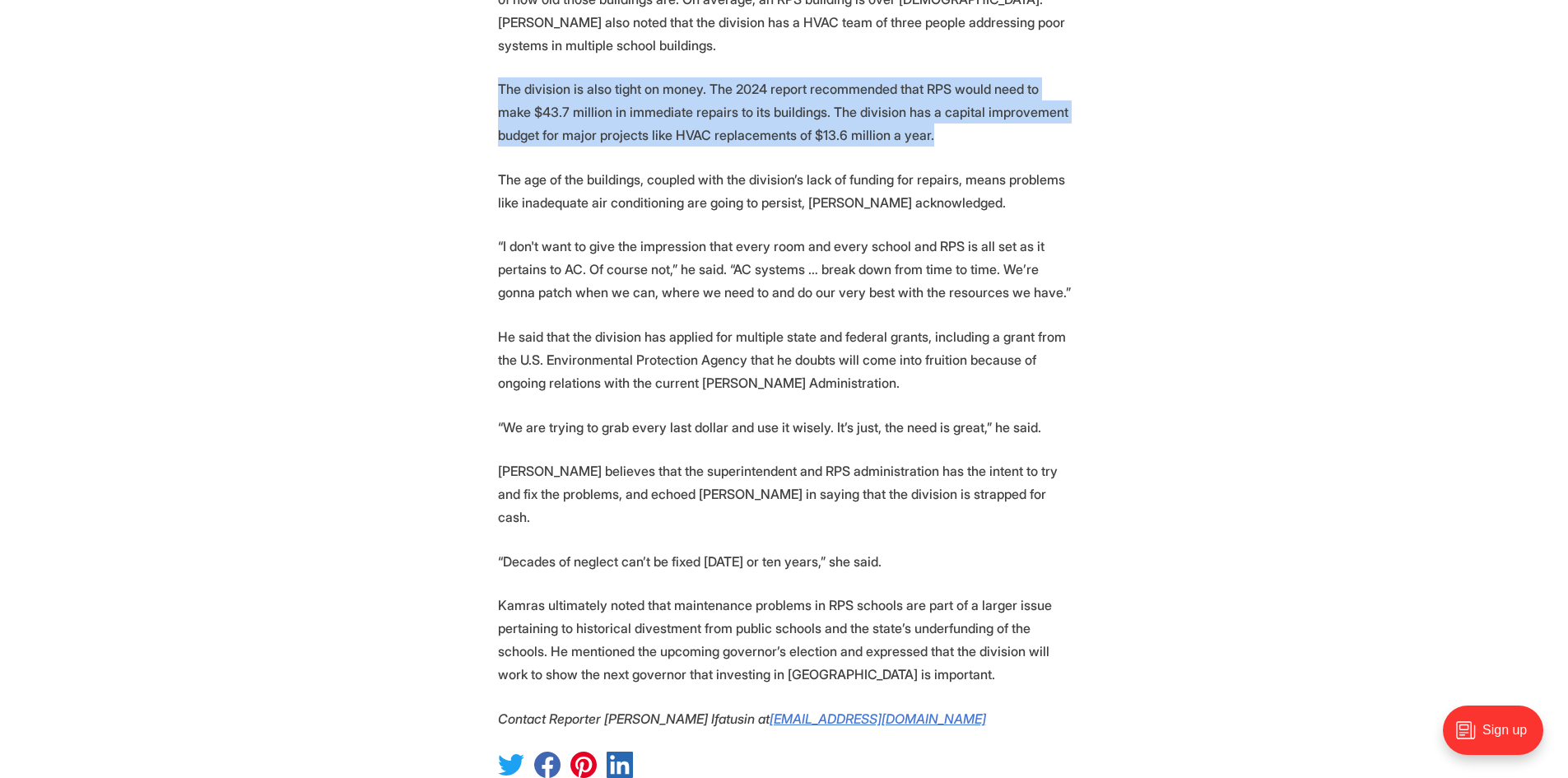
drag, startPoint x: 902, startPoint y: 126, endPoint x: 472, endPoint y: 67, distance: 434.0
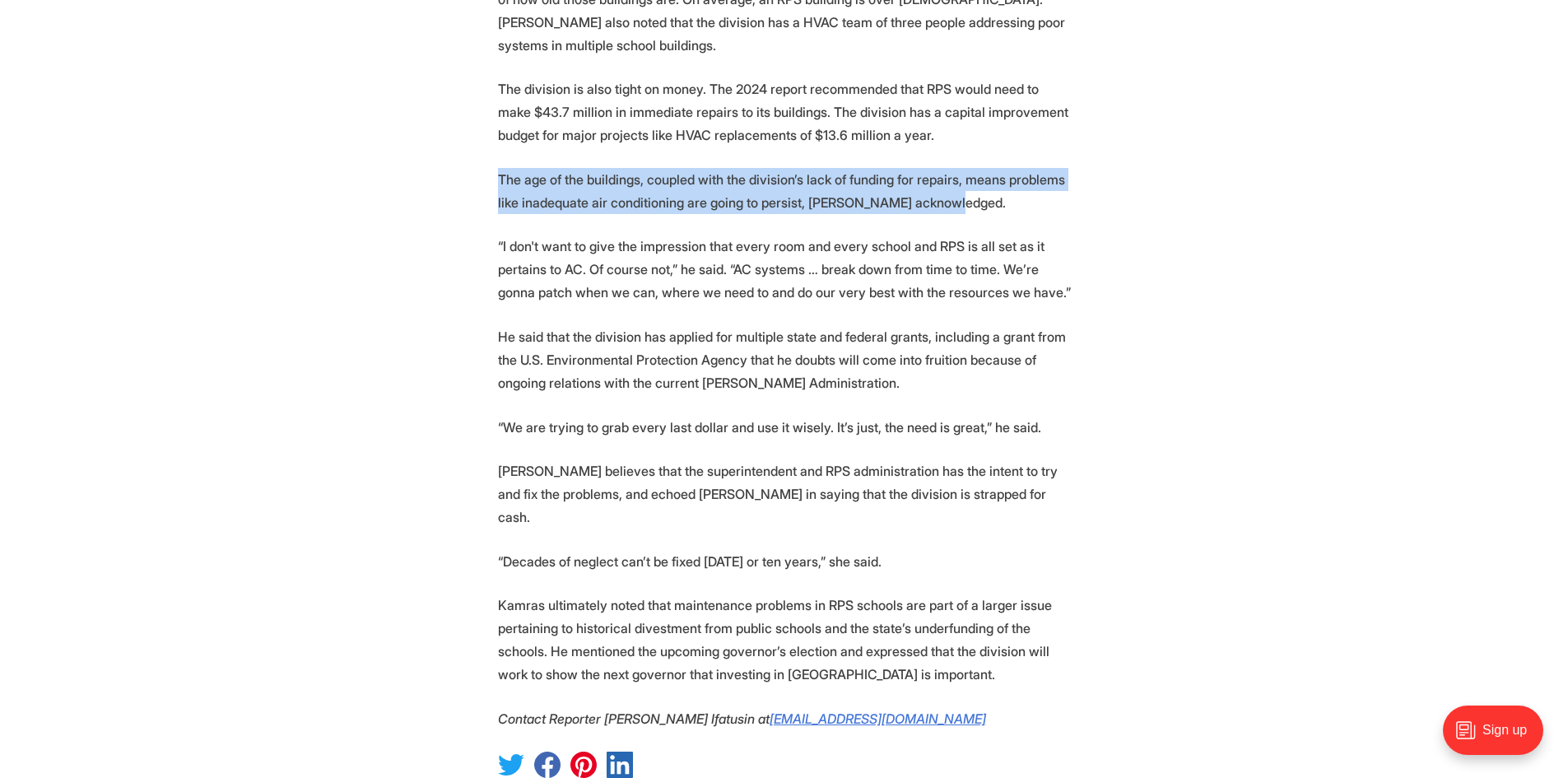
drag, startPoint x: 998, startPoint y: 182, endPoint x: 486, endPoint y: 163, distance: 512.4
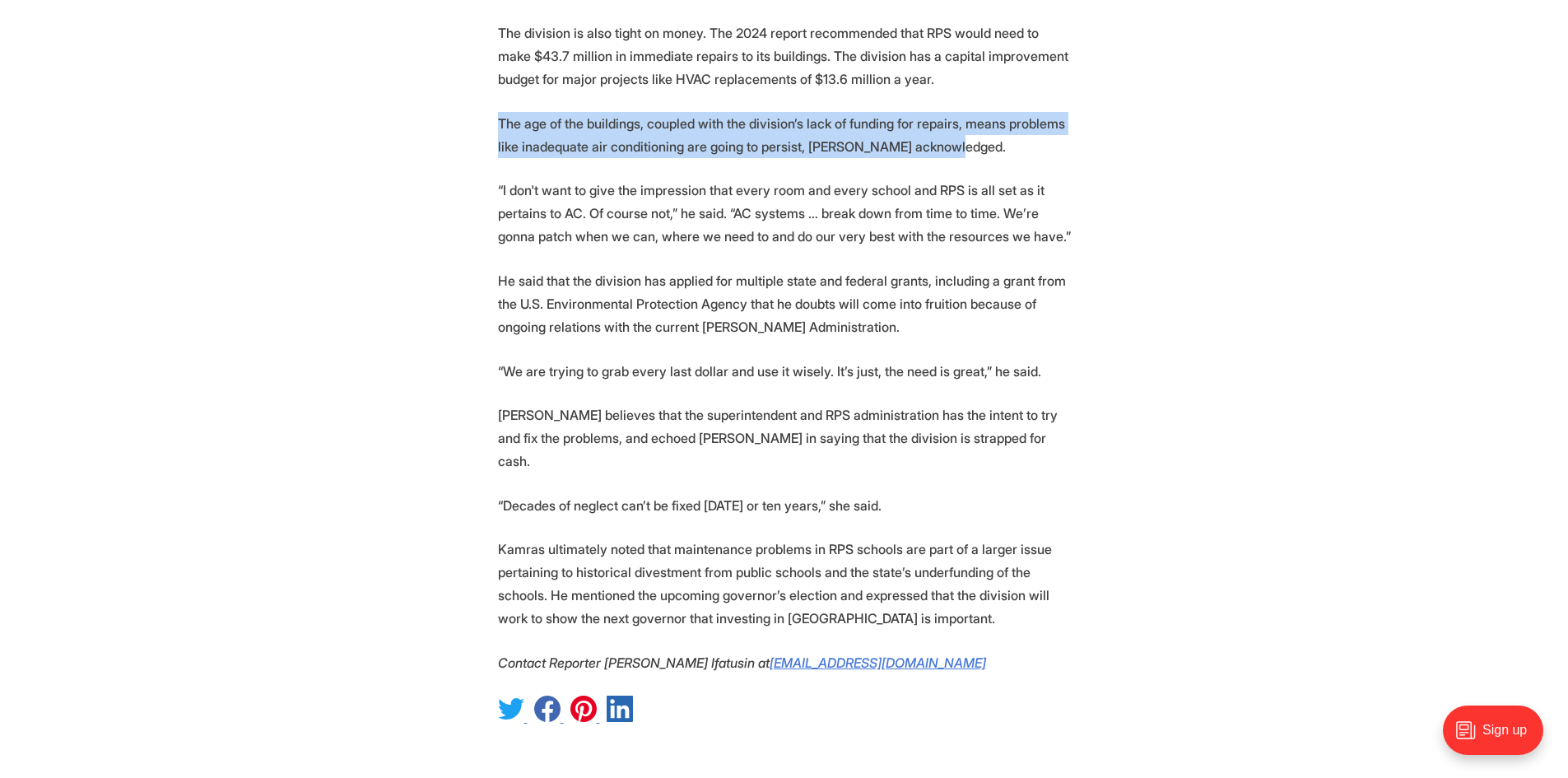
scroll to position [3377, 0]
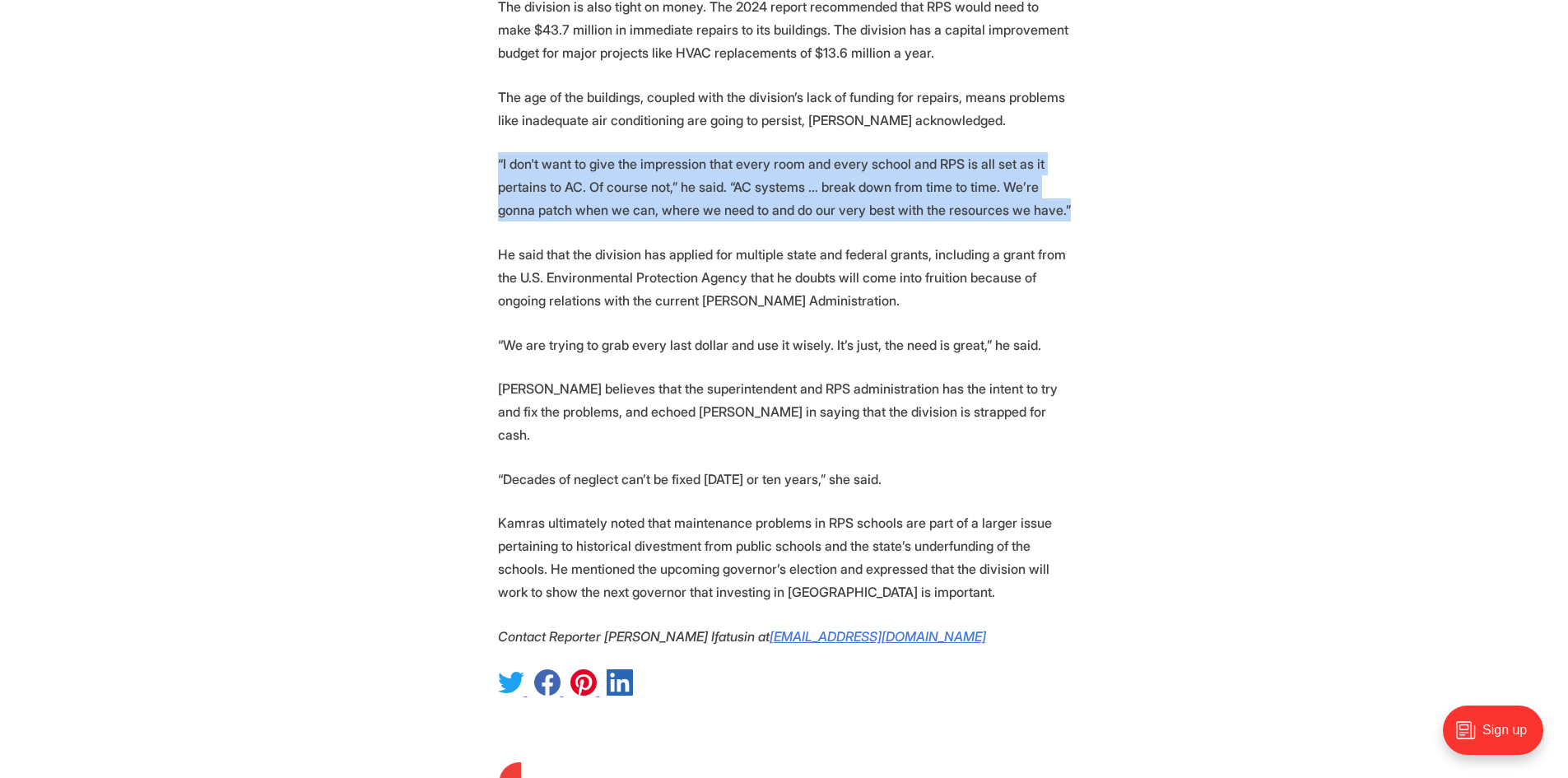
drag, startPoint x: 1080, startPoint y: 188, endPoint x: 412, endPoint y: 142, distance: 669.6
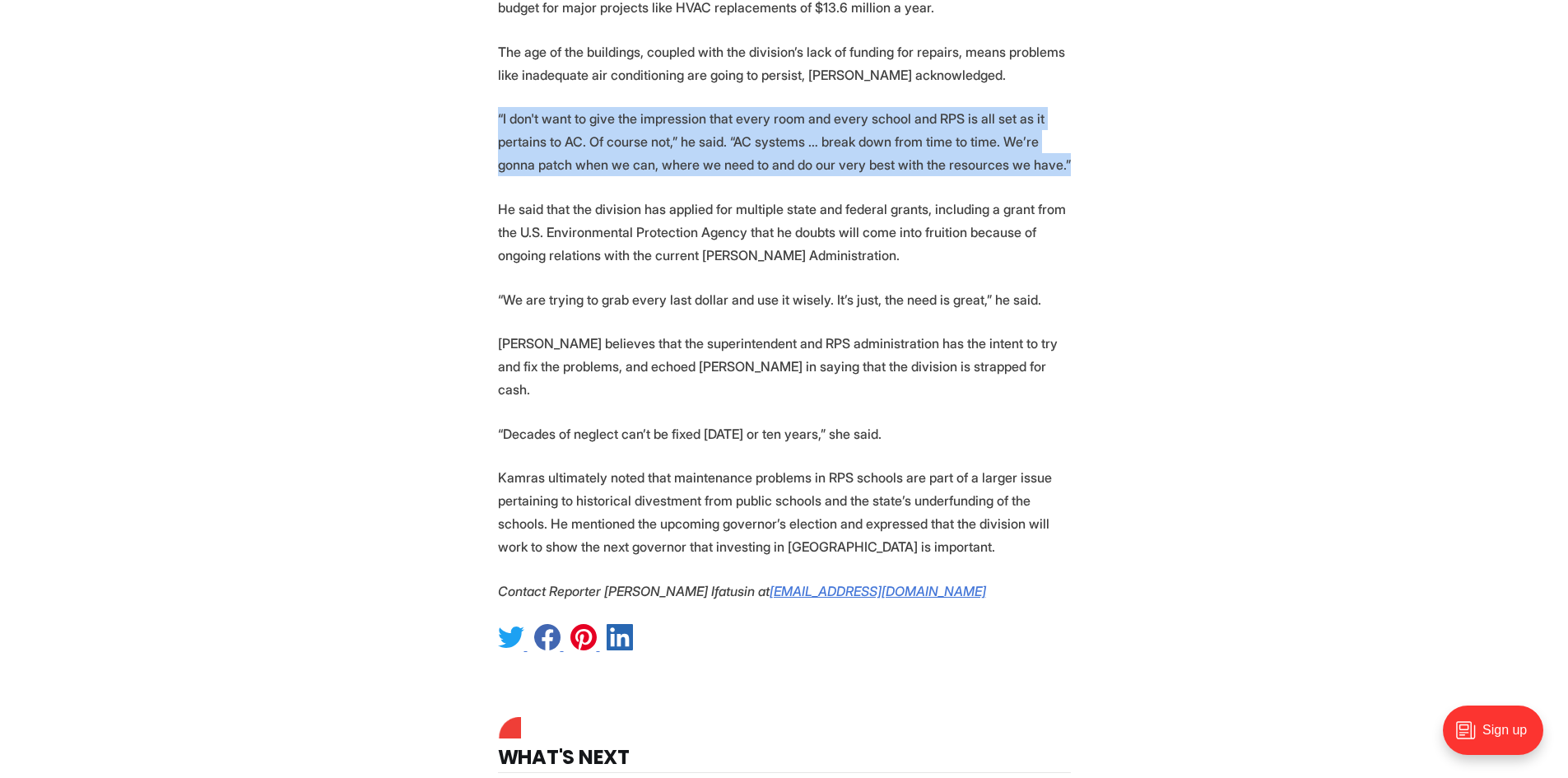
scroll to position [3459, 0]
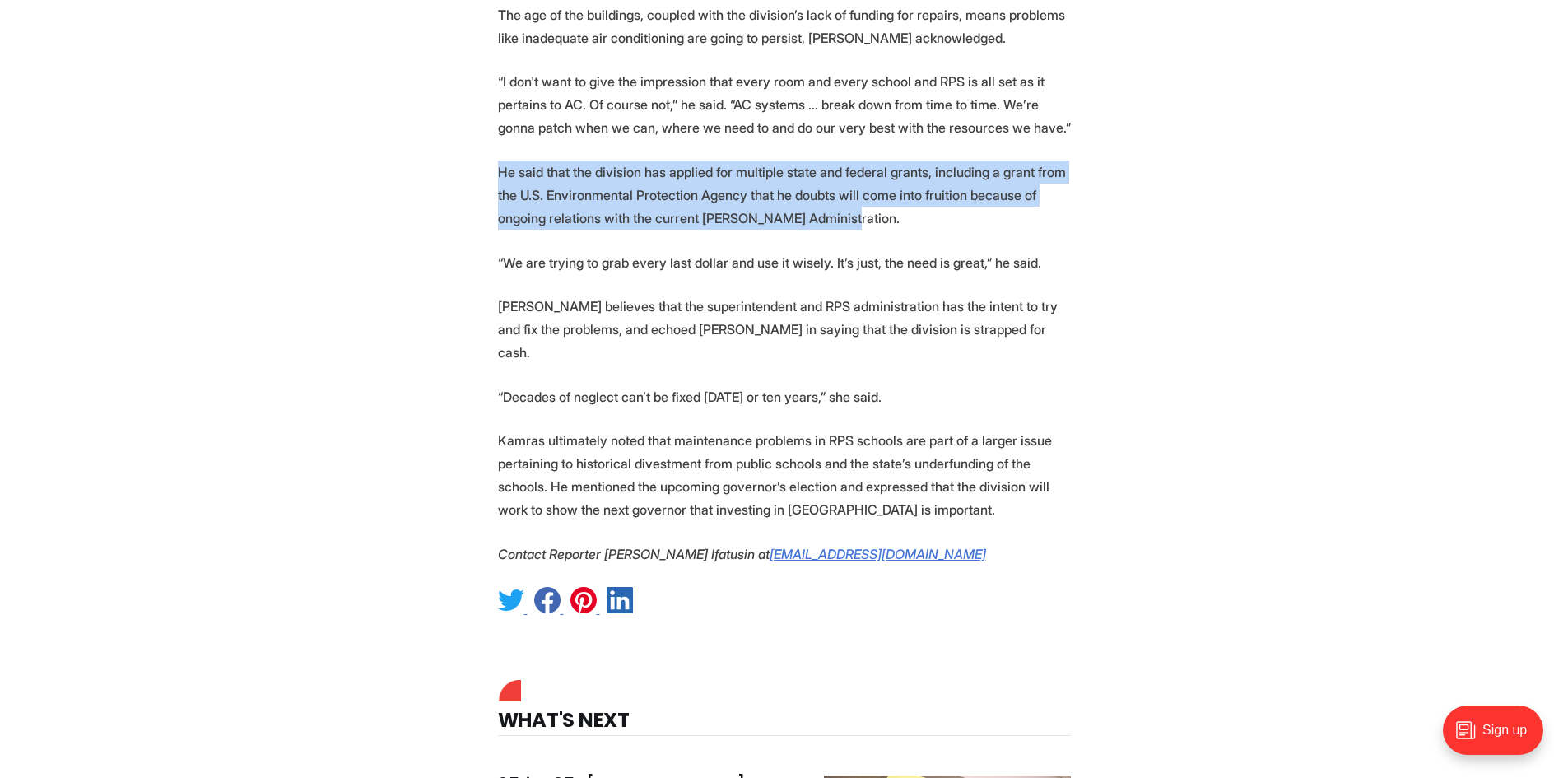
drag, startPoint x: 836, startPoint y: 202, endPoint x: 410, endPoint y: 152, distance: 428.9
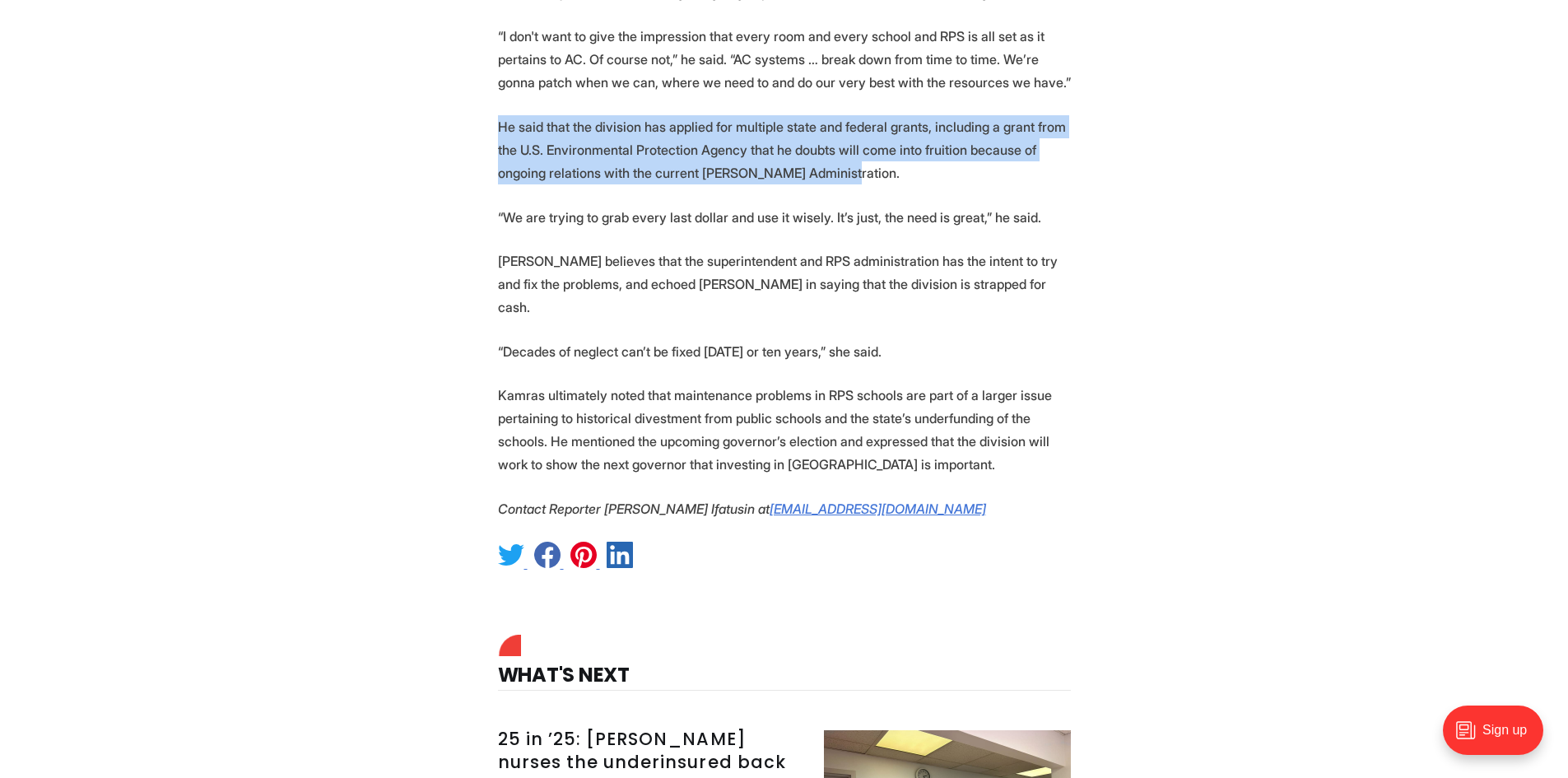
scroll to position [3542, 0]
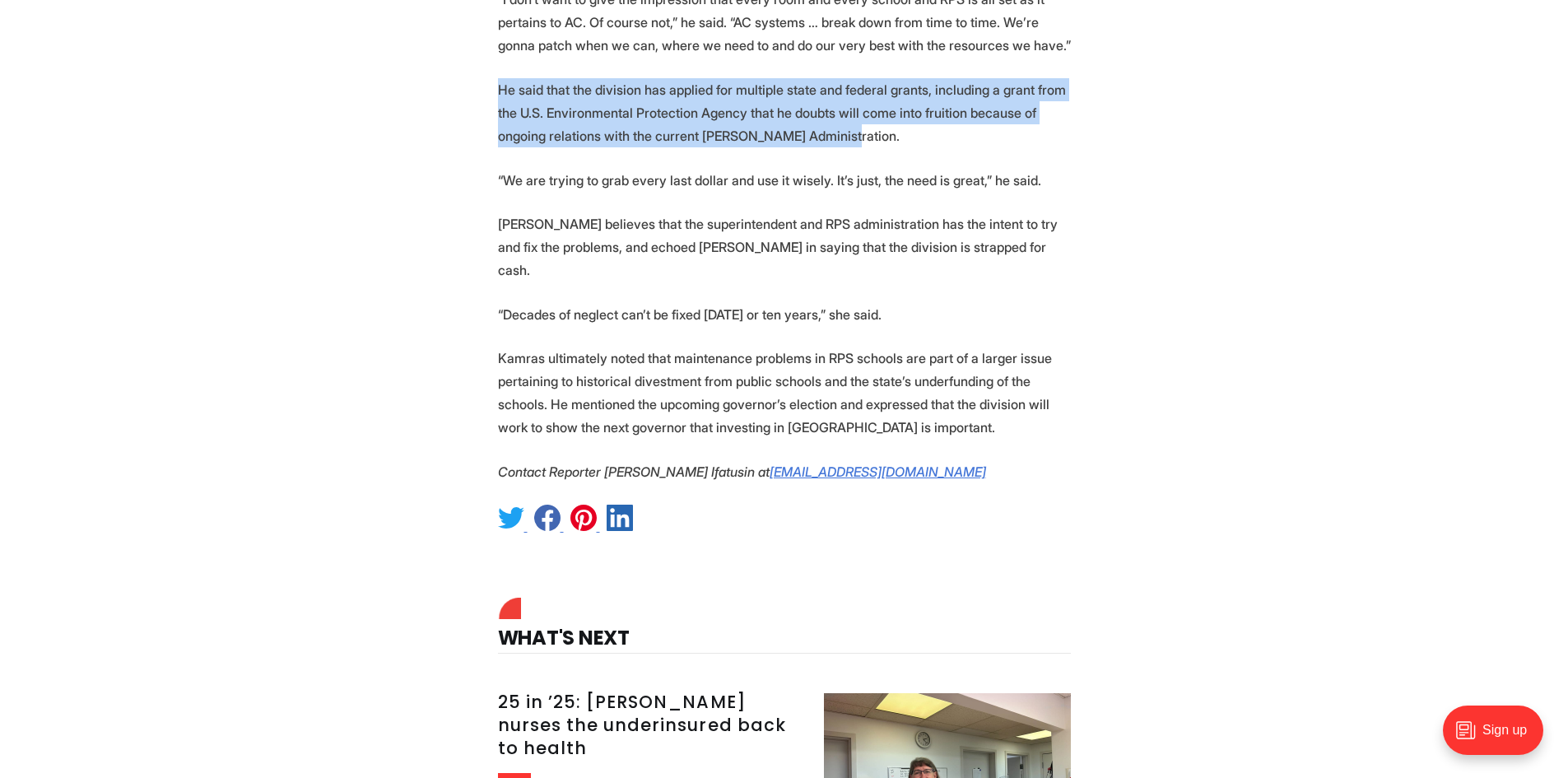
drag, startPoint x: 552, startPoint y: 155, endPoint x: 1045, endPoint y: 162, distance: 493.0
click at [1045, 169] on p "“We are trying to grab every last dollar and use it wisely. It’s just, the need…" at bounding box center [784, 179] width 573 height 23
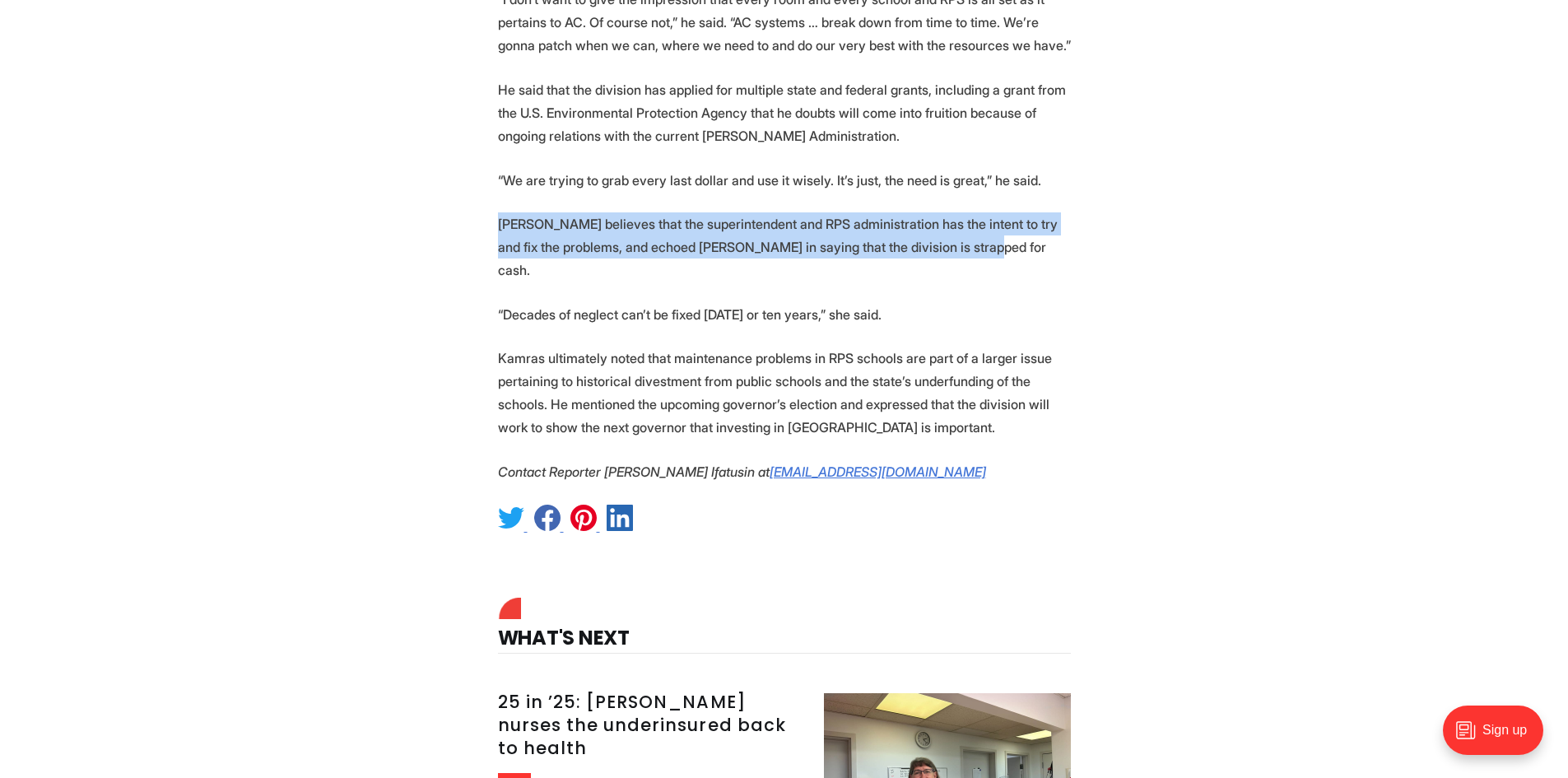
drag, startPoint x: 1016, startPoint y: 223, endPoint x: 396, endPoint y: 195, distance: 620.6
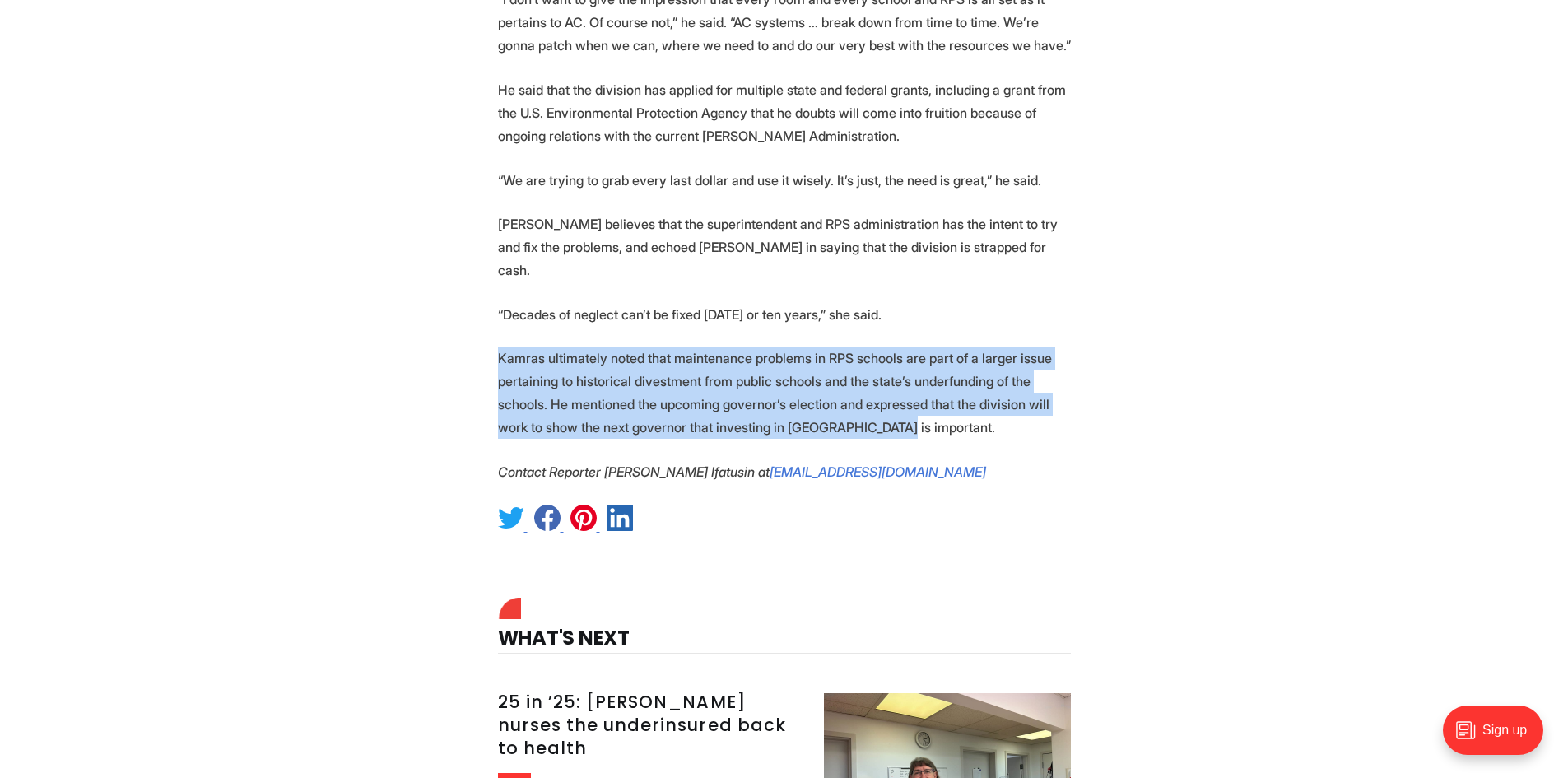
drag, startPoint x: 828, startPoint y: 385, endPoint x: 427, endPoint y: 320, distance: 406.2
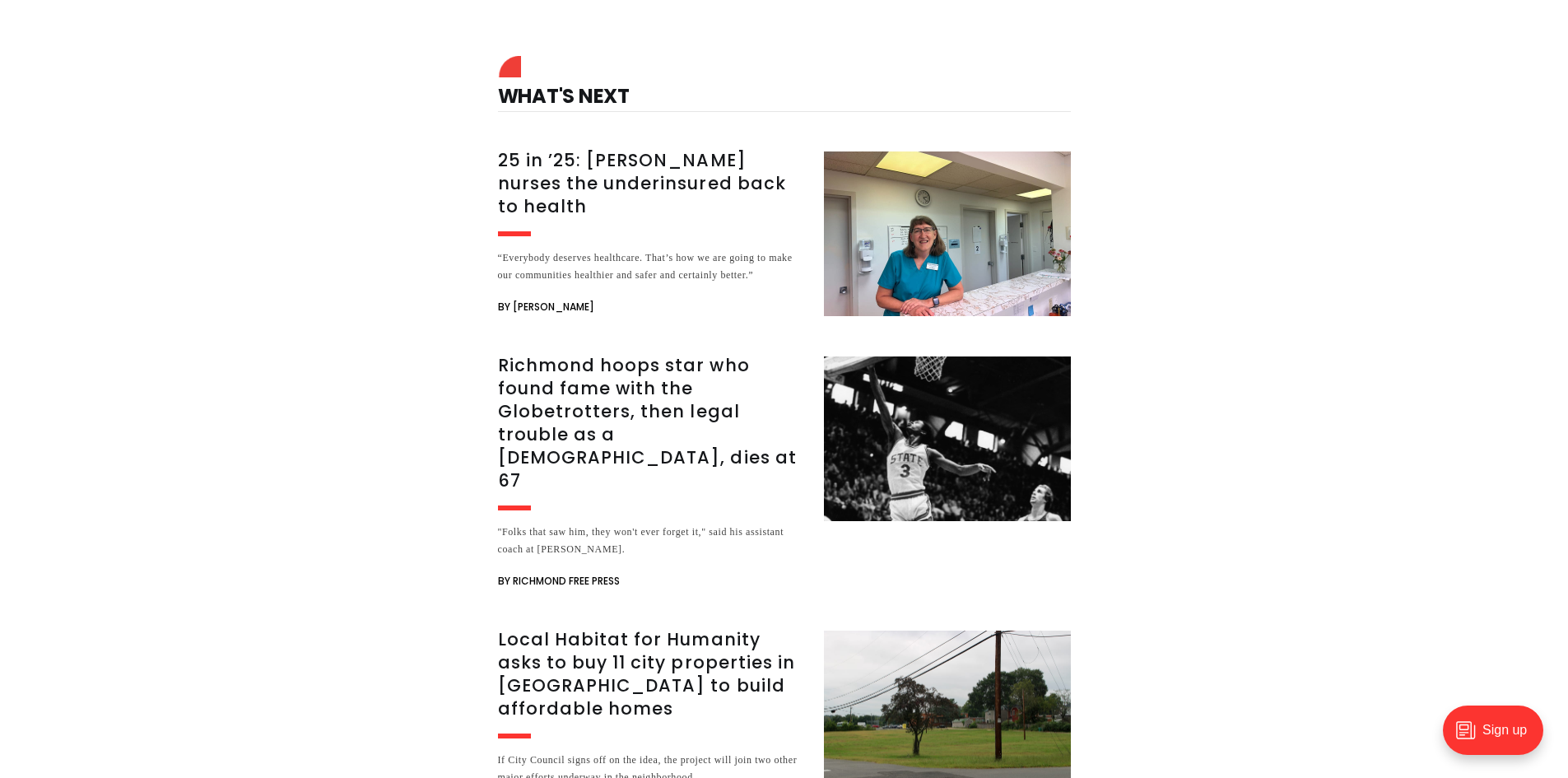
scroll to position [4201, 0]
